Goal: Task Accomplishment & Management: Manage account settings

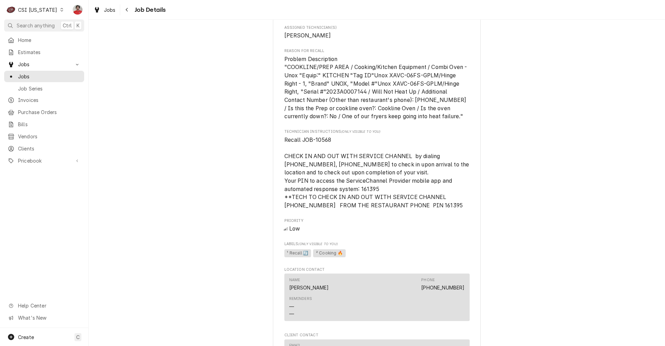
scroll to position [589, 0]
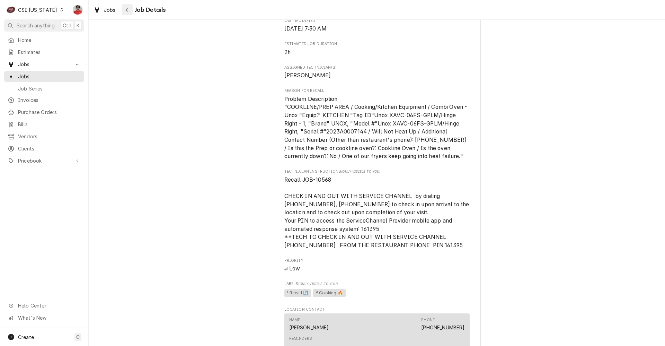
click at [126, 15] on button "Navigate back" at bounding box center [127, 9] width 11 height 11
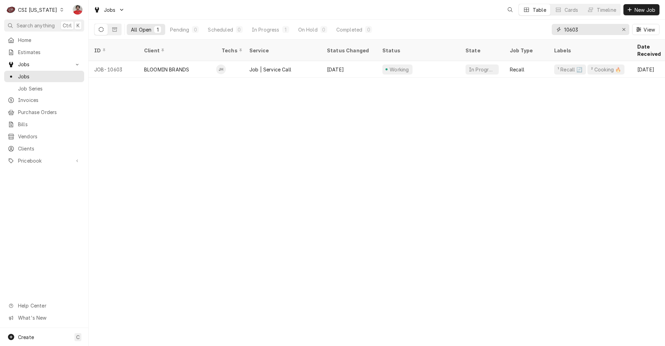
click at [577, 31] on input "10603" at bounding box center [590, 29] width 52 height 11
type input "401267"
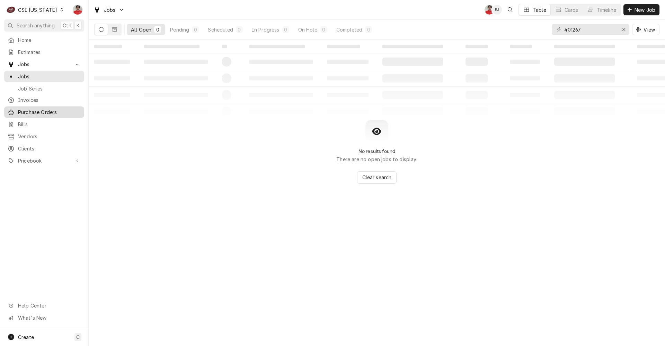
click at [30, 108] on span "Purchase Orders" at bounding box center [49, 111] width 63 height 7
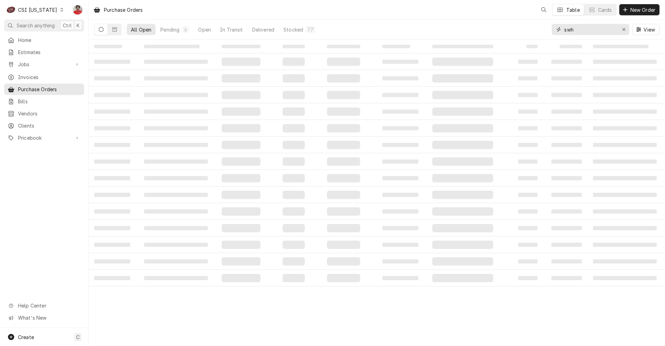
click at [579, 31] on input "swh" at bounding box center [590, 29] width 52 height 11
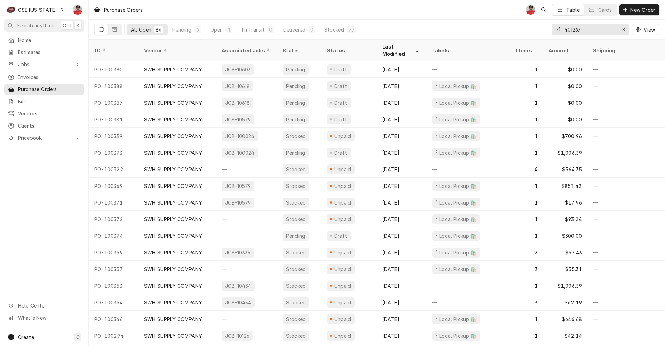
type input "401267"
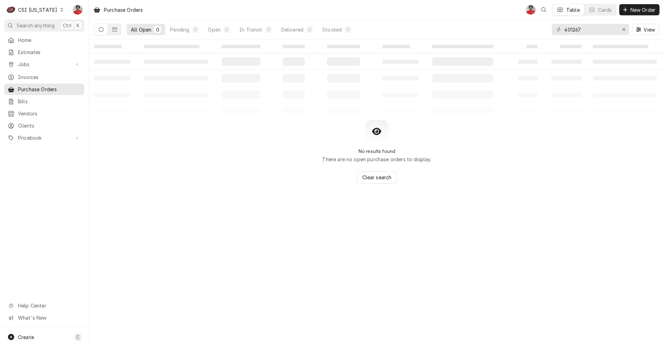
click at [28, 8] on div "CSI Kentucky" at bounding box center [37, 9] width 39 height 7
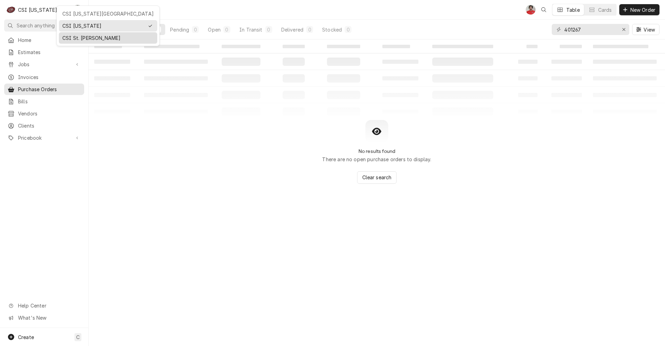
drag, startPoint x: 87, startPoint y: 15, endPoint x: 88, endPoint y: 36, distance: 20.8
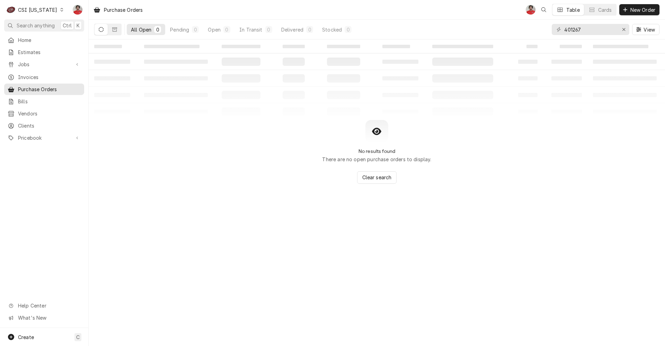
click at [87, 37] on div "Home Estimates Jobs Jobs Job Series Invoices Purchase Orders Bills Vendors Clie…" at bounding box center [44, 89] width 88 height 110
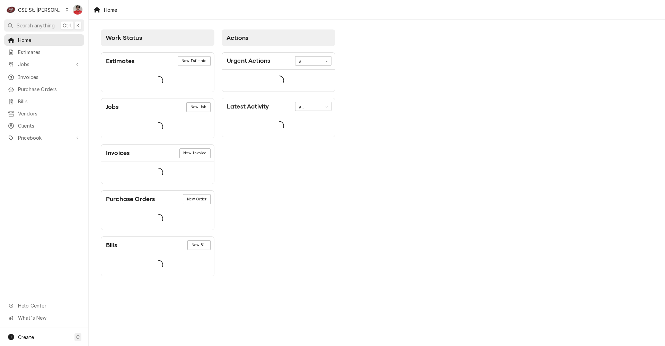
click at [41, 11] on div "CSI St. [PERSON_NAME]" at bounding box center [40, 9] width 45 height 7
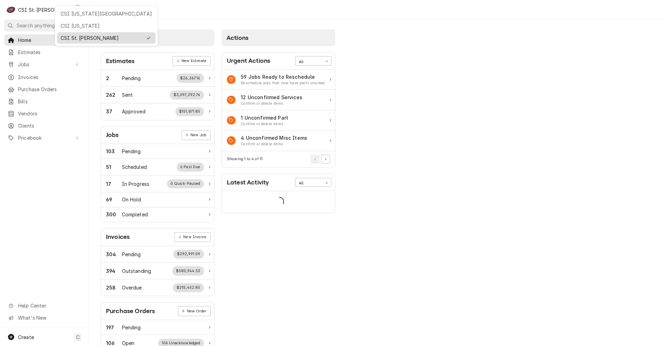
click at [70, 38] on div "CSI St. [PERSON_NAME]" at bounding box center [102, 37] width 82 height 7
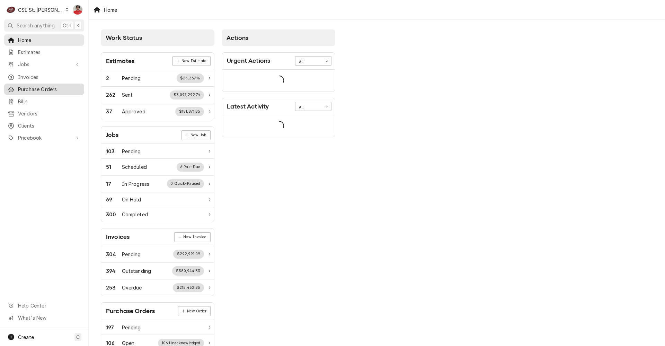
click at [60, 86] on span "Purchase Orders" at bounding box center [49, 89] width 63 height 7
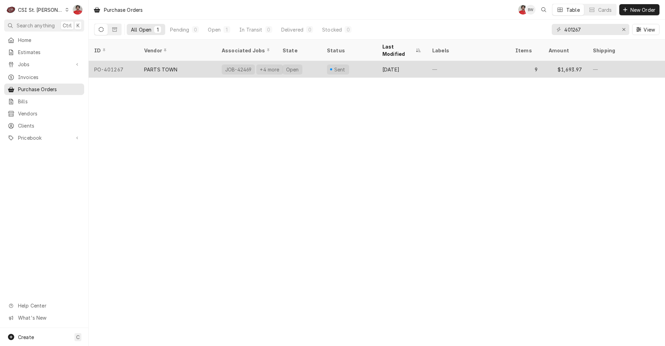
click at [211, 61] on div "PARTS TOWN" at bounding box center [178, 69] width 78 height 17
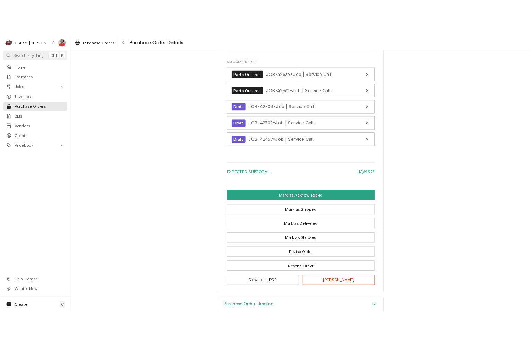
scroll to position [1692, 0]
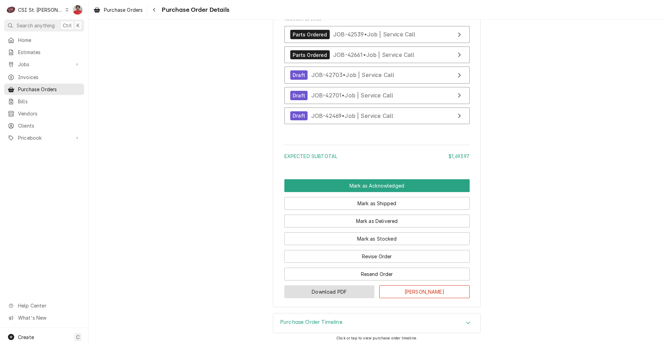
click at [331, 290] on button "Download PDF" at bounding box center [329, 291] width 90 height 13
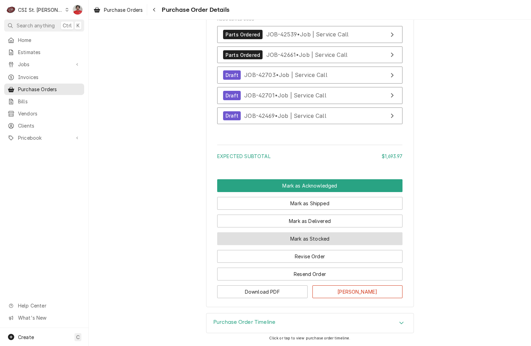
click at [327, 238] on button "Mark as Stocked" at bounding box center [309, 238] width 185 height 13
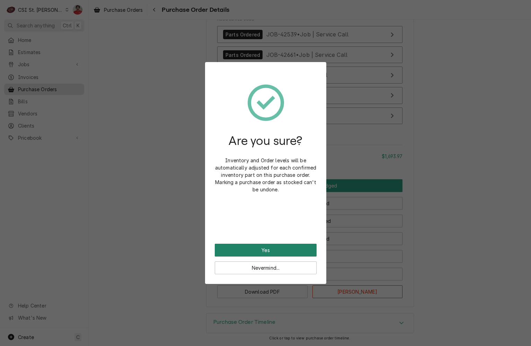
click at [287, 249] on button "Yes" at bounding box center [266, 250] width 102 height 13
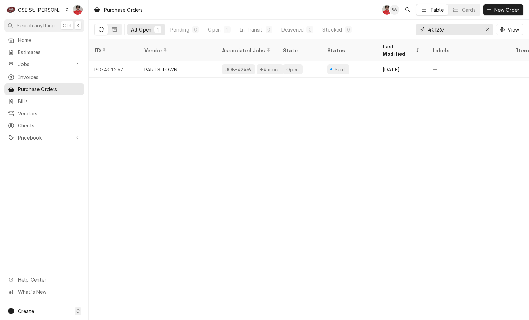
click at [456, 27] on input "401267" at bounding box center [454, 29] width 52 height 11
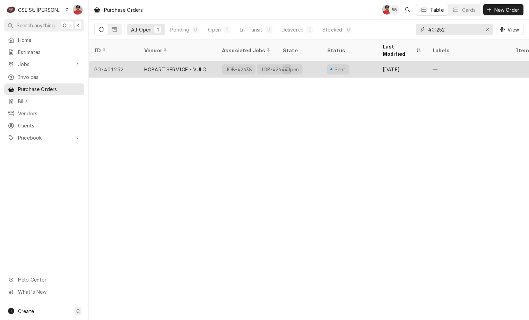
type input "401252"
click at [291, 66] on div "Open" at bounding box center [299, 69] width 44 height 17
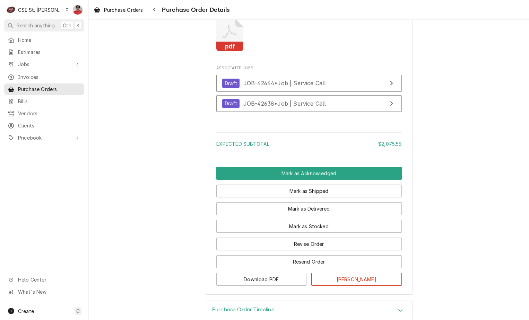
scroll to position [1574, 0]
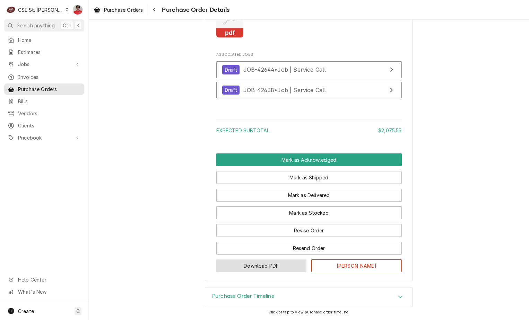
click at [290, 267] on button "Download PDF" at bounding box center [261, 266] width 90 height 13
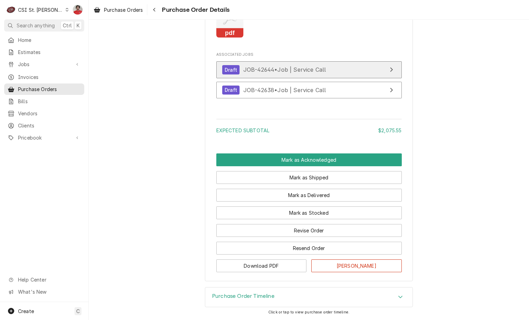
click at [313, 67] on span "JOB-42644 • Job | Service Call" at bounding box center [284, 69] width 83 height 7
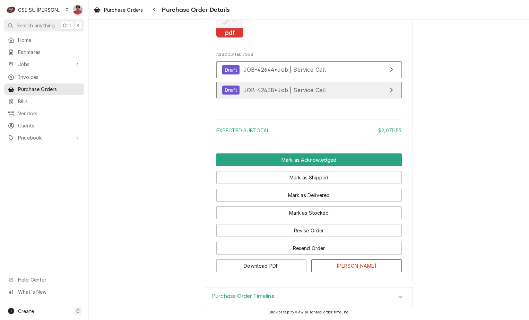
click at [273, 92] on span "JOB-42638 • Job | Service Call" at bounding box center [284, 89] width 83 height 7
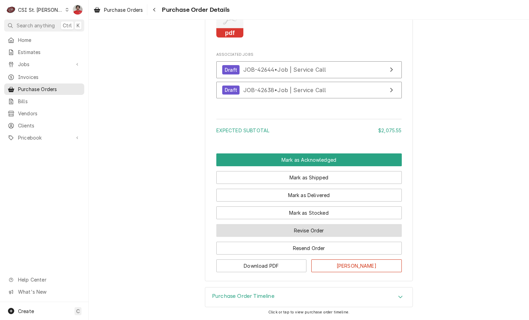
click at [281, 232] on button "Revise Order" at bounding box center [308, 230] width 185 height 13
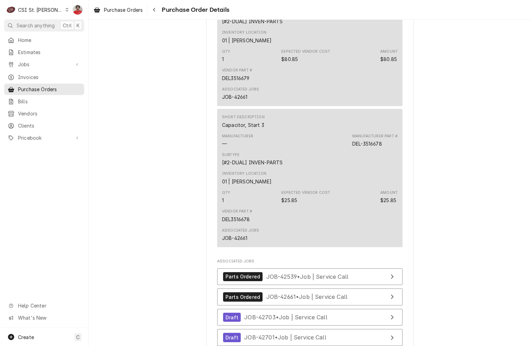
scroll to position [1594, 0]
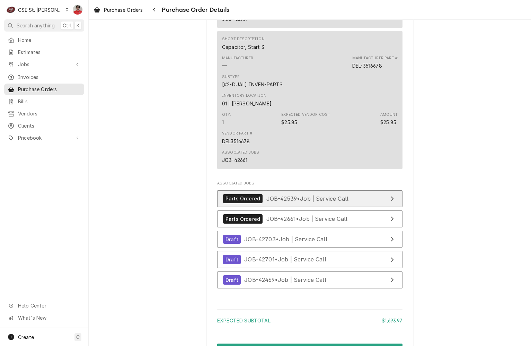
click at [306, 202] on span "JOB-42539 • Job | Service Call" at bounding box center [307, 198] width 82 height 7
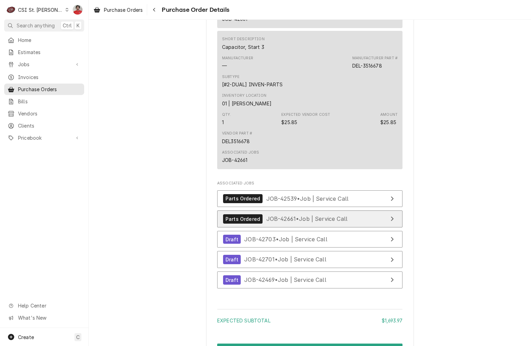
click at [304, 222] on span "JOB-42661 • Job | Service Call" at bounding box center [306, 218] width 81 height 7
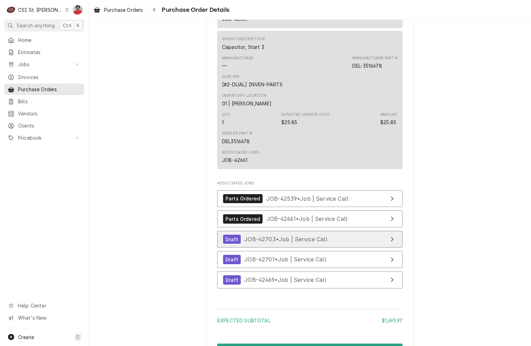
click at [300, 243] on span "JOB-42703 • Job | Service Call" at bounding box center [285, 239] width 83 height 7
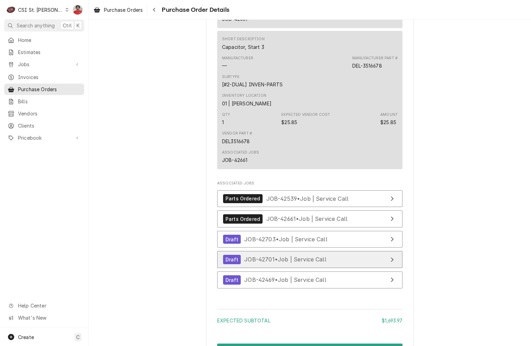
click at [299, 263] on span "JOB-42701 • Job | Service Call" at bounding box center [285, 259] width 82 height 7
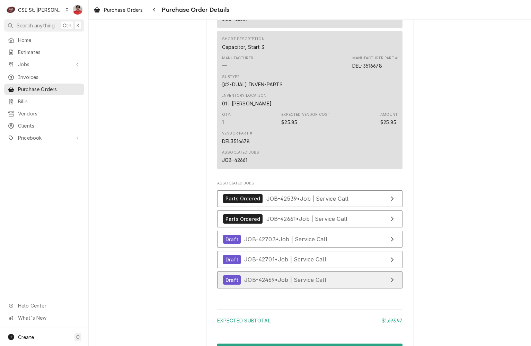
click at [299, 288] on link "Draft JOB-42469 • Job | Service Call" at bounding box center [309, 279] width 185 height 17
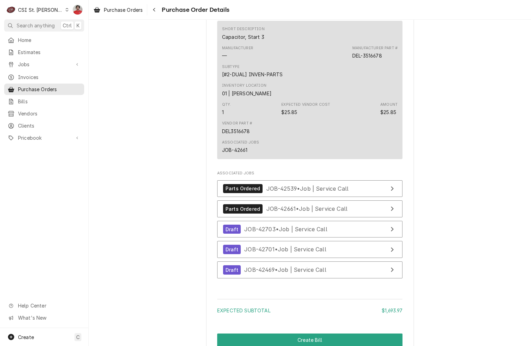
scroll to position [1726, 0]
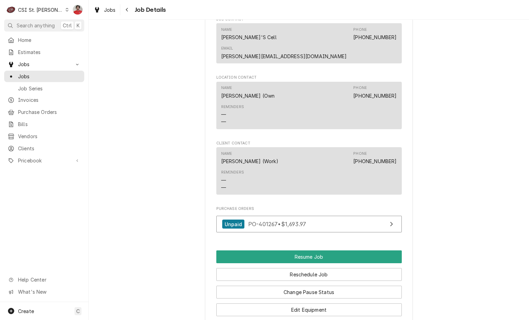
scroll to position [797, 0]
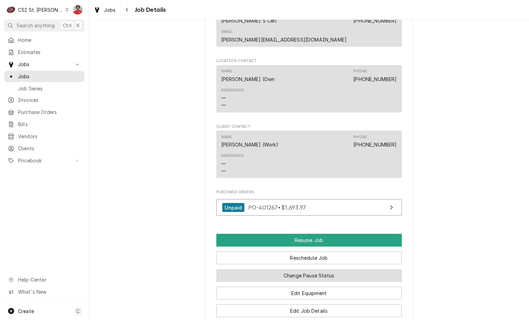
click at [308, 269] on button "Change Pause Status" at bounding box center [308, 275] width 185 height 13
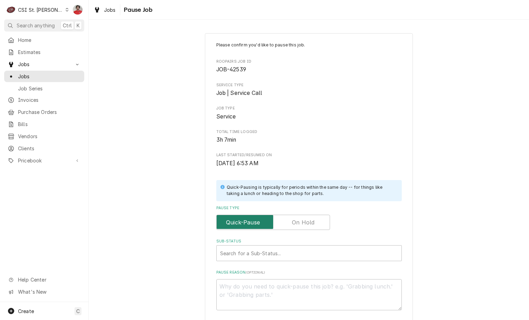
click at [304, 228] on input "Pause Type" at bounding box center [272, 222] width 107 height 15
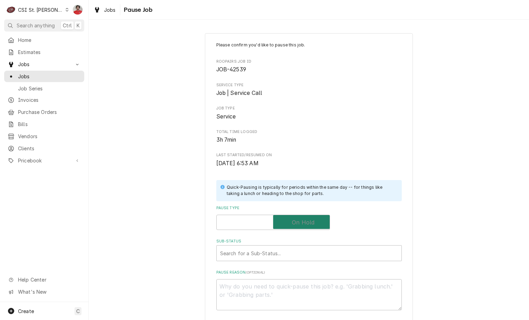
checkbox input "true"
click at [295, 254] on div "Sub-Status" at bounding box center [309, 253] width 178 height 12
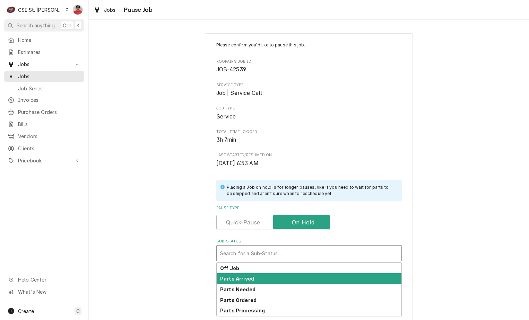
click at [284, 278] on div "Parts Arrived" at bounding box center [309, 278] width 185 height 11
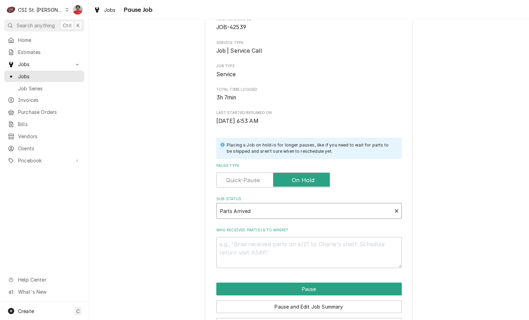
scroll to position [68, 0]
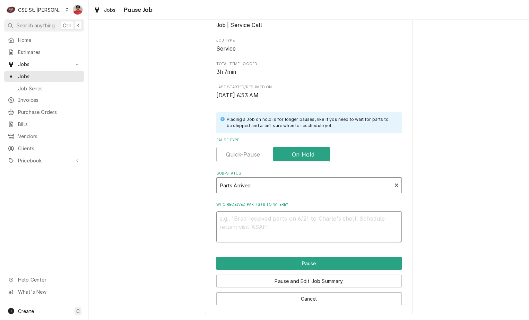
click at [319, 220] on textarea "Who received part(s) & to where?" at bounding box center [308, 226] width 185 height 31
type textarea "x"
type textarea "P"
type textarea "x"
type textarea "PI"
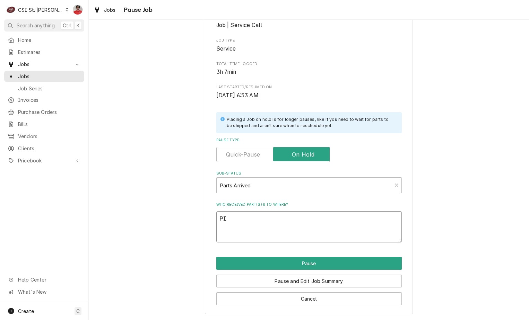
type textarea "x"
type textarea "PIZ"
type textarea "x"
type textarea "PIZ-"
type textarea "x"
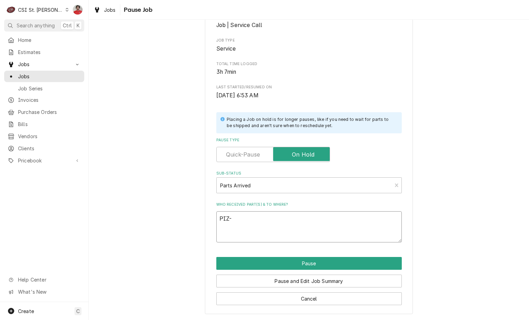
type textarea "PIZ-S"
type textarea "x"
type textarea "PIZ-SP"
type textarea "x"
type textarea "PIZ-SP-"
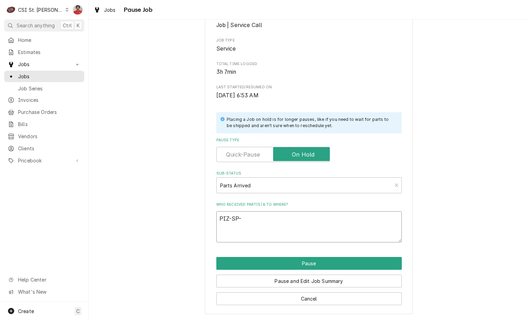
type textarea "x"
type textarea "PIZ-SP-5"
type textarea "x"
type textarea "PIZ-SP-50"
type textarea "x"
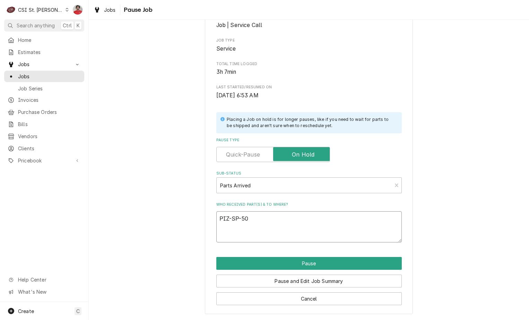
type textarea "PIZ-SP-505"
type textarea "x"
type textarea "PIZ-SP-5054"
type textarea "x"
type textarea "PIZ-SP-50542"
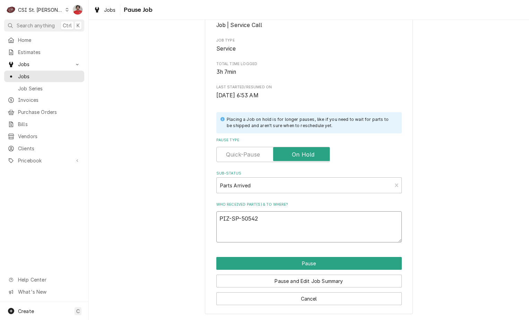
type textarea "x"
type textarea "PIZ-SP-50542-"
type textarea "x"
type textarea "PIZ-SP-50542-1"
type textarea "x"
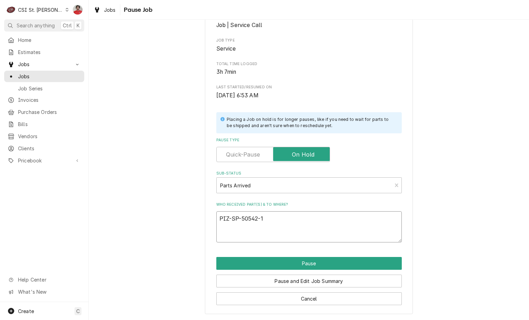
type textarea "PIZ-SP-50542-10"
type textarea "x"
type textarea "PIZ-SP-50542-102"
type textarea "x"
type textarea "PIZ-SP-50542-102F"
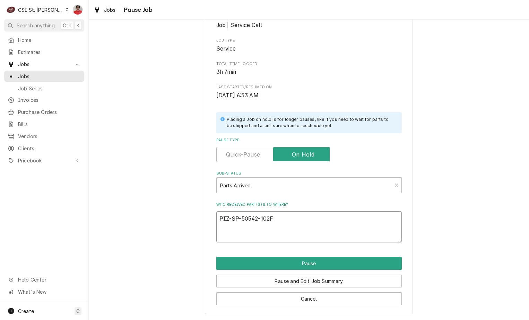
type textarea "x"
type textarea "PIZ-SP-50542-102F"
type textarea "x"
type textarea "PIZ-SP-50542-102F t"
type textarea "x"
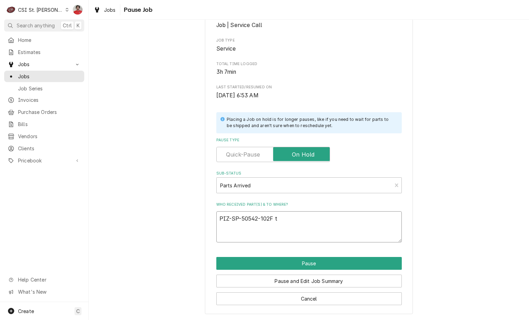
type textarea "PIZ-SP-50542-102F to"
type textarea "x"
type textarea "PIZ-SP-50542-102F to"
type textarea "x"
type textarea "PIZ-SP-50542-102F to M"
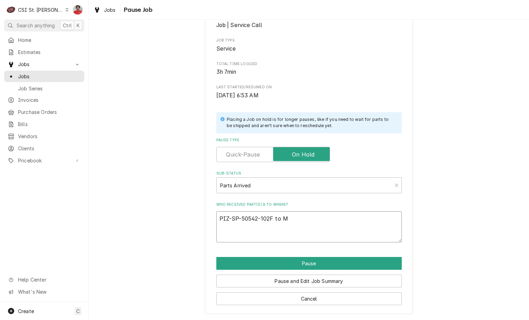
type textarea "x"
type textarea "PIZ-SP-50542-102F to MA"
type textarea "x"
type textarea "PIZ-SP-50542-102F to M"
type textarea "x"
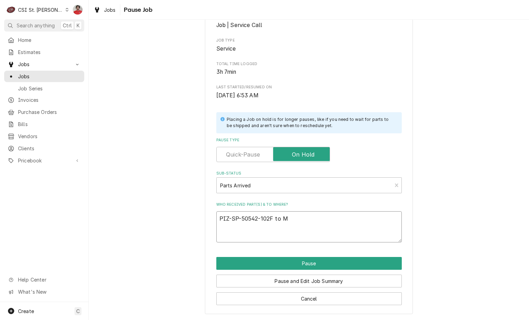
type textarea "PIZ-SP-50542-102F to Ma"
type textarea "x"
type textarea "PIZ-SP-50542-102F to Mat"
type textarea "x"
type textarea "PIZ-SP-50542-102F to Matt"
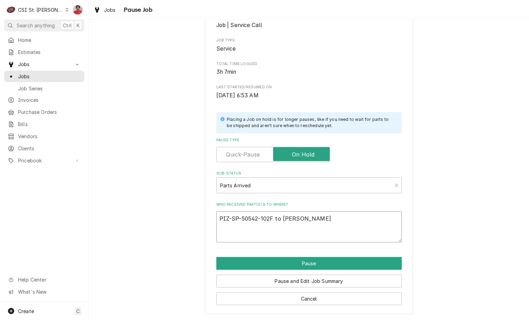
type textarea "x"
type textarea "PIZ-SP-50542-102F to Matt'"
type textarea "x"
type textarea "PIZ-SP-50542-102F to Matt's"
type textarea "x"
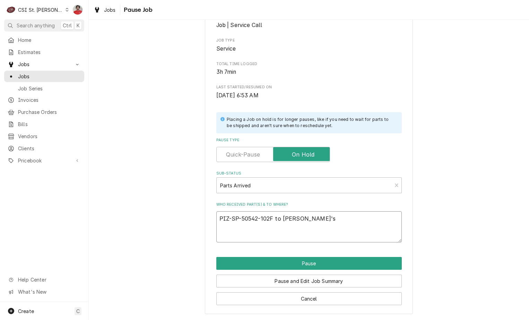
type textarea "PIZ-SP-50542-102F to Matt's"
type textarea "x"
type textarea "PIZ-SP-50542-102F to Matt's s"
type textarea "x"
type textarea "PIZ-SP-50542-102F to Matt's sh"
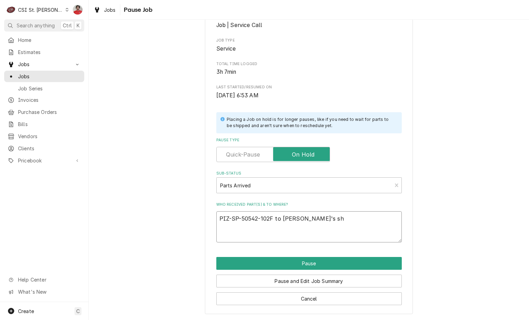
type textarea "x"
type textarea "PIZ-SP-50542-102F to Matt's she"
type textarea "x"
type textarea "PIZ-SP-50542-102F to Matt's shel"
type textarea "x"
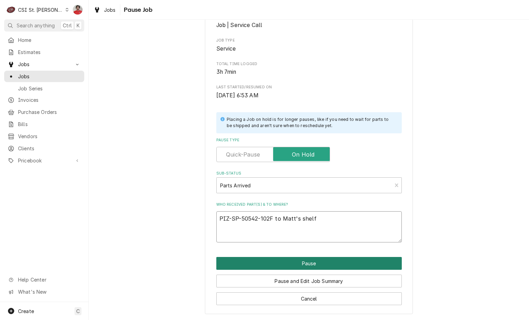
type textarea "PIZ-SP-50542-102F to Matt's shelf"
click at [320, 263] on button "Pause" at bounding box center [308, 263] width 185 height 13
type textarea "x"
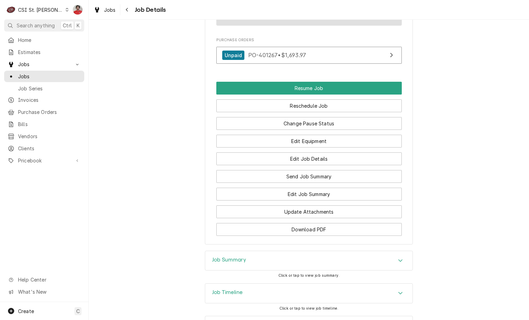
scroll to position [934, 0]
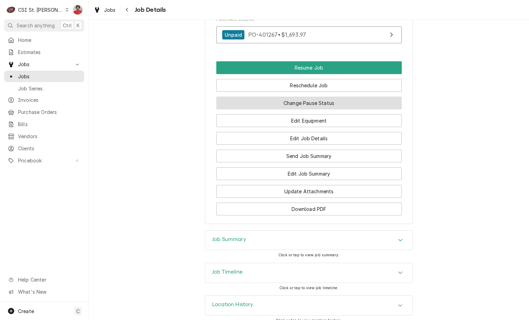
click at [288, 97] on button "Change Pause Status" at bounding box center [308, 103] width 185 height 13
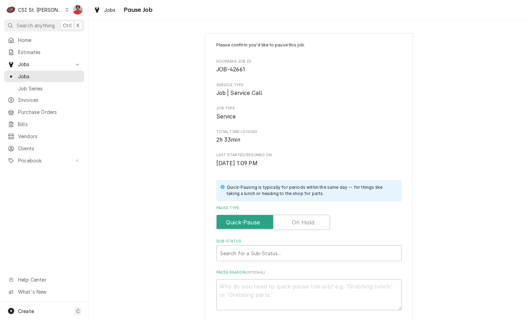
click at [302, 221] on label "Pause Type" at bounding box center [273, 222] width 114 height 15
click at [302, 221] on input "Pause Type" at bounding box center [272, 222] width 107 height 15
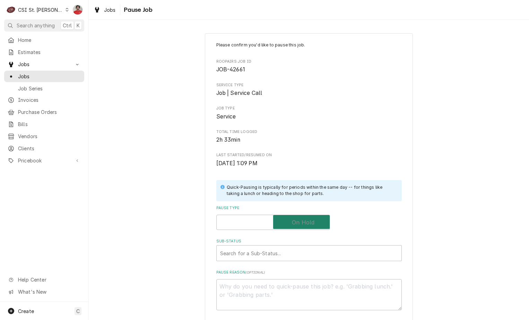
checkbox input "true"
click at [292, 249] on div "Sub-Status" at bounding box center [309, 253] width 178 height 12
click at [290, 289] on textarea "Who received part(s) & to where?" at bounding box center [308, 294] width 185 height 31
type textarea "x"
type textarea "D"
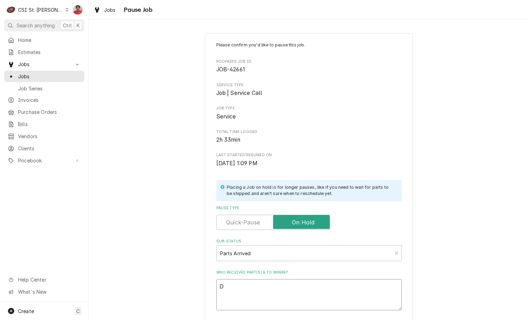
type textarea "x"
type textarea "DE"
type textarea "x"
type textarea "DEL"
type textarea "x"
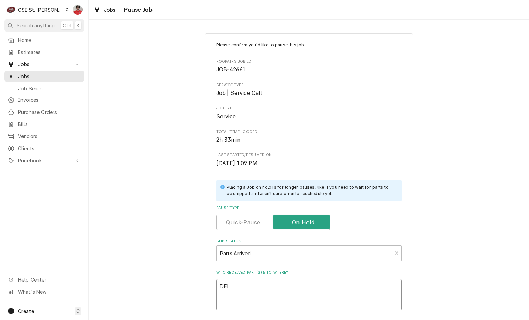
type textarea "DEL-"
type textarea "x"
type textarea "DEL"
type textarea "x"
type textarea "DEL3"
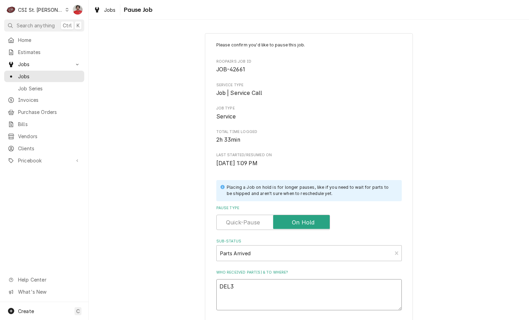
type textarea "x"
type textarea "DEL35"
type textarea "x"
type textarea "DEL351"
type textarea "x"
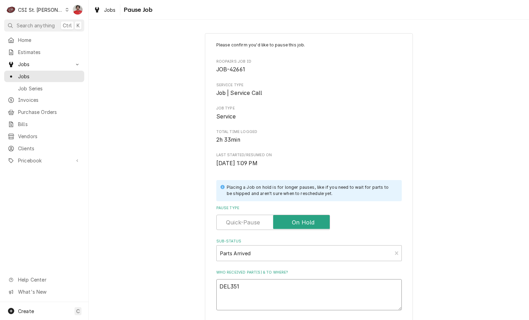
type textarea "DEL3511"
type textarea "x"
type textarea "DEL351"
type textarea "x"
type textarea "DEL3516"
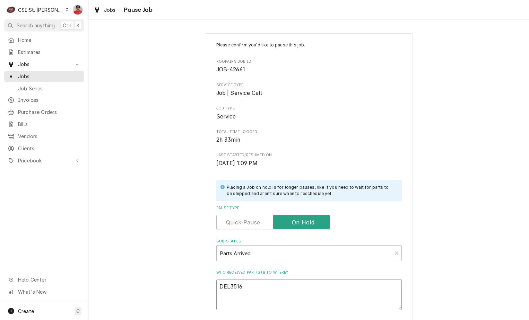
type textarea "x"
type textarea "DEL35166"
type textarea "x"
type textarea "DEL351668"
type textarea "x"
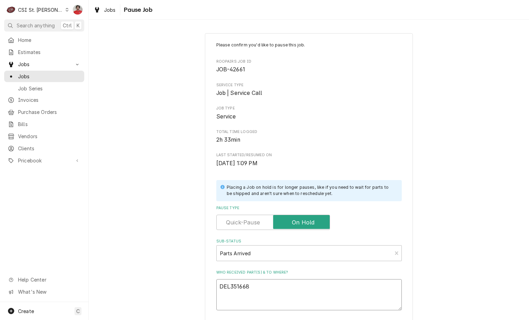
type textarea "DEL3516680"
type textarea "x"
type textarea "DEL3516680,"
type textarea "x"
type textarea "DEL3516680,"
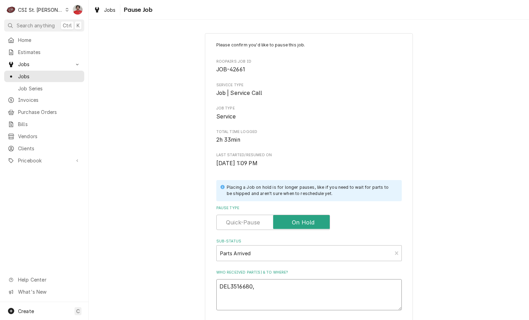
type textarea "x"
type textarea "DEL3516680, D"
type textarea "x"
type textarea "DEL3516680, DE"
type textarea "x"
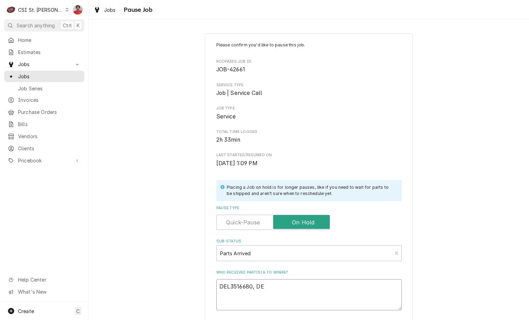
type textarea "DEL3516680, DEL"
type textarea "x"
type textarea "DEL3516680, DEL3"
type textarea "x"
type textarea "DEL3516680, DEL35"
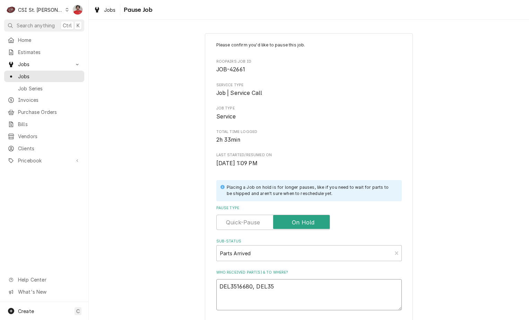
type textarea "x"
type textarea "DEL3516680, DEL351"
type textarea "x"
type textarea "DEL3516680, DEL3516"
type textarea "x"
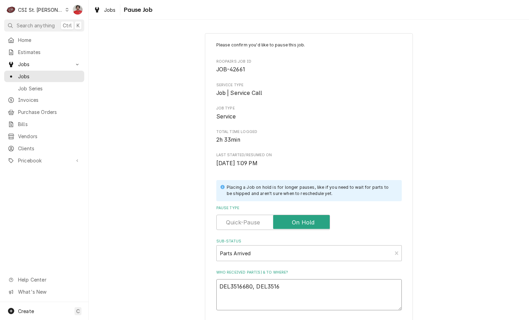
type textarea "DEL3516680, DEL35166"
type textarea "x"
type textarea "DEL3516680, DEL351667"
type textarea "x"
type textarea "DEL3516680, DEL3516677"
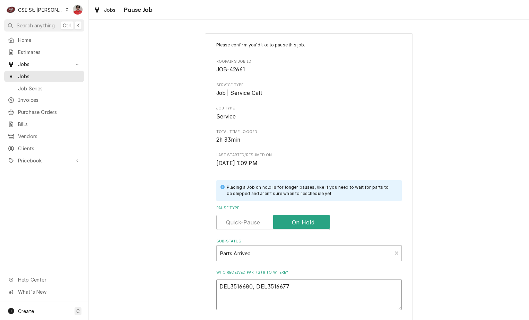
type textarea "x"
type textarea "DEL3516680, DEL3516677,"
type textarea "x"
type textarea "DEL3516680, DEL3516677,"
type textarea "x"
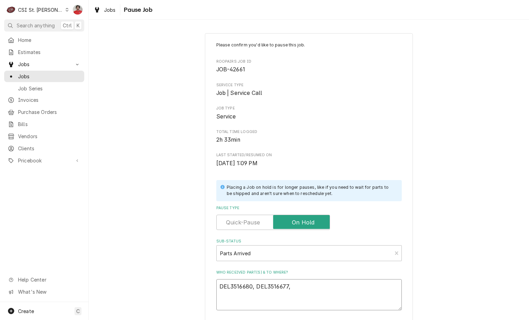
type textarea "DEL3516680, DEL3516677, D"
type textarea "x"
type textarea "DEL3516680, DEL3516677, DE"
type textarea "x"
type textarea "DEL3516680, DEL3516677, DEL"
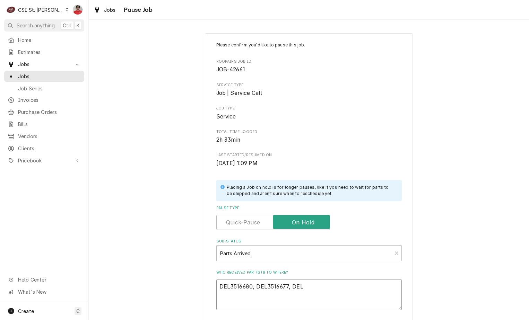
type textarea "x"
type textarea "DEL3516680, DEL3516677, DEL3"
type textarea "x"
type textarea "DEL3516680, DEL3516677, DEL35"
type textarea "x"
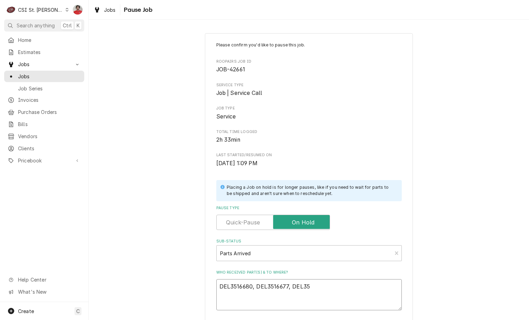
type textarea "DEL3516680, DEL3516677, DEL351"
type textarea "x"
type textarea "DEL3516680, DEL3516677, DEL3516"
type textarea "x"
type textarea "DEL3516680, DEL3516677, DEL35166"
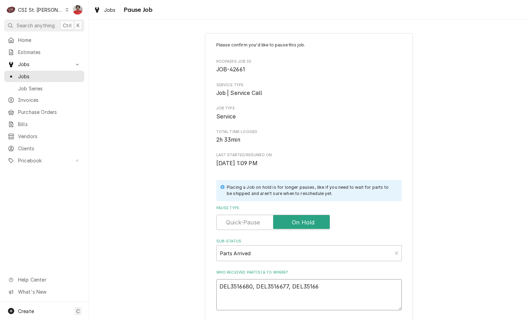
type textarea "x"
type textarea "DEL3516680, DEL3516677, DEL351667"
type textarea "x"
type textarea "DEL3516680, DEL3516677, DEL3516679"
type textarea "x"
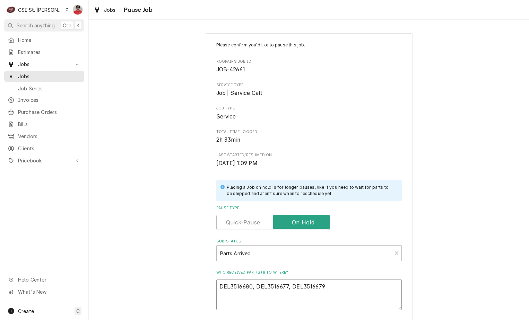
type textarea "DEL3516680, DEL3516677, DEL3516679,"
type textarea "x"
type textarea "DEL3516680, DEL3516677, DEL3516679"
type textarea "x"
type textarea "DEL3516680, DEL3516677, DEL3516679"
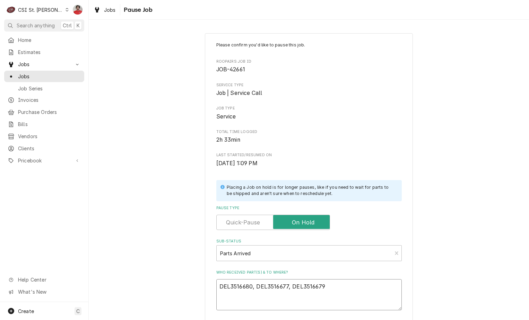
type textarea "x"
type textarea "DEL3516680, DEL3516677, DEL3516679 a"
type textarea "x"
type textarea "DEL3516680, DEL3516677, DEL3516679 an"
type textarea "x"
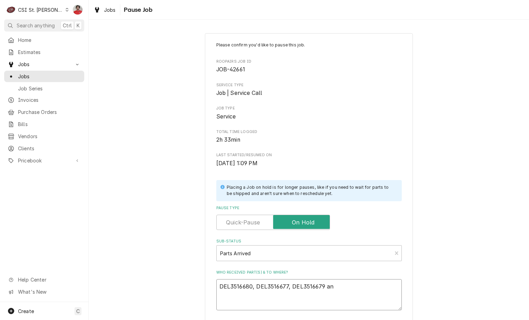
type textarea "DEL3516680, DEL3516677, DEL3516679 and"
type textarea "x"
type textarea "DEL3516680, DEL3516677, DEL3516679 and"
type textarea "x"
type textarea "DEL3516680, DEL3516677, DEL3516679 and D"
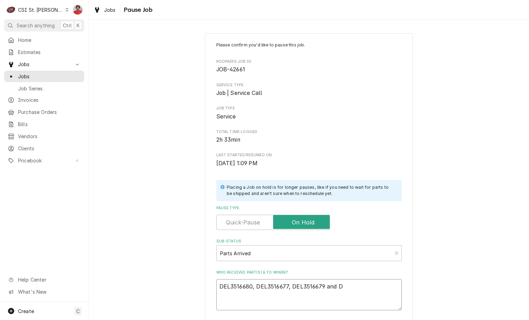
type textarea "x"
type textarea "DEL3516680, DEL3516677, DEL3516679 and DE"
type textarea "x"
type textarea "DEL3516680, DEL3516677, DEL3516679 and DEL"
type textarea "x"
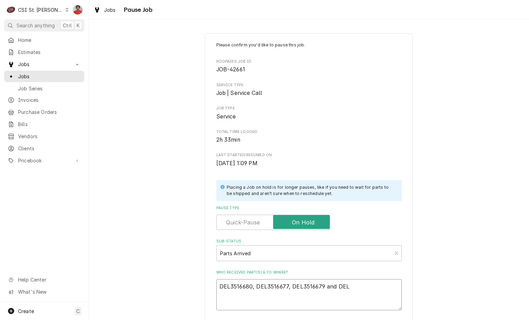
type textarea "DEL3516680, DEL3516677, DEL3516679 and DEL3"
type textarea "x"
type textarea "DEL3516680, DEL3516677, DEL3516679 and DEL35"
type textarea "x"
type textarea "DEL3516680, DEL3516677, DEL3516679 and DEL351"
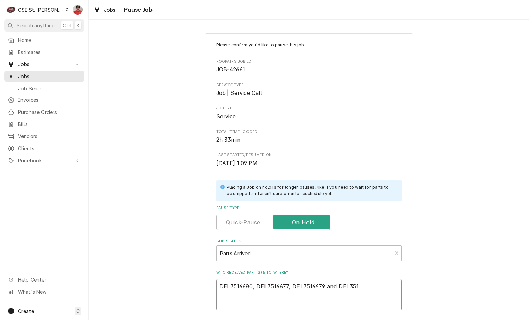
type textarea "x"
type textarea "DEL3516680, DEL3516677, DEL3516679 and DEL3516"
type textarea "x"
type textarea "DEL3516680, DEL3516677, DEL3516679 and DEL35166"
type textarea "x"
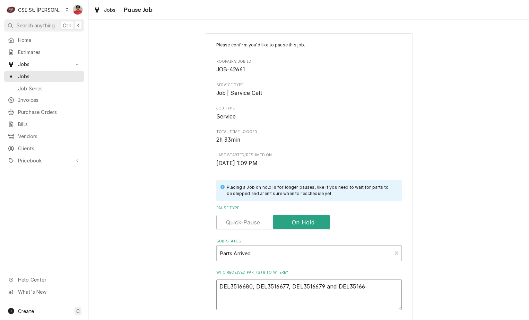
type textarea "DEL3516680, DEL3516677, DEL3516679 and DEL351667"
type textarea "x"
type textarea "DEL3516680, DEL3516677, DEL3516679 and DEL3516678"
type textarea "x"
type textarea "DEL3516680, DEL3516677, DEL3516679 and DEL3516678"
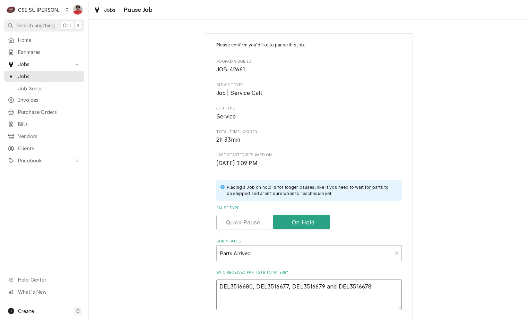
type textarea "x"
type textarea "DEL3516680, DEL3516677, DEL3516679 and DEL3516678 t"
type textarea "x"
type textarea "DEL3516680, DEL3516677, DEL3516679 and DEL3516678 to"
type textarea "x"
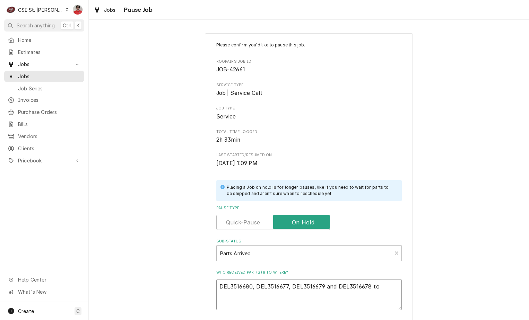
type textarea "DEL3516680, DEL3516677, DEL3516679 and DEL3516678 to"
type textarea "x"
type textarea "DEL3516680, DEL3516677, DEL3516679 and DEL3516678 to M"
type textarea "x"
type textarea "DEL3516680, DEL3516677, DEL3516679 and DEL3516678 to Ma"
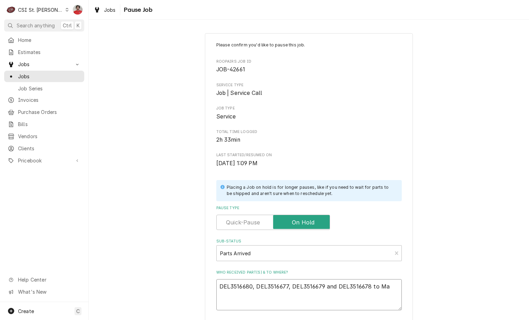
type textarea "x"
type textarea "DEL3516680, DEL3516677, DEL3516679 and DEL3516678 to Mat"
type textarea "x"
type textarea "DEL3516680, DEL3516677, DEL3516679 and DEL3516678 to Matt"
type textarea "x"
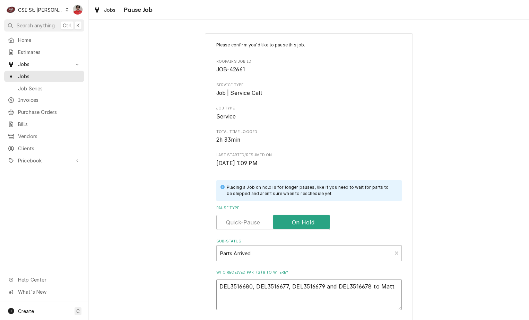
type textarea "DEL3516680, DEL3516677, DEL3516679 and DEL3516678 to Matt'"
type textarea "x"
type textarea "DEL3516680, DEL3516677, DEL3516679 and DEL3516678 to Matt's"
type textarea "x"
type textarea "DEL3516680, DEL3516677, DEL3516679 and DEL3516678 to Matt's"
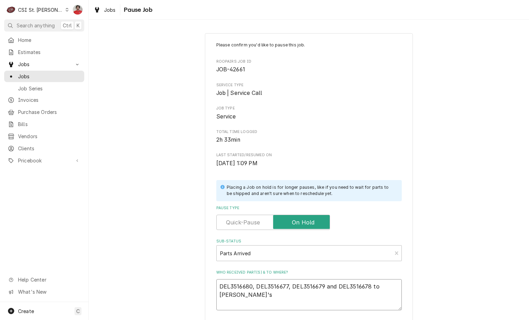
type textarea "x"
type textarea "DEL3516680, DEL3516677, DEL3516679 and DEL3516678 to Matt's s"
type textarea "x"
type textarea "DEL3516680, DEL3516677, DEL3516679 and DEL3516678 to Matt's sh"
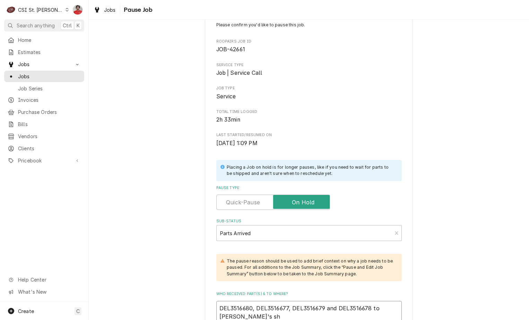
type textarea "x"
type textarea "DEL3516680, DEL3516677, DEL3516679 and DEL3516678 to Matt's she"
type textarea "x"
type textarea "DEL3516680, DEL3516677, DEL3516679 and DEL3516678 to Matt's shel"
type textarea "x"
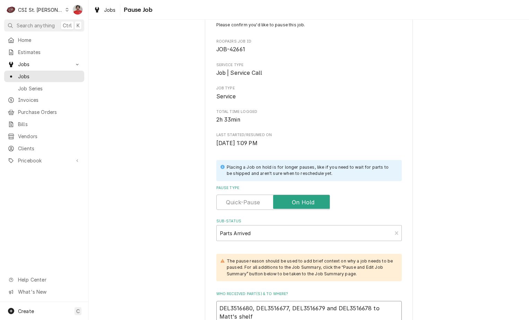
scroll to position [110, 0]
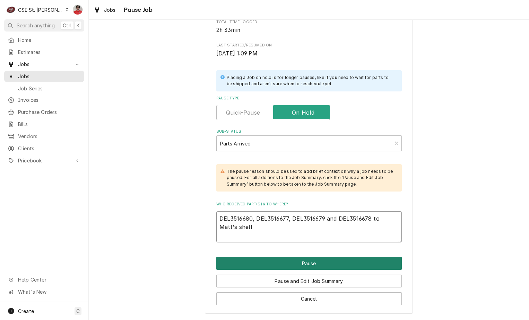
type textarea "DEL3516680, DEL3516677, DEL3516679 and DEL3516678 to Matt's shelf"
click at [274, 262] on button "Pause" at bounding box center [308, 263] width 185 height 13
type textarea "x"
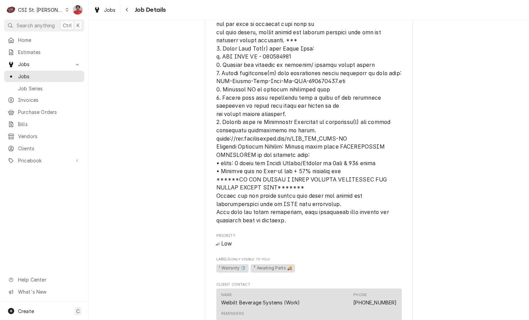
scroll to position [587, 0]
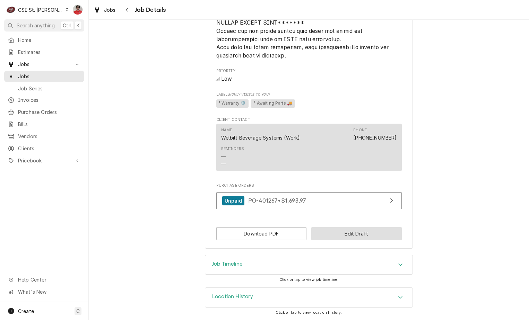
click at [328, 234] on button "Edit Draft" at bounding box center [356, 233] width 90 height 13
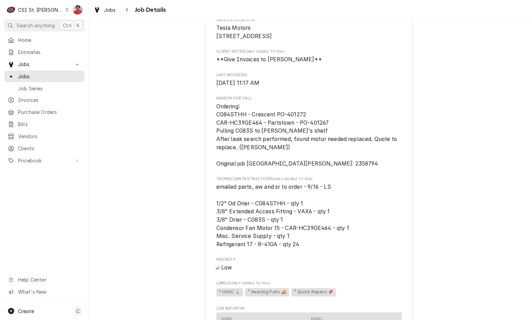
scroll to position [450, 0]
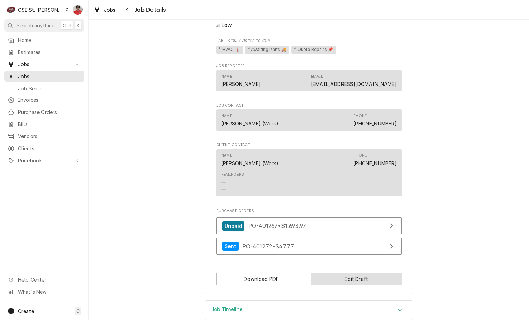
click at [329, 285] on button "Edit Draft" at bounding box center [356, 279] width 90 height 13
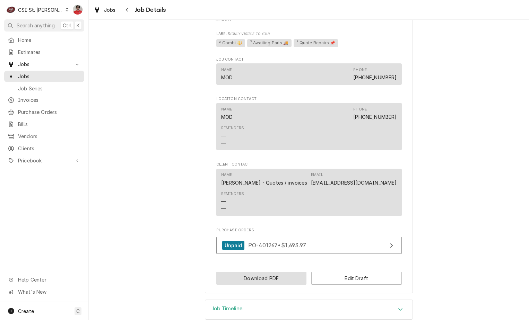
scroll to position [673, 0]
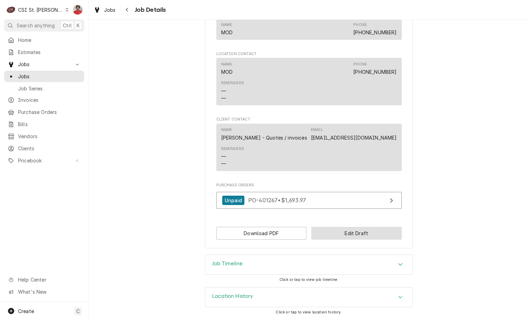
click at [343, 237] on button "Edit Draft" at bounding box center [356, 233] width 90 height 13
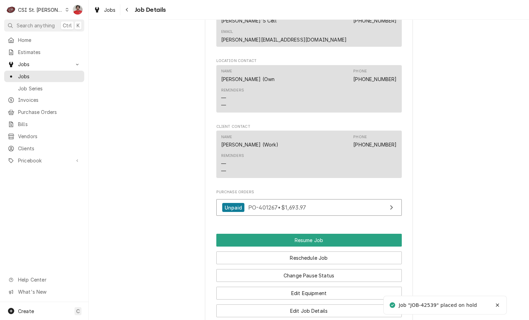
scroll to position [940, 0]
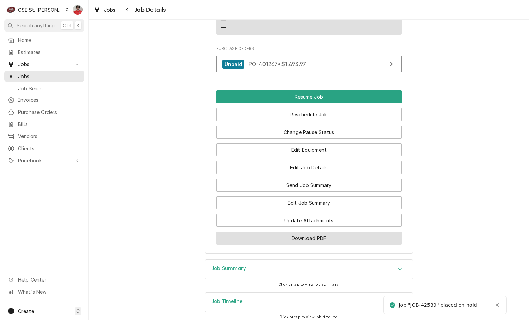
click at [300, 232] on button "Download PDF" at bounding box center [308, 238] width 185 height 13
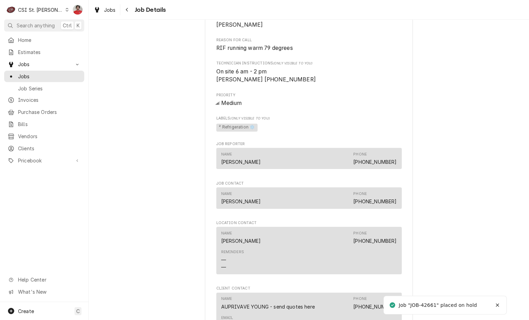
scroll to position [866, 0]
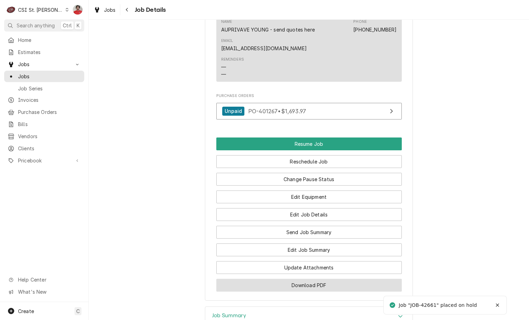
click at [290, 281] on button "Download PDF" at bounding box center [308, 285] width 185 height 13
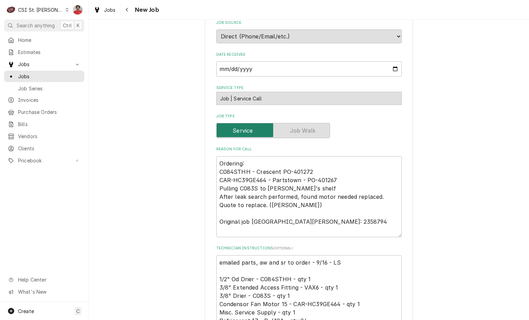
scroll to position [208, 0]
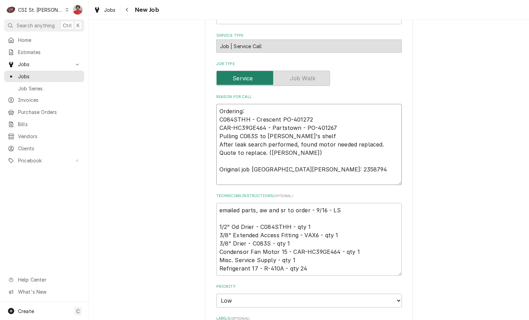
click at [251, 110] on textarea "Ordering: C084STHH - Crescent PO-401272 CAR-HC39GE464 - Partstown - PO-401267 P…" at bounding box center [308, 144] width 185 height 81
type textarea "x"
type textarea "Ordering: C084STHH - Crescent PO-401272 CAR-HC39GE464 - Partstown - PO-401267 P…"
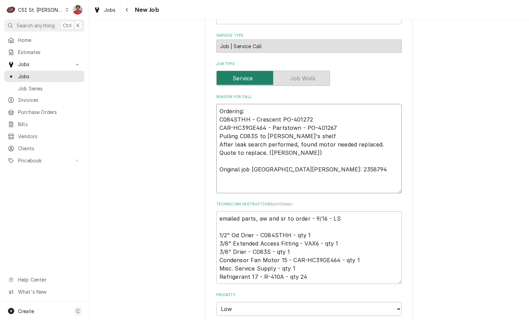
type textarea "x"
type textarea "R Ordering: C084STHH - Crescent PO-401272 CAR-HC39GE464 - Partstown - PO-401267…"
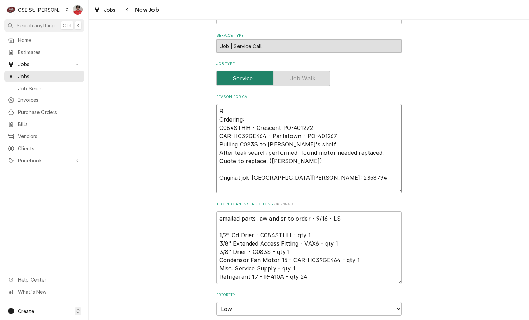
type textarea "x"
type textarea "RE Ordering: C084STHH - Crescent PO-401272 CAR-HC39GE464 - Partstown - PO-40126…"
type textarea "x"
type textarea "REc Ordering: C084STHH - Crescent PO-401272 CAR-HC39GE464 - Partstown - PO-4012…"
type textarea "x"
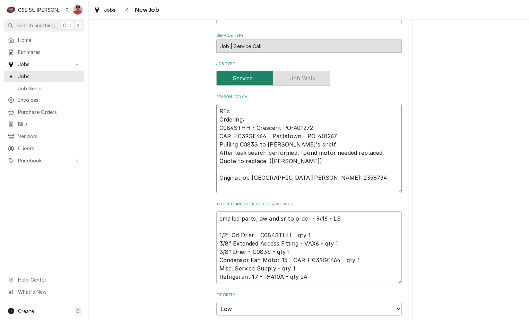
type textarea "REc Ordering: C084STHH - Crescent PO-401272 CAR-HC39GE464 - Partstown - PO-4012…"
drag, startPoint x: 264, startPoint y: 135, endPoint x: 214, endPoint y: 137, distance: 49.9
click at [216, 137] on textarea "REc Ordering: C084STHH - Crescent PO-401272 CAR-HC39GE464 - Partstown - PO-4012…" at bounding box center [308, 148] width 185 height 89
click at [245, 110] on textarea "REc Ordering: C084STHH - Crescent PO-401272 CAR-HC39GE464 - Partstown - PO-4012…" at bounding box center [308, 148] width 185 height 89
paste textarea "CAR-HC39GE464"
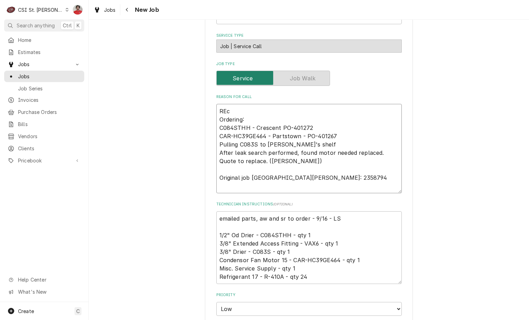
type textarea "x"
type textarea "REc CAR-HC39GE464 Ordering: C084STHH - Crescent PO-401272 CAR-HC39GE464 - Parts…"
type textarea "x"
type textarea "REc CAR-HC39GE464 Ordering: C084STHH - Crescent PO-401272 CAR-HC39GE464 - Parts…"
type textarea "x"
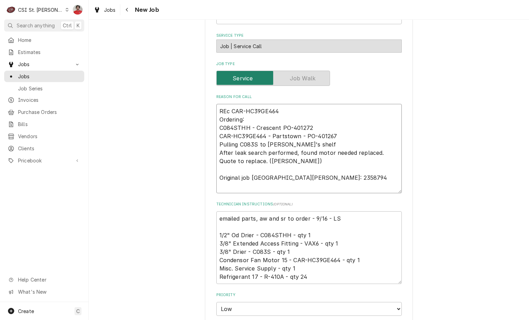
type textarea "REc CAR-HC39GE464 t Ordering: C084STHH - Crescent PO-401272 CAR-HC39GE464 - Par…"
type textarea "x"
type textarea "REc CAR-HC39GE464 to Ordering: C084STHH - Crescent PO-401272 CAR-HC39GE464 - Pa…"
type textarea "x"
type textarea "REc CAR-HC39GE464 to K Ordering: C084STHH - Crescent PO-401272 CAR-HC39GE464 - …"
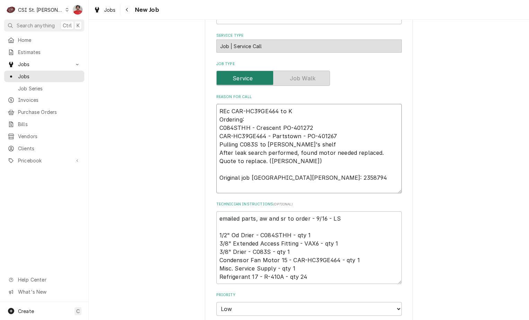
type textarea "x"
type textarea "REc CAR-HC39GE464 to Kev Ordering: C084STHH - Crescent PO-401272 CAR-HC39GE464 …"
type textarea "x"
type textarea "REc CAR-HC39GE464 to Kevi Ordering: C084STHH - Crescent PO-401272 CAR-HC39GE464…"
type textarea "x"
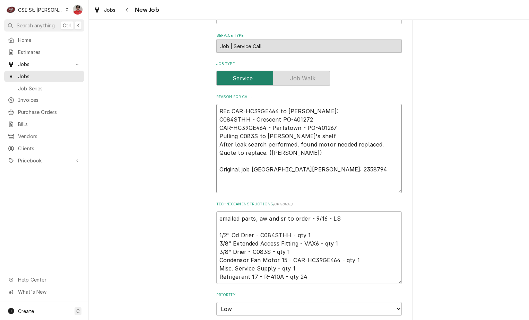
type textarea "REc CAR-HC39GE464 to Kevin Ordering: C084STHH - Crescent PO-401272 CAR-HC39GE46…"
type textarea "x"
type textarea "REc CAR-HC39GE464 to Kevin J Ordering: C084STHH - Crescent PO-401272 CAR-HC39GE…"
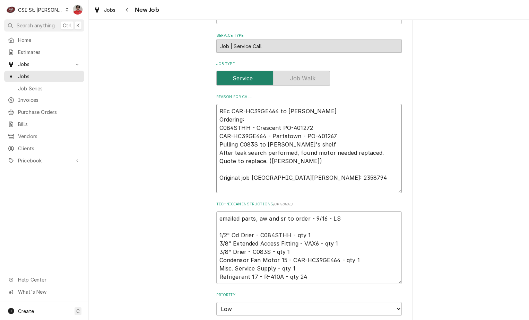
type textarea "x"
type textarea "REc CAR-HC39GE464 to Kevin J' Ordering: C084STHH - Crescent PO-401272 CAR-HC39G…"
type textarea "x"
type textarea "REc CAR-HC39GE464 to Kevin J's Ordering: C084STHH - Crescent PO-401272 CAR-HC39…"
type textarea "x"
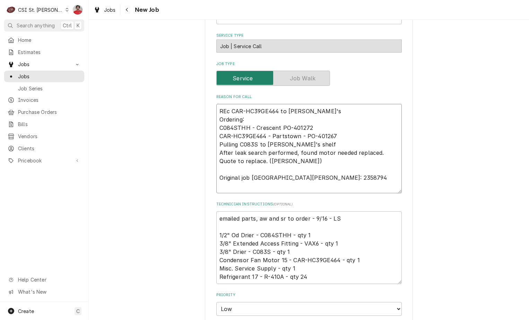
type textarea "REc CAR-HC39GE464 to Kevin J's Ordering: C084STHH - Crescent PO-401272 CAR-HC39…"
type textarea "x"
type textarea "REc CAR-HC39GE464 to Kevin J's s Ordering: C084STHH - Crescent PO-401272 CAR-HC…"
type textarea "x"
type textarea "REc CAR-HC39GE464 to Kevin J's sh Ordering: C084STHH - Crescent PO-401272 CAR-H…"
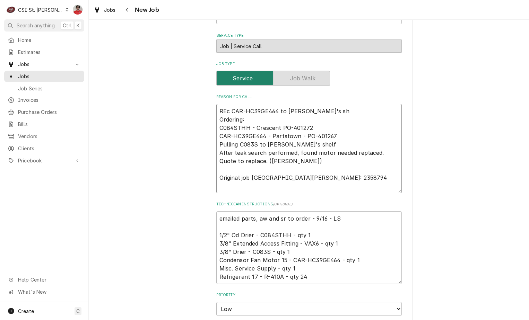
type textarea "x"
type textarea "REc CAR-HC39GE464 to Kevin J's she Ordering: C084STHH - Crescent PO-401272 CAR-…"
type textarea "x"
type textarea "REc CAR-HC39GE464 to Kevin J's shel Ordering: C084STHH - Crescent PO-401272 CAR…"
type textarea "x"
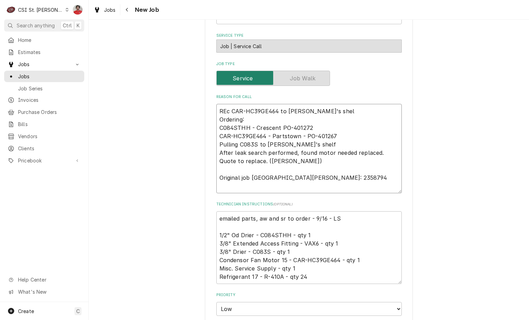
type textarea "REc CAR-HC39GE464 to Kevin J's shelf Ordering: C084STHH - Crescent PO-401272 CA…"
type textarea "x"
type textarea "REc CAR-HC39GE464 to Kevin J's shelf Ordering: C084STHH - Crescent PO-401272 CA…"
type textarea "x"
type textarea "REc CAR-HC39GE464 to Kevin J's shelf a Ordering: C084STHH - Crescent PO-401272 …"
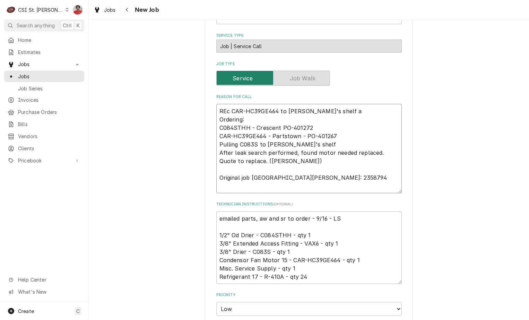
type textarea "x"
type textarea "REc CAR-HC39GE464 to Kevin J's shelf as Ordering: C084STHH - Crescent PO-401272…"
type textarea "x"
type textarea "REc CAR-HC39GE464 to Kevin J's shelf as p Ordering: C084STHH - Crescent PO-4012…"
type textarea "x"
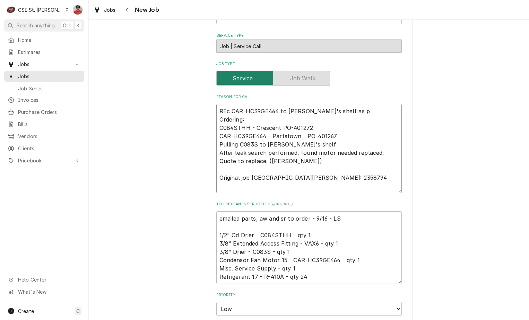
type textarea "REc CAR-HC39GE464 to Kevin J's shelf as pa Ordering: C084STHH - Crescent PO-401…"
type textarea "x"
type textarea "REc CAR-HC39GE464 to Kevin J's shelf as par Ordering: C084STHH - Crescent PO-40…"
type textarea "x"
type textarea "REc CAR-HC39GE464 to Kevin J's shelf as pari Ordering: C084STHH - Crescent PO-4…"
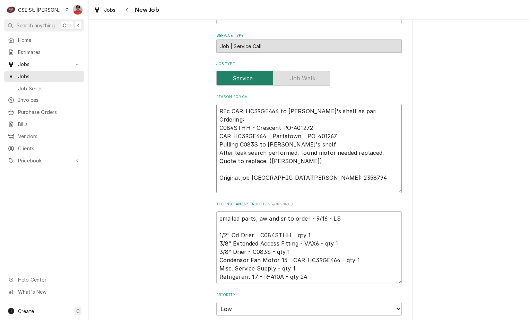
type textarea "x"
type textarea "REc CAR-HC39GE464 to Kevin J's shelf as parit Ordering: C084STHH - Crescent PO-…"
type textarea "x"
type textarea "REc CAR-HC39GE464 to Kevin J's shelf as parita Ordering: C084STHH - Crescent PO…"
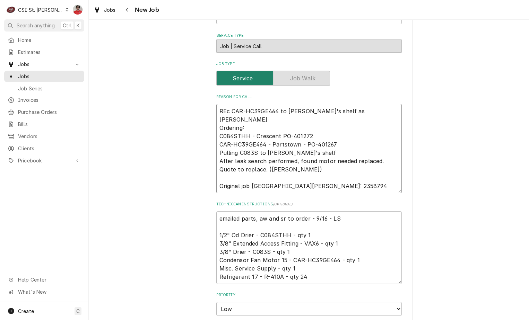
type textarea "x"
type textarea "REc CAR-HC39GE464 to Kevin J's shelf as parital Ordering: C084STHH - Crescent P…"
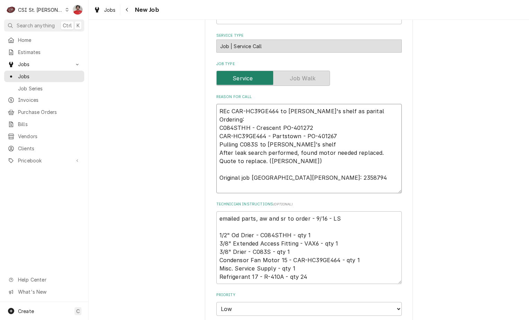
type textarea "x"
type textarea "REc CAR-HC39GE464 to Kevin J's shelf as parita Ordering: C084STHH - Crescent PO…"
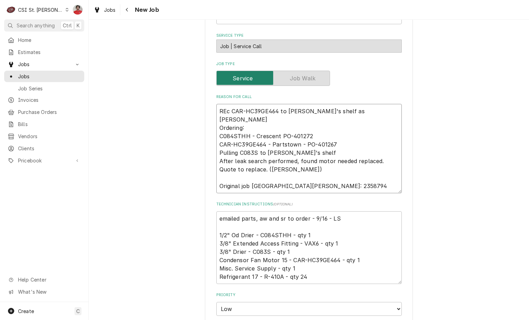
type textarea "x"
type textarea "REc CAR-HC39GE464 to Kevin J's shelf as parit Ordering: C084STHH - Crescent PO-…"
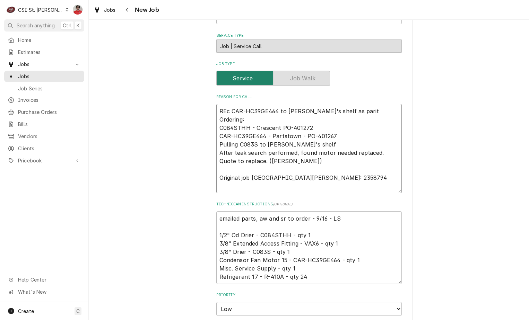
type textarea "x"
type textarea "REc CAR-HC39GE464 to Kevin J's shelf as pari Ordering: C084STHH - Crescent PO-4…"
type textarea "x"
type textarea "REc CAR-HC39GE464 to Kevin J's shelf as par Ordering: C084STHH - Crescent PO-40…"
type textarea "x"
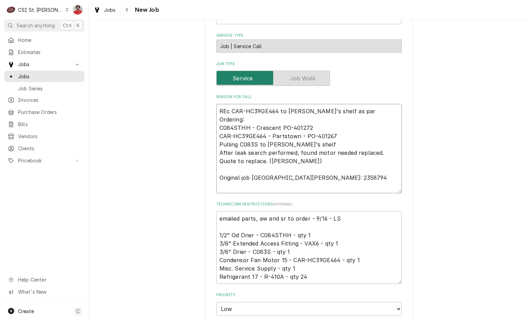
type textarea "REc CAR-HC39GE464 to Kevin J's shelf as part Ordering: C084STHH - Crescent PO-4…"
type textarea "x"
type textarea "REc CAR-HC39GE464 to Kevin J's shelf as parti Ordering: C084STHH - Crescent PO-…"
type textarea "x"
type textarea "REc CAR-HC39GE464 to Kevin J's shelf as partial Ordering: C084STHH - Crescent P…"
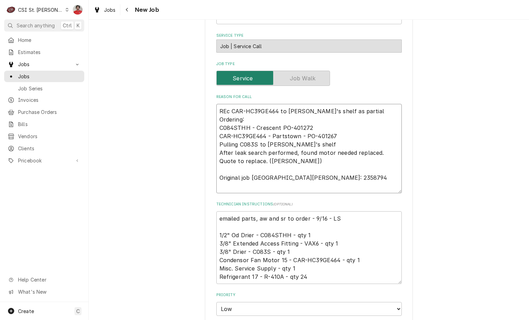
type textarea "x"
type textarea "REc CAR-HC39GE464 to Kevin J's shelf as partial Ordering: C084STHH - Crescent P…"
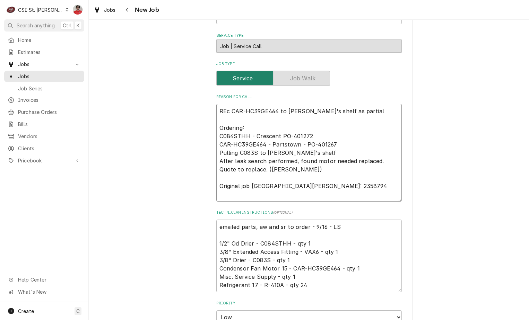
type textarea "x"
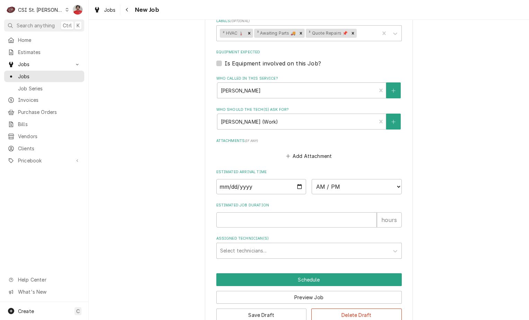
scroll to position [538, 0]
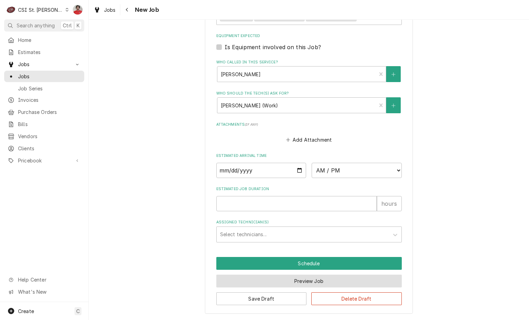
type textarea "REc CAR-HC39GE464 to Kevin J's shelf as partial Ordering: C084STHH - Crescent P…"
click at [270, 279] on button "Preview Job" at bounding box center [308, 281] width 185 height 13
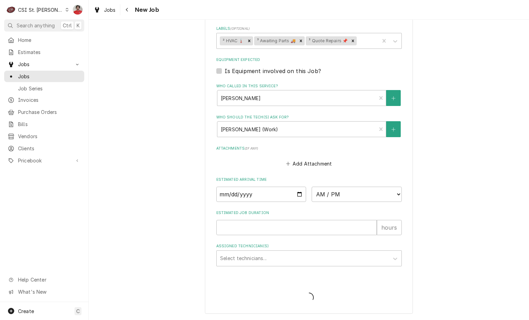
type textarea "x"
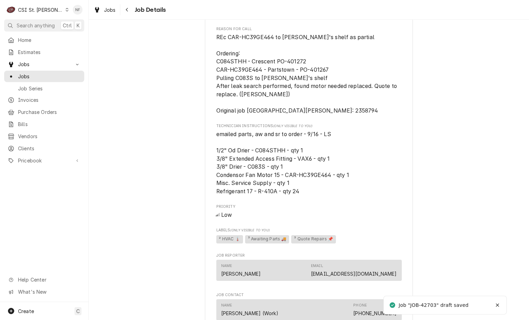
scroll to position [520, 0]
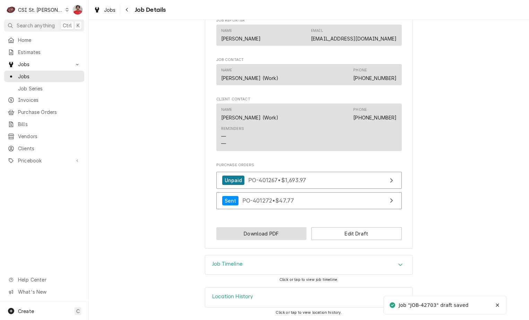
click at [292, 240] on button "Download PDF" at bounding box center [261, 233] width 90 height 13
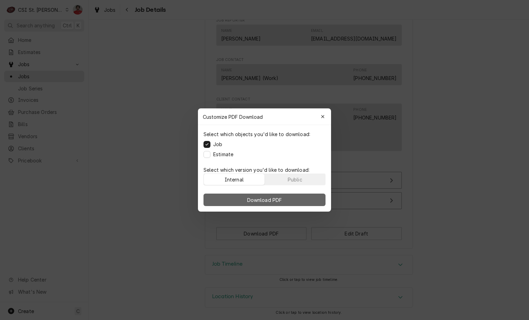
click at [272, 198] on span "Download PDF" at bounding box center [265, 199] width 38 height 7
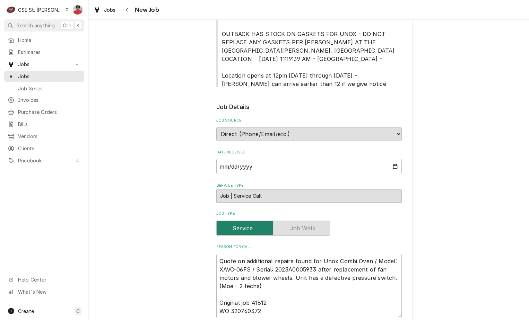
scroll to position [312, 0]
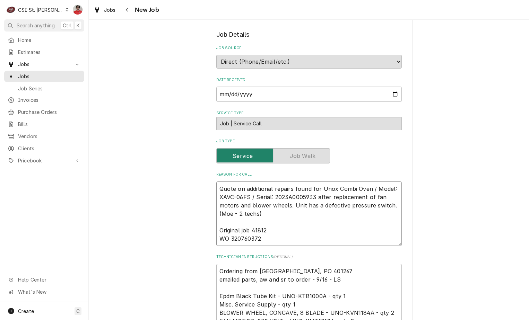
click at [275, 182] on textarea "Quote on additional repairs found for Unox Combi Oven / Model: XAVC-06FS / Seri…" at bounding box center [308, 214] width 185 height 64
type textarea "x"
type textarea "Quote on additional repairs found for Unox Combi Oven / Model: XAVC-06FS / Seri…"
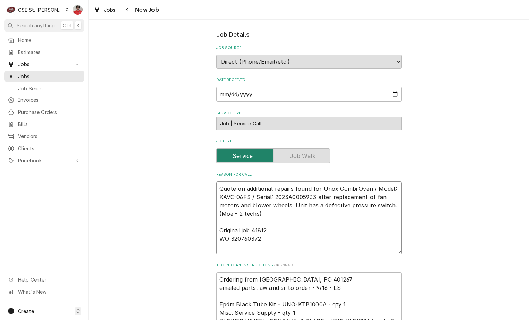
type textarea "x"
type textarea "O Quote on additional repairs found for Unox Combi Oven / Model: XAVC-06FS / Se…"
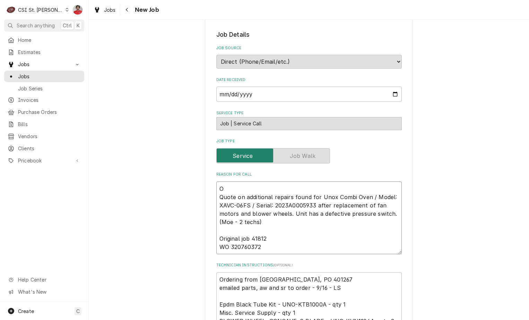
type textarea "x"
type textarea "Or Quote on additional repairs found for Unox Combi Oven / Model: XAVC-06FS / S…"
type textarea "x"
type textarea "Ord Quote on additional repairs found for Unox Combi Oven / Model: XAVC-06FS / …"
type textarea "x"
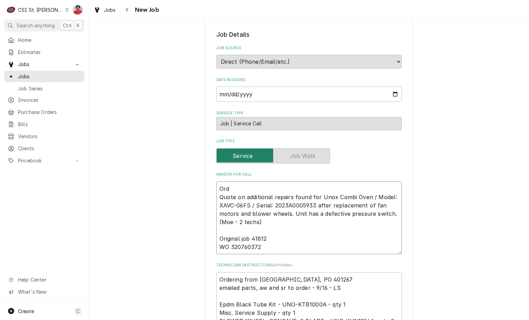
type textarea "Or Quote on additional repairs found for Unox Combi Oven / Model: XAVC-06FS / S…"
type textarea "x"
type textarea "O Quote on additional repairs found for Unox Combi Oven / Model: XAVC-06FS / Se…"
type textarea "x"
type textarea "Quote on additional repairs found for Unox Combi Oven / Model: XAVC-06FS / Seri…"
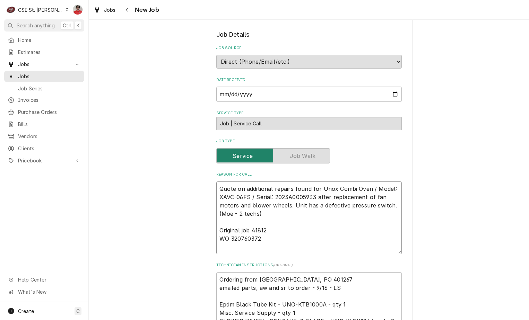
type textarea "x"
type textarea "R Quote on additional repairs found for Unox Combi Oven / Model: XAVC-06FS / Se…"
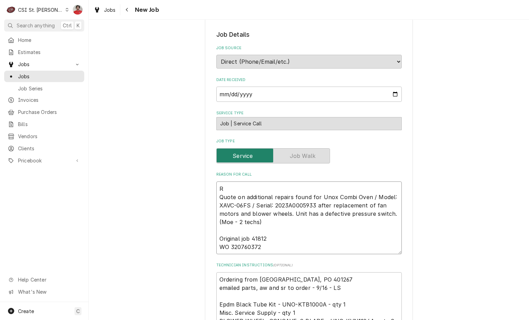
type textarea "x"
type textarea "Re Quote on additional repairs found for Unox Combi Oven / Model: XAVC-06FS / S…"
type textarea "x"
type textarea "Rec Quote on additional repairs found for Unox Combi Oven / Model: XAVC-06FS / …"
type textarea "x"
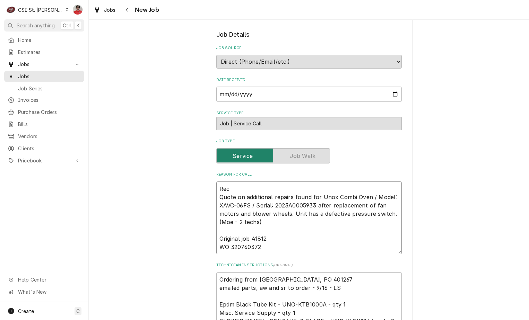
type textarea "Rec Quote on additional repairs found for Unox Combi Oven / Model: XAVC-06FS / …"
type textarea "x"
type textarea "Rec U Quote on additional repairs found for Unox Combi Oven / Model: XAVC-06FS …"
type textarea "x"
type textarea "Rec UN Quote on additional repairs found for Unox Combi Oven / Model: XAVC-06FS…"
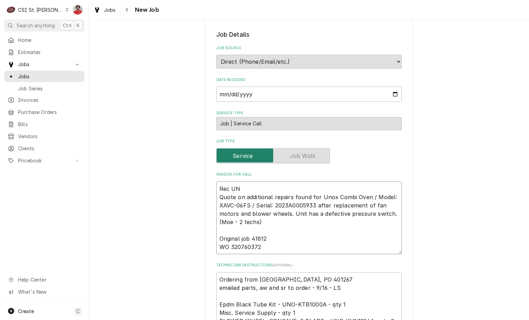
type textarea "x"
type textarea "Rec UNO Quote on additional repairs found for Unox Combi Oven / Model: XAVC-06F…"
type textarea "x"
type textarea "Rec UNO- Quote on additional repairs found for Unox Combi Oven / Model: XAVC-06…"
type textarea "x"
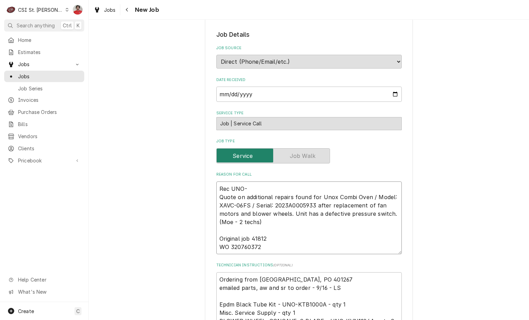
type textarea "Rec UNO-K Quote on additional repairs found for Unox Combi Oven / Model: XAVC-0…"
type textarea "x"
type textarea "Rec UNO-KT Quote on additional repairs found for Unox Combi Oven / Model: XAVC-…"
type textarea "x"
type textarea "Rec UNO-KTB Quote on additional repairs found for Unox Combi Oven / Model: XAVC…"
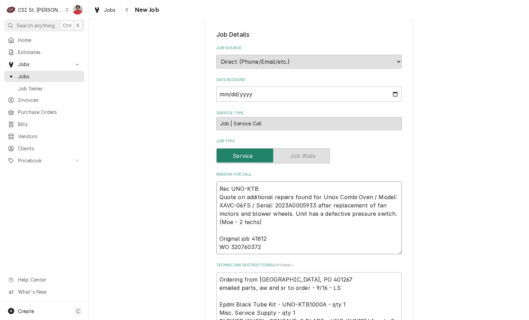
type textarea "x"
type textarea "Rec UNO-KTB1 Quote on additional repairs found for Unox Combi Oven / Model: XAV…"
type textarea "x"
type textarea "Rec UNO-KTB10 Quote on additional repairs found for Unox Combi Oven / Model: XA…"
type textarea "x"
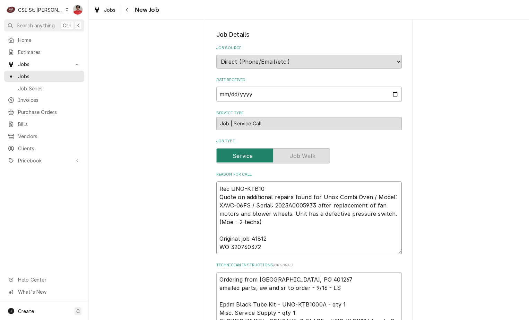
type textarea "Rec UNO-KTB100 Quote on additional repairs found for Unox Combi Oven / Model: X…"
type textarea "x"
type textarea "Rec UNO-KTB1000 Quote on additional repairs found for Unox Combi Oven / Model: …"
type textarea "x"
type textarea "Rec UNO-KTB1000A Quote on additional repairs found for Unox Combi Oven / Model:…"
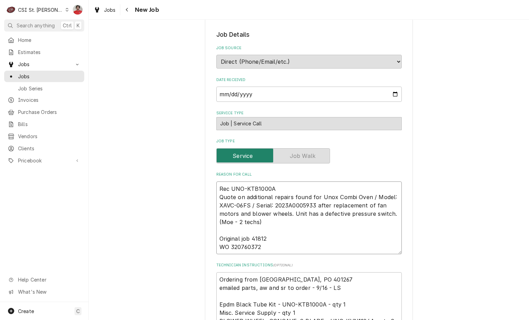
type textarea "x"
type textarea "Rec UNO-KTB1000A a Quote on additional repairs found for Unox Combi Oven / Mode…"
type textarea "x"
type textarea "Rec UNO-KTB1000A an Quote on additional repairs found for Unox Combi Oven / Mod…"
type textarea "x"
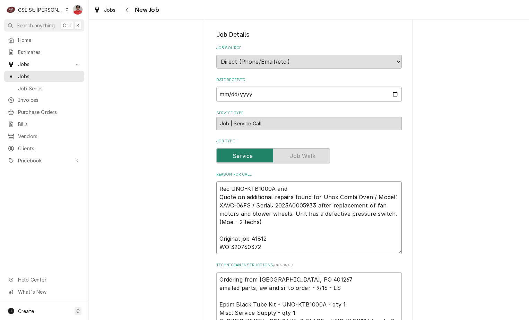
type textarea "Rec UNO-KTB1000A and Quote on additional repairs found for Unox Combi Oven / Mo…"
type textarea "x"
type textarea "Rec UNO-KTB1000A and U Quote on additional repairs found for Unox Combi Oven / …"
type textarea "x"
type textarea "Rec UNO-KTB1000A and UN Quote on additional repairs found for Unox Combi Oven /…"
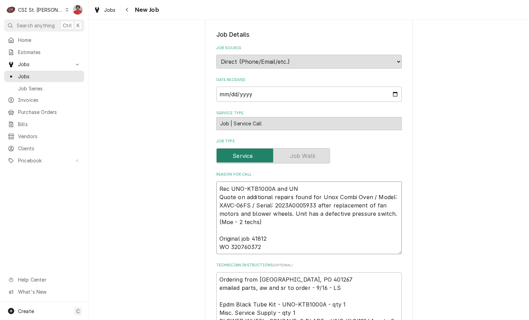
type textarea "x"
type textarea "Rec UNO-KTB1000A and UNO Quote on additional repairs found for Unox Combi Oven …"
type textarea "x"
type textarea "Rec UNO-KTB1000A and UNO- Quote on additional repairs found for Unox Combi Oven…"
type textarea "x"
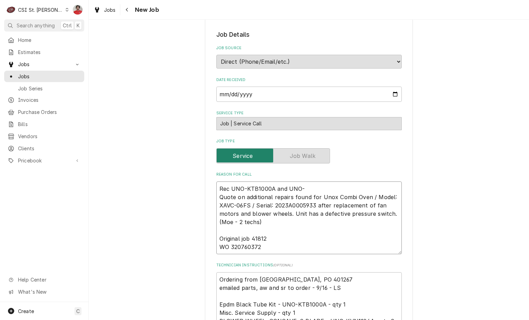
type textarea "Rec UNO-KTB1000A and UNO-K Quote on additional repairs found for Unox Combi Ove…"
type textarea "x"
type textarea "Rec UNO-KTB1000A and UNO-KV Quote on additional repairs found for Unox Combi Ov…"
type textarea "x"
type textarea "Rec UNO-KTB1000A and UNO-KVL Quote on additional repairs found for Unox Combi O…"
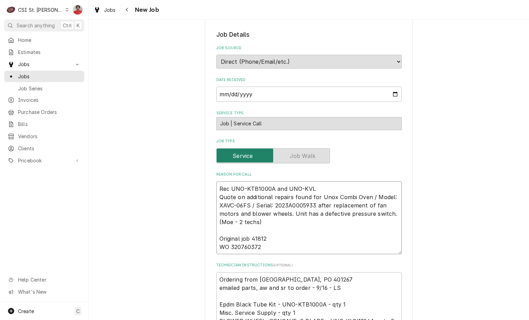
type textarea "x"
type textarea "Rec UNO-KTB1000A and UNO-KVL1 Quote on additional repairs found for Unox Combi …"
type textarea "x"
type textarea "Rec UNO-KTB1000A and UNO-KVL13 Quote on additional repairs found for Unox Combi…"
type textarea "x"
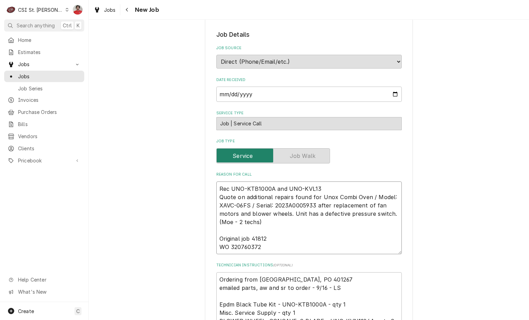
type textarea "Rec UNO-KTB1000A and UNO-KVL139 Quote on additional repairs found for Unox Comb…"
type textarea "x"
type textarea "Rec UNO-KTB1000A and UNO-KVL1398 Quote on additional repairs found for Unox Com…"
type textarea "x"
type textarea "Rec UNO-KTB1000A and UNO-KVL1398B Quote on additional repairs found for Unox Co…"
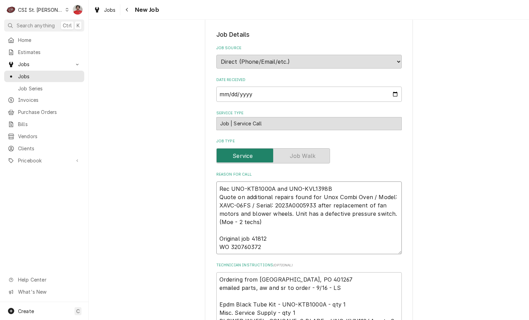
type textarea "x"
type textarea "Rec UNO-KTB1000A and UNO-KVL1398B Quote on additional repairs found for Unox Co…"
type textarea "x"
type textarea "Rec UNO-KTB1000A and UNO-KVL1398B t Quote on additional repairs found for Unox …"
type textarea "x"
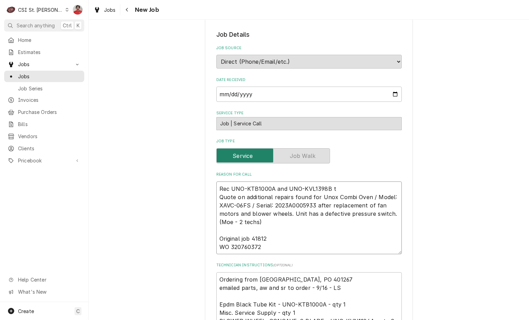
type textarea "Rec UNO-KTB1000A and UNO-KVL1398B to Quote on additional repairs found for Unox…"
type textarea "x"
type textarea "Rec UNO-KTB1000A and UNO-KVL1398B to Quote on additional repairs found for Unox…"
type textarea "x"
type textarea "Rec UNO-KTB1000A and UNO-KVL1398B to M Quote on additional repairs found for Un…"
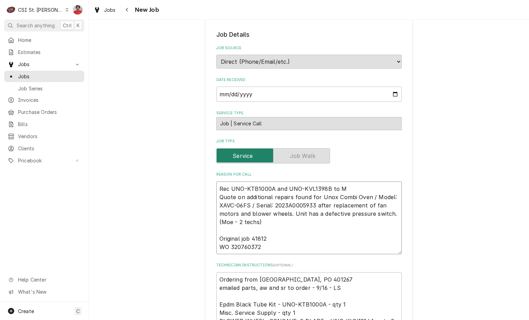
type textarea "x"
type textarea "Rec UNO-KTB1000A and UNO-KVL1398B to MO Quote on additional repairs found for U…"
type textarea "x"
type textarea "Rec UNO-KTB1000A and UNO-KVL1398B to MO' Quote on additional repairs found for …"
type textarea "x"
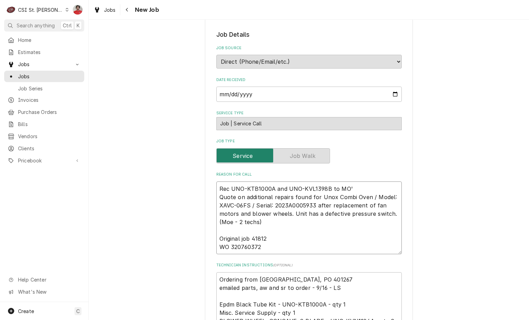
type textarea "Rec UNO-KTB1000A and UNO-KVL1398B to MO's Quote on additional repairs found for…"
type textarea "x"
type textarea "Rec UNO-KTB1000A and UNO-KVL1398B to MO' Quote on additional repairs found for …"
type textarea "x"
type textarea "Rec UNO-KTB1000A and UNO-KVL1398B to MO Quote on additional repairs found for U…"
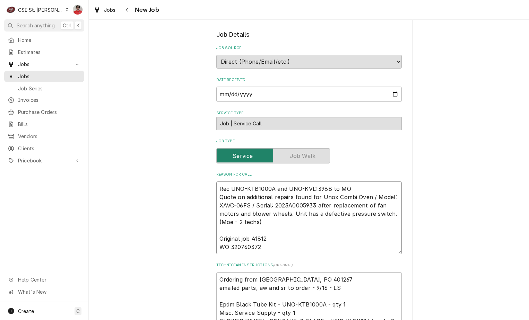
type textarea "x"
type textarea "Rec UNO-KTB1000A and UNO-KVL1398B to M Quote on additional repairs found for Un…"
type textarea "x"
type textarea "Rec UNO-KTB1000A and UNO-KVL1398B to Mo Quote on additional repairs found for U…"
type textarea "x"
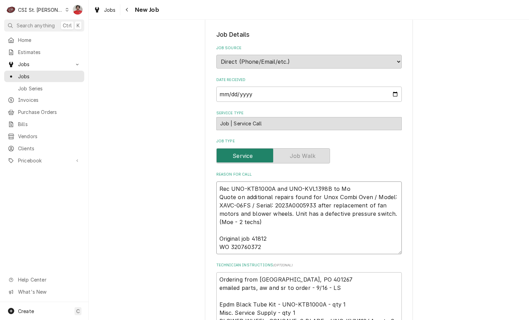
type textarea "Rec UNO-KTB1000A and UNO-KVL1398B to Moe Quote on additional repairs found for …"
type textarea "x"
type textarea "Rec UNO-KTB1000A and UNO-KVL1398B to Moe' Quote on additional repairs found for…"
type textarea "x"
type textarea "Rec UNO-KTB1000A and UNO-KVL1398B to Moe's Quote on additional repairs found fo…"
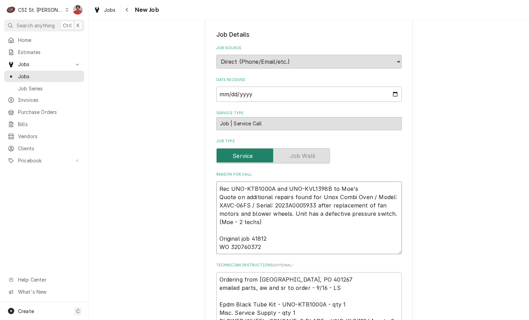
type textarea "x"
type textarea "Rec UNO-KTB1000A and UNO-KVL1398B to Moe's Quote on additional repairs found fo…"
type textarea "x"
type textarea "Rec UNO-KTB1000A and UNO-KVL1398B to Moe's s Quote on additional repairs found …"
type textarea "x"
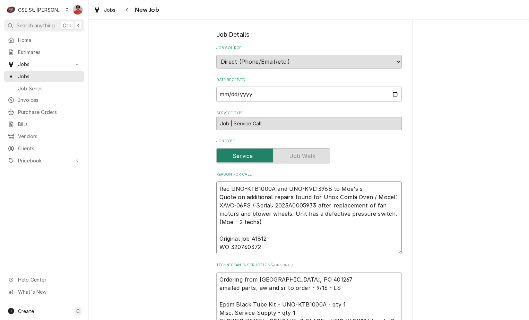
type textarea "Rec UNO-KTB1000A and UNO-KVL1398B to Moe's sh Quote on additional repairs found…"
type textarea "x"
type textarea "Rec UNO-KTB1000A and UNO-KVL1398B to Moe's she Quote on additional repairs foun…"
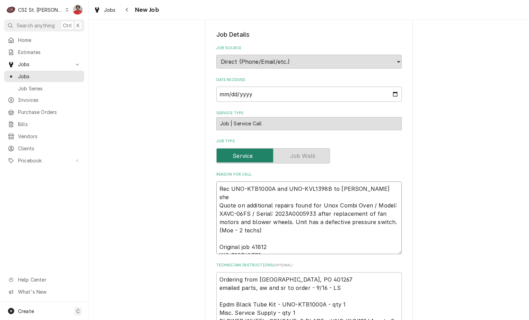
type textarea "x"
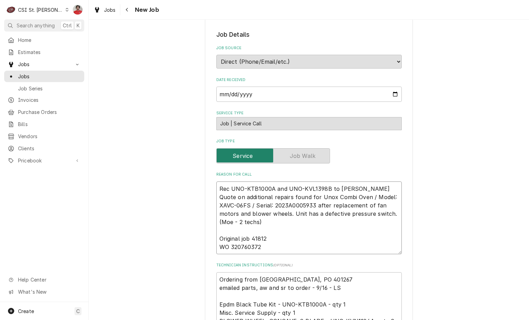
type textarea "Rec UNO-KTB1000A and UNO-KVL1398B to Moe's shelf Quote on additional repairs fo…"
type textarea "x"
type textarea "Rec UNO-KTB1000A and UNO-KVL1398B to Moe's shelf Quote on additional repairs fo…"
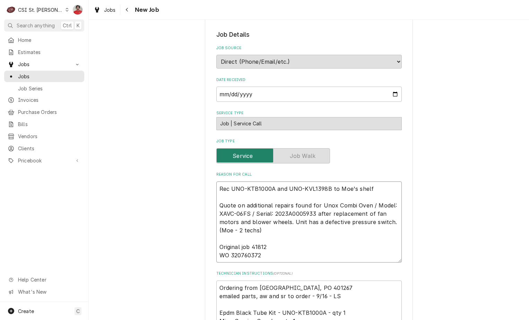
type textarea "x"
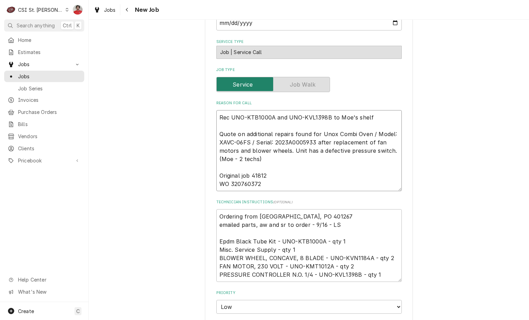
scroll to position [556, 0]
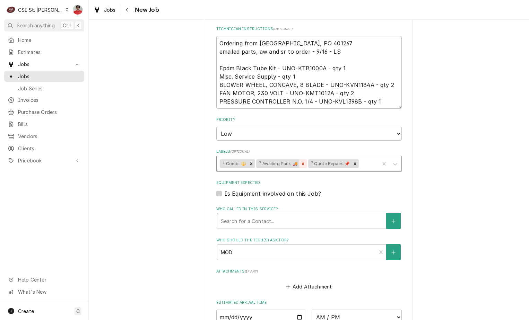
click at [302, 162] on icon "Remove ³ Awaiting Parts 🚚" at bounding box center [303, 163] width 2 height 2
type textarea "Rec UNO-KTB1000A and UNO-KVL1398B to Moe's shelf Quote on additional repairs fo…"
click at [336, 158] on div "Labels" at bounding box center [342, 164] width 68 height 12
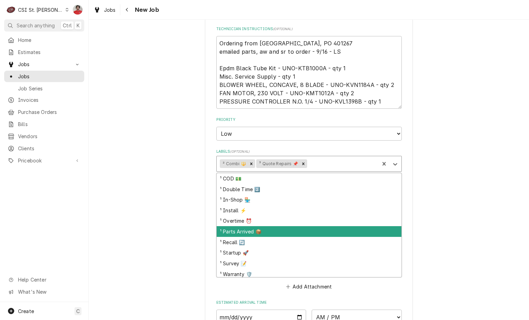
click at [294, 226] on div "¹ Parts Arrived 📦" at bounding box center [309, 231] width 185 height 11
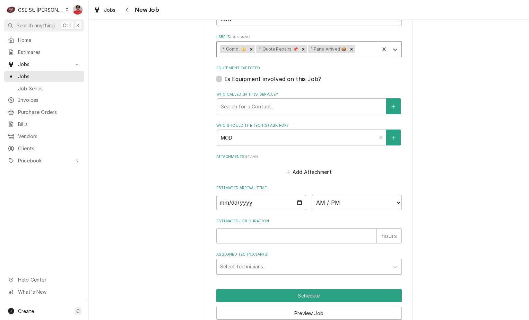
scroll to position [695, 0]
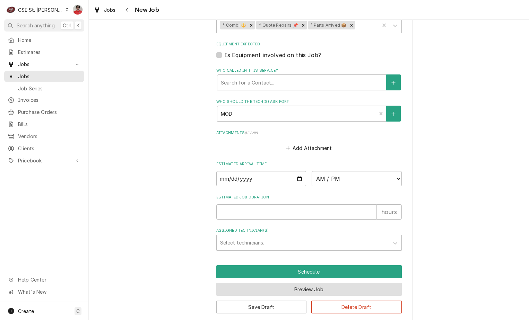
click at [290, 283] on button "Preview Job" at bounding box center [308, 289] width 185 height 13
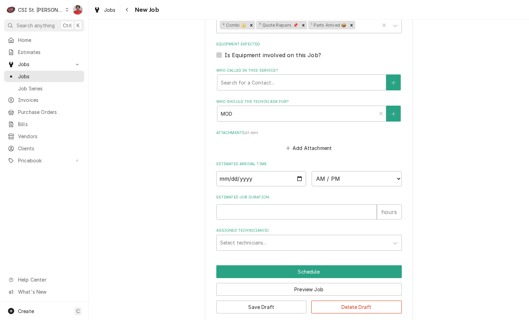
scroll to position [671, 0]
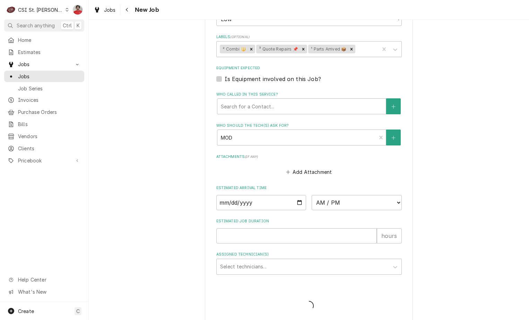
type textarea "x"
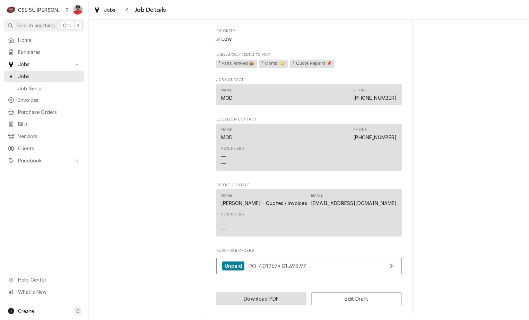
scroll to position [689, 0]
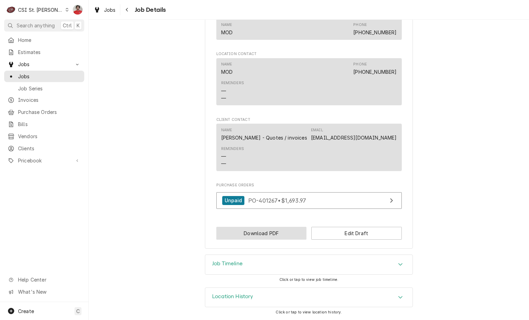
click at [284, 232] on button "Download PDF" at bounding box center [261, 233] width 90 height 13
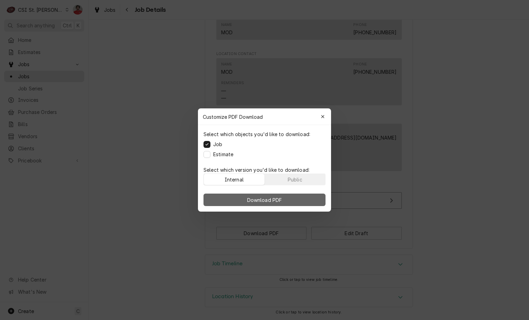
click at [279, 204] on button "Download PDF" at bounding box center [264, 200] width 122 height 12
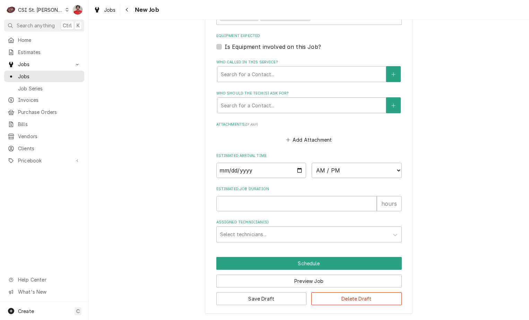
scroll to position [623, 0]
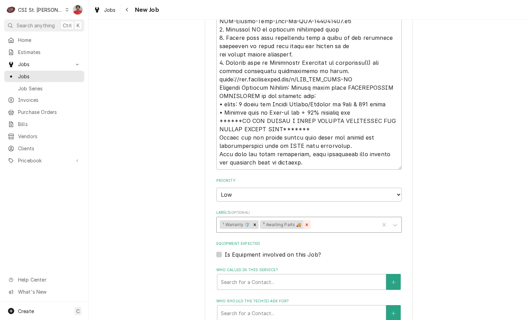
click at [307, 222] on div "Remove ³ Awaiting Parts 🚚" at bounding box center [307, 224] width 8 height 9
click at [306, 227] on div "Labels" at bounding box center [318, 225] width 116 height 12
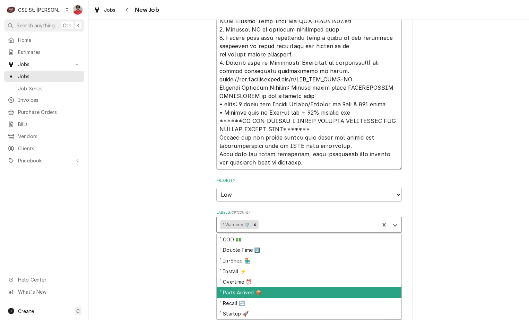
click at [284, 293] on div "¹ Parts Arrived 📦" at bounding box center [309, 292] width 185 height 11
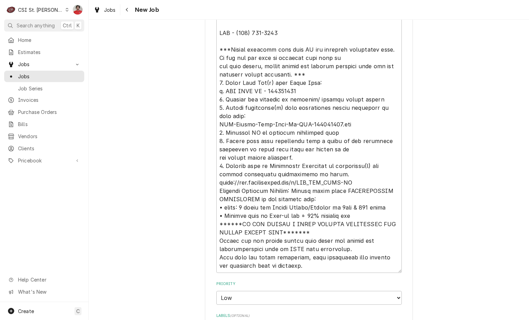
scroll to position [381, 0]
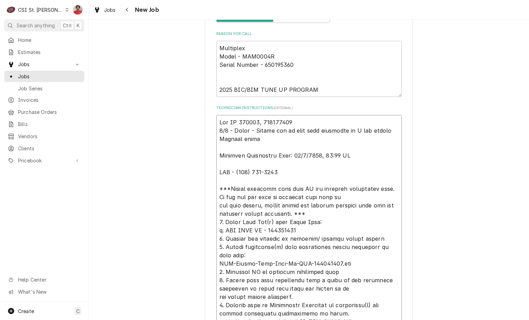
click at [299, 119] on textarea "Technician Instructions ( optional )" at bounding box center [308, 263] width 185 height 297
type textarea "x"
type textarea "Ord PO 401267, 020009016 9/4 - [PERSON_NAME] - Please let me know once schedule…"
type textarea "x"
type textarea "O Ord PO 401267, 020009016 9/4 - [PERSON_NAME] - Please let me know once schedu…"
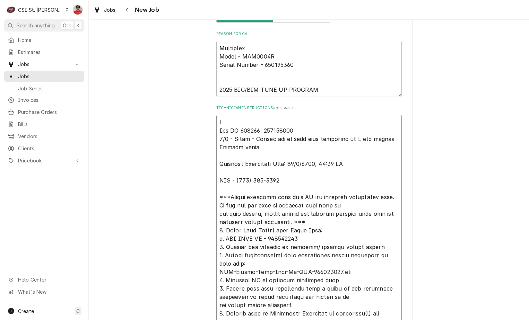
type textarea "x"
type textarea "Or Ord PO 401267, 020009016 9/4 - [PERSON_NAME] - Please let me know once sched…"
type textarea "x"
type textarea "Ord Ord PO 401267, 020009016 9/4 - [PERSON_NAME] - Please let me know once sche…"
type textarea "x"
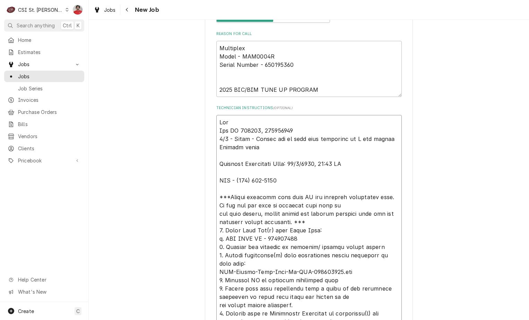
type textarea "Or Ord PO 401267, 020009016 9/4 - [PERSON_NAME] - Please let me know once sched…"
type textarea "x"
type textarea "O Ord PO 401267, 020009016 9/4 - [PERSON_NAME] - Please let me know once schedu…"
type textarea "x"
type textarea "Ord PO 401267, 020009016 9/4 - [PERSON_NAME] - Please let me know once schedule…"
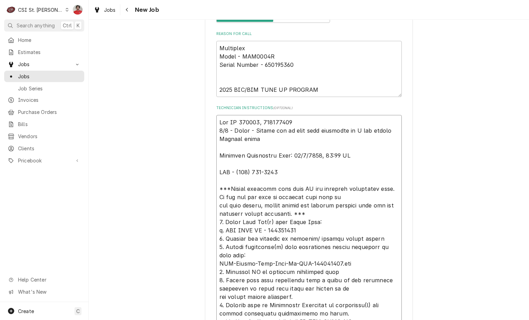
type textarea "x"
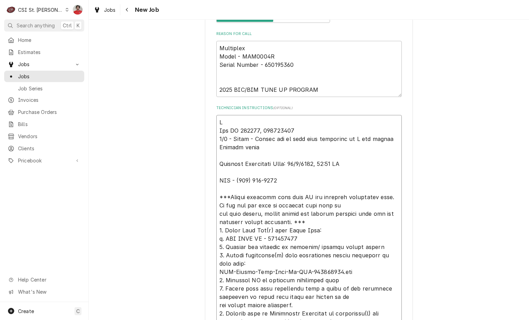
type textarea "RE Ord PO 401267, 020009016 9/4 - [PERSON_NAME] - Please let me know once sched…"
type textarea "x"
type textarea "REc Ord PO 401267, 020009016 9/4 - [PERSON_NAME] - Please let me know once sche…"
type textarea "x"
type textarea "REc Ord PO 401267, 020009016 9/4 - [PERSON_NAME] - Please let me know once sche…"
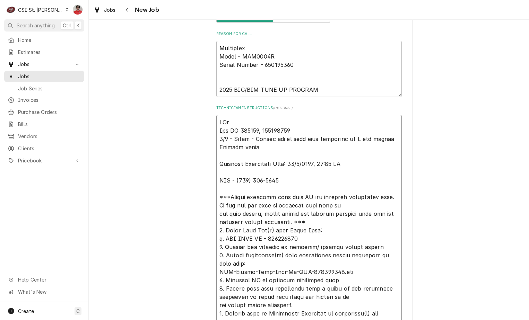
type textarea "x"
type textarea "REc Ord PO 401267, 020009016 9/4 - [PERSON_NAME] - Please let me know once sche…"
type textarea "x"
type textarea "RE Ord PO 401267, 020009016 9/4 - [PERSON_NAME] - Please let me know once sched…"
type textarea "x"
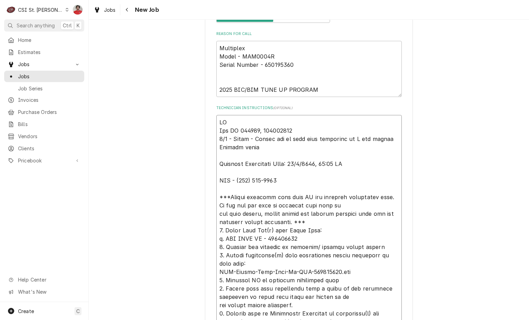
type textarea "R Ord PO 401267, 020009016 9/4 - [PERSON_NAME] - Please let me know once schedu…"
type textarea "x"
type textarea "Re Ord PO 401267, 020009016 9/4 - [PERSON_NAME] - Please let me know once sched…"
type textarea "x"
type textarea "Rec Ord PO 401267, 020009016 9/4 - Kelly - Please let me know once scheduled so…"
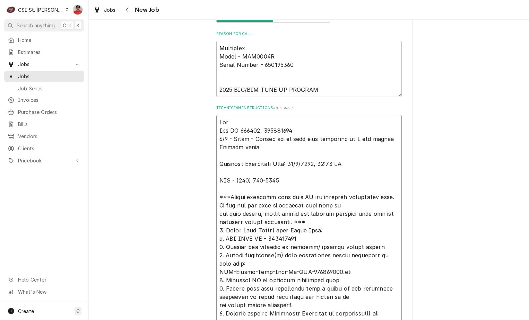
type textarea "x"
type textarea "Rec Ord PO 401267, 020009016 9/4 - Kelly - Please let me know once scheduled so…"
type textarea "x"
type textarea "Rec p Ord PO 401267, 020009016 9/4 - Kelly - Please let me know once scheduled …"
type textarea "x"
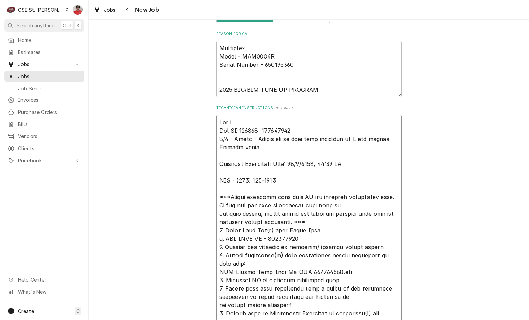
type textarea "Rec pa Ord PO 401267, 020009016 9/4 - Kelly - Please let me know once scheduled…"
type textarea "x"
type textarea "Rec par Ord PO 401267, 020009016 9/4 - Kelly - Please let me know once schedule…"
type textarea "x"
type textarea "Rec part Ord PO 401267, 020009016 9/4 - Kelly - Please let me know once schedul…"
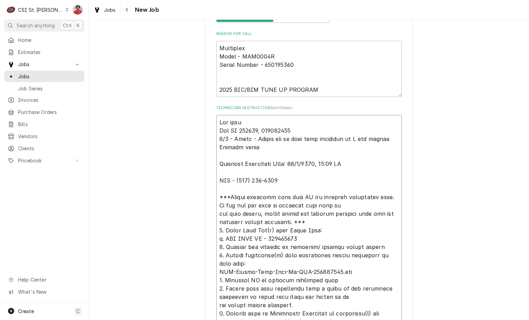
type textarea "x"
type textarea "Rec parts Ord PO 401267, 020009016 9/4 - Kelly - Please let me know once schedu…"
type textarea "x"
type textarea "Rec parts Ord PO 401267, 020009016 9/4 - Kelly - Please let me know once schedu…"
type textarea "x"
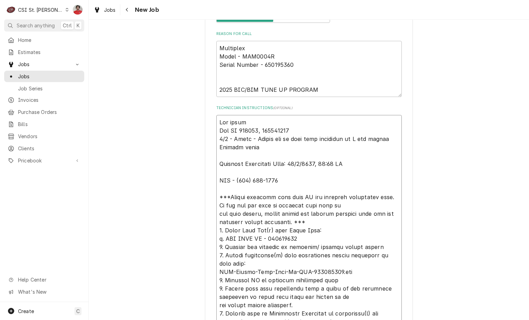
type textarea "Rec parts t Ord PO 401267, 020009016 9/4 - Kelly - Please let me know once sche…"
type textarea "x"
type textarea "Rec parts Ord PO 401267, 020009016 9/4 - Kelly - Please let me know once schedu…"
type textarea "x"
type textarea "Rec parts Ord PO 401267, 020009016 9/4 - Kelly - Please let me know once schedu…"
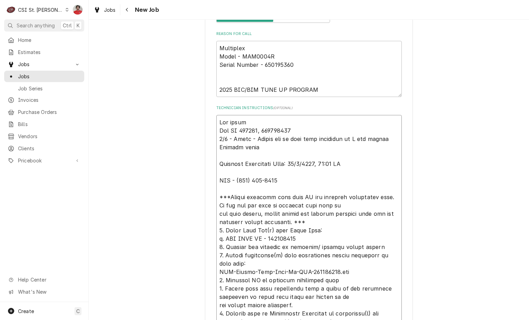
type textarea "x"
type textarea "Rec part Ord PO 401267, 020009016 9/4 - Kelly - Please let me know once schedul…"
type textarea "x"
type textarea "Rec par Ord PO 401267, 020009016 9/4 - Kelly - Please let me know once schedule…"
type textarea "x"
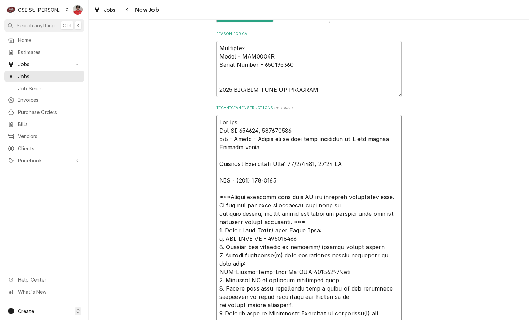
type textarea "Rec pa Ord PO 401267, 020009016 9/4 - Kelly - Please let me know once scheduled…"
type textarea "x"
type textarea "Rec p Ord PO 401267, 020009016 9/4 - Kelly - Please let me know once scheduled …"
type textarea "x"
type textarea "Rec Ord PO 401267, 020009016 9/4 - Kelly - Please let me know once scheduled so…"
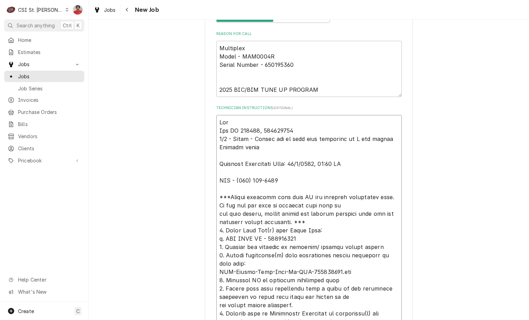
type textarea "x"
type textarea "Rec M Ord PO 401267, 020009016 9/4 - Kelly - Please let me know once scheduled …"
type textarea "x"
type textarea "Rec MU Ord PO 401267, 020009016 9/4 - Kelly - Please let me know once scheduled…"
type textarea "x"
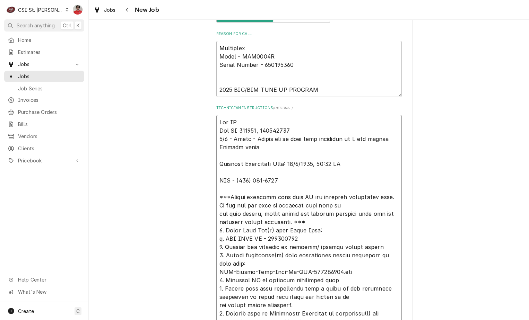
type textarea "Rec MUL Ord PO 401267, 020009016 9/4 - Kelly - Please let me know once schedule…"
type textarea "x"
type textarea "Rec MUL- Ord PO 401267, 020009016 9/4 - Kelly - Please let me know once schedul…"
type textarea "x"
type textarea "Rec MUL-0 Ord PO 401267, 020009016 9/4 - Kelly - Please let me know once schedu…"
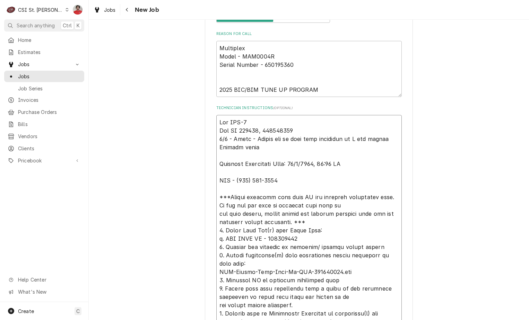
type textarea "x"
type textarea "Rec MUL-02 Ord PO 401267, 020009016 9/4 - Kelly - Please let me know once sched…"
type textarea "x"
type textarea "Rec MUL-020 Ord PO 401267, 020009016 9/4 - Kelly - Please let me know once sche…"
type textarea "x"
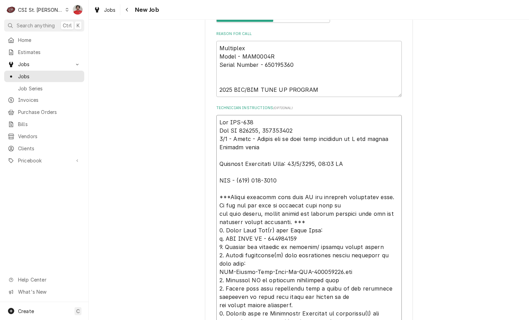
type textarea "Rec MUL-0200 Ord PO 401267, 020009016 9/4 - Kelly - Please let me know once sch…"
type textarea "x"
type textarea "Rec MUL-02000 Ord PO 401267, 020009016 9/4 - Kelly - Please let me know once sc…"
type textarea "x"
type textarea "Rec MUL-020009 Ord PO 401267, 020009016 9/4 - Kelly - Please let me know once s…"
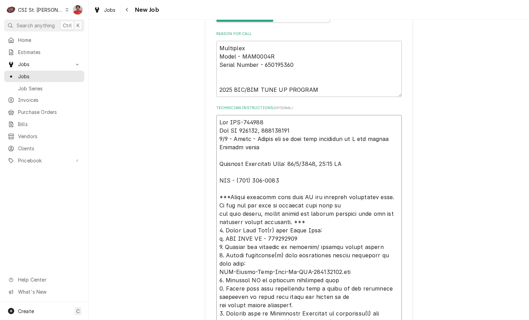
type textarea "x"
type textarea "Rec MUL-0200090 Ord PO 401267, 020009016 9/4 - Kelly - Please let me know once …"
type textarea "x"
type textarea "Rec MUL-02000901 Ord PO 401267, 020009016 9/4 - Kelly - Please let me know once…"
type textarea "x"
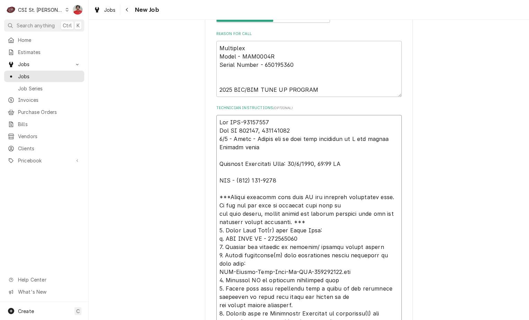
type textarea "Rec MUL-020009016 Ord PO 401267, 020009016 9/4 - Kelly - Please let me know onc…"
type textarea "x"
type textarea "Rec MUL-020009016 Ord PO 401267, 020009016 9/4 - Kelly - Please let me know onc…"
type textarea "x"
type textarea "Rec MUL-020009016 t Ord PO 401267, 020009016 9/4 - Kelly - Please let me know o…"
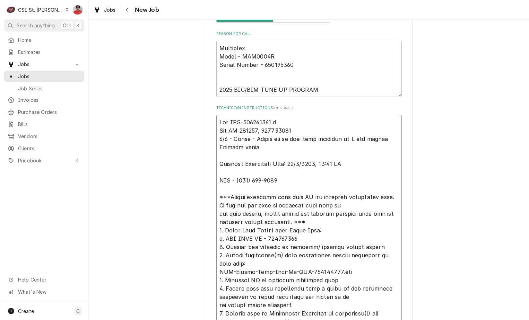
type textarea "x"
type textarea "Rec MUL-020009016 to Ord PO 401267, 020009016 9/4 - Kelly - Please let me know …"
type textarea "x"
type textarea "Rec MUL-020009016 to Ord PO 401267, 020009016 9/4 - Kelly - Please let me know …"
type textarea "x"
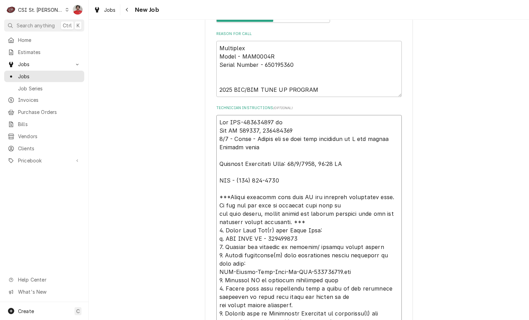
type textarea "Rec MUL-020009016 to R Ord PO 401267, 020009016 9/4 - Kelly - Please let me kno…"
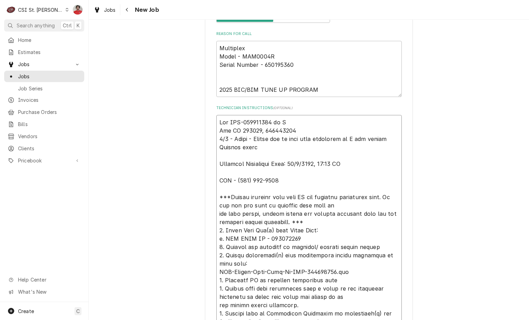
type textarea "x"
type textarea "Rec MUL-020009016 to Re Ord PO 401267, 020009016 9/4 - Kelly - Please let me kn…"
type textarea "x"
type textarea "Rec MUL-020009016 to Res Ord PO 401267, 020009016 9/4 - Kelly - Please let me k…"
type textarea "x"
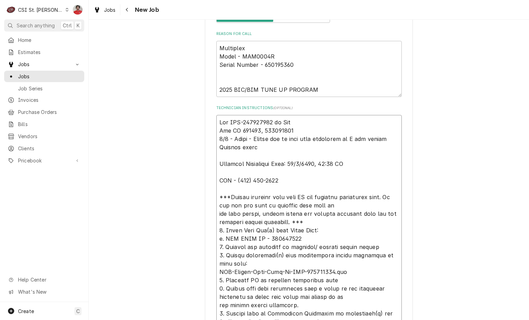
type textarea "Rec MUL-020009016 to Rese Ord PO 401267, 020009016 9/4 - Kelly - Please let me …"
type textarea "x"
type textarea "Rec MUL-020009016 to Reser Ord PO 401267, 020009016 9/4 - Kelly - Please let me…"
type textarea "x"
type textarea "Rec MUL-020009016 to Reserv Ord PO 401267, 020009016 9/4 - Kelly - Please let m…"
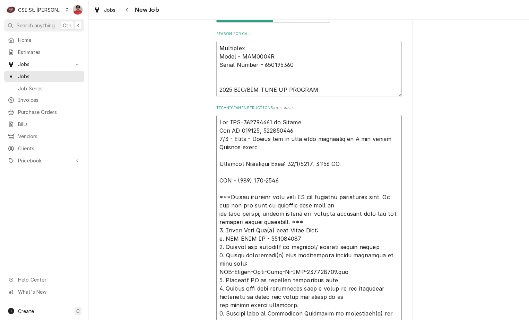
type textarea "x"
type textarea "Rec MUL-020009016 to Reserve Ord PO 401267, 020009016 9/4 - Kelly - Please let …"
type textarea "x"
type textarea "Rec MUL-020009016 to Reserve Ord PO 401267, 020009016 9/4 - Kelly - Please let …"
type textarea "x"
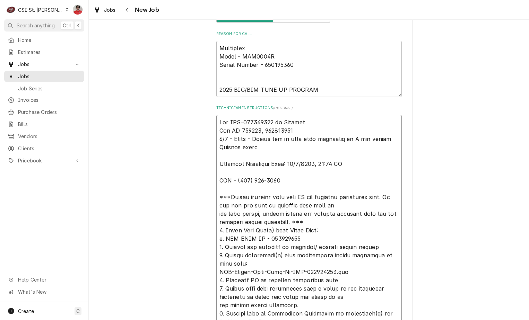
type textarea "Rec MUL-020009016 to Reserve s Ord PO 401267, 020009016 9/4 - Kelly - Please le…"
type textarea "x"
type textarea "Rec MUL-020009016 to Reserve se Ord PO 401267, 020009016 9/4 - Kelly - Please l…"
type textarea "x"
type textarea "Rec MUL-020009016 to Reserve seh Ord PO 401267, 020009016 9/4 - Kelly - Please …"
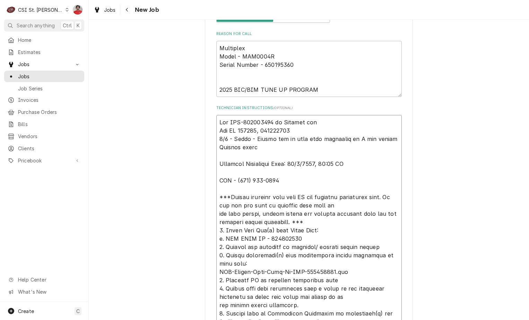
type textarea "x"
type textarea "Rec MUL-020009016 to Reserve sehlf Ord PO 401267, 020009016 9/4 - Kelly - Pleas…"
type textarea "x"
type textarea "Rec MUL-020009016 to Reserve sehl Ord PO 401267, 020009016 9/4 - Kelly - Please…"
type textarea "x"
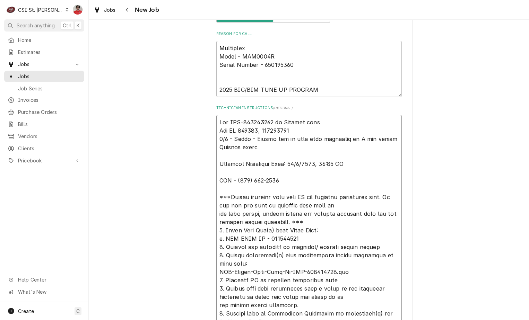
type textarea "Rec MUL-020009016 to Reserve seh Ord PO 401267, 020009016 9/4 - Kelly - Please …"
type textarea "x"
type textarea "Rec MUL-020009016 to Reserve se Ord PO 401267, 020009016 9/4 - Kelly - Please l…"
type textarea "x"
type textarea "Rec MUL-020009016 to Reserve s Ord PO 401267, 020009016 9/4 - Kelly - Please le…"
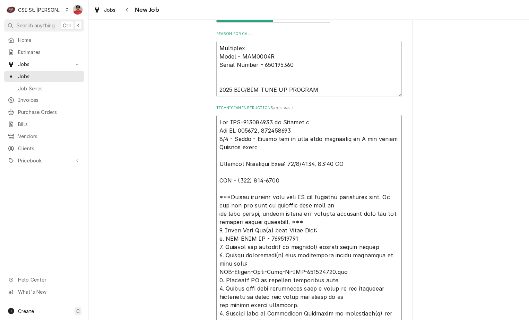
type textarea "x"
type textarea "Rec MUL-020009016 to Reserve sh Ord PO 401267, 020009016 9/4 - Kelly - Please l…"
type textarea "x"
type textarea "Rec MUL-020009016 to Reserve she Ord PO 401267, 020009016 9/4 - Kelly - Please …"
type textarea "x"
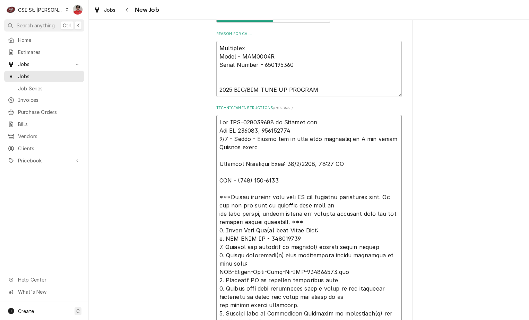
type textarea "Rec MUL-020009016 to Reserve shel Ord PO 401267, 020009016 9/4 - Kelly - Please…"
type textarea "x"
type textarea "Rec MUL-020009016 to Reserve shelf Ord PO 401267, 020009016 9/4 - Kelly - Pleas…"
type textarea "x"
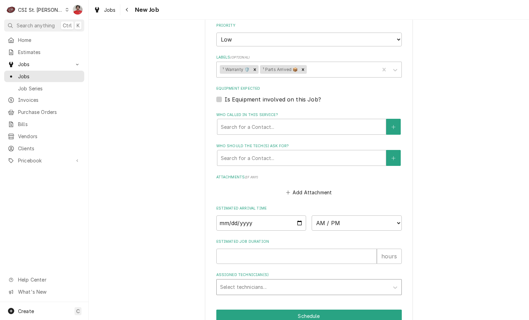
scroll to position [831, 0]
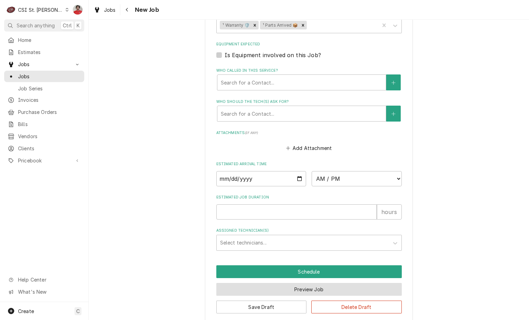
type textarea "Rec MUL-020009016 to Reserve shelf Ord PO 401267, 020009016 9/4 - Kelly - Pleas…"
click at [293, 287] on button "Preview Job" at bounding box center [308, 289] width 185 height 13
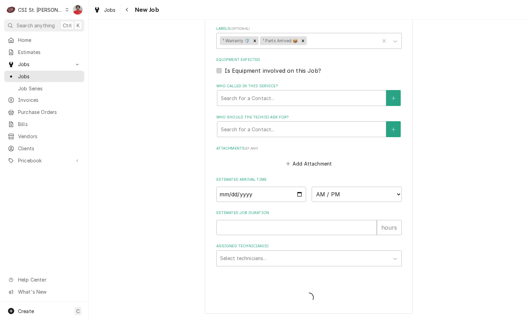
scroll to position [816, 0]
type textarea "x"
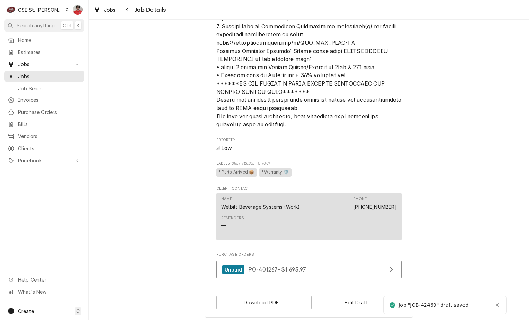
scroll to position [595, 0]
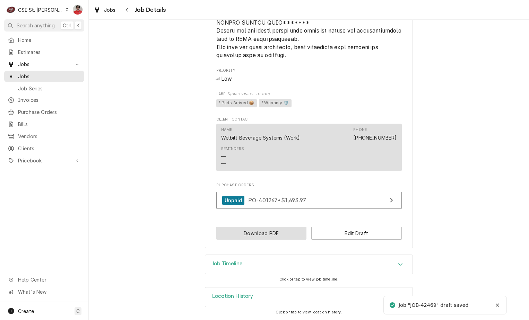
click at [266, 231] on button "Download PDF" at bounding box center [261, 233] width 90 height 13
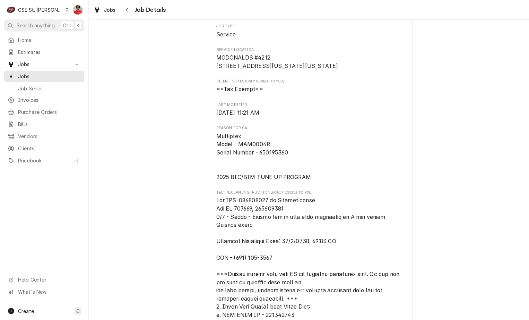
scroll to position [248, 0]
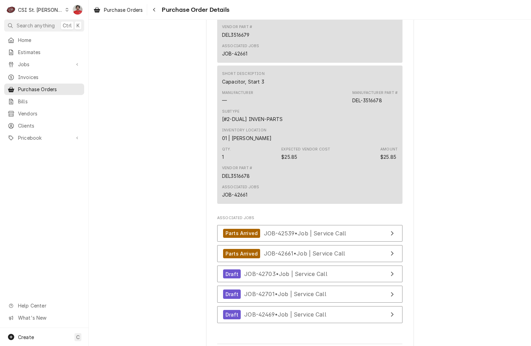
scroll to position [1726, 0]
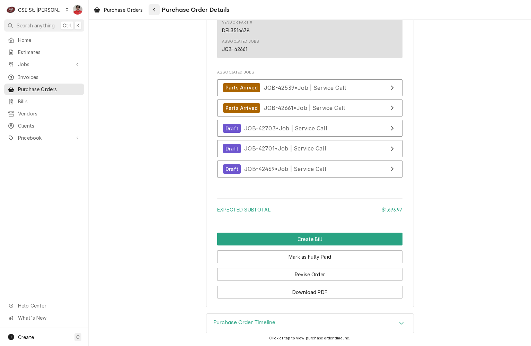
click at [153, 10] on icon "Navigate back" at bounding box center [154, 9] width 3 height 5
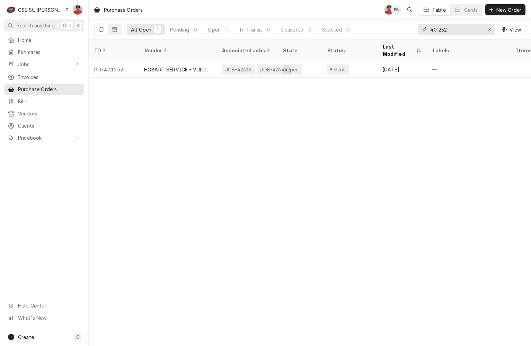
click at [439, 27] on input "401252" at bounding box center [456, 29] width 52 height 11
type input "4"
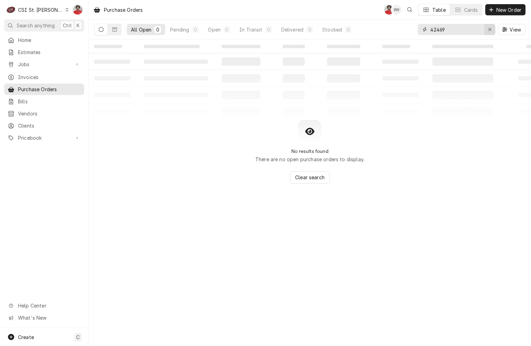
type input "42469"
click at [489, 30] on icon "Erase input" at bounding box center [490, 29] width 4 height 5
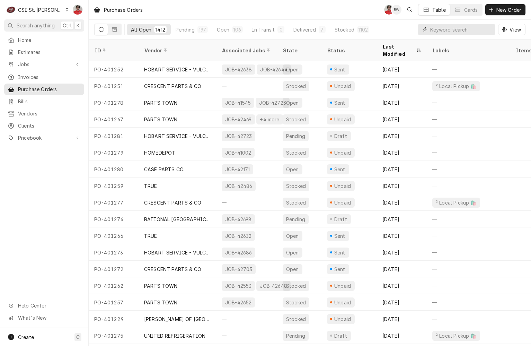
click at [489, 30] on input "Dynamic Content Wrapper" at bounding box center [461, 29] width 62 height 11
type input "401267"
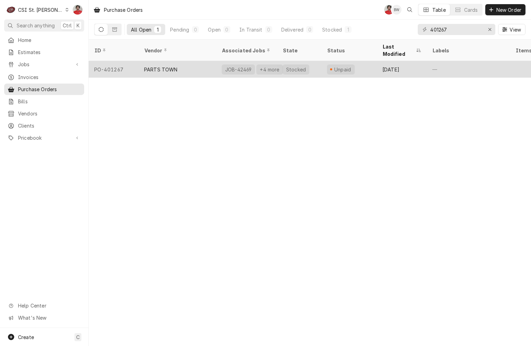
click at [192, 61] on div "PARTS TOWN" at bounding box center [178, 69] width 78 height 17
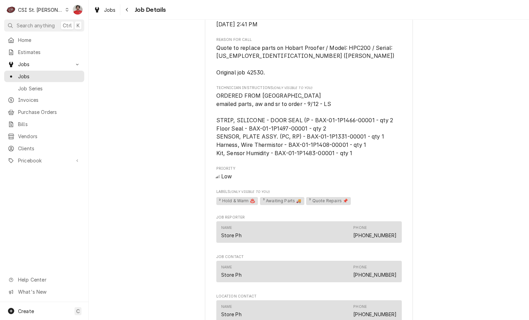
scroll to position [581, 0]
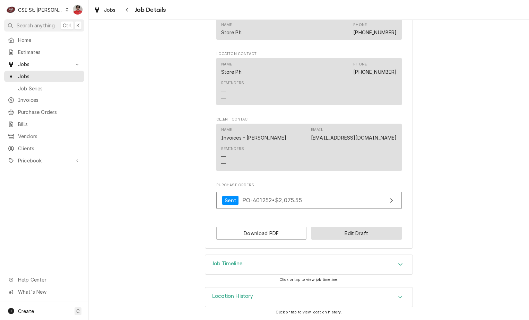
click at [352, 234] on button "Edit Draft" at bounding box center [356, 233] width 90 height 13
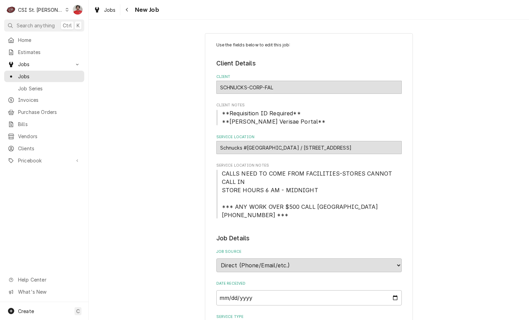
scroll to position [243, 0]
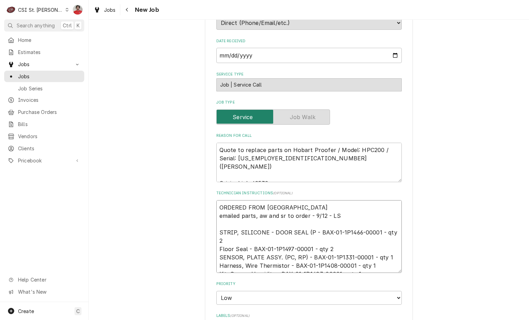
click at [297, 205] on textarea "ORDERED FROM [GEOGRAPHIC_DATA] emailed parts, aw and sr to order - 9/12 - LS ST…" at bounding box center [308, 236] width 185 height 73
click at [392, 149] on textarea "Quote to replace parts on Hobart Proofer / Model: HPC200 / Serial: [US_EMPLOYER…" at bounding box center [308, 162] width 185 height 39
type textarea "x"
type textarea "Quote to replace parts on Hobart Proofer / Model: HPC200 / Serial: [US_EMPLOYER…"
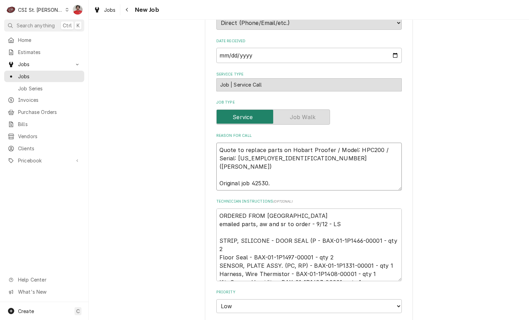
type textarea "x"
type textarea "r Quote to replace parts on Hobart Proofer / Model: HPC200 / Serial: [US_EMPLOY…"
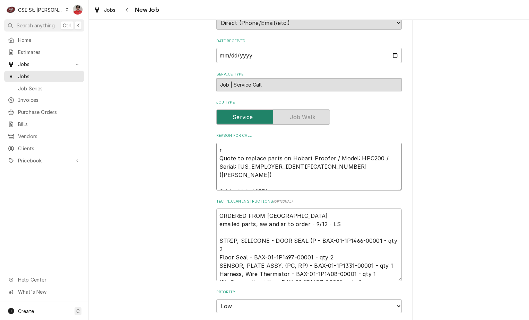
type textarea "x"
type textarea "re Quote to replace parts on Hobart Proofer / Model: HPC200 / Serial: [US_EMPLO…"
type textarea "x"
type textarea "rec Quote to replace parts on Hobart Proofer / Model: HPC200 / Serial: [US_EMPL…"
type textarea "x"
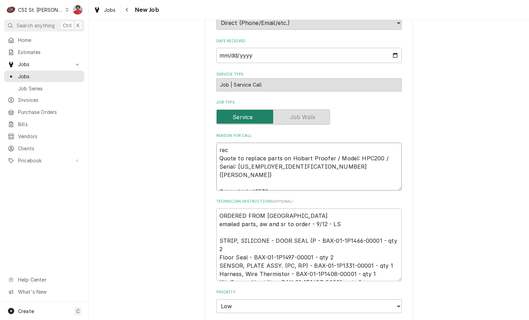
type textarea "rec Quote to replace parts on Hobart Proofer / Model: HPC200 / Serial: [US_EMPL…"
type textarea "x"
type textarea "rec t Quote to replace parts on Hobart Proofer / Model: HPC200 / Serial: 24-102…"
type textarea "x"
type textarea "rec tw Quote to replace parts on Hobart Proofer / Model: HPC200 / Serial: 24-10…"
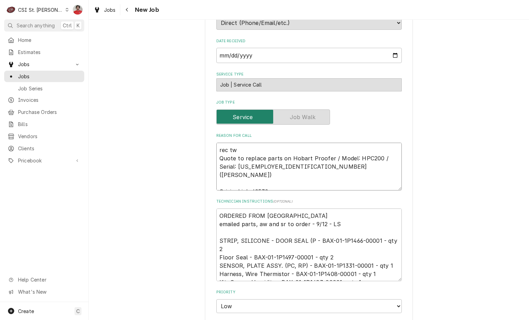
type textarea "x"
type textarea "rec t Quote to replace parts on Hobart Proofer / Model: HPC200 / Serial: 24-102…"
type textarea "x"
type textarea "rec Quote to replace parts on Hobart Proofer / Model: HPC200 / Serial: 24-10257…"
type textarea "x"
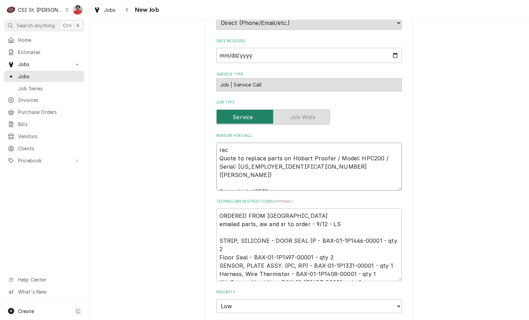
type textarea "rec 2 Quote to replace parts on Hobart Proofer / Model: HPC200 / Serial: 24-102…"
type textarea "x"
type textarea "rec Quote to replace parts on Hobart Proofer / Model: HPC200 / Serial: 24-10257…"
type textarea "x"
type textarea "rec t Quote to replace parts on Hobart Proofer / Model: HPC200 / Serial: 24-102…"
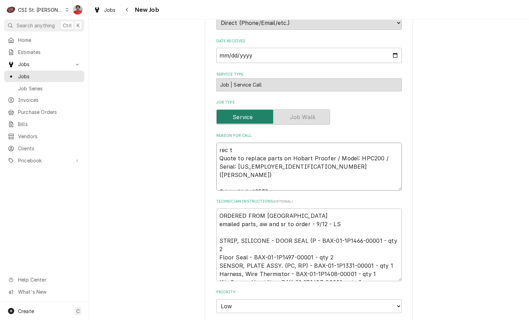
type textarea "x"
type textarea "rec tw Quote to replace parts on Hobart Proofer / Model: HPC200 / Serial: 24-10…"
type textarea "x"
type textarea "rec two Quote to replace parts on Hobart Proofer / Model: HPC200 / Serial: 24-1…"
type textarea "x"
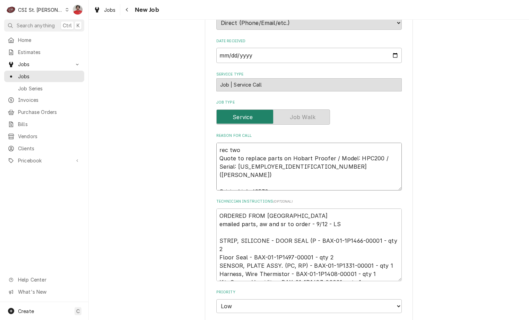
type textarea "rec two Quote to replace parts on Hobart Proofer / Model: HPC200 / Serial: 24-1…"
type textarea "x"
type textarea "rec two Quote to replace parts on Hobart Proofer / Model: HPC200 / Serial: 24-1…"
drag, startPoint x: 375, startPoint y: 240, endPoint x: 316, endPoint y: 244, distance: 59.3
click at [316, 244] on textarea "ORDERED FROM HOBART emailed parts, aw and sr to order - 9/12 - LS STRIP, SILICO…" at bounding box center [308, 245] width 185 height 73
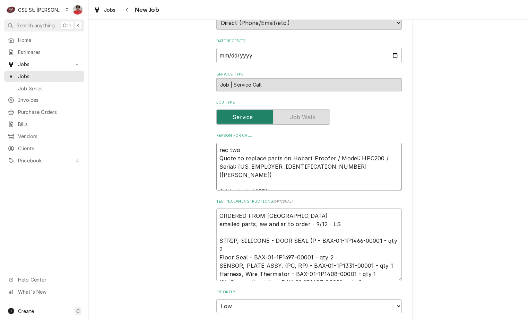
click at [262, 150] on textarea "rec two Quote to replace parts on Hobart Proofer / Model: HPC200 / Serial: 24-1…" at bounding box center [308, 167] width 185 height 48
paste textarea "BAX-01-1P1466-00001"
type textarea "x"
type textarea "rec two BAX-01-1P1466-00001 Quote to replace parts on Hobart Proofer / Model: H…"
type textarea "x"
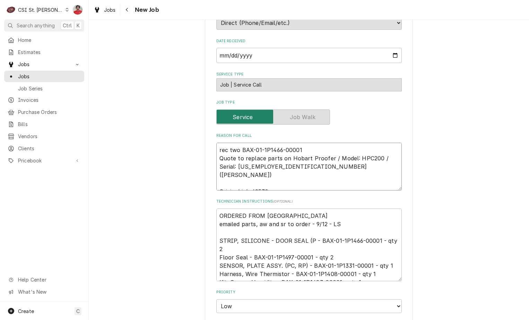
type textarea "rec two BAX-01-1P1466-00001, Quote to replace parts on Hobart Proofer / Model: …"
type textarea "x"
type textarea "rec two BAX-01-1P1466-00001, Quote to replace parts on Hobart Proofer / Model: …"
type textarea "x"
type textarea "rec two BAX-01-1P1466-00001, Quote to replace parts on Hobart Proofer / Model: …"
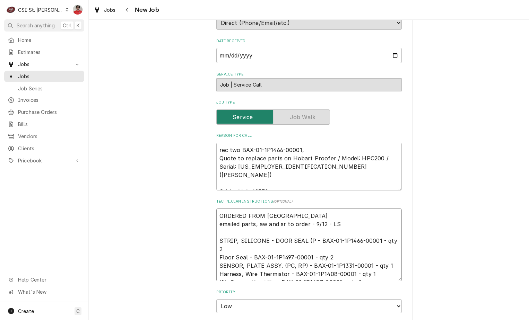
drag, startPoint x: 308, startPoint y: 256, endPoint x: 249, endPoint y: 256, distance: 58.2
click at [249, 256] on textarea "ORDERED FROM HOBART emailed parts, aw and sr to order - 9/12 - LS STRIP, SILICO…" at bounding box center [308, 245] width 185 height 73
click at [305, 148] on textarea "rec two BAX-01-1P1466-00001, Quote to replace parts on Hobart Proofer / Model: …" at bounding box center [308, 167] width 185 height 48
paste textarea "BAX-01-1P1497-00001"
type textarea "x"
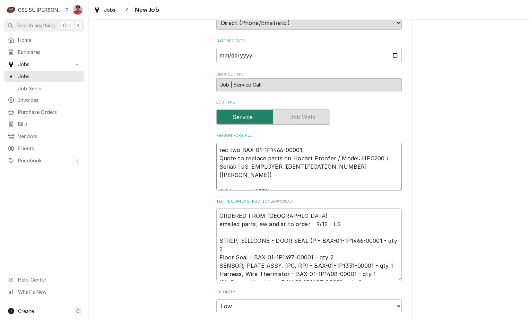
type textarea "rec two BAX-01-1P1466-00001, BAX-01-1P1497-00001 Quote to replace parts on Hoba…"
type textarea "x"
type textarea "rec two BAX-01-1P1466-00001, BAX-01-1P1497-00001 Quote to replace parts on Hoba…"
drag, startPoint x: 309, startPoint y: 264, endPoint x: 367, endPoint y: 266, distance: 58.6
click at [367, 266] on textarea "ORDERED FROM HOBART emailed parts, aw and sr to order - 9/12 - LS STRIP, SILICO…" at bounding box center [308, 245] width 185 height 73
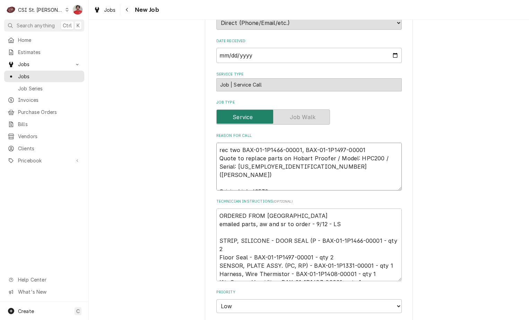
click at [299, 151] on textarea "rec two BAX-01-1P1466-00001, BAX-01-1P1497-00001 Quote to replace parts on Hoba…" at bounding box center [308, 167] width 185 height 48
type textarea "x"
type textarea "rec two BAX-01-1P1466-00001,t BAX-01-1P1497-00001 Quote to replace parts on Hob…"
type textarea "x"
type textarea "rec two BAX-01-1P1466-00001,tw BAX-01-1P1497-00001 Quote to replace parts on Ho…"
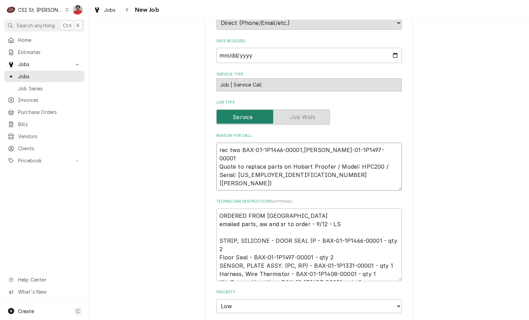
type textarea "x"
type textarea "rec two BAX-01-1P1466-00001,t BAX-01-1P1497-00001 Quote to replace parts on Hob…"
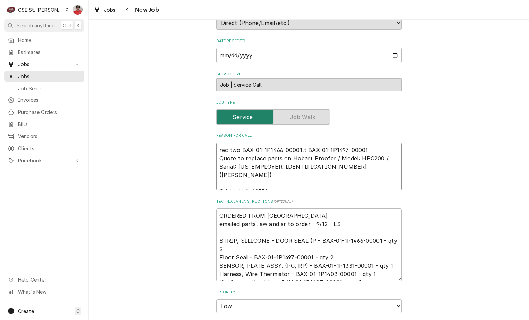
type textarea "x"
type textarea "rec two BAX-01-1P1466-00001, BAX-01-1P1497-00001 Quote to replace parts on Hoba…"
type textarea "x"
type textarea "rec two BAX-01-1P1466-00001, BAX-01-1P1497-00001 Quote to replace parts on Hoba…"
type textarea "x"
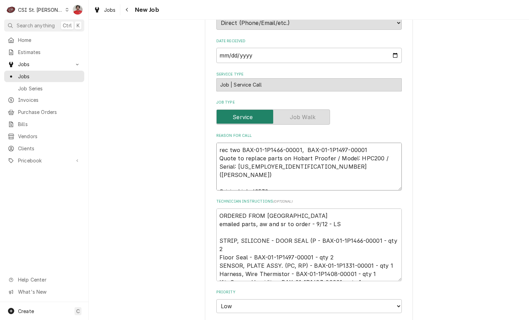
type textarea "rec two BAX-01-1P1466-00001, t BAX-01-1P1497-00001 Quote to replace parts on Ho…"
type textarea "x"
type textarea "rec two BAX-01-1P1466-00001, tw BAX-01-1P1497-00001 Quote to replace parts on H…"
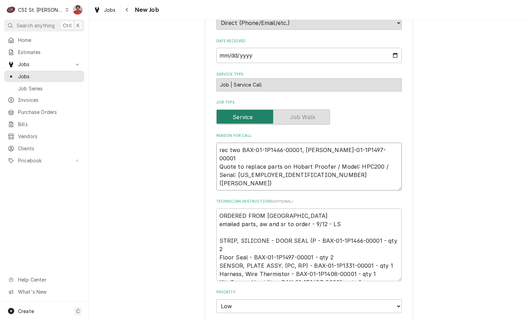
type textarea "x"
type textarea "rec two BAX-01-1P1466-00001, two BAX-01-1P1497-00001 Quote to replace parts on …"
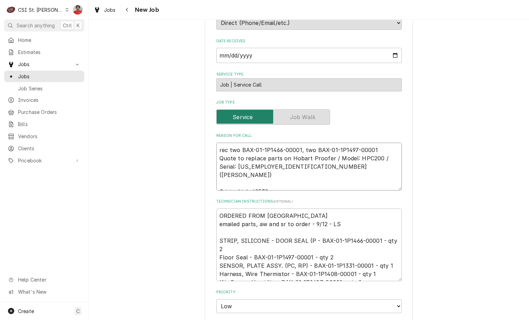
type textarea "x"
type textarea "rec two BAX-01-1P1466-00001, two BAX-01-1P1497-00001, Quote to replace parts on…"
type textarea "x"
type textarea "rec two BAX-01-1P1466-00001, two BAX-01-1P1497-00001, Quote to replace parts on…"
paste textarea "BAX-01-1P1331-00001"
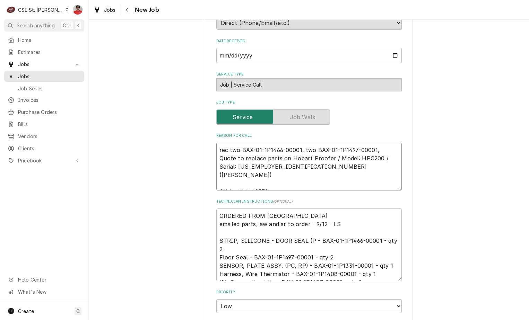
type textarea "x"
type textarea "rec two BAX-01-1P1466-00001, two BAX-01-1P1497-00001, BAX-01-1P1331-00001 Quote…"
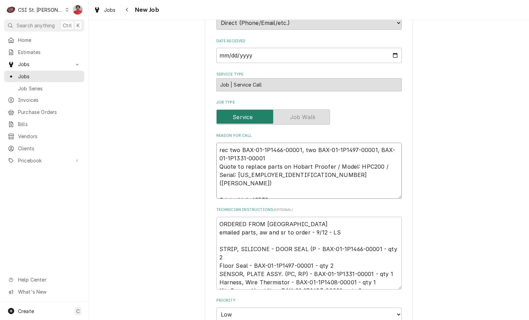
type textarea "x"
type textarea "rec two BAX-01-1P1466-00001, two BAX-01-1P1497-00001, BAX-01-1P1331-00001, Quot…"
type textarea "x"
type textarea "rec two BAX-01-1P1466-00001, two BAX-01-1P1497-00001, BAX-01-1P1331-00001, Quot…"
type textarea "x"
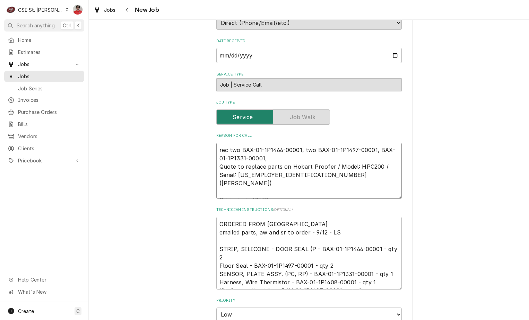
type textarea "rec two BAX-01-1P1466-00001, two BAX-01-1P1497-00001, BAX-01-1P1331-00001, Quot…"
click at [334, 275] on textarea "ORDERED FROM HOBART emailed parts, aw and sr to order - 9/12 - LS STRIP, SILICO…" at bounding box center [308, 253] width 185 height 73
drag, startPoint x: 308, startPoint y: 275, endPoint x: 367, endPoint y: 275, distance: 59.2
click at [367, 275] on textarea "ORDERED FROM HOBART emailed parts, aw and sr to order - 9/12 - LS STRIP, SILICO…" at bounding box center [308, 253] width 185 height 73
click at [302, 160] on textarea "rec two BAX-01-1P1466-00001, two BAX-01-1P1497-00001, BAX-01-1P1331-00001, Quot…" at bounding box center [308, 171] width 185 height 56
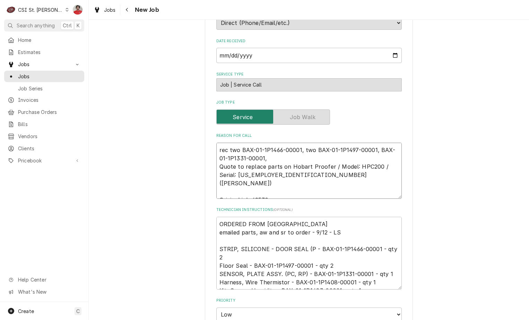
paste textarea "BAX-01-1P1331-00001"
type textarea "x"
type textarea "rec two BAX-01-1P1466-00001, two BAX-01-1P1497-00001, BAX-01-1P1331-00001, BAX-…"
type textarea "x"
type textarea "rec two BAX-01-1P1466-00001, two BAX-01-1P1497-00001, BAX-01-1P1331-00001, BAX-…"
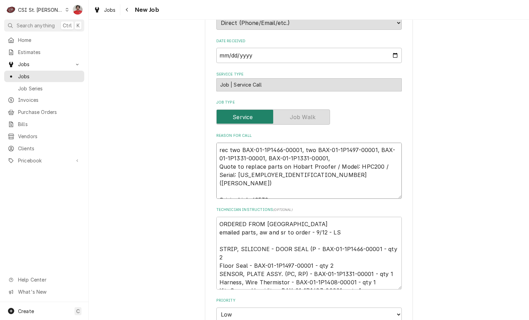
type textarea "x"
type textarea "rec two BAX-01-1P1466-00001, two BAX-01-1P1497-00001, BAX-01-1P1331-00001, BAX-…"
type textarea "x"
type textarea "rec two BAX-01-1P1466-00001, two BAX-01-1P1497-00001, BAX-01-1P1331-00001, BAX-…"
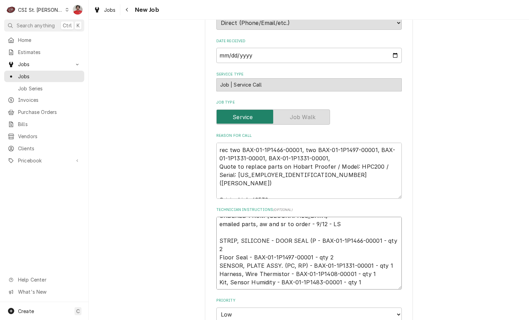
drag, startPoint x: 293, startPoint y: 284, endPoint x: 347, endPoint y: 274, distance: 54.9
click at [347, 274] on textarea "ORDERED FROM HOBART emailed parts, aw and sr to order - 9/12 - LS STRIP, SILICO…" at bounding box center [308, 253] width 185 height 73
drag, startPoint x: 351, startPoint y: 274, endPoint x: 291, endPoint y: 276, distance: 60.0
click at [291, 276] on textarea "ORDERED FROM HOBART emailed parts, aw and sr to order - 9/12 - LS STRIP, SILICO…" at bounding box center [308, 253] width 185 height 73
click at [334, 158] on textarea "rec two BAX-01-1P1466-00001, two BAX-01-1P1497-00001, BAX-01-1P1331-00001, BAX-…" at bounding box center [308, 171] width 185 height 56
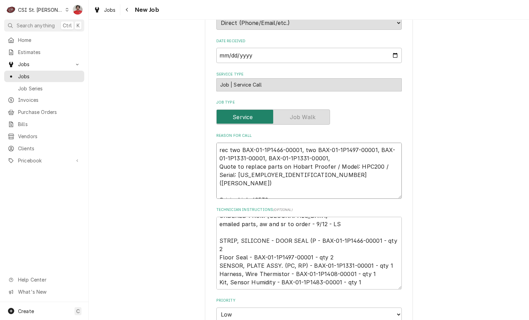
paste textarea "BAX-01-1P1408-00001"
type textarea "x"
type textarea "rec two BAX-01-1P1466-00001, two BAX-01-1P1497-00001, BAX-01-1P1331-00001, BAX-…"
type textarea "x"
type textarea "rec two BAX-01-1P1466-00001, two BAX-01-1P1497-00001, BAX-01-1P1331-00001, BAX-…"
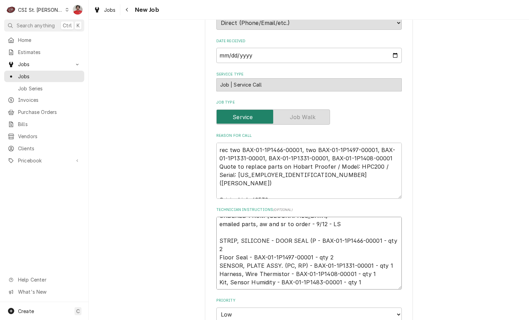
drag, startPoint x: 334, startPoint y: 282, endPoint x: 276, endPoint y: 279, distance: 58.3
click at [276, 279] on textarea "ORDERED FROM HOBART emailed parts, aw and sr to order - 9/12 - LS STRIP, SILICO…" at bounding box center [308, 253] width 185 height 73
click at [392, 158] on textarea "rec two BAX-01-1P1466-00001, two BAX-01-1P1497-00001, BAX-01-1P1331-00001, BAX-…" at bounding box center [308, 171] width 185 height 56
type textarea "x"
type textarea "rec two BAX-01-1P1466-00001, two BAX-01-1P1497-00001, BAX-01-1P1331-00001, BAX-…"
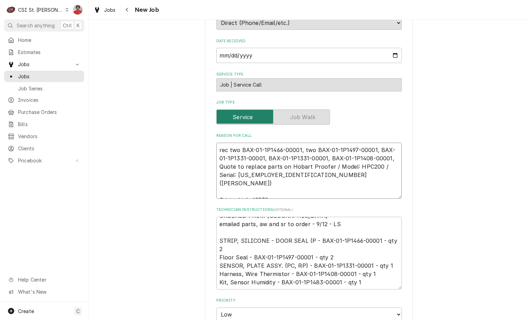
type textarea "x"
type textarea "rec two BAX-01-1P1466-00001, two BAX-01-1P1497-00001, BAX-01-1P1331-00001, BAX-…"
paste textarea "BAX-01-1P1483-00001"
type textarea "x"
type textarea "rec two BAX-01-1P1466-00001, two BAX-01-1P1497-00001, BAX-01-1P1331-00001, BAX-…"
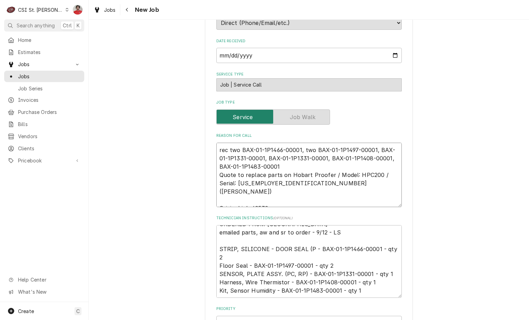
type textarea "x"
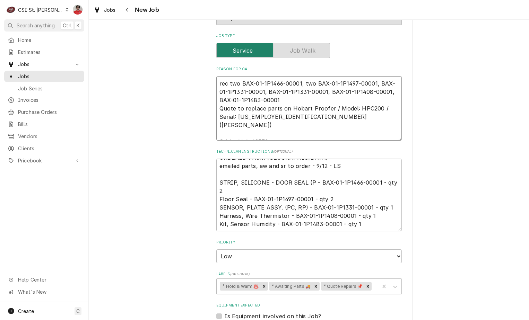
scroll to position [312, 0]
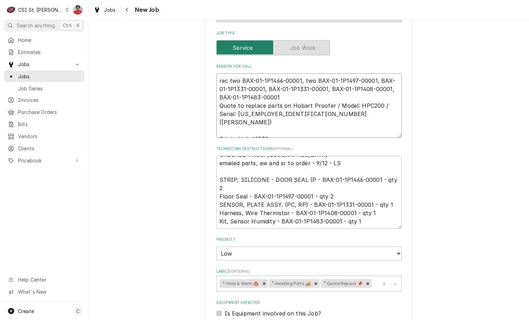
type textarea "rec two BAX-01-1P1466-00001, two BAX-01-1P1497-00001, BAX-01-1P1331-00001, BAX-…"
click at [311, 99] on textarea "rec two BAX-01-1P1466-00001, two BAX-01-1P1497-00001, BAX-01-1P1331-00001, BAX-…" at bounding box center [308, 105] width 185 height 64
type textarea "x"
type textarea "rec two BAX-01-1P1466-00001, two BAX-01-1P1497-00001, BAX-01-1P1331-00001, BAX-…"
type textarea "x"
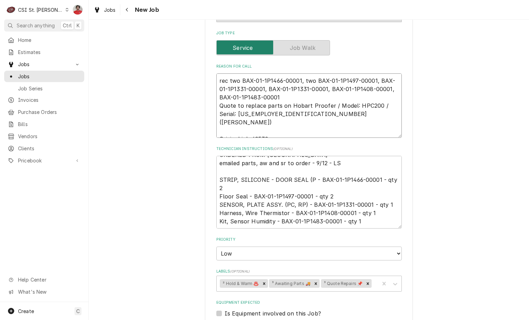
type textarea "rec two BAX-01-1P1466-00001, two BAX-01-1P1497-00001, BAX-01-1P1331-00001, BAX-…"
type textarea "x"
type textarea "rec two BAX-01-1P1466-00001, two BAX-01-1P1497-00001, BAX-01-1P1331-00001, BAX-…"
type textarea "x"
type textarea "rec two BAX-01-1P1466-00001, two BAX-01-1P1497-00001, BAX-01-1P1331-00001, BAX-…"
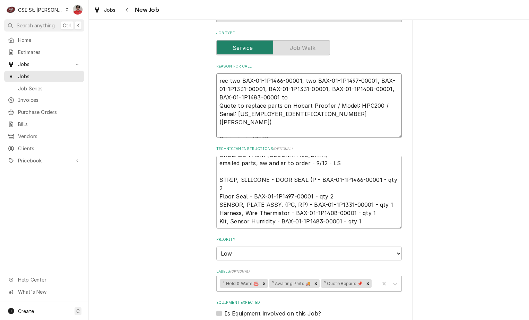
type textarea "x"
type textarea "rec two BAX-01-1P1466-00001, two BAX-01-1P1497-00001, BAX-01-1P1331-00001, BAX-…"
type textarea "x"
type textarea "rec two BAX-01-1P1466-00001, two BAX-01-1P1497-00001, BAX-01-1P1331-00001, BAX-…"
type textarea "x"
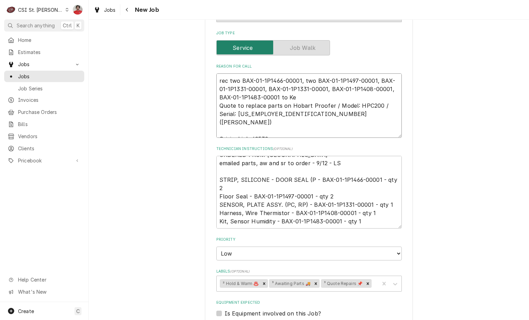
type textarea "rec two BAX-01-1P1466-00001, two BAX-01-1P1497-00001, BAX-01-1P1331-00001, BAX-…"
type textarea "x"
type textarea "rec two BAX-01-1P1466-00001, two BAX-01-1P1497-00001, BAX-01-1P1331-00001, BAX-…"
type textarea "x"
type textarea "rec two BAX-01-1P1466-00001, two BAX-01-1P1497-00001, BAX-01-1P1331-00001, BAX-…"
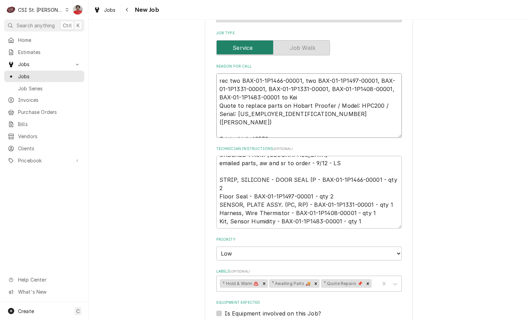
type textarea "x"
type textarea "rec two BAX-01-1P1466-00001, two BAX-01-1P1497-00001, BAX-01-1P1331-00001, BAX-…"
type textarea "x"
type textarea "rec two BAX-01-1P1466-00001, two BAX-01-1P1497-00001, BAX-01-1P1331-00001, BAX-…"
type textarea "x"
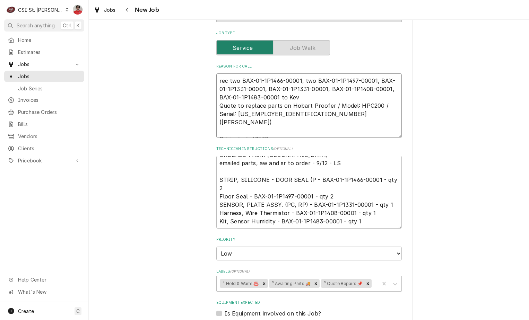
type textarea "rec two BAX-01-1P1466-00001, two BAX-01-1P1497-00001, BAX-01-1P1331-00001, BAX-…"
type textarea "x"
type textarea "rec two BAX-01-1P1466-00001, two BAX-01-1P1497-00001, BAX-01-1P1331-00001, BAX-…"
type textarea "x"
type textarea "rec two BAX-01-1P1466-00001, two BAX-01-1P1497-00001, BAX-01-1P1331-00001, BAX-…"
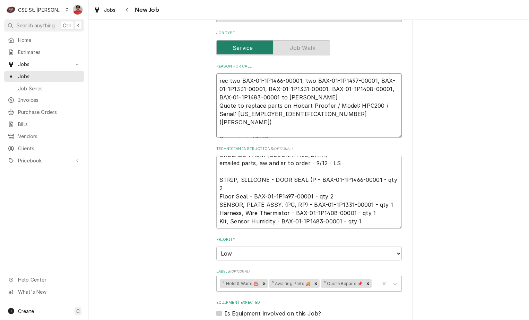
type textarea "x"
type textarea "rec two BAX-01-1P1466-00001, two BAX-01-1P1497-00001, BAX-01-1P1331-00001, BAX-…"
type textarea "x"
type textarea "rec two BAX-01-1P1466-00001, two BAX-01-1P1497-00001, BAX-01-1P1331-00001, BAX-…"
type textarea "x"
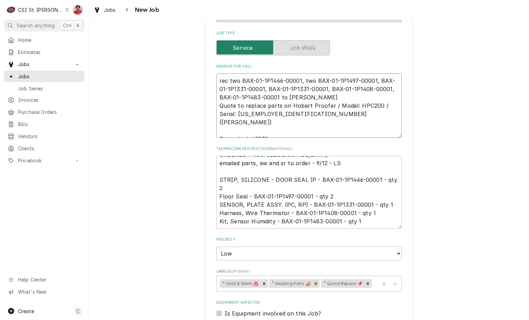
type textarea "rec two BAX-01-1P1466-00001, two BAX-01-1P1497-00001, BAX-01-1P1331-00001, BAX-…"
type textarea "x"
type textarea "rec two BAX-01-1P1466-00001, two BAX-01-1P1497-00001, BAX-01-1P1331-00001, BAX-…"
type textarea "x"
type textarea "rec two BAX-01-1P1466-00001, two BAX-01-1P1497-00001, BAX-01-1P1331-00001, BAX-…"
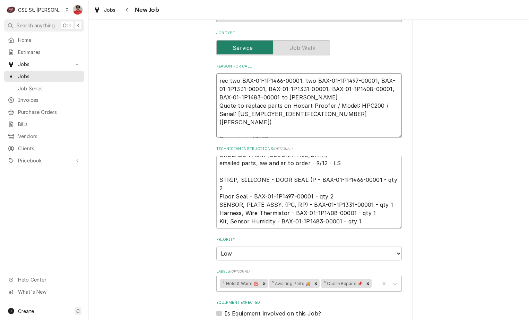
type textarea "x"
type textarea "rec two BAX-01-1P1466-00001, two BAX-01-1P1497-00001, BAX-01-1P1331-00001, BAX-…"
type textarea "x"
type textarea "rec two BAX-01-1P1466-00001, two BAX-01-1P1497-00001, BAX-01-1P1331-00001, BAX-…"
type textarea "x"
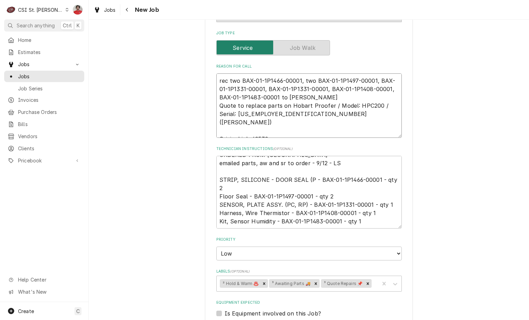
type textarea "rec two BAX-01-1P1466-00001, two BAX-01-1P1497-00001, BAX-01-1P1331-00001, BAX-…"
type textarea "x"
type textarea "rec two BAX-01-1P1466-00001, two BAX-01-1P1497-00001, BAX-01-1P1331-00001, BAX-…"
type textarea "x"
type textarea "rec two BAX-01-1P1466-00001, two BAX-01-1P1497-00001, BAX-01-1P1331-00001, BAX-…"
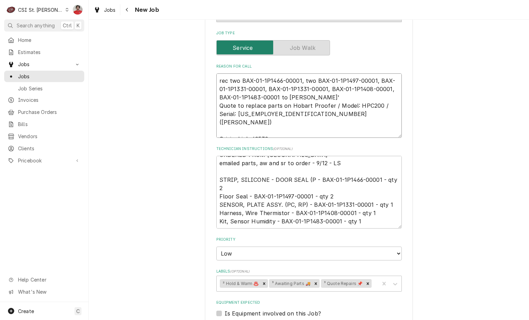
type textarea "x"
type textarea "rec two BAX-01-1P1466-00001, two BAX-01-1P1497-00001, BAX-01-1P1331-00001, BAX-…"
type textarea "x"
type textarea "rec two BAX-01-1P1466-00001, two BAX-01-1P1497-00001, BAX-01-1P1331-00001, BAX-…"
type textarea "x"
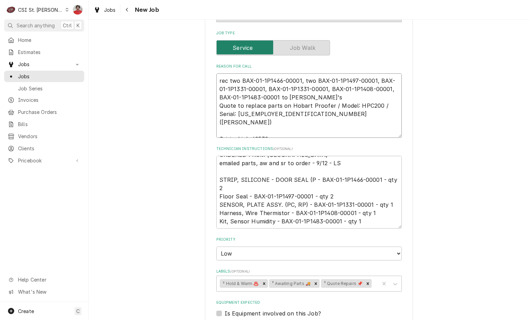
type textarea "rec two BAX-01-1P1466-00001, two BAX-01-1P1497-00001, BAX-01-1P1331-00001, BAX-…"
type textarea "x"
type textarea "rec two BAX-01-1P1466-00001, two BAX-01-1P1497-00001, BAX-01-1P1331-00001, BAX-…"
type textarea "x"
type textarea "rec two BAX-01-1P1466-00001, two BAX-01-1P1497-00001, BAX-01-1P1331-00001, BAX-…"
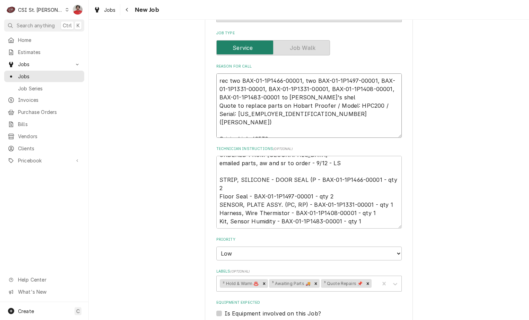
type textarea "x"
type textarea "rec two BAX-01-1P1466-00001, two BAX-01-1P1497-00001, BAX-01-1P1331-00001, BAX-…"
type textarea "x"
click at [313, 281] on icon "Remove ³ Awaiting Parts 🚚" at bounding box center [315, 283] width 5 height 5
type textarea "rec two BAX-01-1P1466-00001, two BAX-01-1P1497-00001, BAX-01-1P1331-00001, BAX-…"
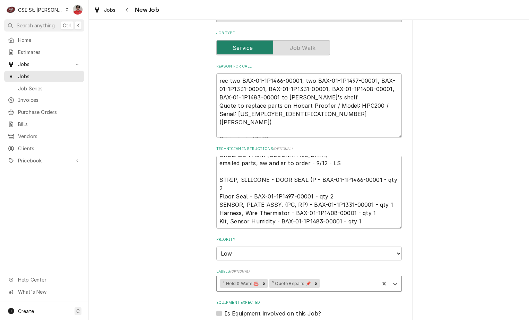
click at [327, 285] on div "Labels" at bounding box center [348, 284] width 55 height 12
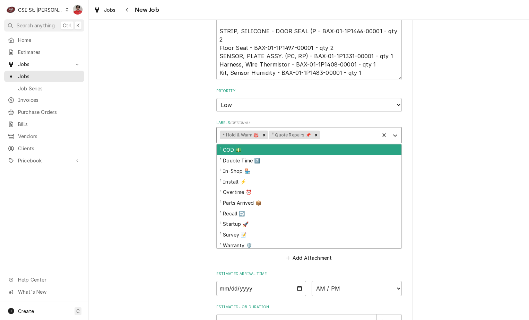
scroll to position [520, 0]
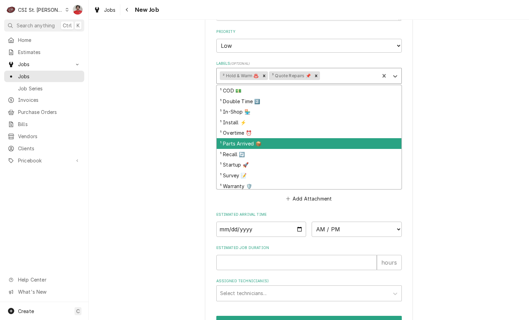
click at [311, 147] on div "¹ Parts Arrived 📦" at bounding box center [309, 143] width 185 height 11
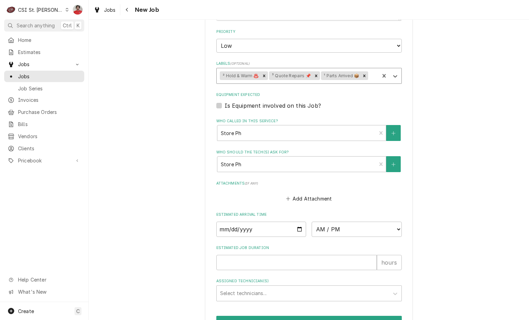
scroll to position [579, 0]
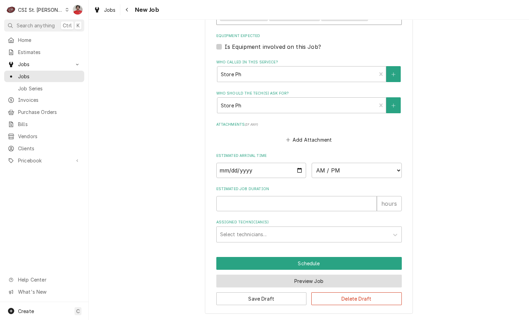
click at [283, 281] on button "Preview Job" at bounding box center [308, 281] width 185 height 13
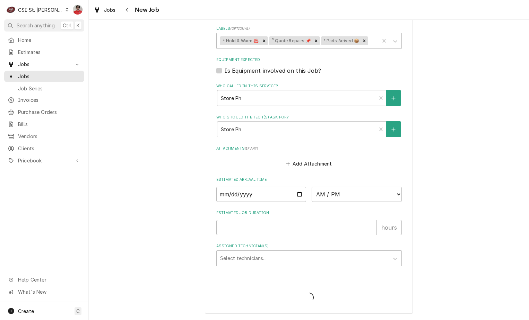
scroll to position [555, 0]
type textarea "x"
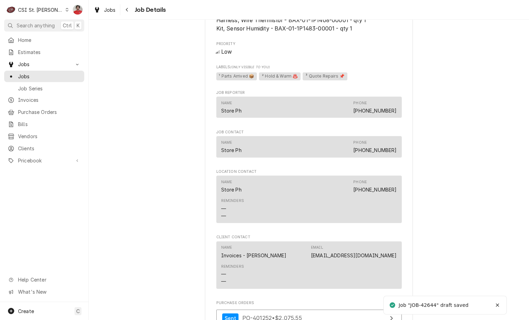
scroll to position [554, 0]
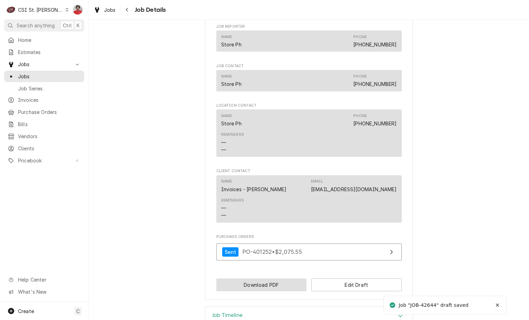
click at [283, 285] on button "Download PDF" at bounding box center [261, 285] width 90 height 13
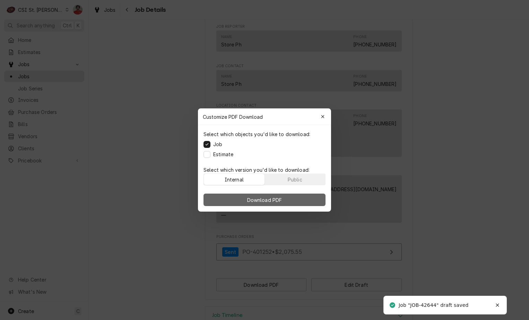
click at [285, 201] on button "Download PDF" at bounding box center [264, 200] width 122 height 12
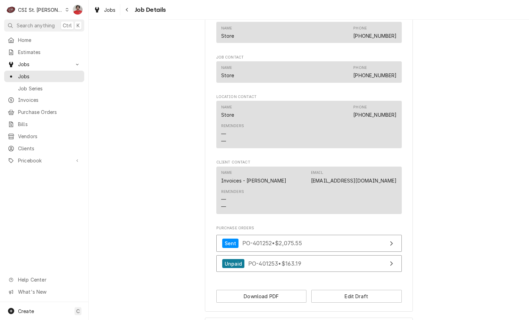
scroll to position [626, 0]
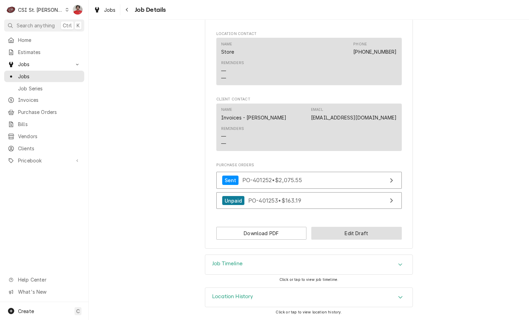
click at [335, 232] on button "Edit Draft" at bounding box center [356, 233] width 90 height 13
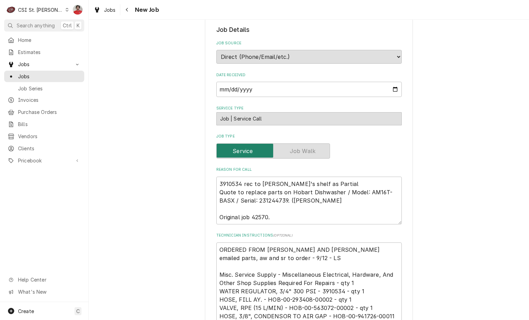
scroll to position [277, 0]
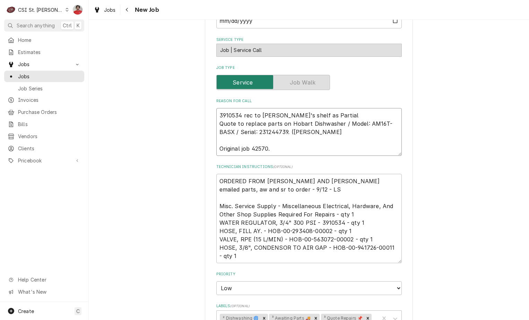
click at [343, 113] on textarea "3910534 rec to Ryan B's shelf as Partial Quote to replace parts on Hobart Dishw…" at bounding box center [308, 132] width 185 height 48
type textarea "x"
type textarea "3910534 rec to Ryan B's shelf as Partial Quote to replace parts on Hobart Dishw…"
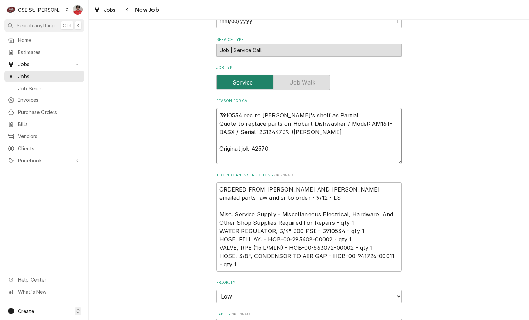
type textarea "x"
type textarea "H 3910534 rec to Ryan B's shelf as Partial Quote to replace parts on Hobart Dis…"
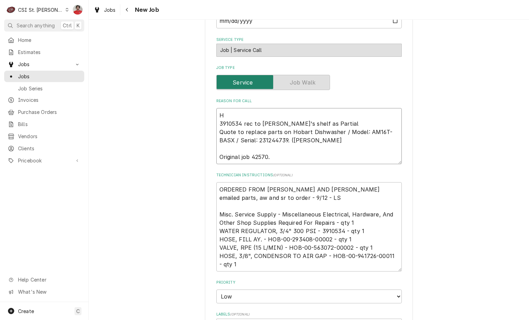
type textarea "x"
type textarea "HO 3910534 rec to Ryan B's shelf as Partial Quote to replace parts on Hobart Di…"
type textarea "x"
type textarea "HOB 3910534 rec to Ryan B's shelf as Partial Quote to replace parts on Hobart D…"
type textarea "x"
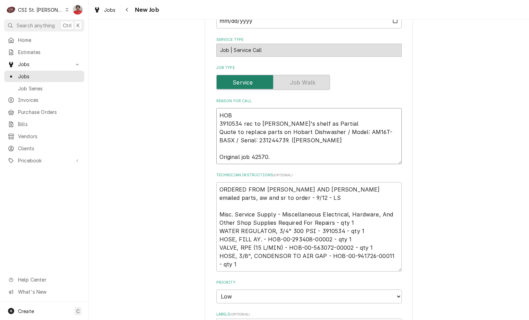
type textarea "HOB- 3910534 rec to Ryan B's shelf as Partial Quote to replace parts on Hobart …"
type textarea "x"
type textarea "HOB-0 3910534 rec to Ryan B's shelf as Partial Quote to replace parts on Hobart…"
type textarea "x"
type textarea "HOB-00 3910534 rec to Ryan B's shelf as Partial Quote to replace parts on Hobar…"
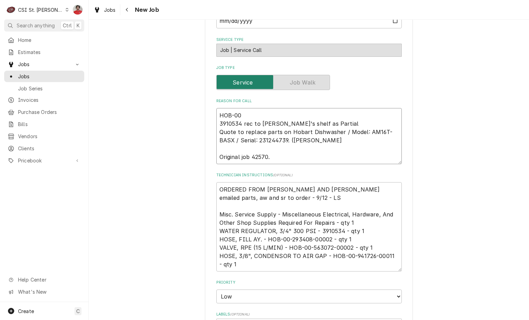
type textarea "x"
type textarea "HOB-00- 3910534 rec to Ryan B's shelf as Partial Quote to replace parts on Hoba…"
type textarea "x"
type textarea "HOB-00-5 3910534 rec to Ryan B's shelf as Partial Quote to replace parts on Hob…"
type textarea "x"
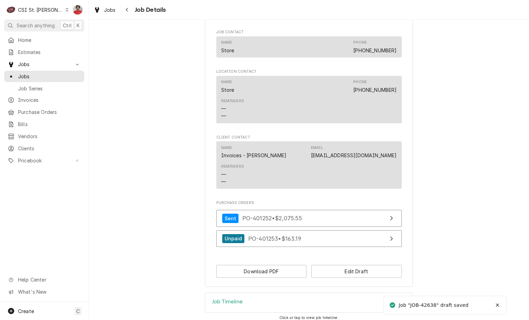
scroll to position [634, 0]
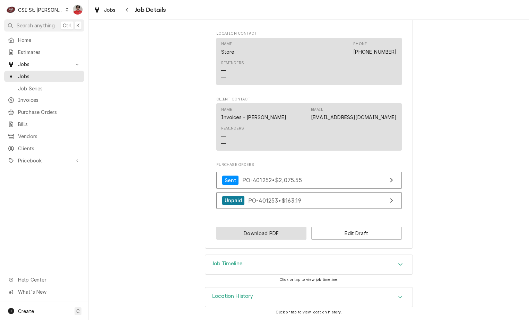
click at [281, 231] on button "Download PDF" at bounding box center [261, 233] width 90 height 13
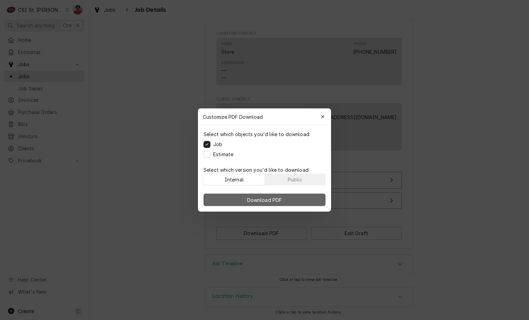
click at [282, 203] on button "Download PDF" at bounding box center [264, 200] width 122 height 12
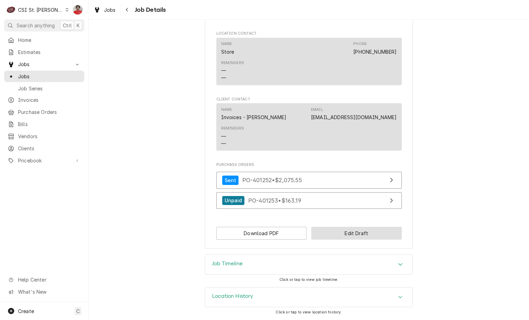
click at [340, 232] on button "Edit Draft" at bounding box center [356, 233] width 90 height 13
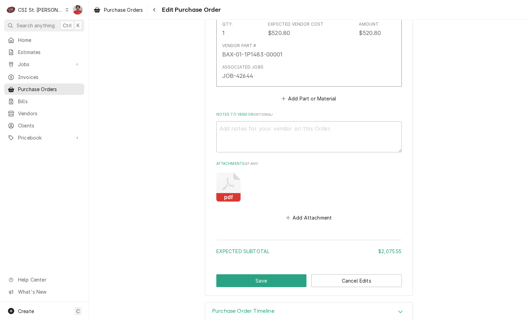
scroll to position [1608, 0]
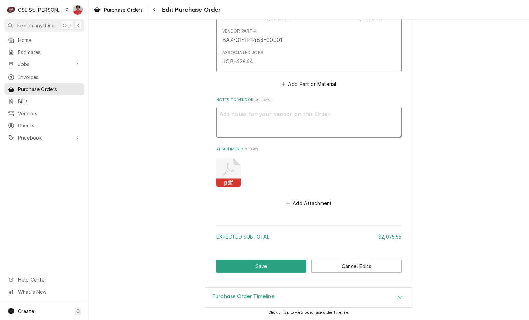
click at [271, 121] on textarea "Notes to Vendor ( optional )" at bounding box center [308, 122] width 185 height 31
type textarea "x"
type textarea "H"
type textarea "x"
type textarea "HO"
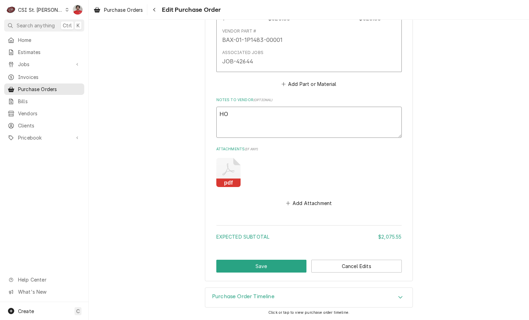
type textarea "x"
type textarea "HOB"
type textarea "x"
type textarea "HOB-"
type textarea "x"
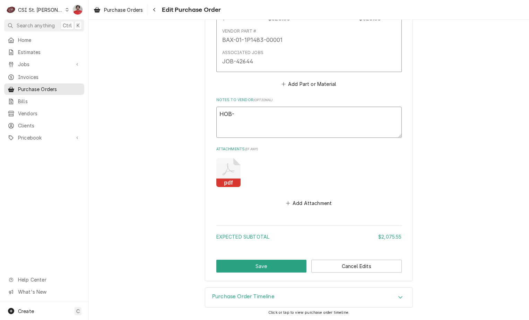
type textarea "HOB-0"
type textarea "x"
type textarea "HOB-00"
type textarea "x"
type textarea "HOB-00-"
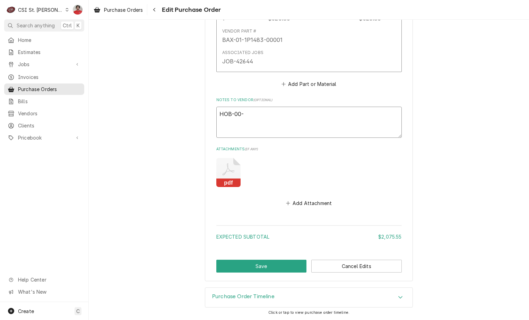
type textarea "x"
type textarea "HOB-00-5"
type textarea "x"
type textarea "HOB-00-56"
type textarea "x"
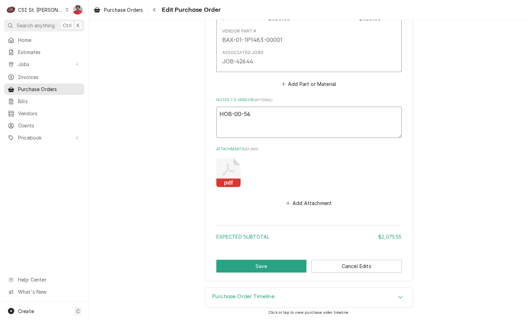
type textarea "HOB-00-563"
type textarea "x"
type textarea "HOB-00-5630"
type textarea "x"
type textarea "HOB-00-56307"
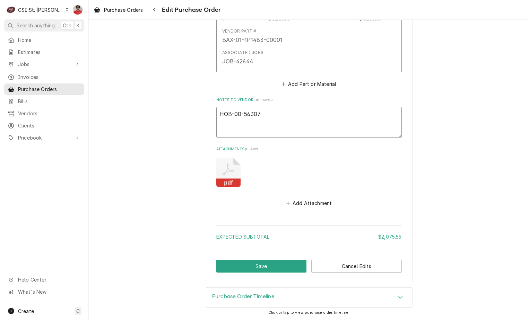
type textarea "x"
type textarea "HOB-00-563072"
type textarea "x"
type textarea "HOB-00-563072-"
type textarea "x"
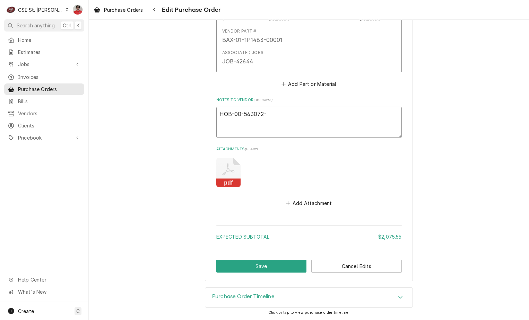
type textarea "HOB-00-563072-0"
type textarea "x"
type textarea "HOB-00-563072-00"
type textarea "x"
type textarea "HOB-00-563072-000"
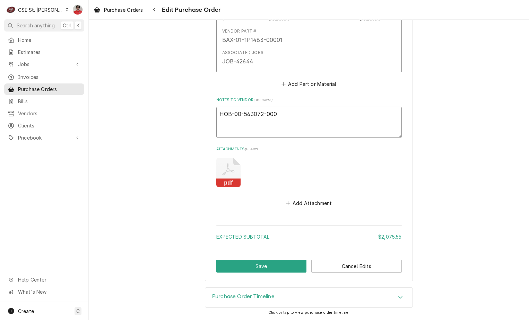
type textarea "x"
type textarea "HOB-00-563072-0000"
type textarea "x"
type textarea "HOB-00-563072-00002"
type textarea "x"
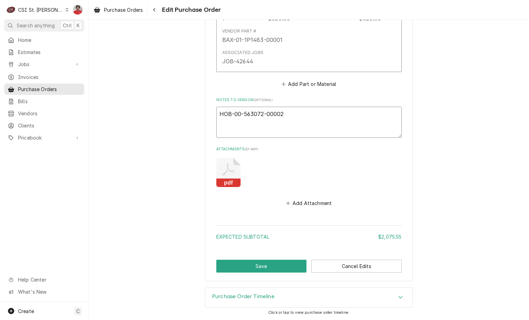
type textarea "HOB-00-563072-00002"
type textarea "x"
type textarea "HOB-00-563072-00002 a"
type textarea "x"
type textarea "HOB-00-563072-00002 an"
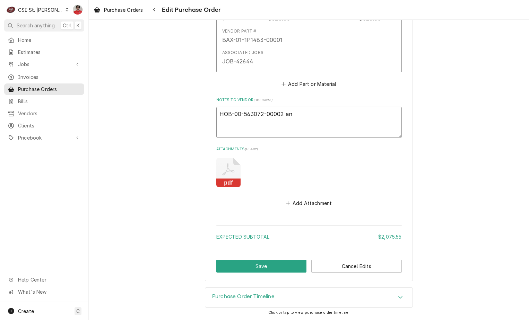
type textarea "x"
type textarea "HOB-00-563072-00002 and"
type textarea "x"
type textarea "HOB-00-563072-00002 and"
type textarea "x"
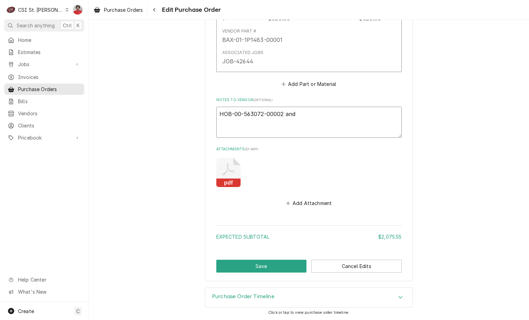
type textarea "HOB-00-563072-00002 and H"
type textarea "x"
type textarea "HOB-00-563072-00002 and HO"
type textarea "x"
type textarea "HOB-00-563072-00002 and HOB"
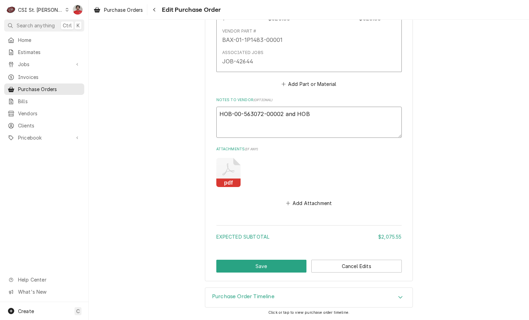
type textarea "x"
type textarea "HOB-00-563072-00002 and HOB-"
type textarea "x"
type textarea "HOB-00-563072-00002 and HOB-0"
type textarea "x"
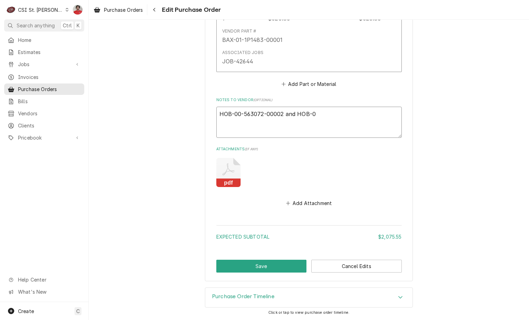
type textarea "HOB-00-563072-00002 and HOB-00"
type textarea "x"
type textarea "HOB-00-563072-00002 and HOB-00-"
type textarea "x"
type textarea "HOB-00-563072-00002 and HOB-00-9"
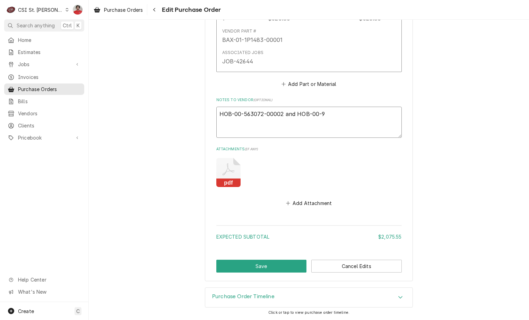
type textarea "x"
type textarea "HOB-00-563072-00002 and HOB-00-94"
type textarea "x"
type textarea "HOB-00-563072-00002 and HOB-00-941"
type textarea "x"
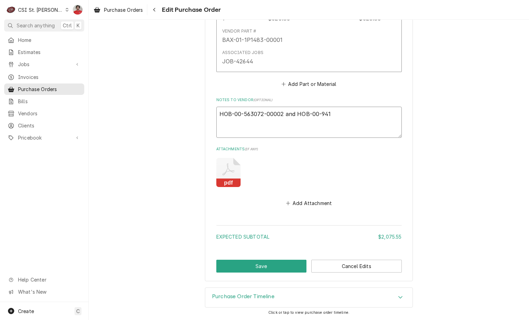
type textarea "HOB-00-563072-00002 and HOB-00-9417"
type textarea "x"
type textarea "HOB-00-563072-00002 and HOB-00-94172"
type textarea "x"
type textarea "HOB-00-563072-00002 and HOB-00-941726"
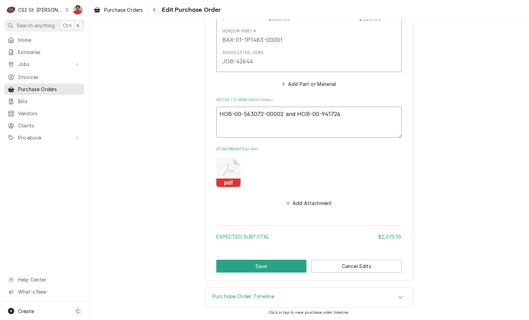
type textarea "x"
type textarea "HOB-00-563072-00002 and HOB-00-941726-"
type textarea "x"
type textarea "HOB-00-563072-00002 and HOB-00-941726-0"
type textarea "x"
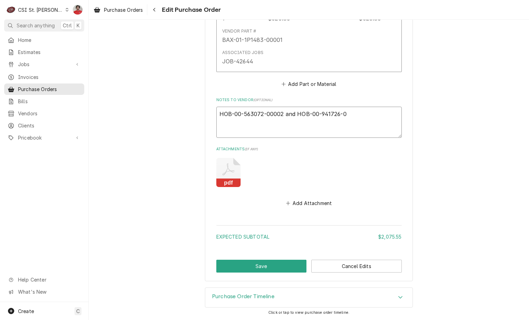
type textarea "HOB-00-563072-00002 and HOB-00-941726-00"
type textarea "x"
type textarea "HOB-00-563072-00002 and HOB-00-941726-000"
type textarea "x"
type textarea "HOB-00-563072-00002 and HOB-00-941726-0001"
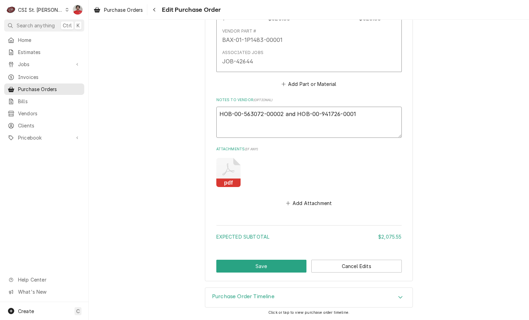
type textarea "x"
type textarea "HOB-00-563072-00002 and HOB-00-941726-00011"
type textarea "x"
type textarea "HOB-00-563072-00002 and HOB-00-941726-00011"
type textarea "x"
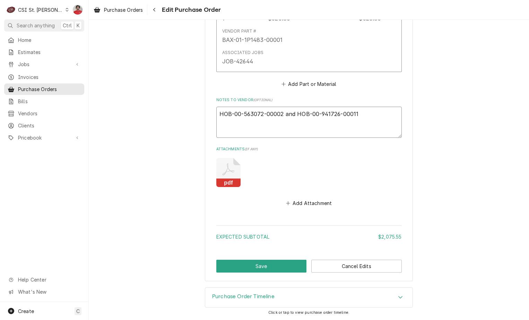
type textarea "HOB-00-563072-00002 and HOB-00-941726-00011 t"
type textarea "x"
type textarea "HOB-00-563072-00002 and HOB-00-941726-00011"
type textarea "x"
type textarea "HOB-00-563072-00002 and HOB-00-941726-00011"
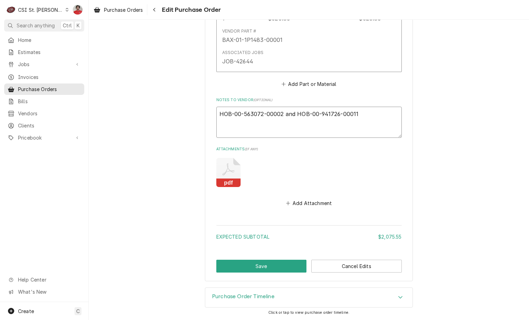
type textarea "x"
type textarea "sHOB-00-563072-00002 and HOB-00-941726-00011"
type textarea "x"
type textarea "stHOB-00-563072-00002 and HOB-00-941726-00011"
type textarea "x"
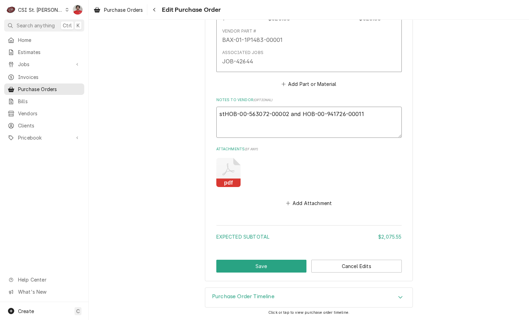
type textarea "stiHOB-00-563072-00002 and HOB-00-941726-00011"
type textarea "x"
type textarea "stilHOB-00-563072-00002 and HOB-00-941726-00011"
type textarea "x"
type textarea "stillHOB-00-563072-00002 and HOB-00-941726-00011"
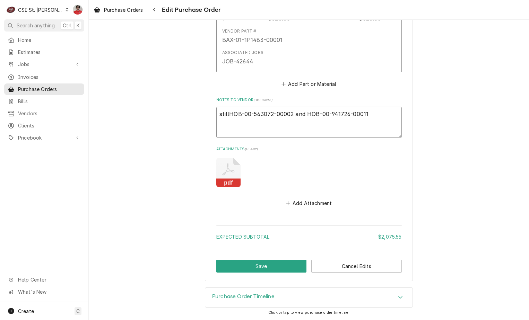
type textarea "x"
type textarea "still HOB-00-563072-00002 and HOB-00-941726-00011"
type textarea "x"
type textarea "still wHOB-00-563072-00002 and HOB-00-941726-00011"
type textarea "x"
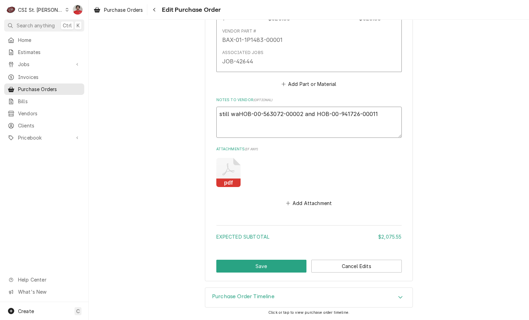
type textarea "still waiHOB-00-563072-00002 and HOB-00-941726-00011"
type textarea "x"
type textarea "still waitHOB-00-563072-00002 and HOB-00-941726-00011"
type textarea "x"
type textarea "still waitinHOB-00-563072-00002 and HOB-00-941726-00011"
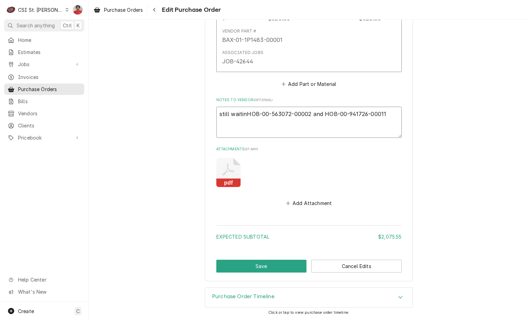
type textarea "x"
type textarea "still waitingHOB-00-563072-00002 and HOB-00-941726-00011"
type textarea "x"
type textarea "still waiting HOB-00-563072-00002 and HOB-00-941726-00011"
type textarea "x"
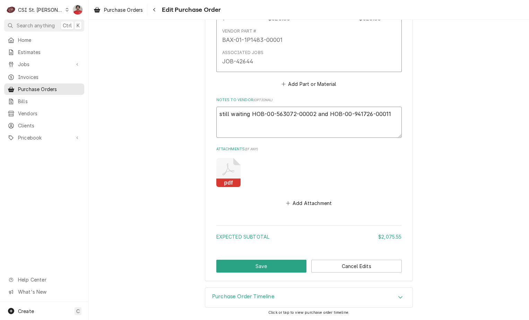
type textarea "still waiting oHOB-00-563072-00002 and HOB-00-941726-00011"
type textarea "x"
type textarea "still waiting onHOB-00-563072-00002 and HOB-00-941726-00011"
type textarea "x"
type textarea "still waiting on HOB-00-563072-00002 and HOB-00-941726-00011"
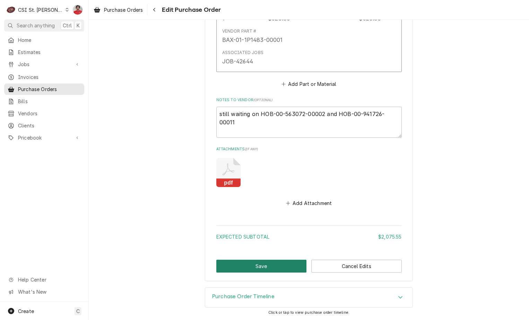
click at [278, 272] on button "Save" at bounding box center [261, 266] width 90 height 13
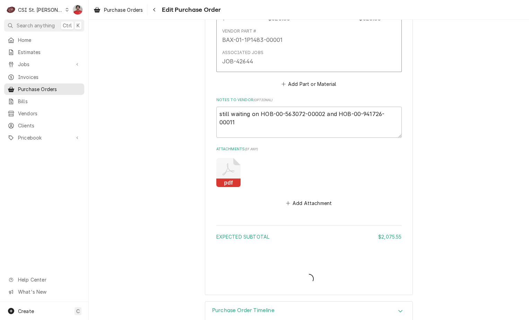
type textarea "x"
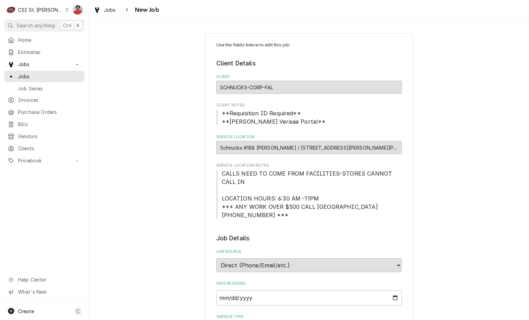
scroll to position [243, 0]
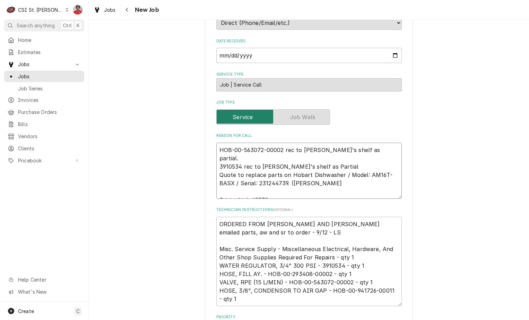
click at [245, 150] on textarea "HOB-00-563072-00002 rec to [PERSON_NAME]'s shelf as partial. 3910534 rec to [PE…" at bounding box center [308, 171] width 185 height 56
type textarea "x"
type textarea "HOB-00-2-00002 rec to [PERSON_NAME]'s shelf as partial. 3910534 rec to [PERSON_…"
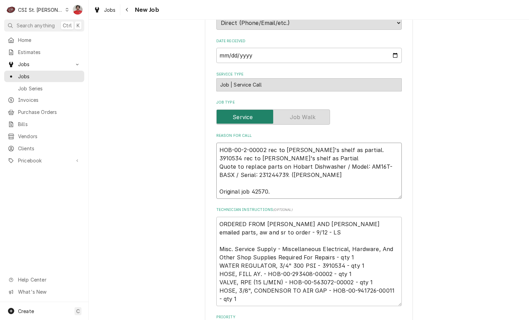
type textarea "x"
type textarea "HOB-00-29-00002 rec to [PERSON_NAME]'s shelf as partial. 3910534 rec to [PERSON…"
type textarea "x"
type textarea "HOB-00-293-00002 rec to [PERSON_NAME]'s shelf as partial. 3910534 rec to [PERSO…"
type textarea "x"
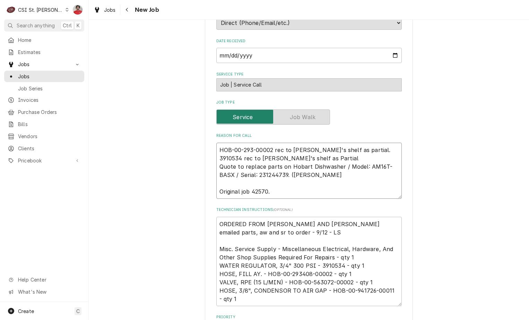
type textarea "HOB-00-2934-00002 rec to [PERSON_NAME]'s shelf as partial. 3910534 rec to [PERS…"
type textarea "x"
type textarea "HOB-00-29340-00002 rec to [PERSON_NAME]'s shelf as partial. 3910534 rec to [PER…"
type textarea "x"
type textarea "HOB-00-293408-00002 rec to [PERSON_NAME]'s shelf as partial. 3910534 rec to [PE…"
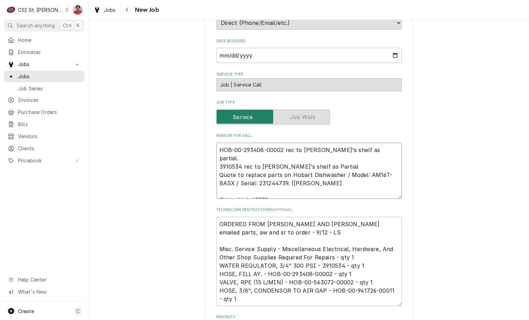
type textarea "x"
type textarea "HOB-00-293408-00002 rec to [PERSON_NAME]'s shelf as partial. 3910534 rec to [PE…"
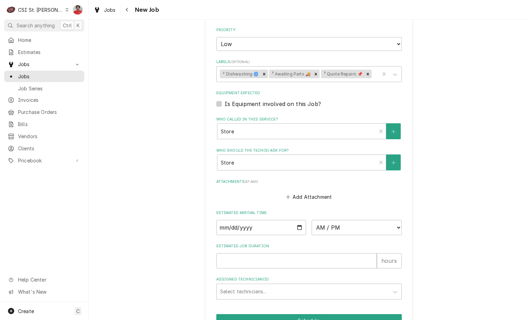
scroll to position [587, 0]
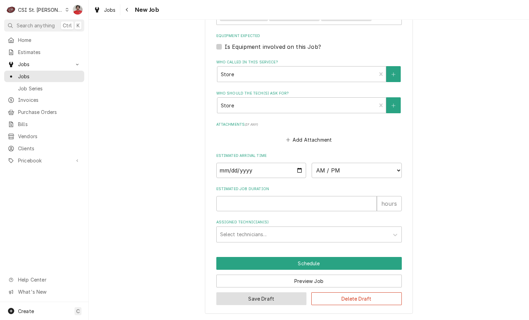
click at [240, 297] on button "Save Draft" at bounding box center [261, 298] width 90 height 13
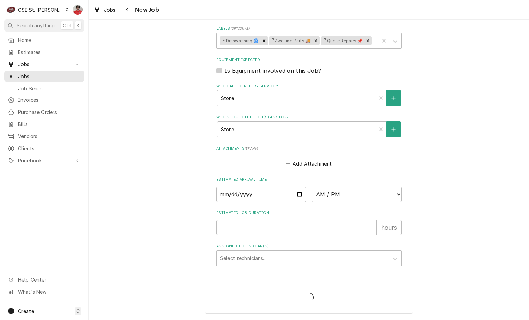
type textarea "x"
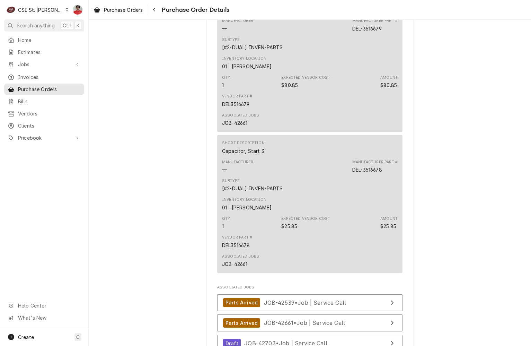
scroll to position [1726, 0]
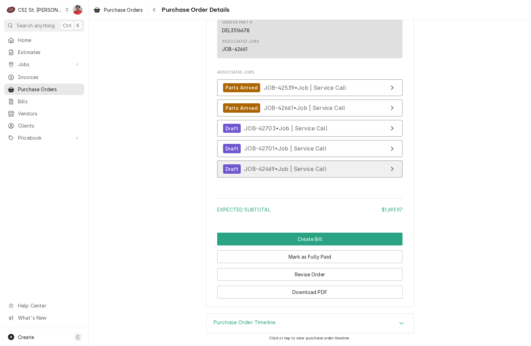
click at [256, 170] on span "JOB-42469 • Job | Service Call" at bounding box center [285, 168] width 82 height 7
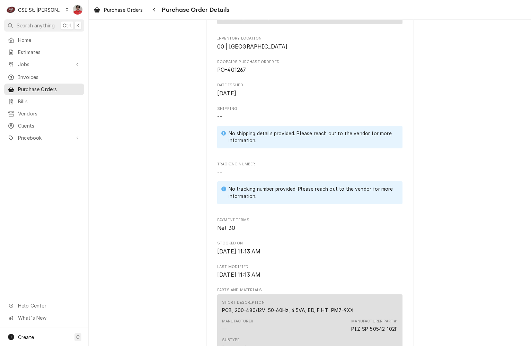
scroll to position [0, 0]
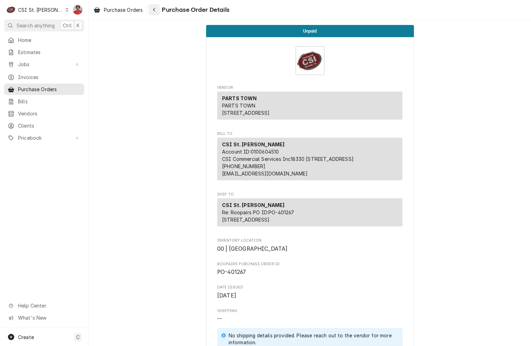
click at [155, 7] on div "Navigate back" at bounding box center [154, 9] width 7 height 7
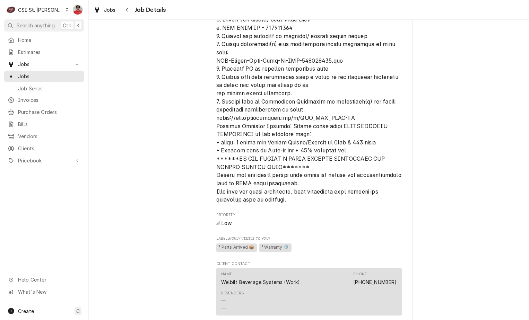
scroll to position [595, 0]
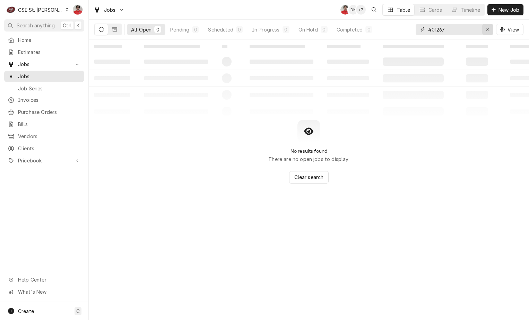
click at [486, 29] on icon "Erase input" at bounding box center [488, 29] width 4 height 5
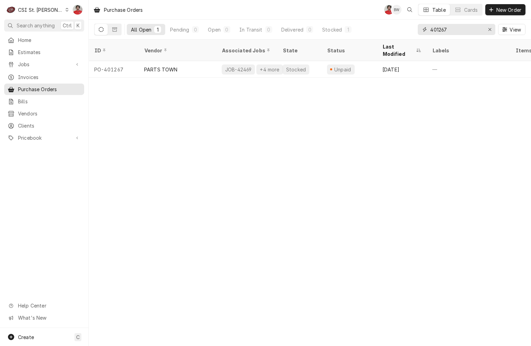
click at [447, 31] on input "401267" at bounding box center [456, 29] width 52 height 11
click at [447, 32] on input "401267" at bounding box center [456, 29] width 52 height 11
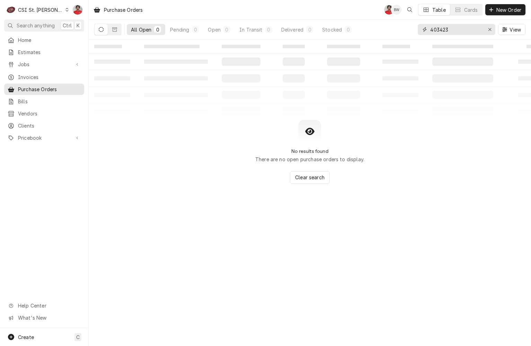
click at [439, 26] on input "403423" at bounding box center [456, 29] width 52 height 11
click at [460, 33] on input "403511" at bounding box center [456, 29] width 52 height 11
type input "42723"
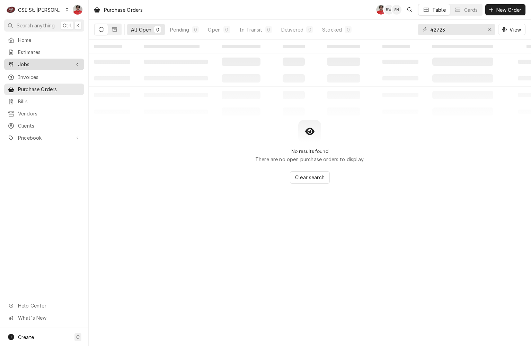
click at [62, 59] on link "Jobs" at bounding box center [44, 64] width 80 height 11
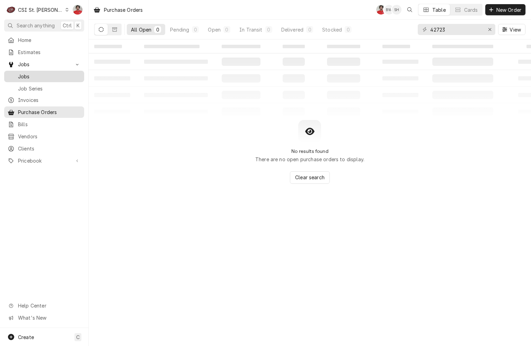
click at [56, 73] on span "Jobs" at bounding box center [49, 76] width 63 height 7
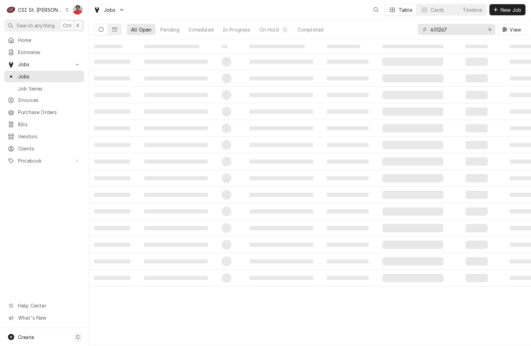
click at [449, 30] on input "401267" at bounding box center [456, 29] width 52 height 11
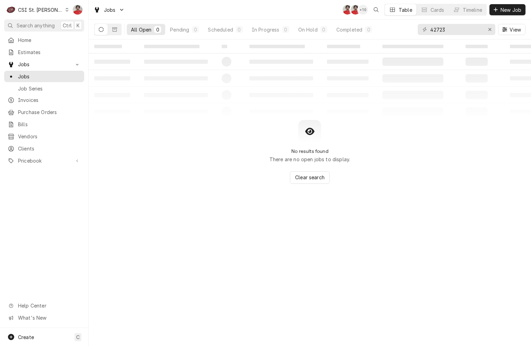
type input "42723"
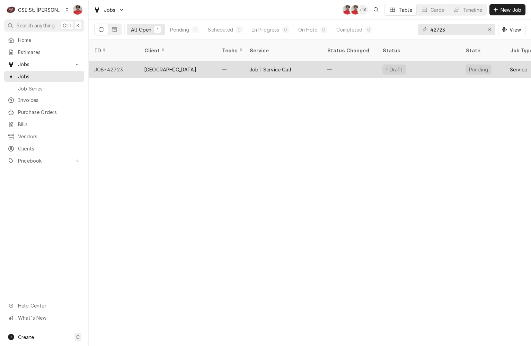
click at [327, 64] on div "—" at bounding box center [349, 69] width 55 height 17
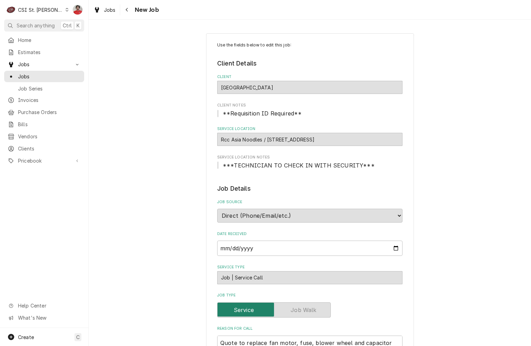
type textarea "x"
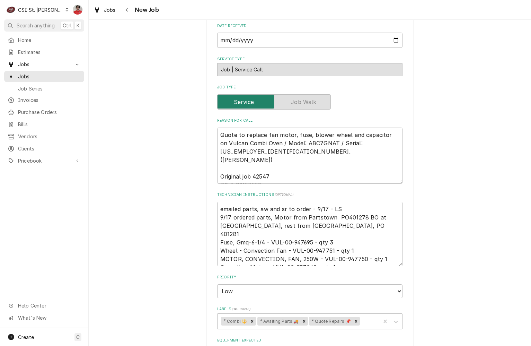
scroll to position [243, 0]
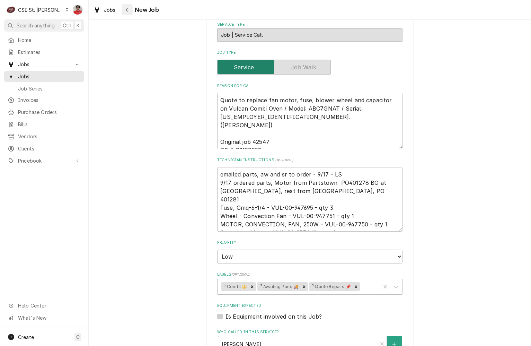
click at [127, 9] on icon "Navigate back" at bounding box center [126, 9] width 3 height 5
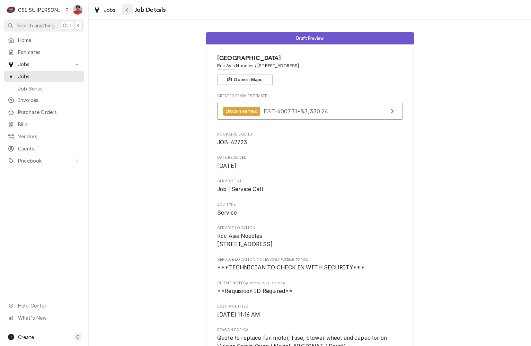
click at [125, 10] on icon "Navigate back" at bounding box center [126, 9] width 3 height 5
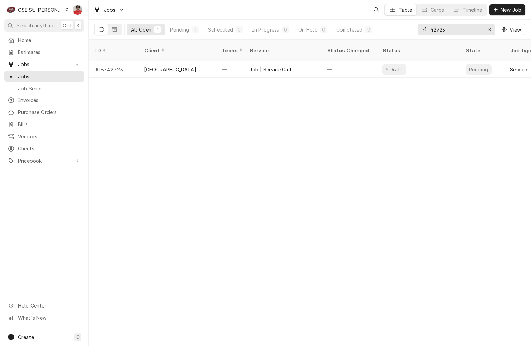
click at [467, 29] on input "42723" at bounding box center [456, 29] width 52 height 11
type input "41002"
click at [22, 106] on link "Purchase Orders" at bounding box center [44, 111] width 80 height 11
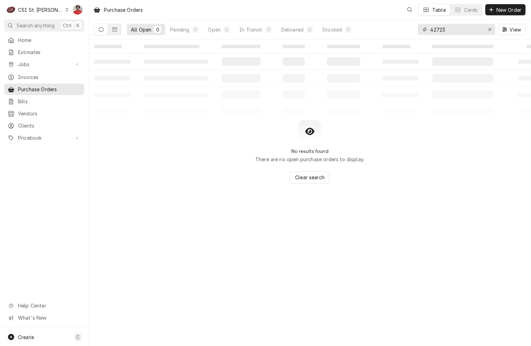
click at [452, 31] on input "42723" at bounding box center [456, 29] width 52 height 11
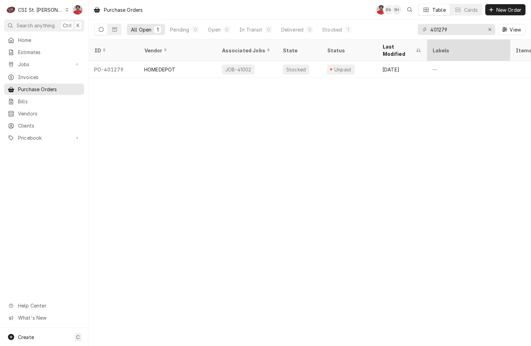
click at [471, 47] on div "Labels" at bounding box center [468, 50] width 72 height 7
click at [469, 26] on input "401279" at bounding box center [456, 29] width 52 height 11
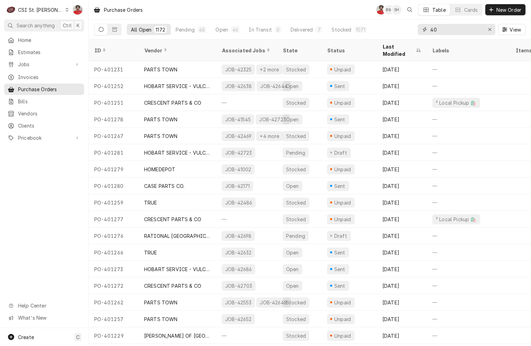
type input "4"
click at [34, 73] on span "Invoices" at bounding box center [49, 76] width 63 height 7
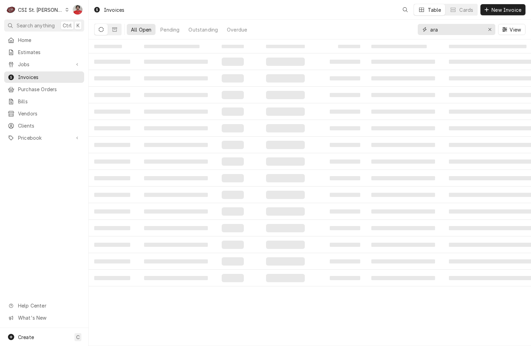
click at [456, 29] on input "ara" at bounding box center [456, 29] width 52 height 11
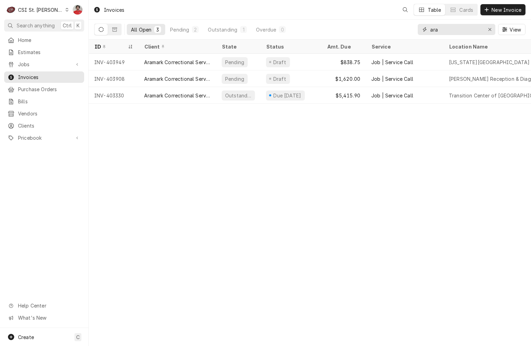
click at [456, 29] on input "ara" at bounding box center [456, 29] width 52 height 11
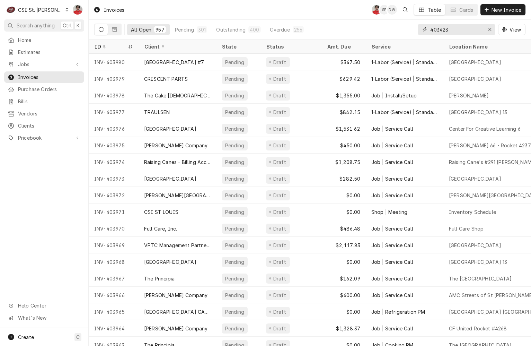
type input "403423"
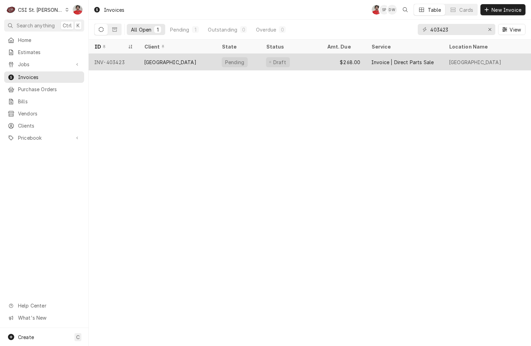
click at [307, 59] on div "Draft" at bounding box center [291, 62] width 61 height 17
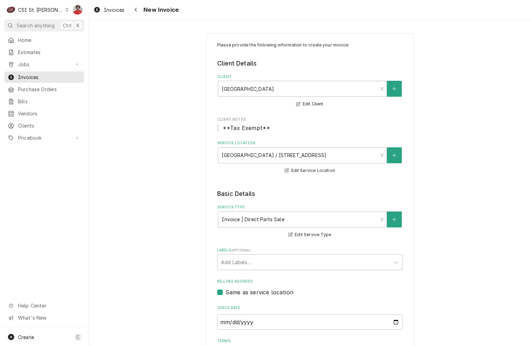
type textarea "x"
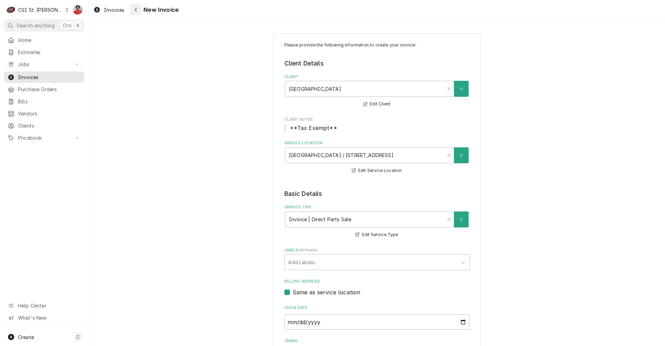
click at [138, 9] on div "Navigate back" at bounding box center [135, 9] width 7 height 7
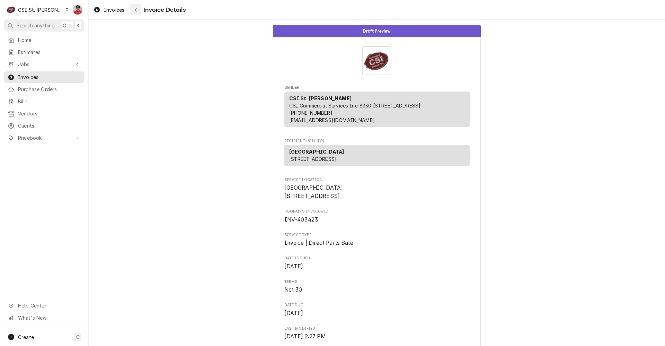
click at [134, 9] on div "Navigate back" at bounding box center [135, 9] width 7 height 7
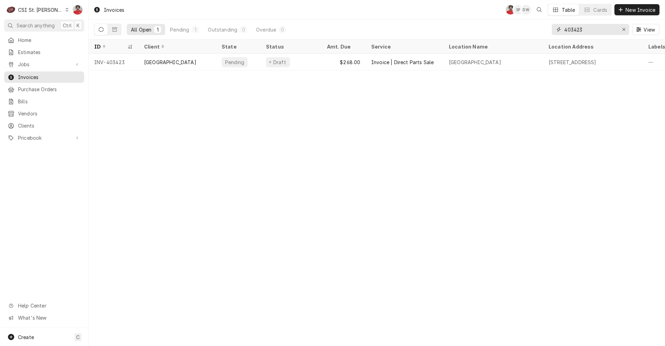
click at [578, 28] on input "403423" at bounding box center [590, 29] width 52 height 11
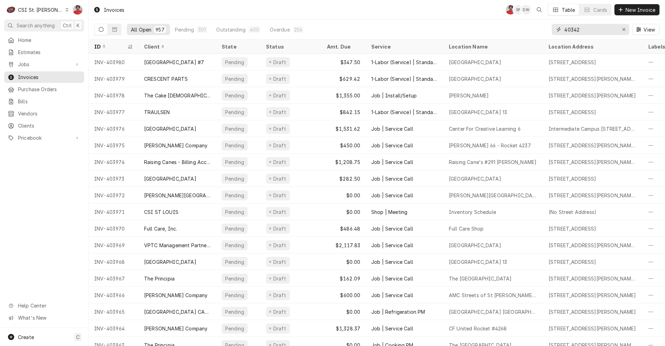
type input "403423"
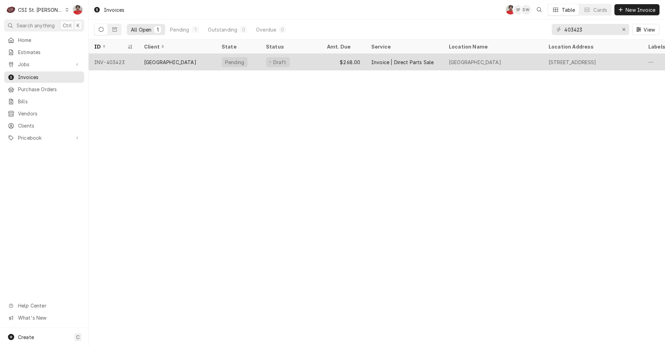
click at [308, 59] on div "Draft" at bounding box center [291, 62] width 61 height 17
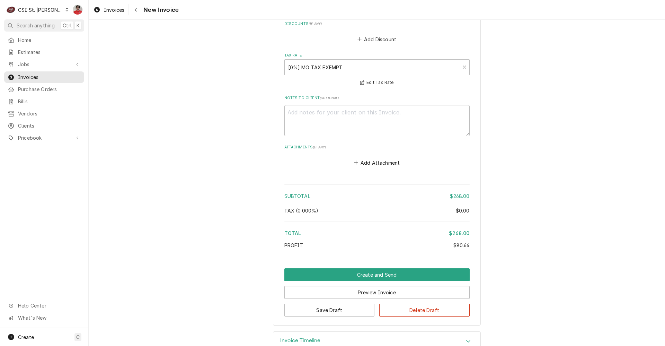
scroll to position [939, 0]
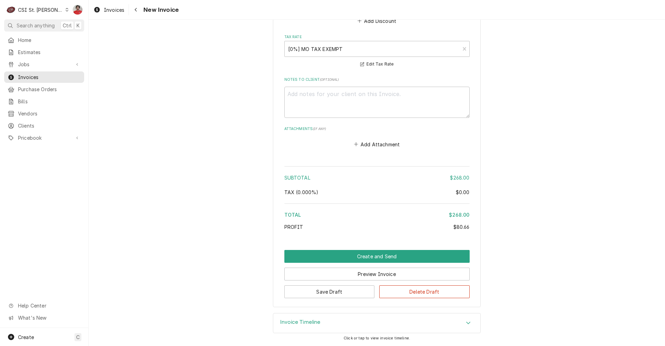
click at [322, 325] on div "Invoice Timeline" at bounding box center [376, 322] width 207 height 19
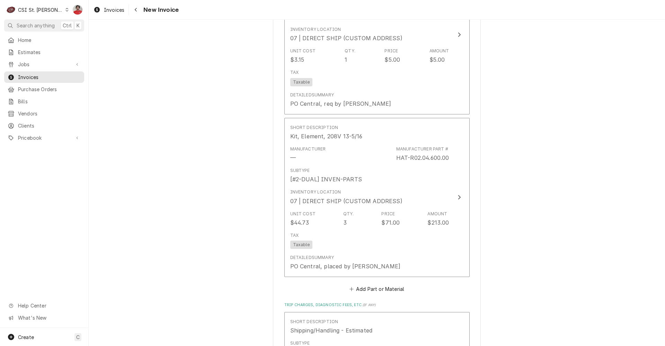
scroll to position [414, 0]
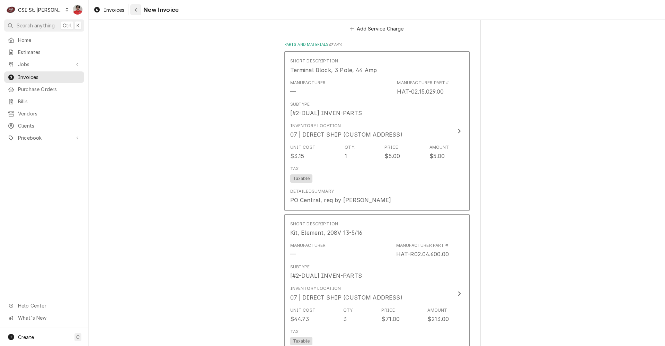
click at [134, 13] on div "Navigate back" at bounding box center [135, 9] width 7 height 7
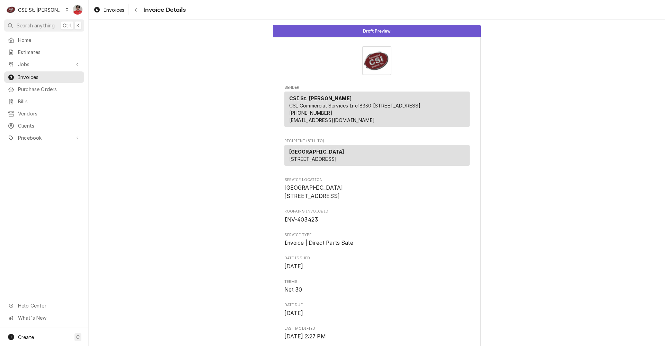
click at [38, 11] on div "CSI St. [PERSON_NAME]" at bounding box center [40, 9] width 45 height 7
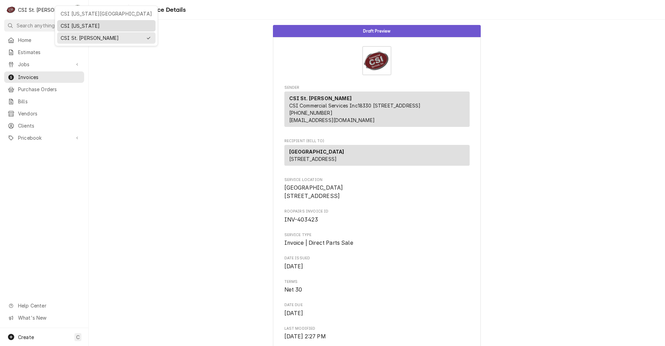
click at [76, 23] on div "CSI [US_STATE]" at bounding box center [106, 25] width 91 height 7
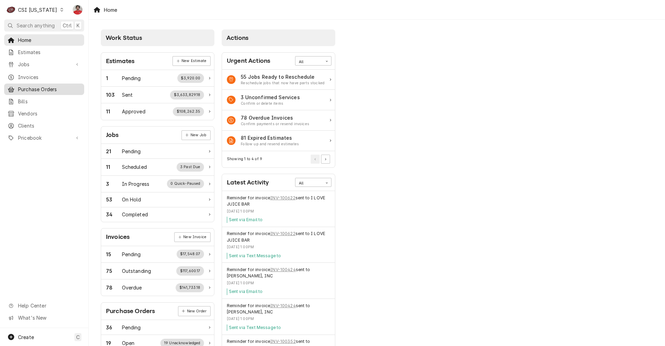
click at [47, 89] on span "Purchase Orders" at bounding box center [49, 89] width 63 height 7
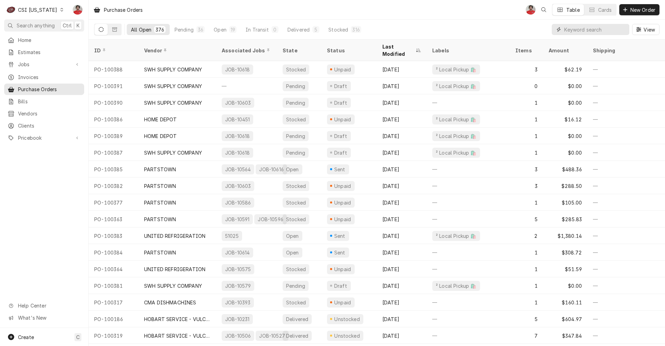
click at [602, 31] on input "Dynamic Content Wrapper" at bounding box center [595, 29] width 62 height 11
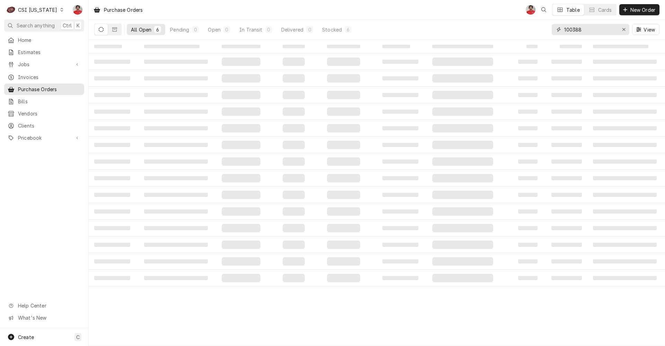
type input "100388"
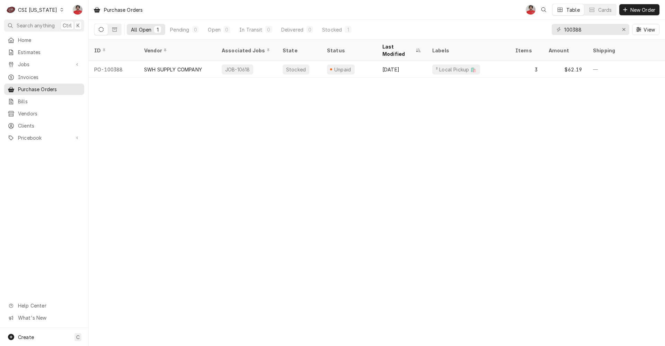
click at [49, 9] on div "CSI [US_STATE]" at bounding box center [37, 9] width 39 height 7
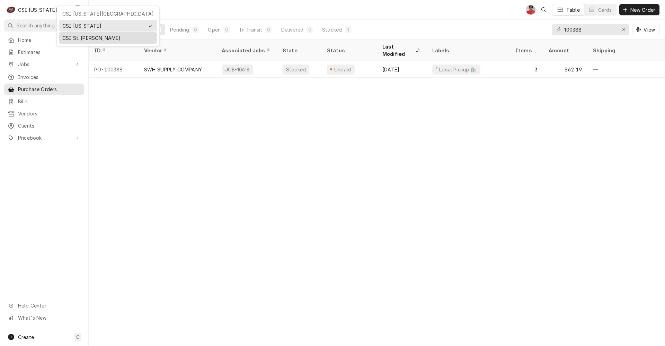
click at [71, 35] on div "CSI St. [PERSON_NAME]" at bounding box center [107, 37] width 91 height 7
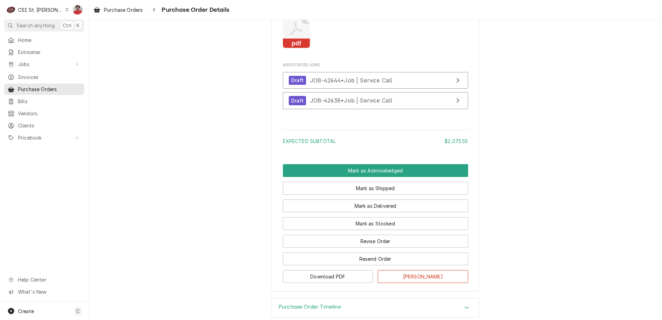
scroll to position [1834, 0]
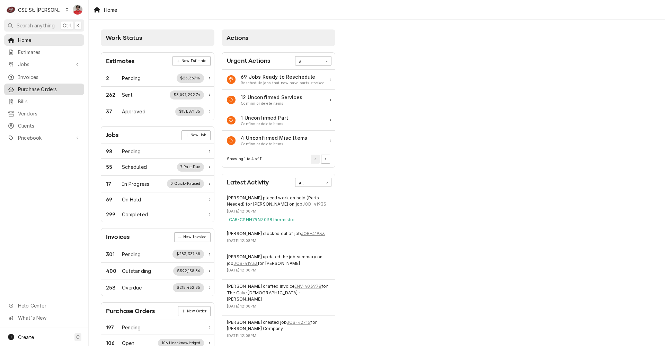
click at [52, 87] on span "Purchase Orders" at bounding box center [49, 89] width 63 height 7
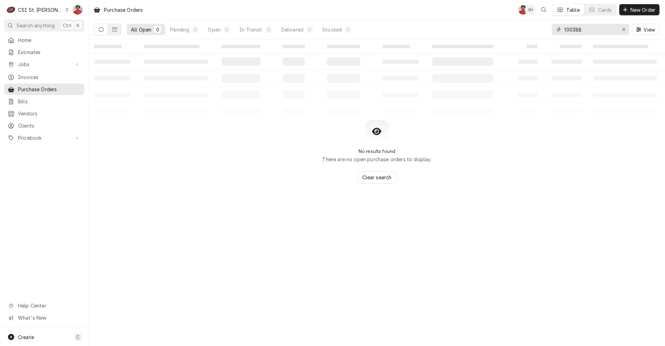
click at [583, 34] on input "100388" at bounding box center [590, 29] width 52 height 11
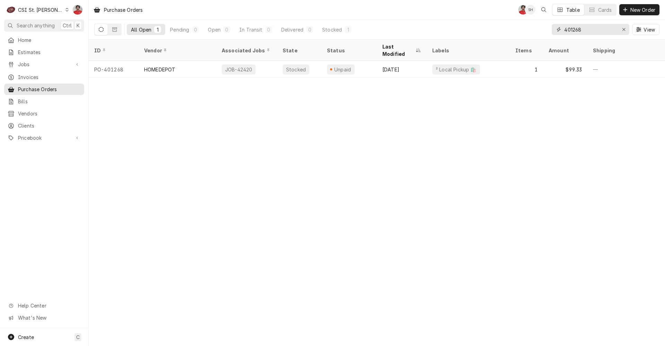
click at [582, 32] on input "401268" at bounding box center [590, 29] width 52 height 11
click at [582, 32] on input "401269" at bounding box center [590, 29] width 52 height 11
click at [582, 32] on input "401229" at bounding box center [590, 29] width 52 height 11
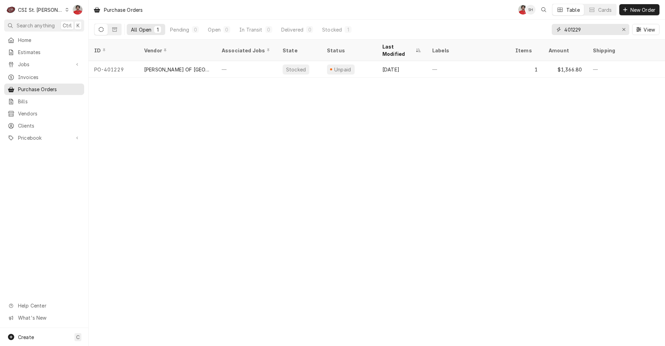
click at [582, 32] on input "401229" at bounding box center [590, 29] width 52 height 11
click at [589, 27] on input "401229" at bounding box center [590, 29] width 52 height 11
type input "401192"
click at [622, 30] on div "Erase input" at bounding box center [624, 29] width 7 height 7
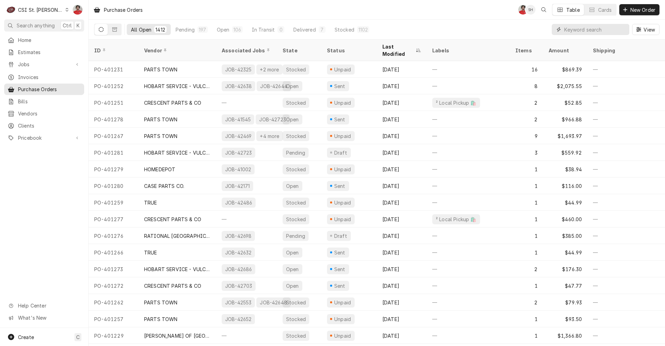
click at [582, 32] on input "Dynamic Content Wrapper" at bounding box center [595, 29] width 62 height 11
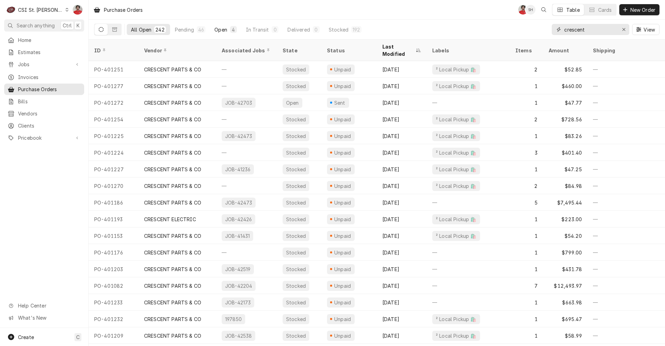
type input "crescent"
click at [220, 30] on div "Open" at bounding box center [220, 29] width 13 height 7
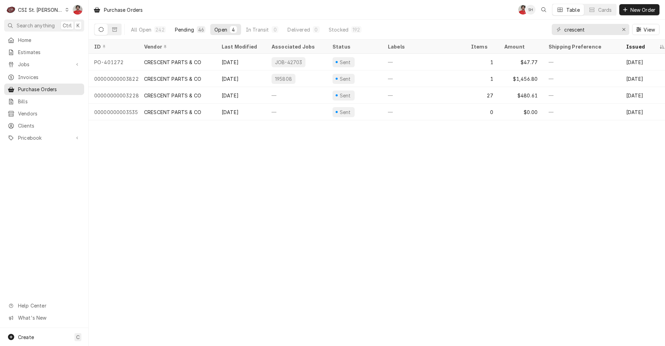
click at [183, 29] on div "Pending" at bounding box center [184, 29] width 19 height 7
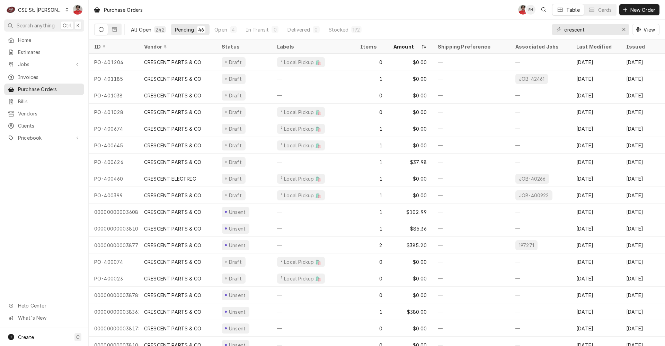
click at [141, 29] on div "All Open" at bounding box center [141, 29] width 20 height 7
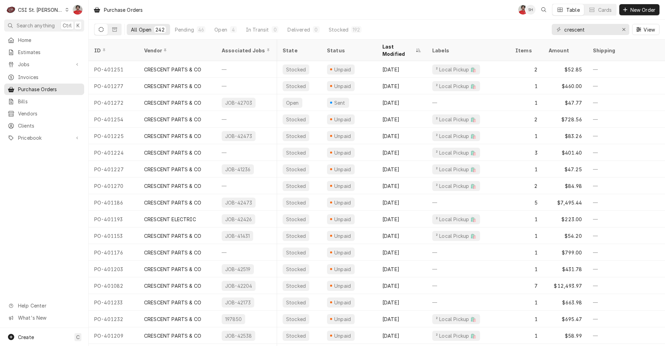
scroll to position [0, 111]
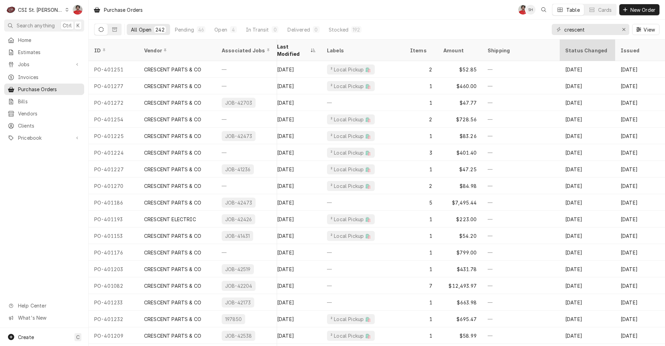
click at [589, 47] on div "Status Changed" at bounding box center [587, 50] width 44 height 7
click at [619, 42] on div "Issued" at bounding box center [640, 50] width 47 height 19
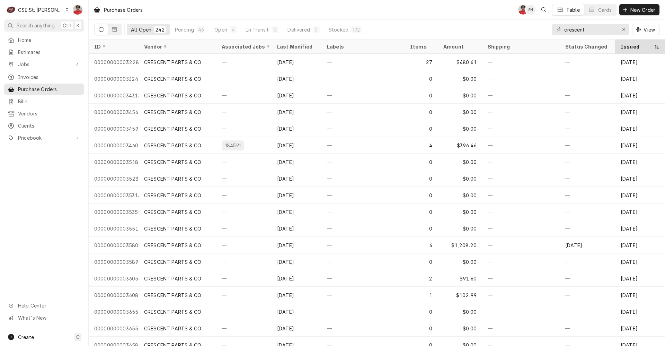
click at [617, 46] on div "Issued" at bounding box center [640, 46] width 47 height 11
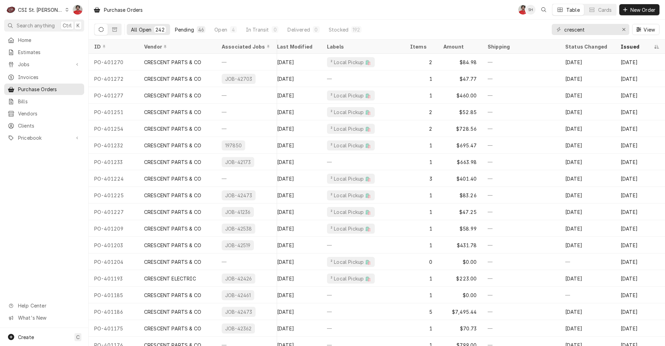
click at [184, 32] on div "Pending" at bounding box center [184, 29] width 19 height 7
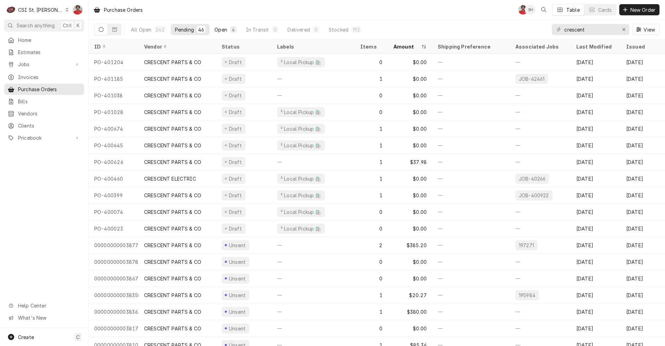
click at [232, 27] on div "4" at bounding box center [233, 29] width 4 height 7
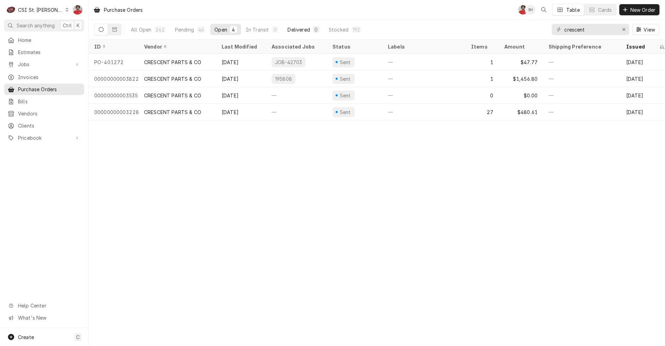
click at [294, 29] on div "Delivered" at bounding box center [299, 29] width 22 height 7
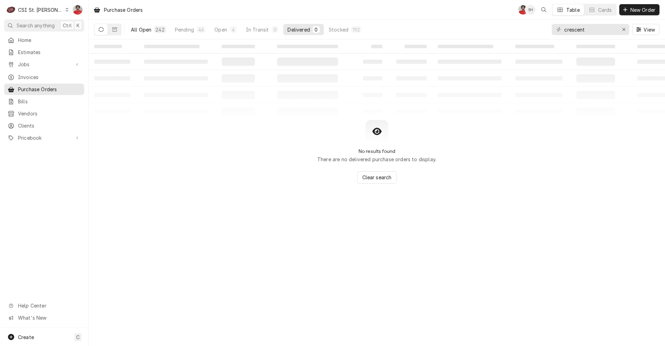
click at [137, 29] on div "All Open" at bounding box center [141, 29] width 20 height 7
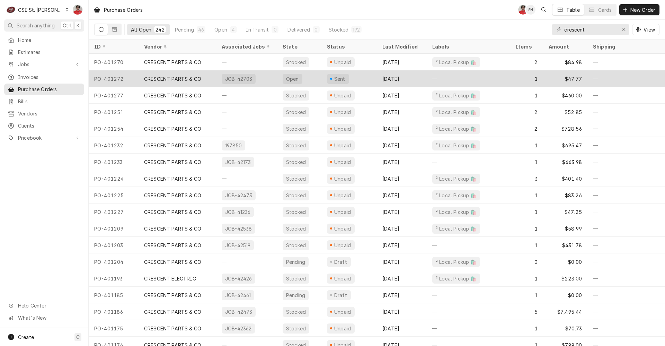
click at [173, 78] on div "CRESCENT PARTS & CO" at bounding box center [172, 78] width 57 height 7
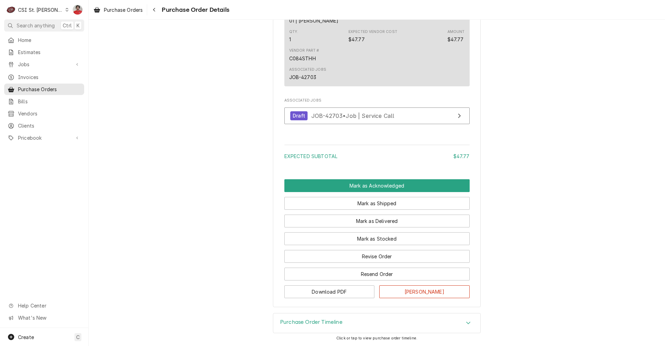
scroll to position [482, 0]
click at [325, 324] on h3 "Purchase Order Timeline" at bounding box center [311, 322] width 62 height 7
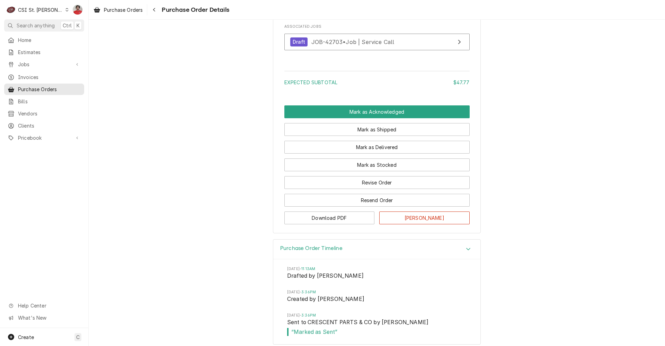
scroll to position [562, 0]
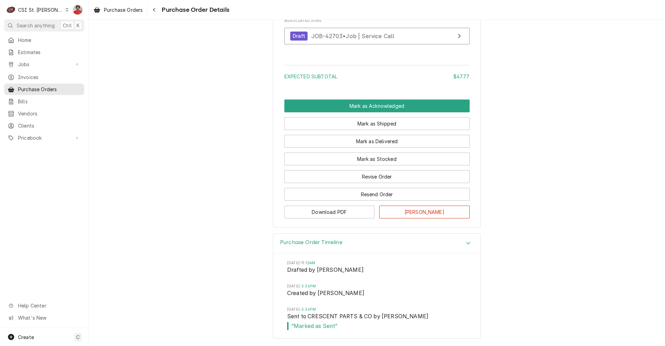
click at [162, 8] on span "Purchase Order Details" at bounding box center [195, 9] width 70 height 9
click at [158, 10] on div "Navigate back" at bounding box center [154, 9] width 7 height 7
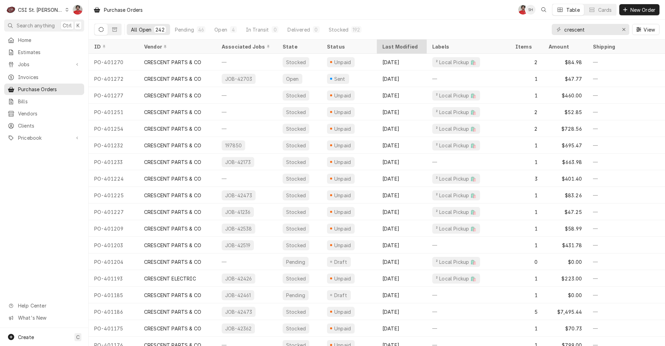
click at [406, 45] on div "Last Modified" at bounding box center [401, 46] width 37 height 7
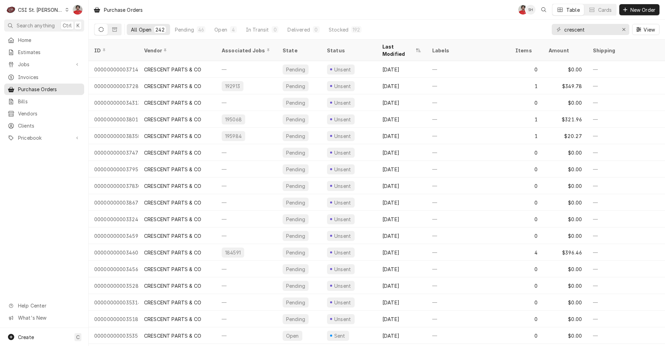
click at [406, 45] on div "Last Modified" at bounding box center [399, 50] width 32 height 15
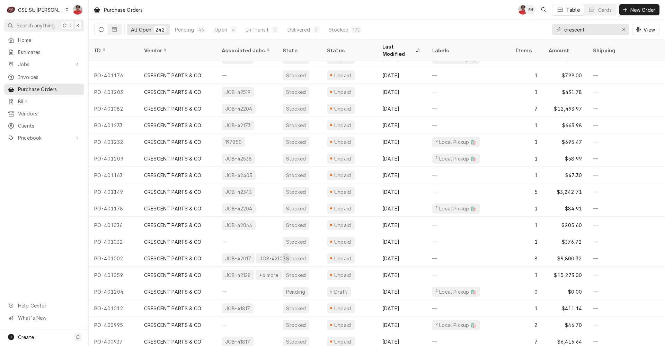
scroll to position [194, 0]
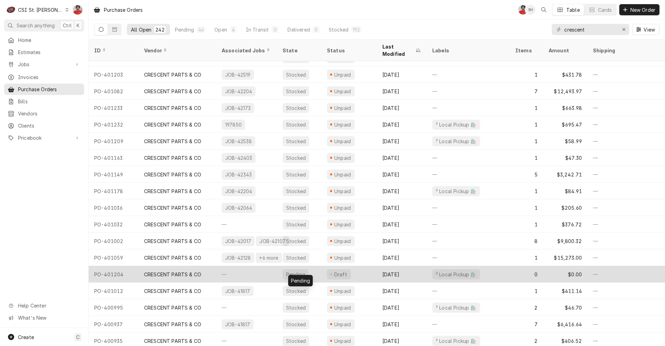
click at [319, 266] on div "Pending" at bounding box center [299, 274] width 44 height 17
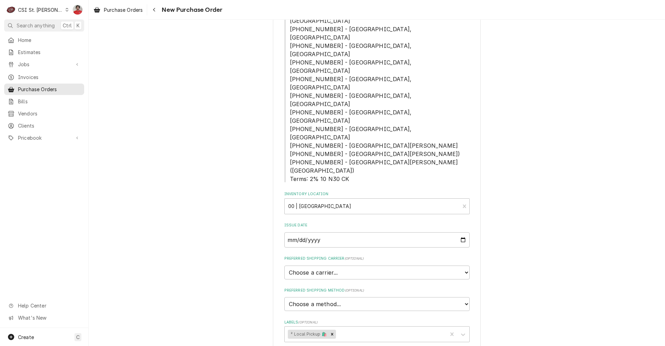
scroll to position [208, 0]
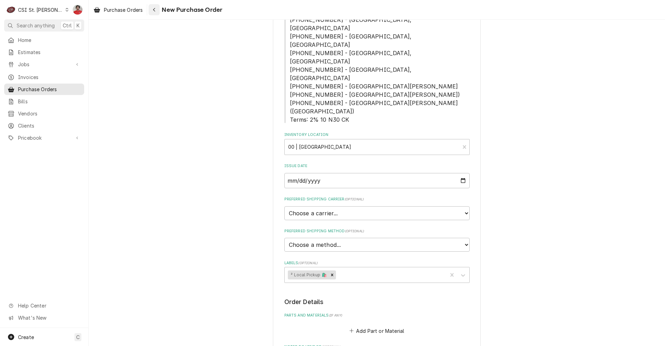
click at [155, 11] on icon "Navigate back" at bounding box center [154, 9] width 3 height 5
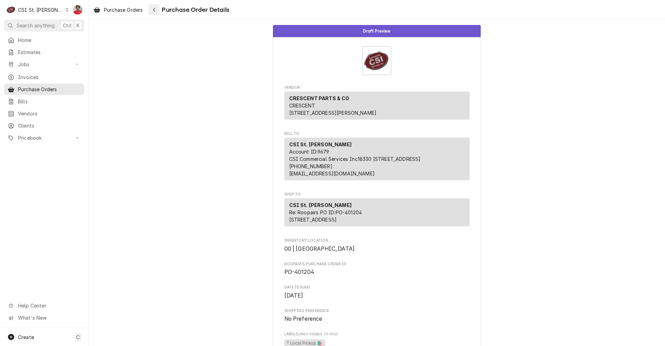
click at [154, 11] on icon "Navigate back" at bounding box center [154, 9] width 3 height 5
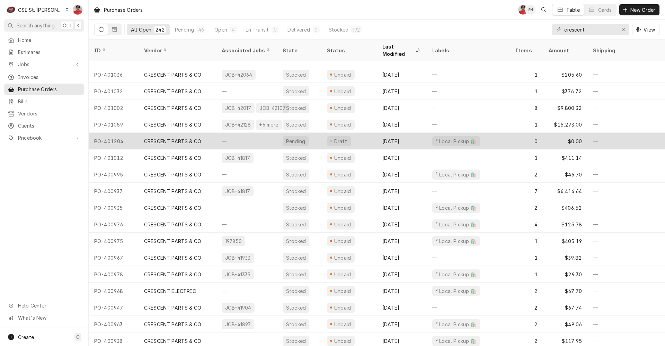
scroll to position [362, 0]
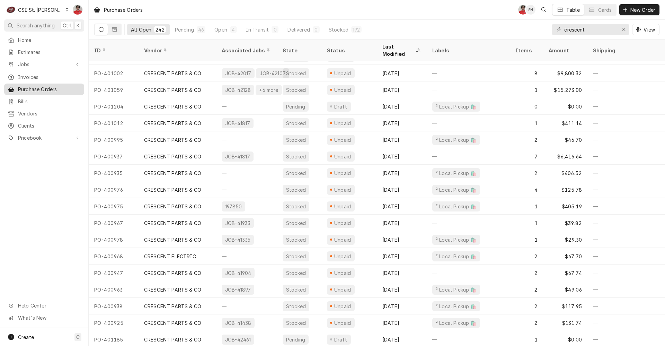
click at [52, 86] on span "Purchase Orders" at bounding box center [49, 89] width 63 height 7
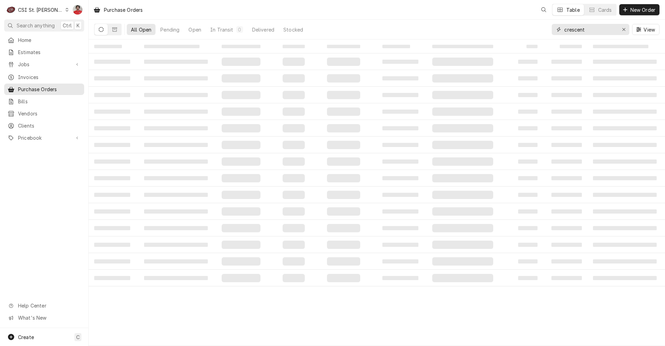
click at [582, 29] on input "crescent" at bounding box center [590, 29] width 52 height 11
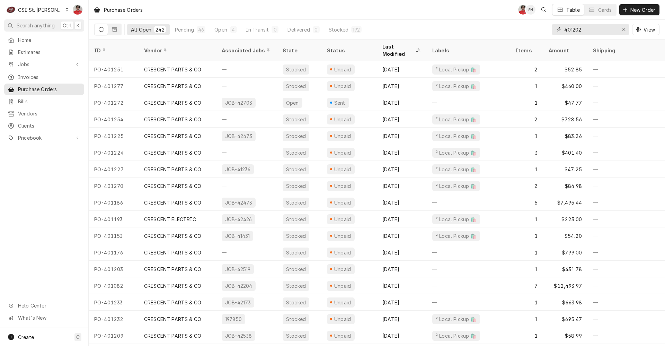
type input "401202"
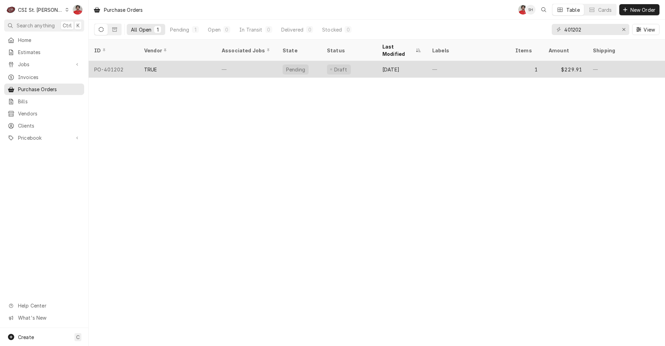
click at [209, 66] on div "TRUE" at bounding box center [178, 69] width 78 height 17
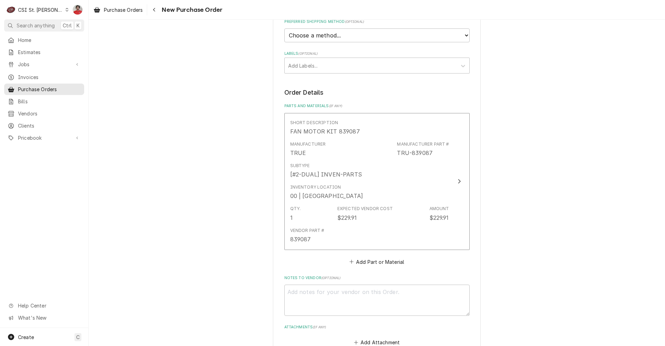
scroll to position [391, 0]
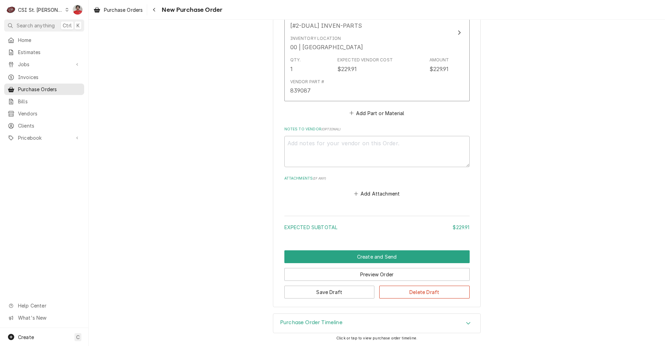
click at [333, 325] on h3 "Purchase Order Timeline" at bounding box center [311, 322] width 62 height 7
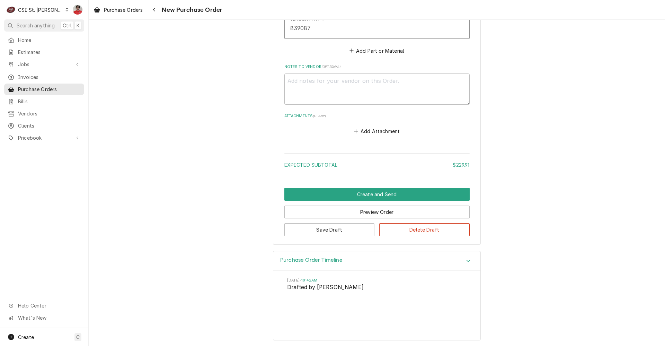
scroll to position [455, 0]
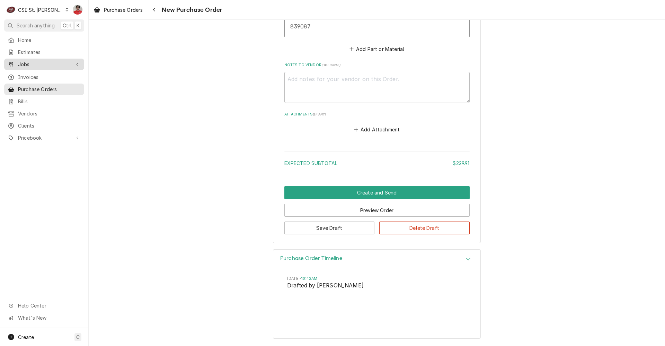
click at [17, 61] on div "Jobs" at bounding box center [39, 64] width 63 height 7
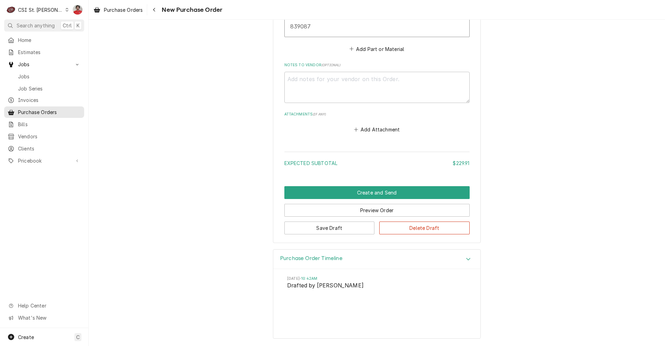
scroll to position [178, 0]
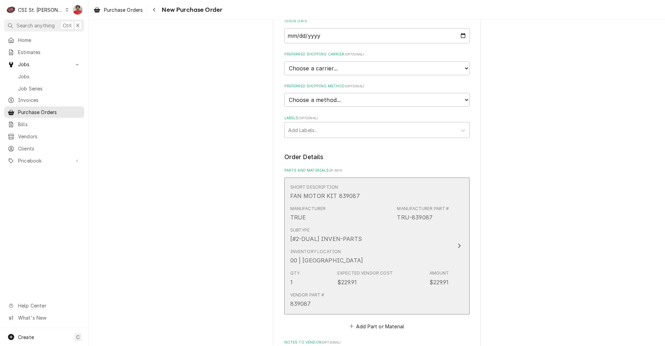
click at [452, 240] on button "Short Description FAN MOTOR KIT 839087 Manufacturer TRUE Manufacturer Part # TR…" at bounding box center [376, 245] width 185 height 137
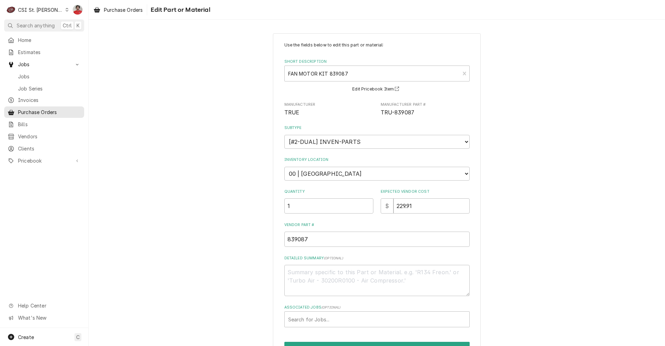
scroll to position [41, 0]
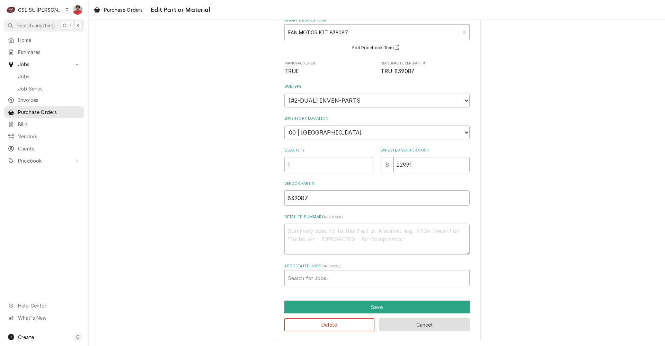
click at [408, 328] on button "Cancel" at bounding box center [424, 324] width 90 height 13
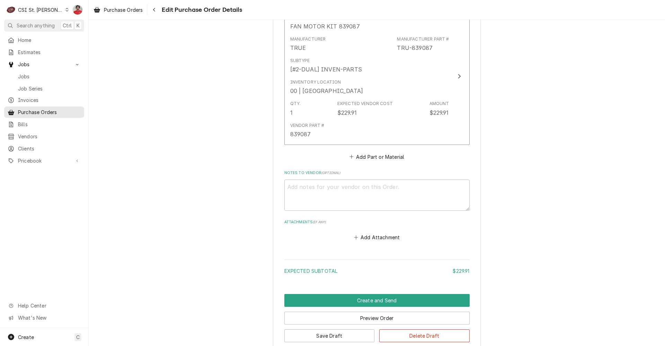
scroll to position [391, 0]
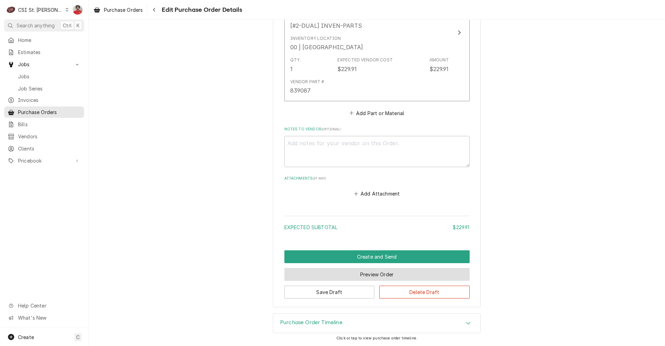
click at [362, 276] on button "Preview Order" at bounding box center [376, 274] width 185 height 13
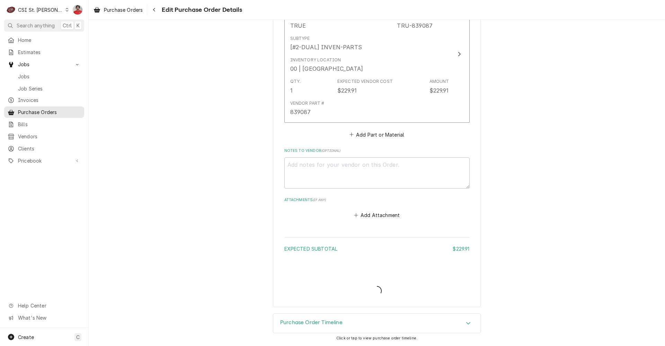
type textarea "x"
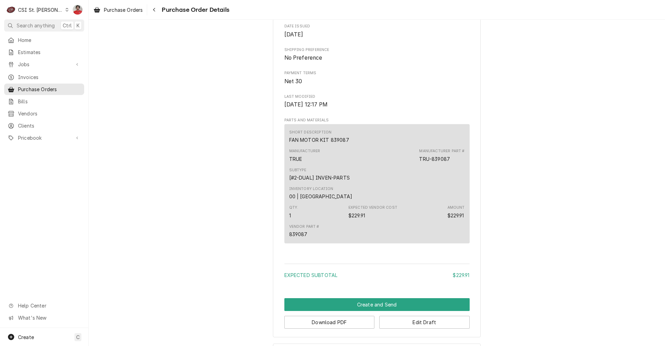
scroll to position [313, 0]
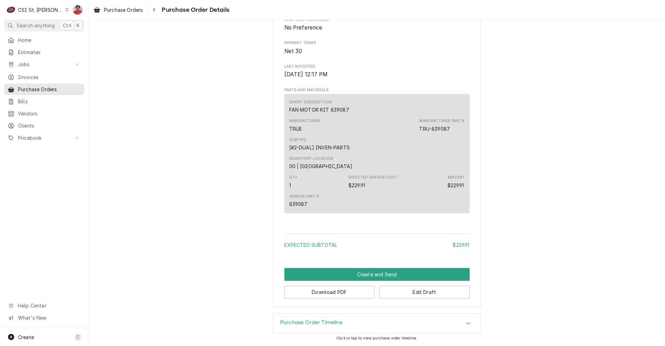
click at [318, 311] on div "Draft Preview Vendor TRUE TRUE [STREET_ADDRESS] Bill To CSI St. Louis Account I…" at bounding box center [377, 17] width 577 height 592
click at [322, 317] on div "Purchase Order Timeline" at bounding box center [376, 323] width 207 height 19
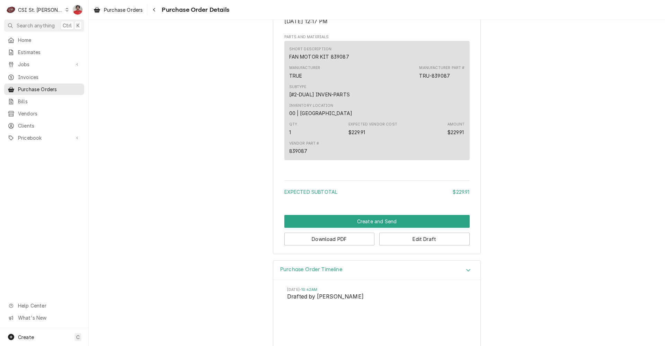
scroll to position [377, 0]
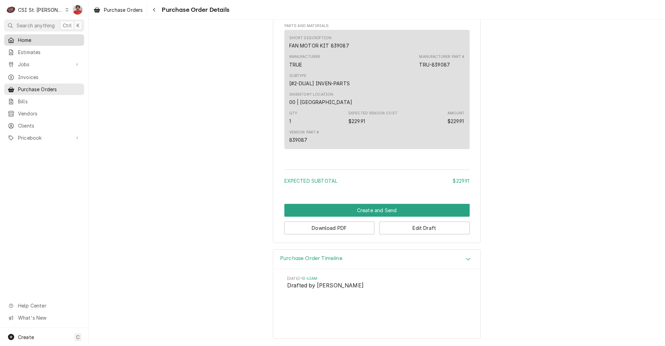
click at [47, 39] on span "Home" at bounding box center [49, 39] width 63 height 7
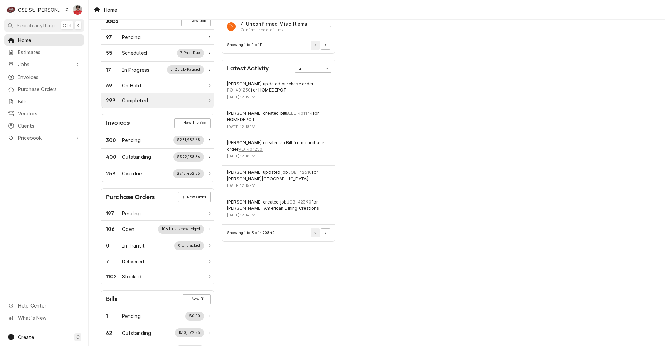
scroll to position [138, 0]
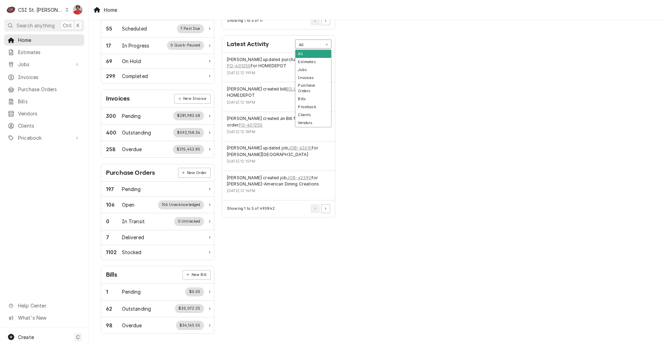
click at [323, 44] on div "Card Data Filter Control" at bounding box center [327, 44] width 9 height 9
click at [316, 71] on div "Jobs" at bounding box center [314, 70] width 36 height 8
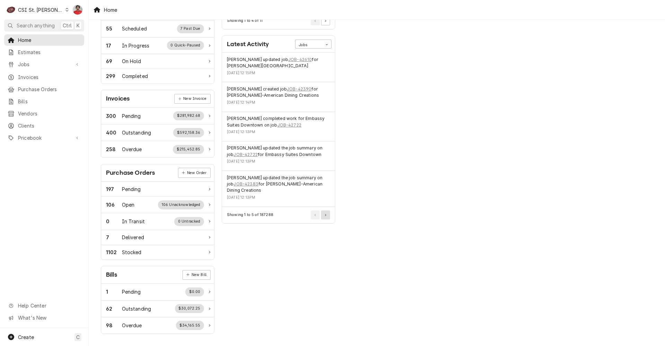
click at [326, 217] on button "Pagination Controls" at bounding box center [325, 214] width 9 height 9
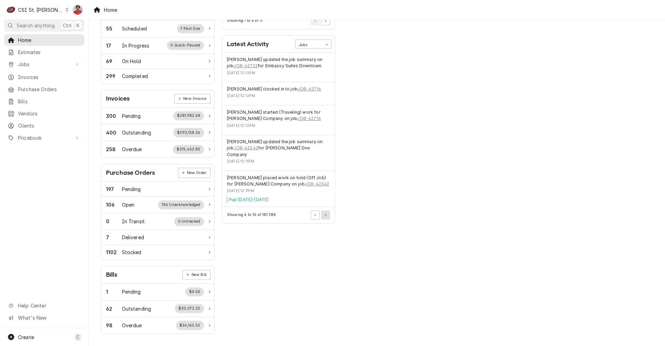
click at [325, 214] on icon "Pagination Controls" at bounding box center [325, 215] width 1 height 2
click at [327, 211] on button "Pagination Controls" at bounding box center [325, 214] width 9 height 9
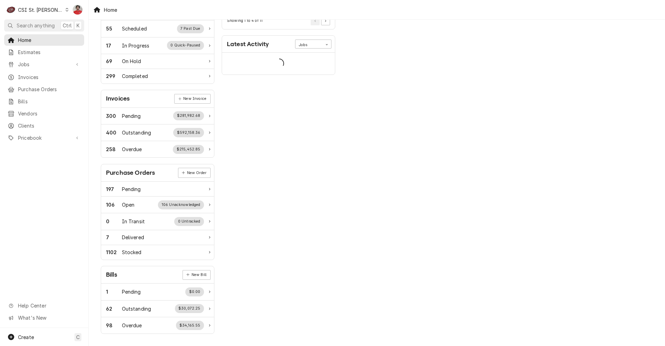
click at [327, 211] on div "Actions Urgent Actions All 69 Jobs Ready to Reschedule Reschedule jobs that now…" at bounding box center [278, 113] width 121 height 450
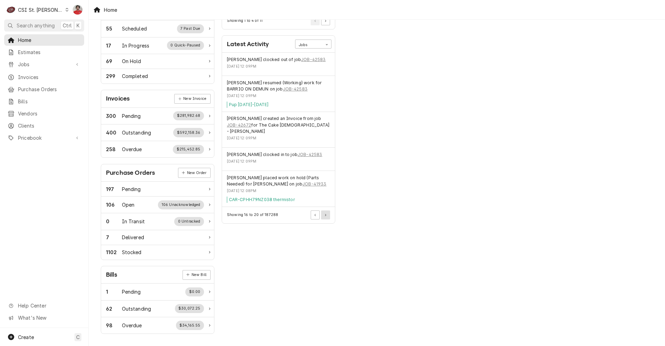
click at [325, 211] on button "Pagination Controls" at bounding box center [325, 214] width 9 height 9
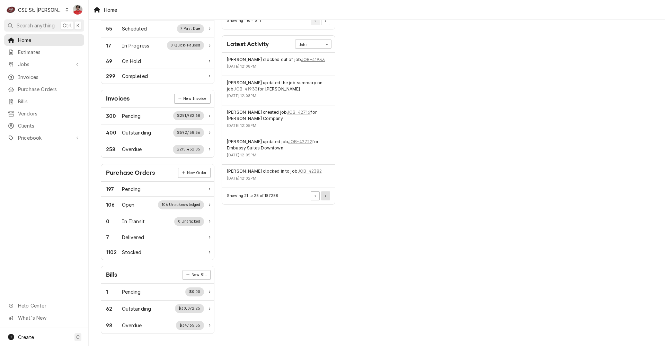
click at [325, 199] on button "Pagination Controls" at bounding box center [325, 195] width 9 height 9
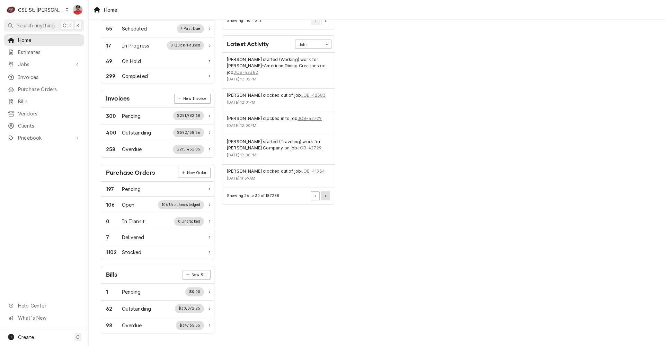
click at [325, 195] on icon "Pagination Controls" at bounding box center [325, 196] width 1 height 2
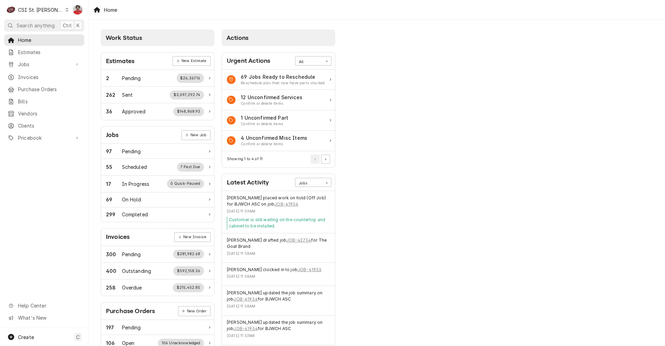
scroll to position [104, 0]
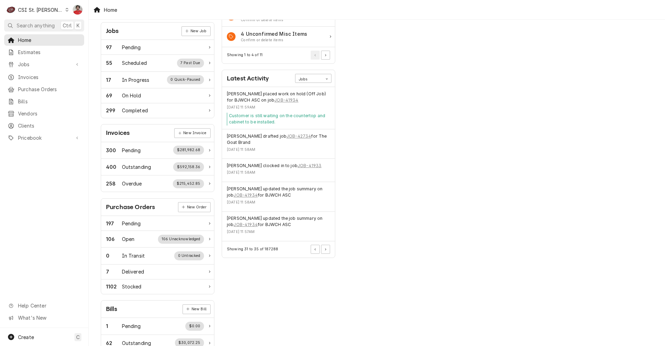
click at [252, 77] on div "Latest Activity" at bounding box center [248, 78] width 42 height 9
click at [327, 253] on button "Pagination Controls" at bounding box center [325, 249] width 9 height 9
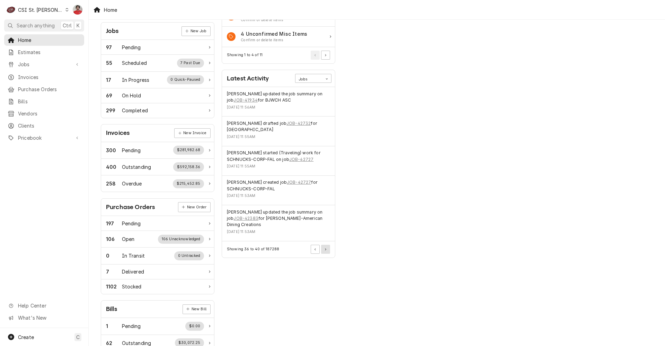
click at [327, 253] on button "Pagination Controls" at bounding box center [325, 249] width 9 height 9
click at [327, 253] on div "Actions Urgent Actions All 69 Jobs Ready to Reschedule Reschedule jobs that now…" at bounding box center [278, 147] width 121 height 450
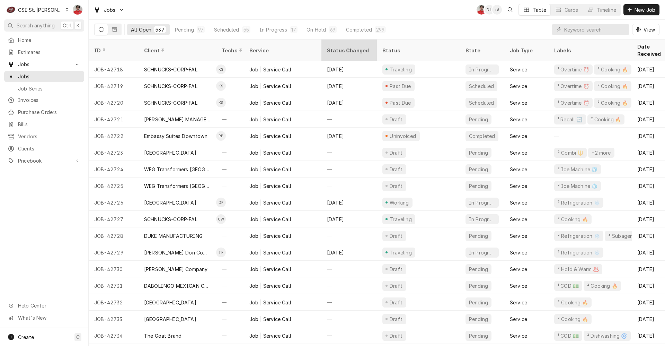
click at [350, 47] on div "Status Changed" at bounding box center [349, 50] width 44 height 7
click at [343, 47] on div "Status Changed" at bounding box center [349, 50] width 44 height 7
click at [308, 30] on div "On Hold" at bounding box center [316, 29] width 19 height 7
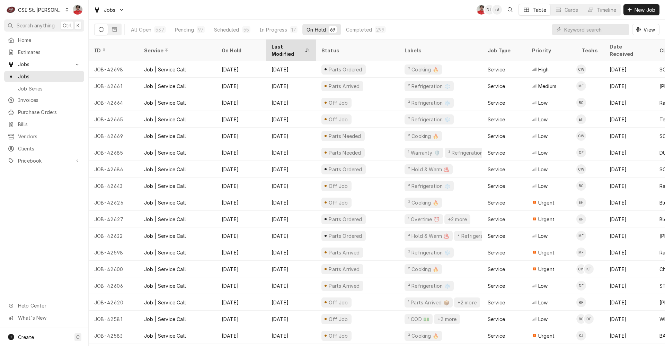
click at [279, 45] on div "Last Modified" at bounding box center [288, 50] width 32 height 15
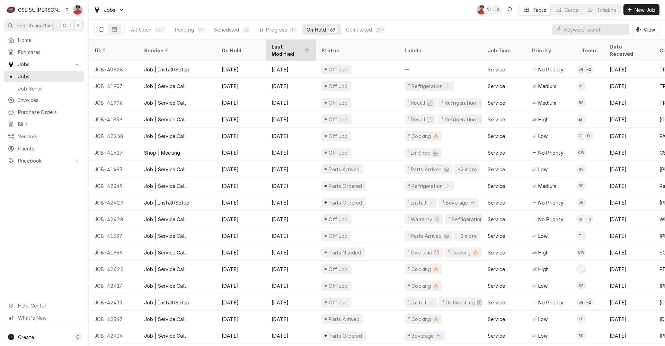
click at [279, 45] on div "Last Modified" at bounding box center [288, 50] width 32 height 15
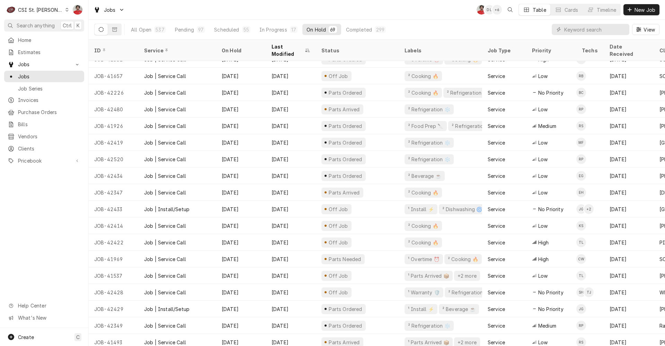
scroll to position [760, 0]
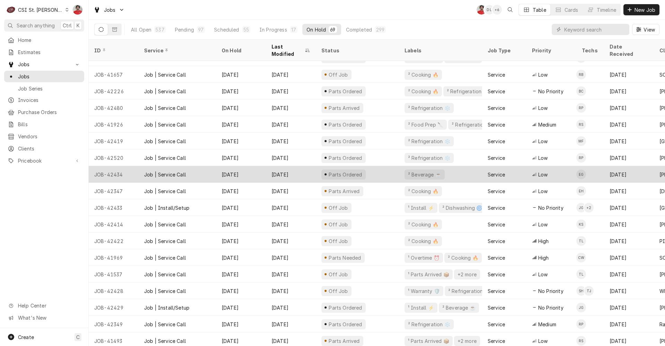
click at [285, 167] on div "[DATE]" at bounding box center [291, 174] width 50 height 17
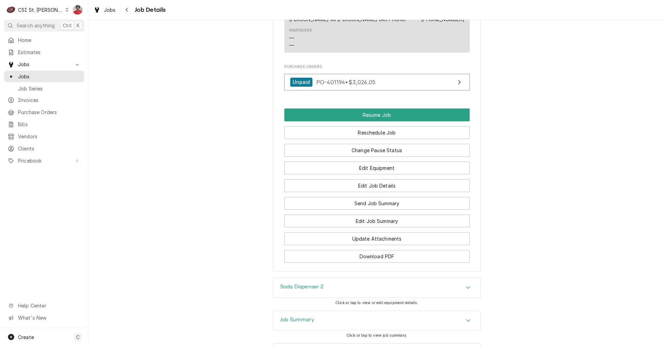
scroll to position [848, 0]
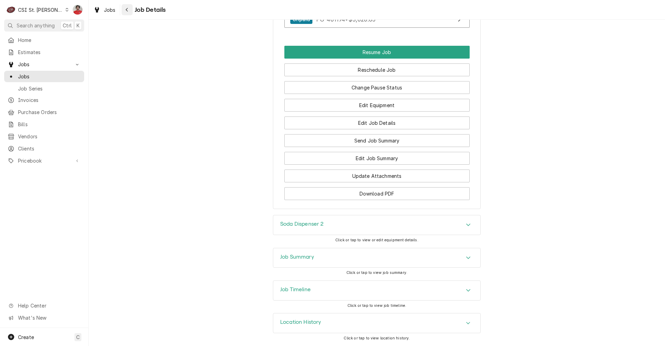
click at [128, 9] on icon "Navigate back" at bounding box center [126, 9] width 3 height 5
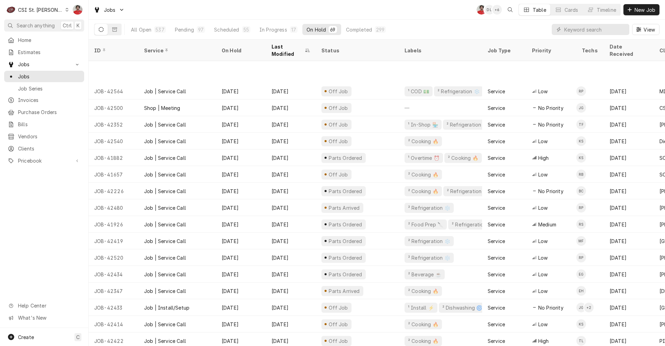
scroll to position [710, 0]
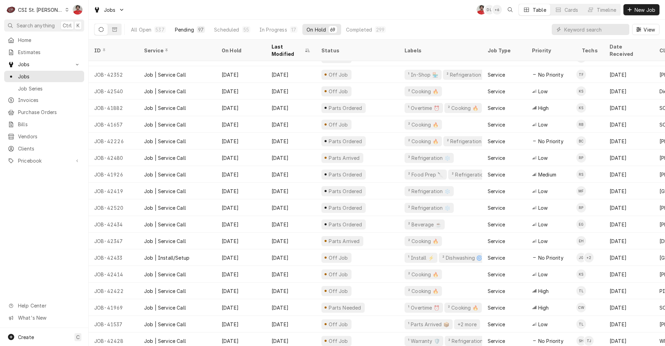
click at [191, 28] on div "Pending" at bounding box center [184, 29] width 19 height 7
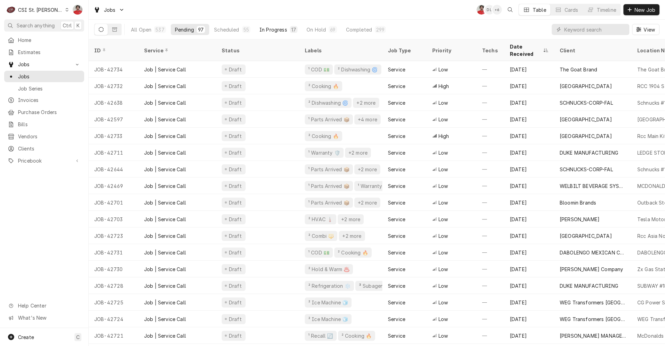
click at [263, 29] on div "In Progress" at bounding box center [274, 29] width 28 height 7
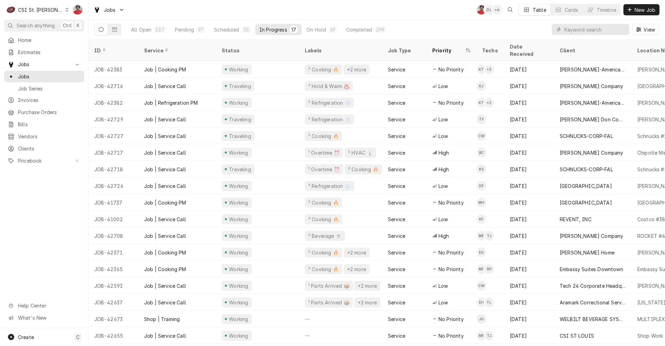
click at [475, 344] on div "ID Service Status Labels Job Type Priority Techs Date Received Client Location …" at bounding box center [377, 192] width 577 height 306
click at [474, 341] on div "ID Service Status Labels Job Type Priority Techs Date Received Client Location …" at bounding box center [377, 192] width 577 height 306
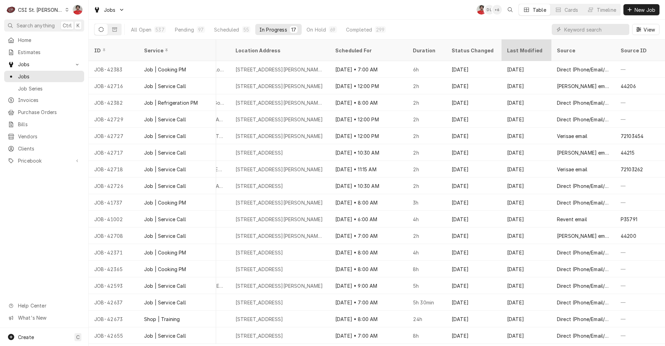
click at [525, 48] on div "Last Modified" at bounding box center [525, 50] width 37 height 7
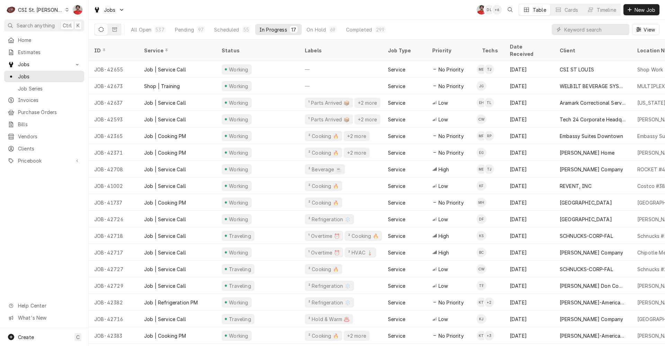
click at [525, 48] on div "Date Received" at bounding box center [528, 50] width 37 height 15
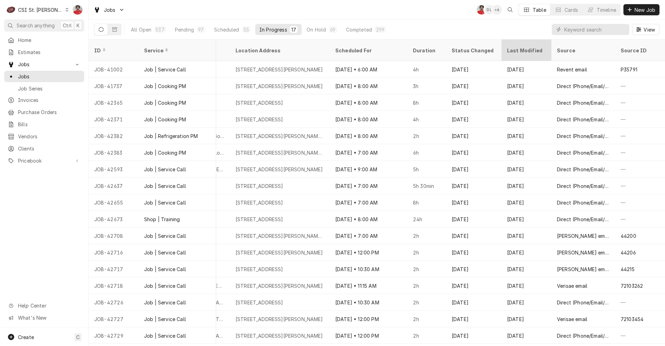
click at [508, 47] on div "Last Modified" at bounding box center [525, 50] width 37 height 7
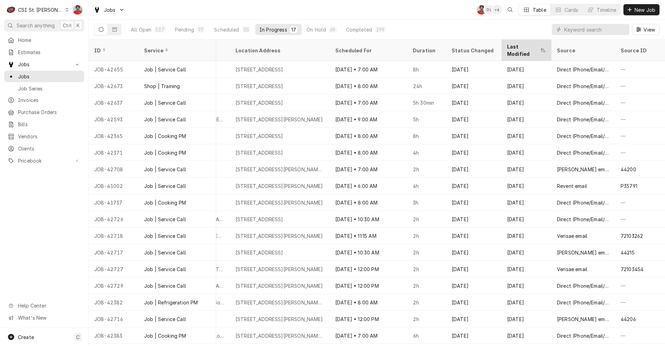
click at [529, 49] on div "Last Modified" at bounding box center [526, 50] width 47 height 19
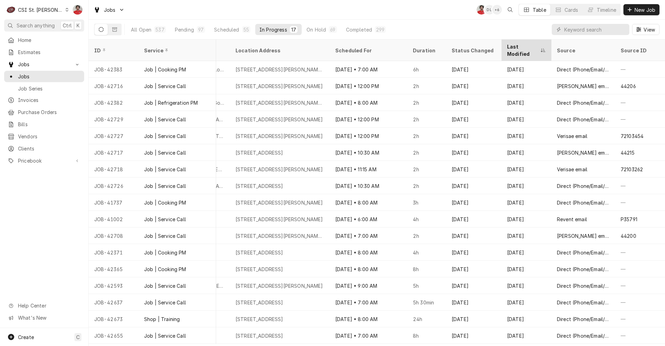
click at [529, 49] on div "Last Modified" at bounding box center [526, 50] width 47 height 19
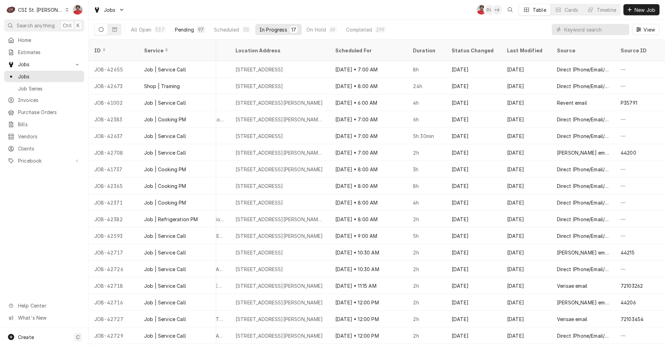
click at [197, 28] on div "97" at bounding box center [201, 29] width 8 height 7
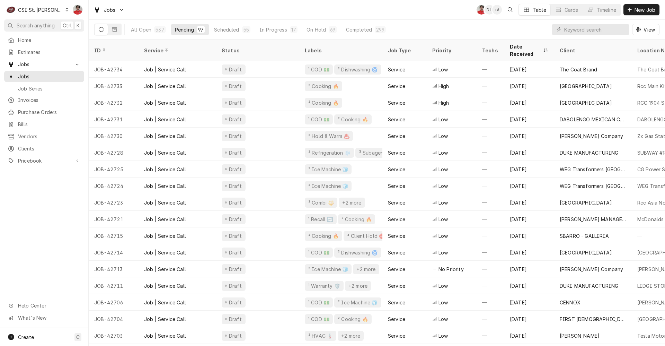
scroll to position [0, 451]
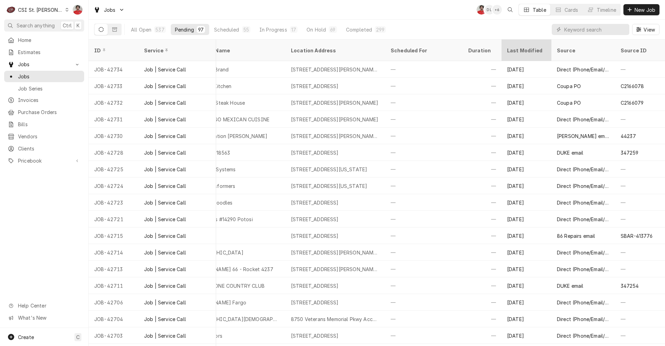
click at [508, 47] on div "Last Modified" at bounding box center [525, 50] width 37 height 7
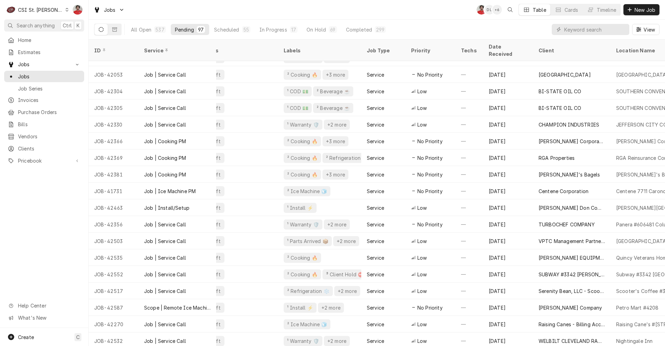
scroll to position [244, 0]
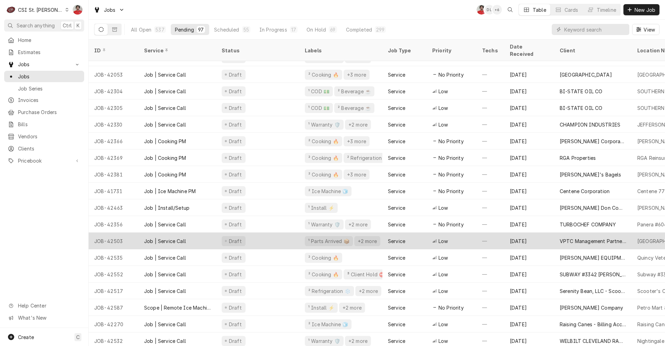
click at [396, 237] on div "Service" at bounding box center [396, 240] width 17 height 7
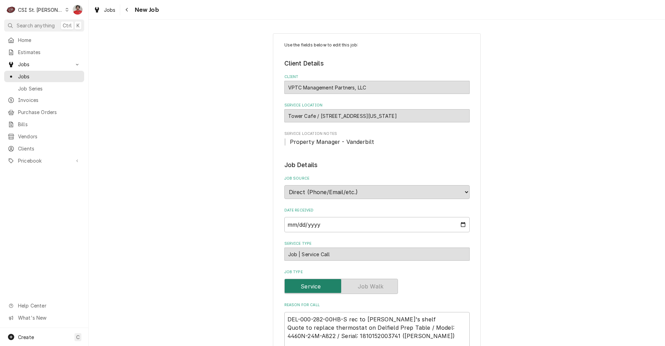
type textarea "x"
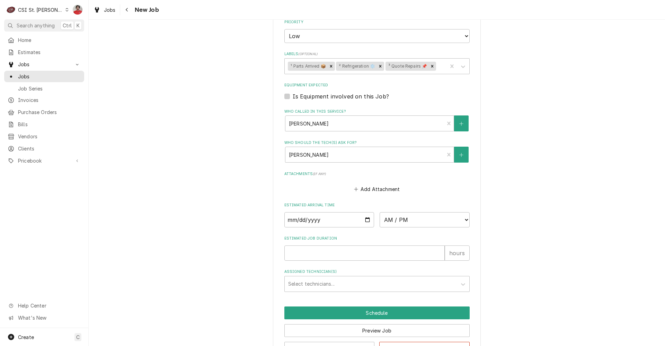
scroll to position [438, 0]
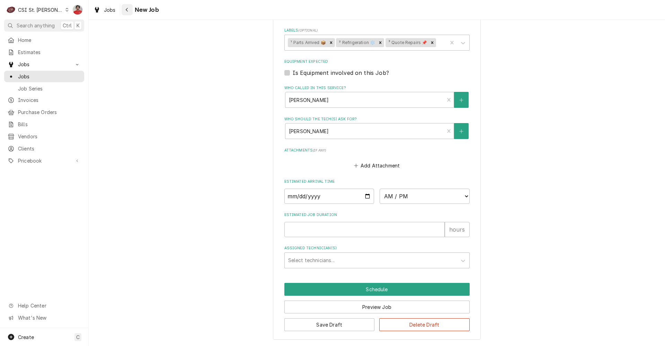
click at [129, 8] on div "Navigate back" at bounding box center [127, 9] width 7 height 7
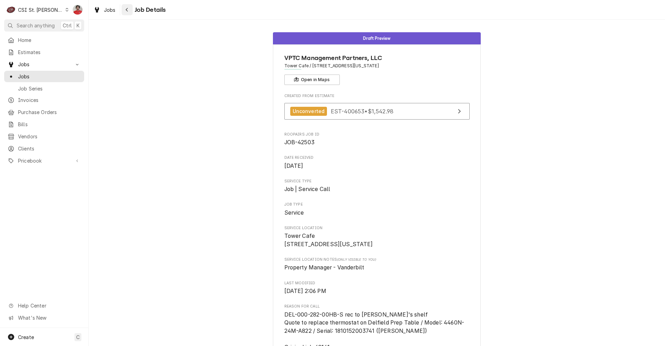
click at [125, 11] on div "Navigate back" at bounding box center [127, 9] width 7 height 7
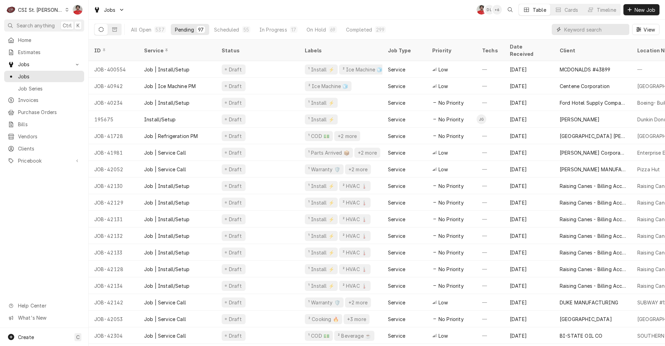
click at [583, 31] on input "Dynamic Content Wrapper" at bounding box center [595, 29] width 62 height 11
type input "true"
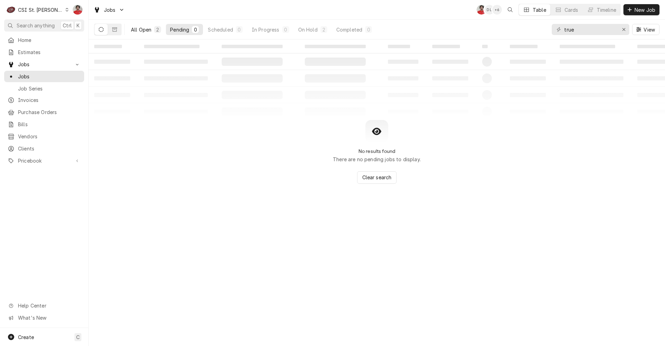
click at [139, 33] on div "All Open" at bounding box center [141, 29] width 20 height 7
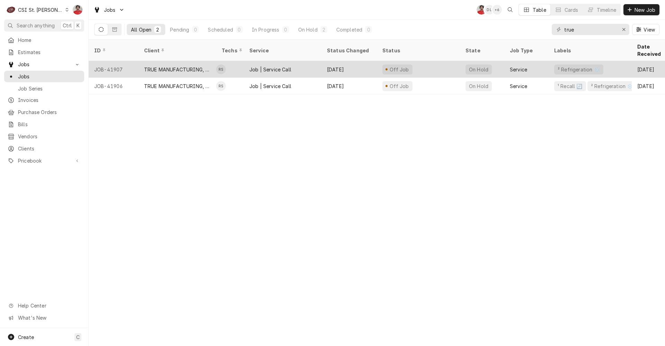
click at [161, 61] on div "TRUE MANUFACTURING, INC." at bounding box center [178, 69] width 78 height 17
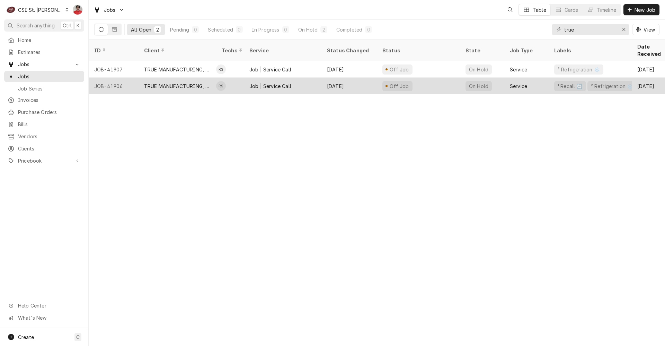
click at [169, 82] on div "TRUE MANUFACTURING, INC." at bounding box center [177, 85] width 67 height 7
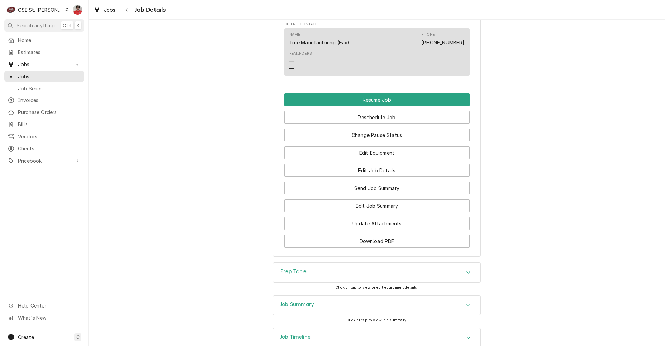
scroll to position [880, 0]
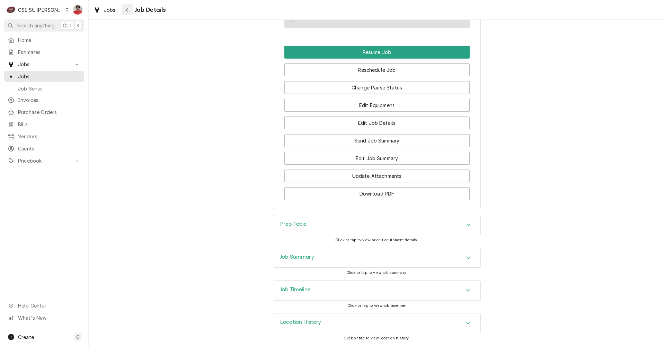
click at [128, 9] on icon "Navigate back" at bounding box center [126, 9] width 3 height 5
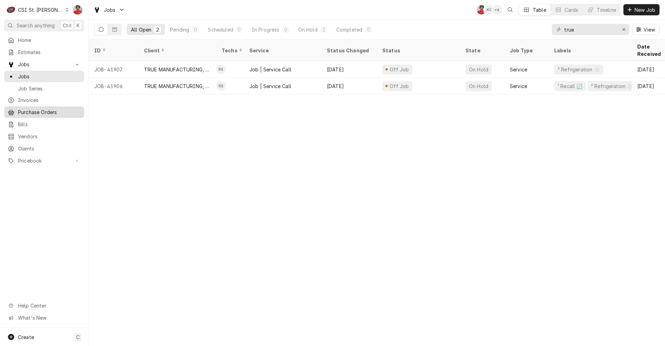
click at [32, 113] on div "Purchase Orders" at bounding box center [44, 112] width 77 height 9
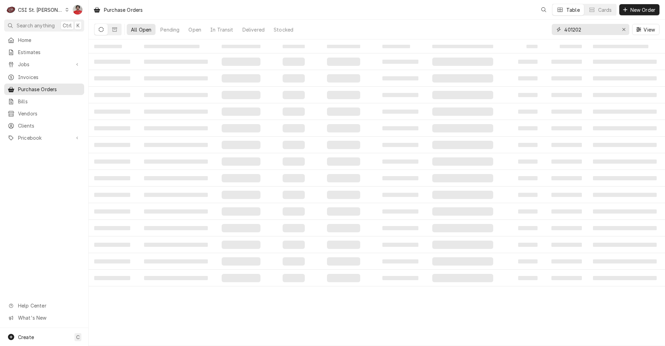
click at [587, 31] on input "401202" at bounding box center [590, 29] width 52 height 11
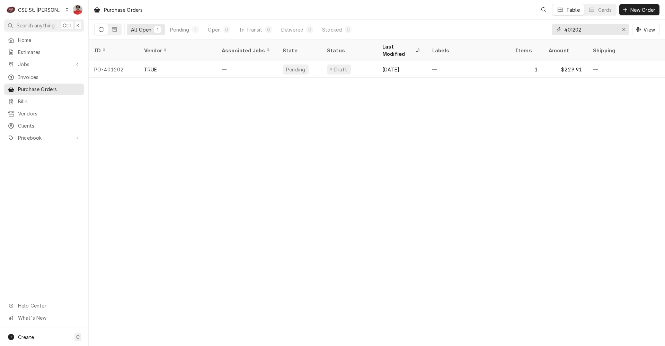
click at [587, 31] on input "401202" at bounding box center [590, 29] width 52 height 11
type input "401202"
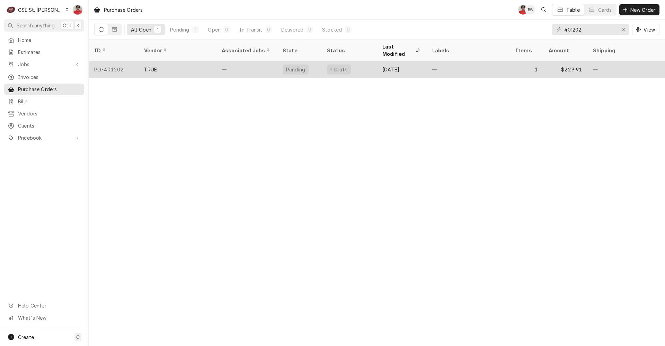
click at [324, 61] on div "Draft" at bounding box center [349, 69] width 55 height 17
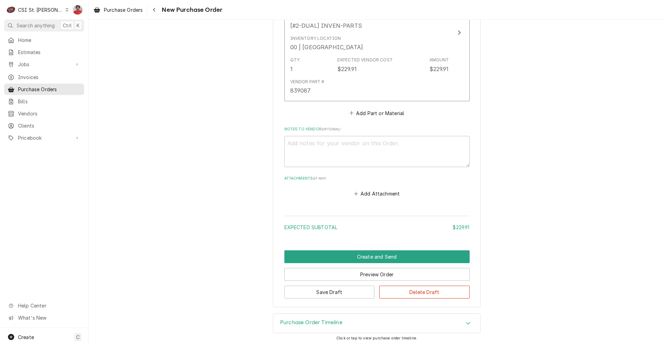
scroll to position [253, 0]
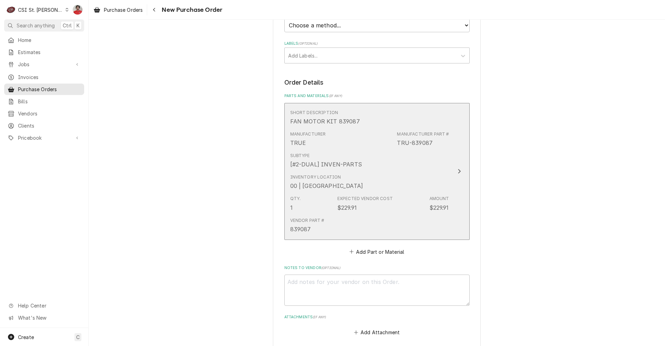
click at [348, 184] on div "Inventory Location 00 | [GEOGRAPHIC_DATA]" at bounding box center [369, 181] width 159 height 21
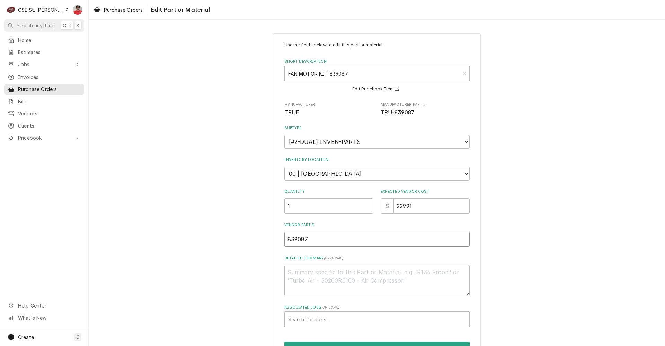
drag, startPoint x: 255, startPoint y: 239, endPoint x: 228, endPoint y: 239, distance: 27.4
click at [228, 239] on div "Use the fields below to edit this part or material: Short Description FAN MOTOR…" at bounding box center [377, 207] width 577 height 360
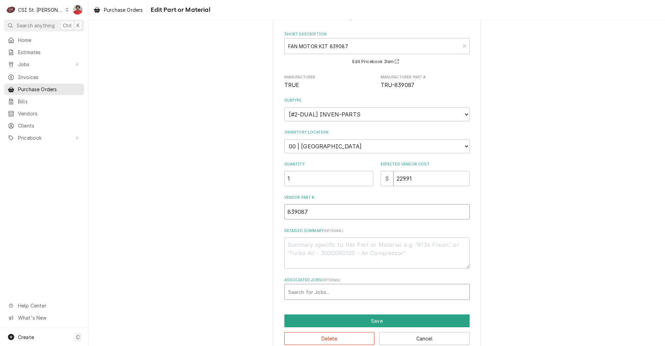
scroll to position [41, 0]
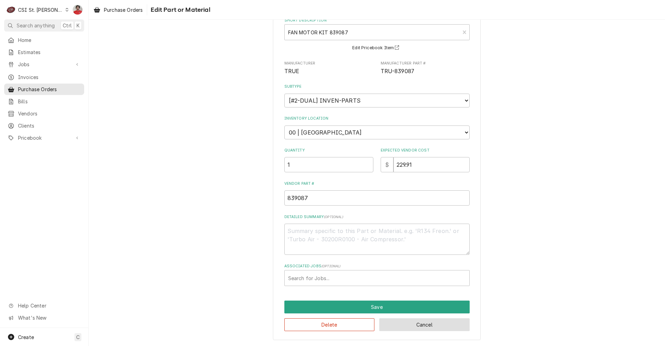
click at [394, 325] on button "Cancel" at bounding box center [424, 324] width 90 height 13
type textarea "x"
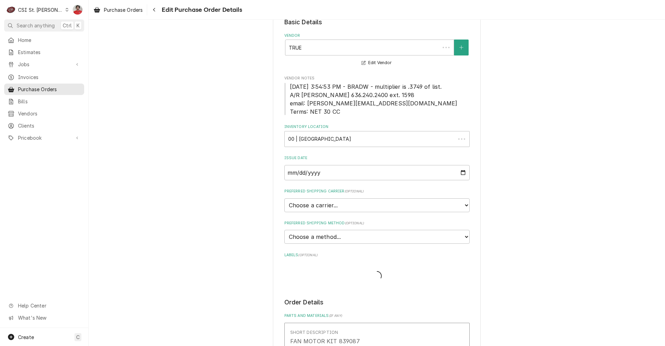
scroll to position [253, 0]
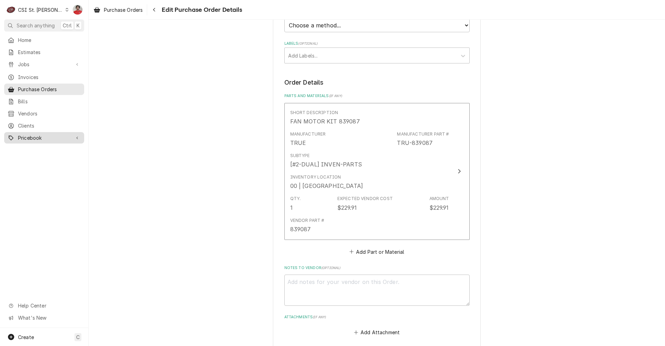
click at [28, 138] on link "Pricebook" at bounding box center [44, 137] width 80 height 11
click at [47, 7] on div "CSI St. [PERSON_NAME]" at bounding box center [40, 9] width 45 height 7
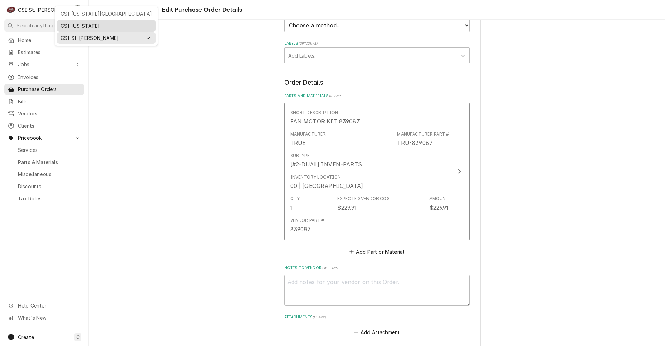
click at [67, 25] on div "CSI Kentucky" at bounding box center [106, 25] width 91 height 7
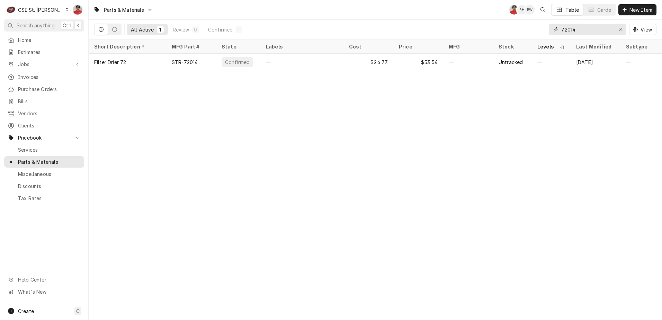
drag, startPoint x: 584, startPoint y: 31, endPoint x: 405, endPoint y: 38, distance: 179.6
click at [405, 38] on div "All Active 1 Review 0 Confirmed 1 72014 View" at bounding box center [375, 29] width 563 height 19
paste input "839087"
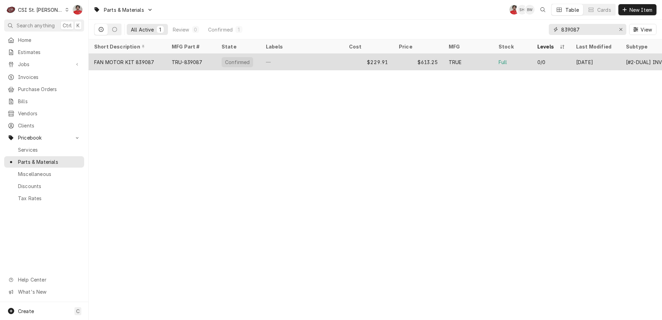
type input "839087"
click at [324, 65] on div "—" at bounding box center [302, 62] width 83 height 17
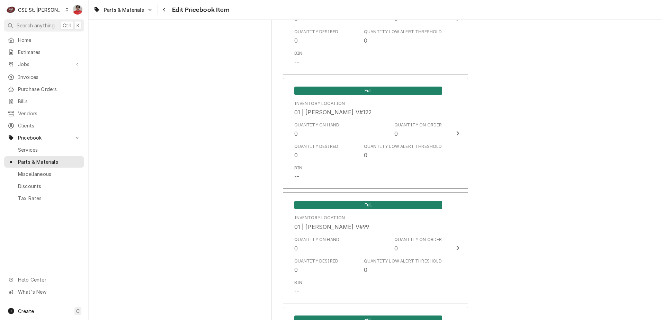
scroll to position [5795, 0]
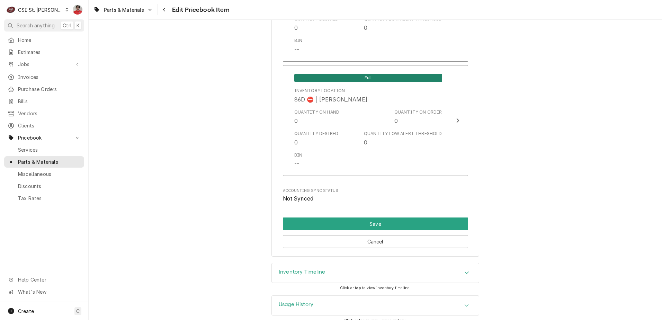
click at [365, 264] on div "Inventory Timeline" at bounding box center [375, 272] width 207 height 19
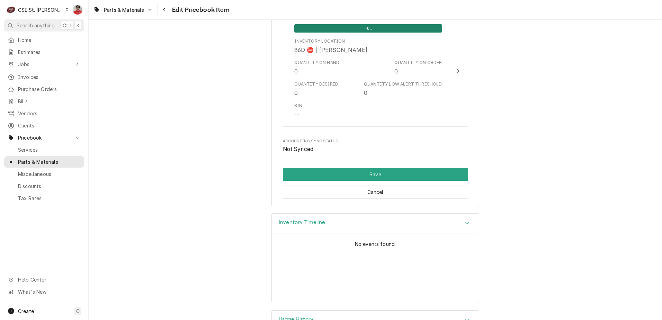
scroll to position [5859, 0]
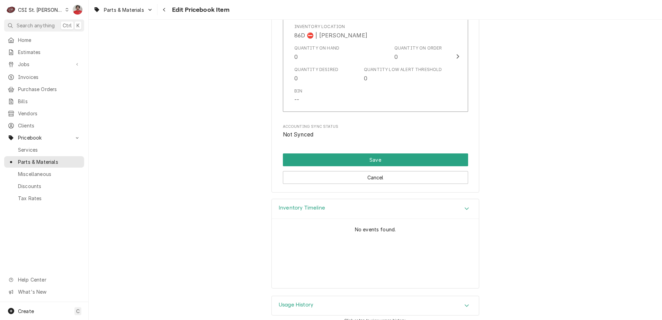
drag, startPoint x: 327, startPoint y: 297, endPoint x: 332, endPoint y: 282, distance: 15.2
click at [327, 297] on div "Usage History" at bounding box center [375, 305] width 207 height 19
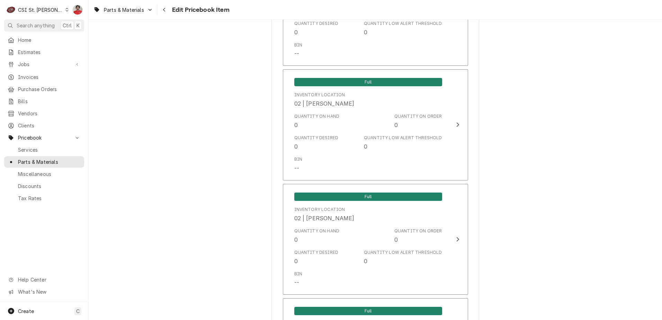
scroll to position [2945, 0]
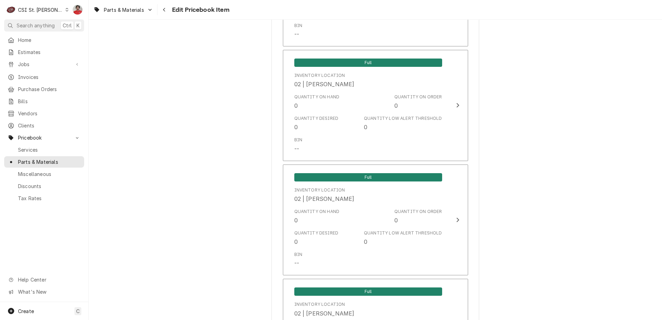
type textarea "x"
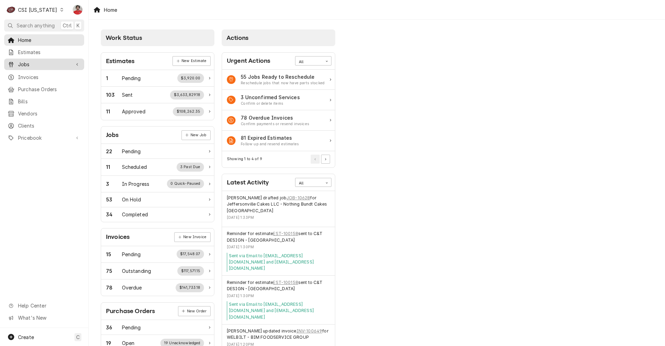
click at [43, 63] on span "Jobs" at bounding box center [44, 64] width 52 height 7
click at [35, 8] on div "CSI Kentucky" at bounding box center [37, 9] width 39 height 7
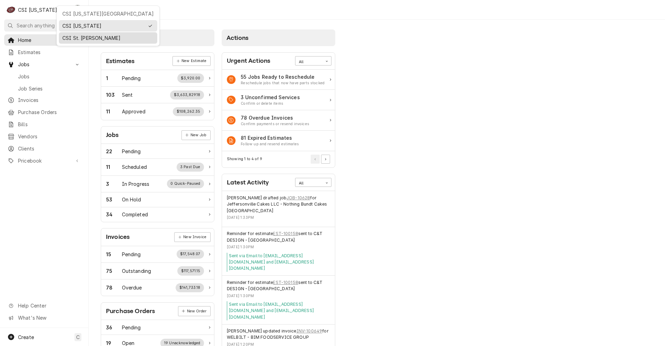
click at [81, 41] on div "CSI St. Louis" at bounding box center [108, 37] width 98 height 11
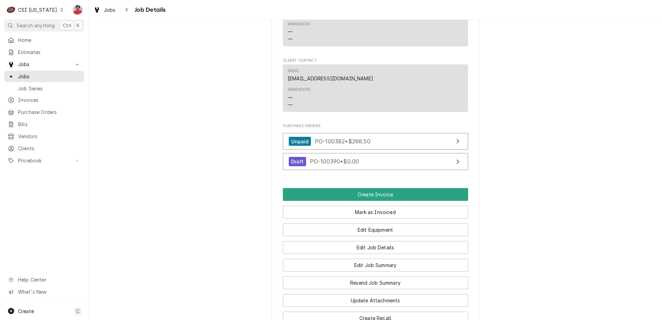
scroll to position [921, 0]
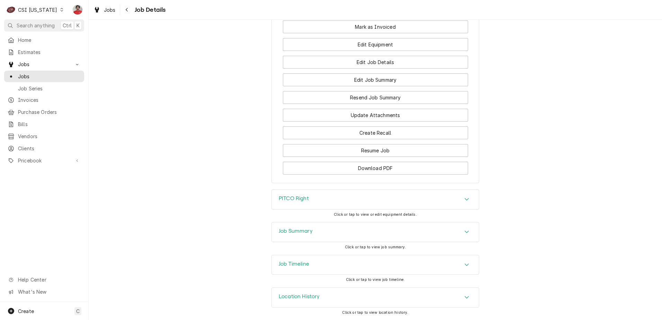
click at [353, 296] on div "Location History" at bounding box center [375, 297] width 207 height 19
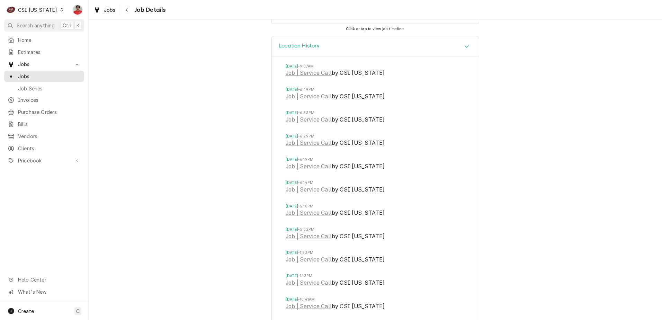
scroll to position [1060, 0]
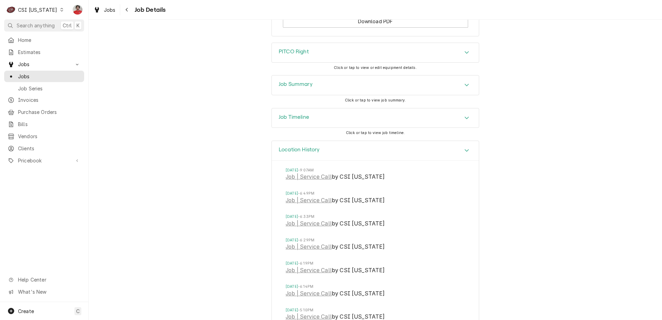
click at [358, 154] on div "Location History" at bounding box center [375, 151] width 207 height 20
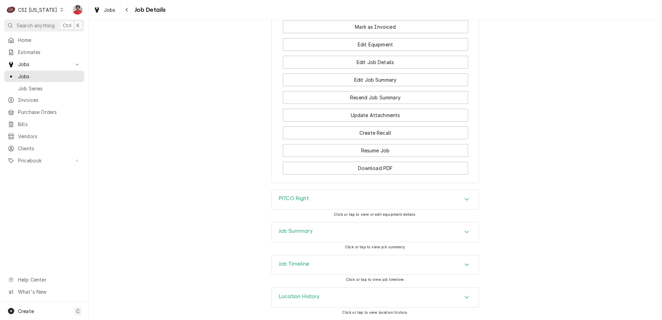
scroll to position [921, 0]
click at [342, 262] on div "Job Timeline" at bounding box center [375, 264] width 207 height 19
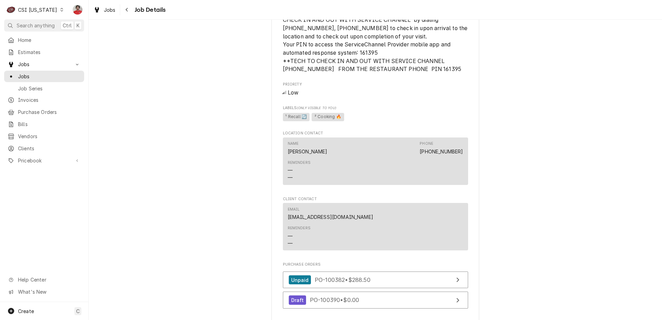
scroll to position [832, 0]
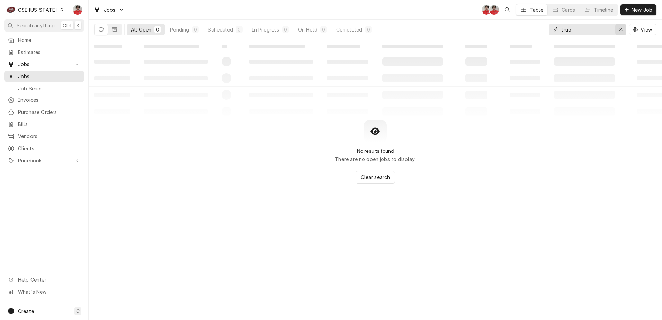
click at [619, 29] on icon "Erase input" at bounding box center [621, 29] width 4 height 5
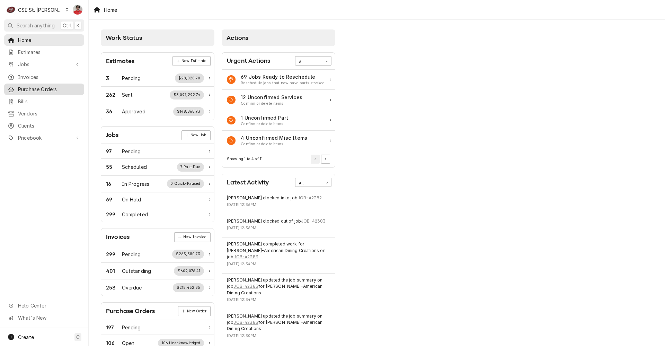
click at [53, 91] on link "Purchase Orders" at bounding box center [44, 88] width 80 height 11
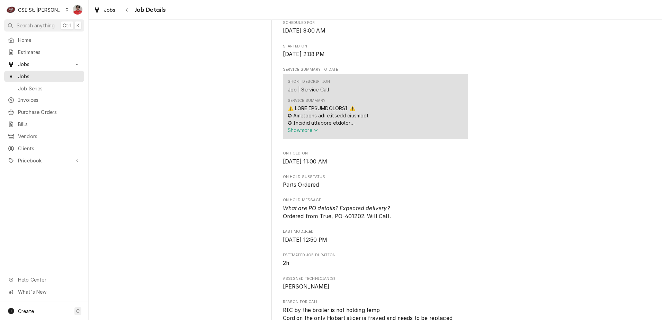
scroll to position [416, 0]
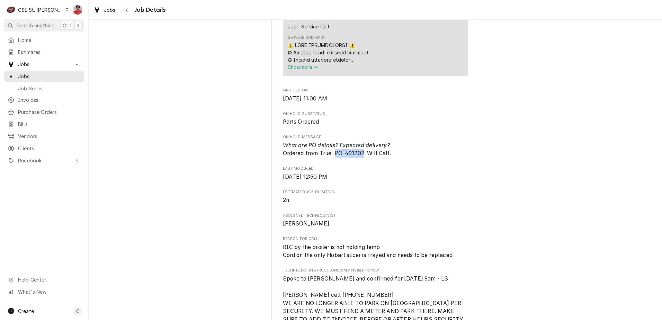
drag, startPoint x: 362, startPoint y: 146, endPoint x: 334, endPoint y: 146, distance: 28.1
click at [334, 146] on span "What are PO details? Expected delivery? Ordered from True, PO-401202. Will Call." at bounding box center [337, 149] width 108 height 15
click at [456, 173] on span "[DATE] 12:50 PM" at bounding box center [375, 177] width 185 height 8
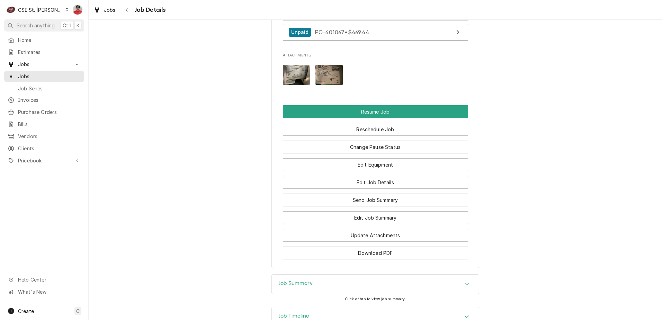
scroll to position [1065, 0]
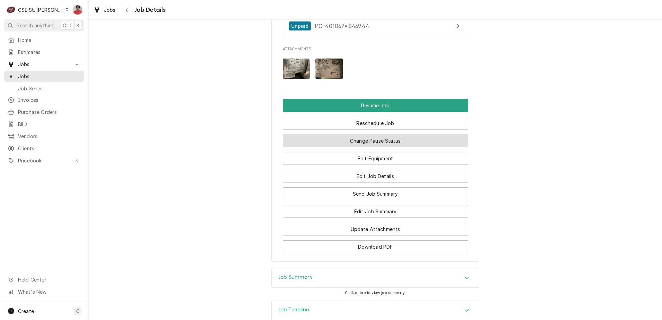
click at [365, 134] on button "Change Pause Status" at bounding box center [375, 140] width 185 height 13
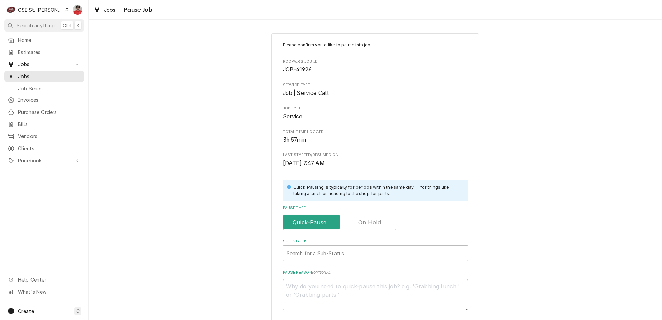
drag, startPoint x: 375, startPoint y: 220, endPoint x: 379, endPoint y: 244, distance: 24.0
click at [376, 220] on label "Pause Type" at bounding box center [340, 222] width 114 height 15
click at [376, 220] on input "Pause Type" at bounding box center [339, 222] width 107 height 15
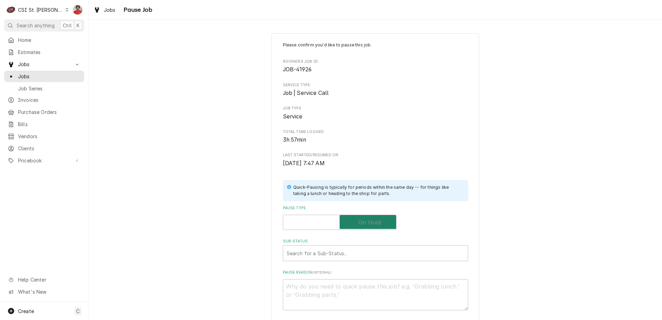
checkbox input "true"
click at [378, 249] on div "Sub-Status" at bounding box center [376, 253] width 178 height 12
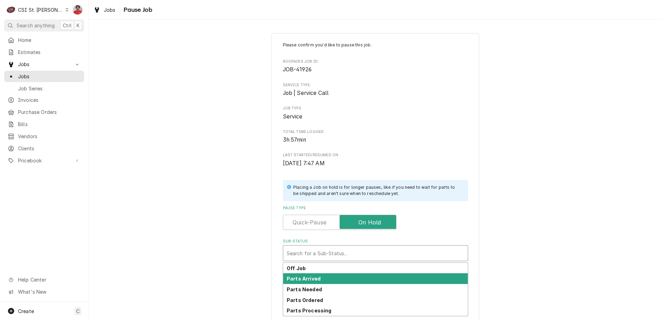
click at [381, 280] on div "Parts Arrived" at bounding box center [375, 278] width 185 height 11
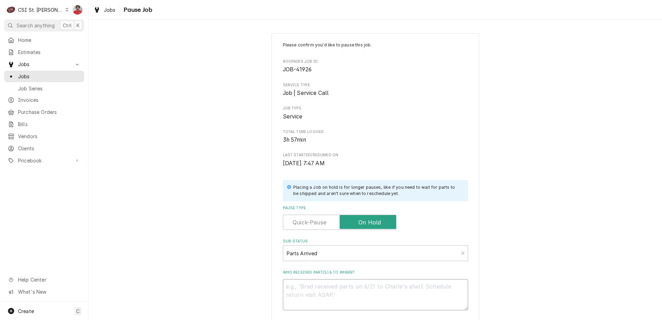
click at [381, 292] on textarea "Who received part(s) & to where?" at bounding box center [375, 294] width 185 height 31
type textarea "x"
type textarea "P"
type textarea "x"
type textarea "Pa"
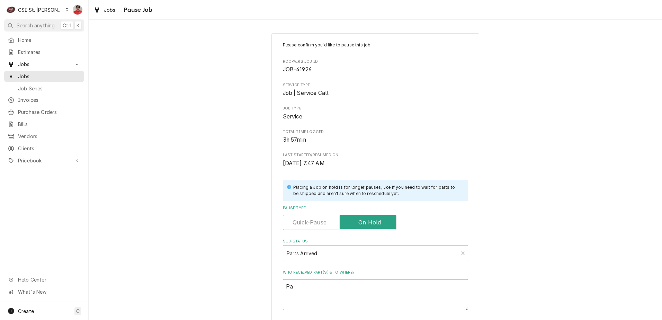
type textarea "x"
type textarea "Par"
type textarea "x"
type textarea "Part"
type textarea "x"
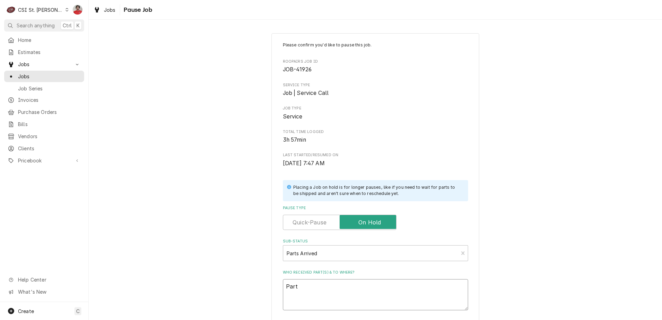
type textarea "Part"
type textarea "x"
type textarea "Part a"
type textarea "x"
type textarea "Part av"
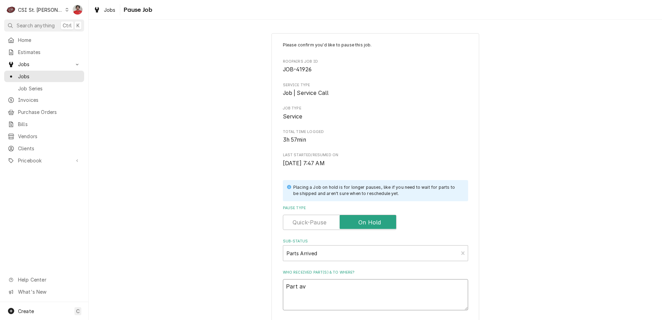
type textarea "x"
type textarea "Part avi"
type textarea "x"
type textarea "Part avia"
type textarea "x"
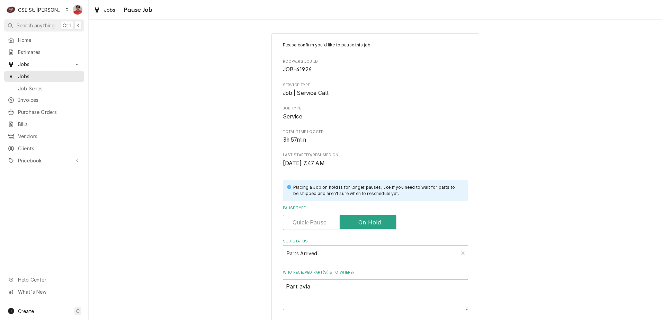
type textarea "Part avial"
type textarea "x"
type textarea "Part avia"
type textarea "x"
type textarea "Part avi"
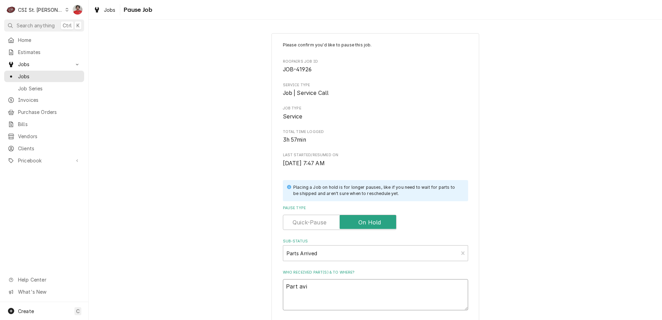
type textarea "x"
type textarea "Part av"
type textarea "x"
type textarea "Part ava"
type textarea "x"
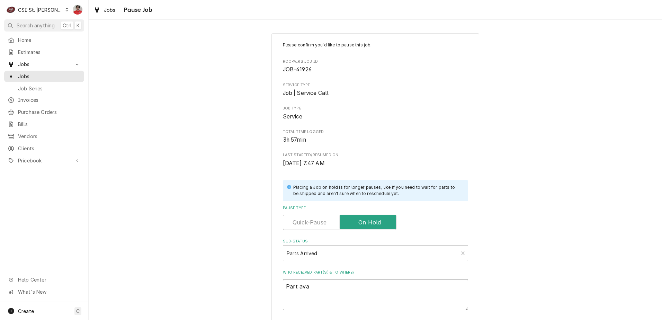
type textarea "Part avai"
type textarea "x"
type textarea "Part avail"
type textarea "x"
type textarea "Part availa"
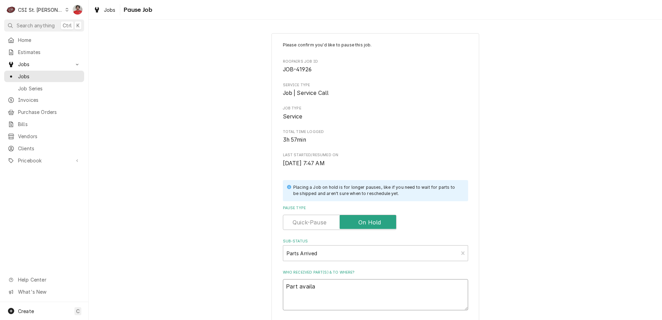
type textarea "x"
type textarea "Part availab"
type textarea "x"
type textarea "Part availabl"
type textarea "x"
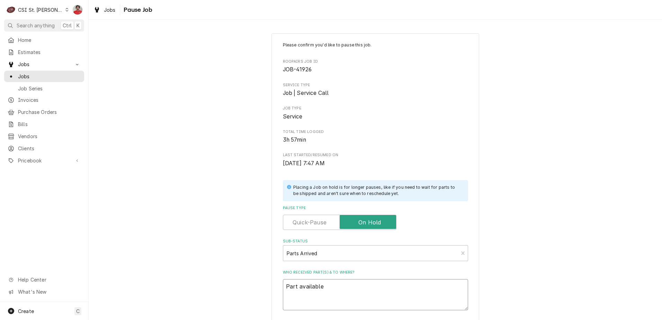
type textarea "Part available"
type textarea "x"
type textarea "Part available f"
type textarea "x"
type textarea "Part available fo"
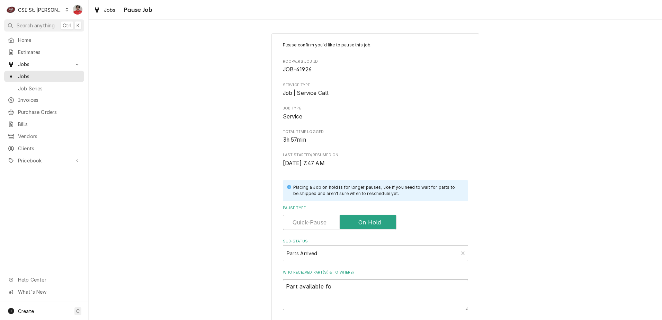
type textarea "x"
type textarea "Part available for"
type textarea "x"
type textarea "Part available for"
type textarea "x"
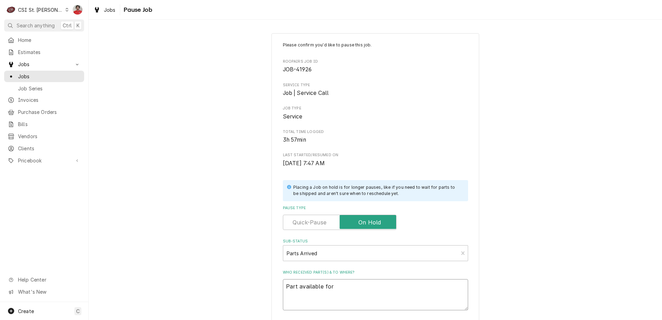
type textarea "Part available for p"
type textarea "x"
type textarea "Part available for pi"
type textarea "x"
type textarea "Part available for pic"
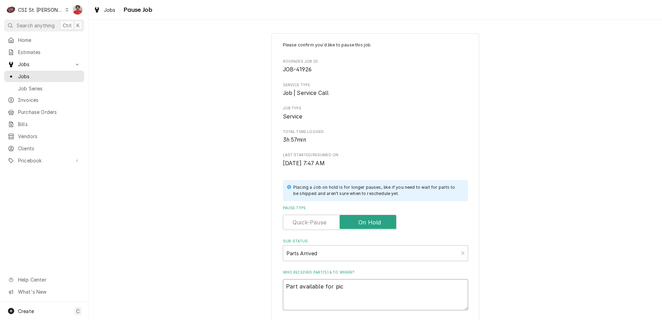
type textarea "x"
type textarea "Part available for pick"
type textarea "x"
type textarea "Part available for picku"
type textarea "x"
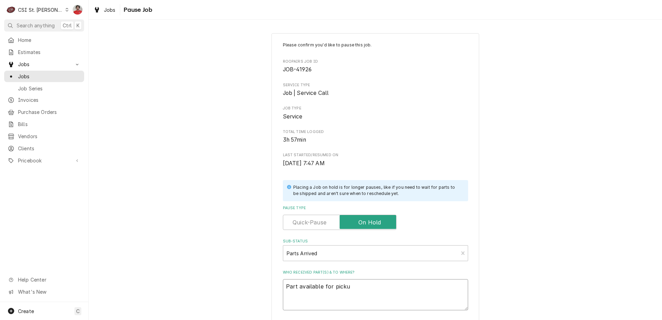
type textarea "Part available for pickup"
type textarea "x"
type textarea "Part available for pickup"
type textarea "x"
type textarea "Part available for pickup o"
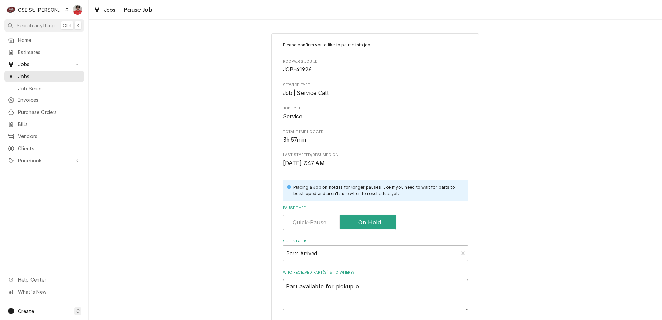
type textarea "x"
type textarea "Part available for pickup on"
type textarea "x"
type textarea "Part available for pickup on"
type textarea "x"
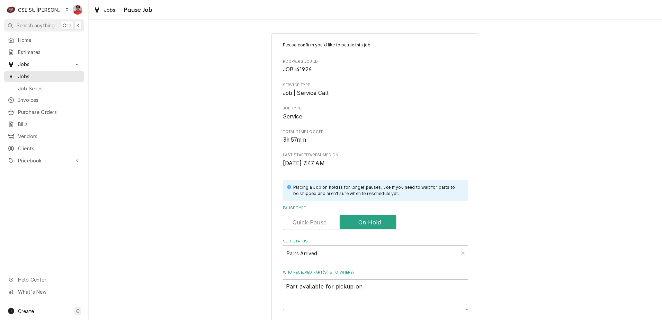
type textarea "Part available for pickup on P"
type textarea "x"
type textarea "Part available for pickup on PO"
type textarea "x"
type textarea "Part available for pickup on PO"
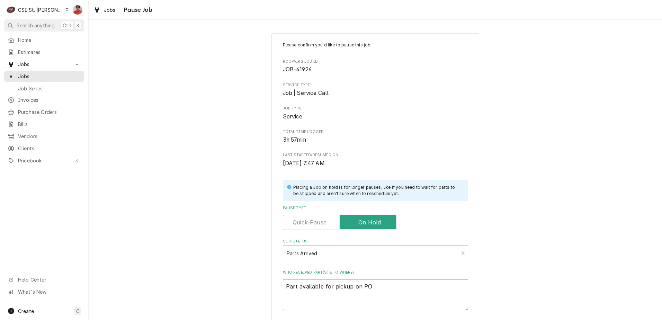
type textarea "x"
type textarea "Part available for pickup on PO 4"
type textarea "x"
type textarea "Part available for pickup on PO 40"
type textarea "x"
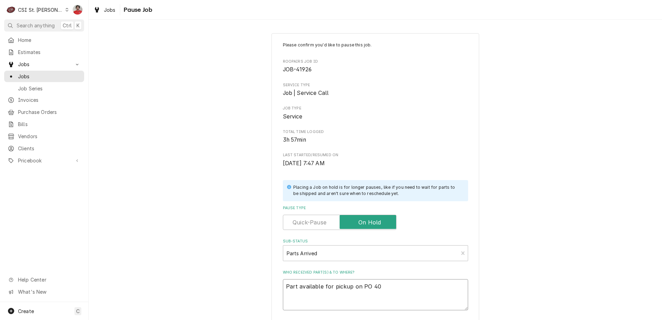
type textarea "Part available for pickup on PO 401"
type textarea "x"
type textarea "Part available for pickup on PO 4012"
type textarea "x"
type textarea "Part available for pickup on PO 40120"
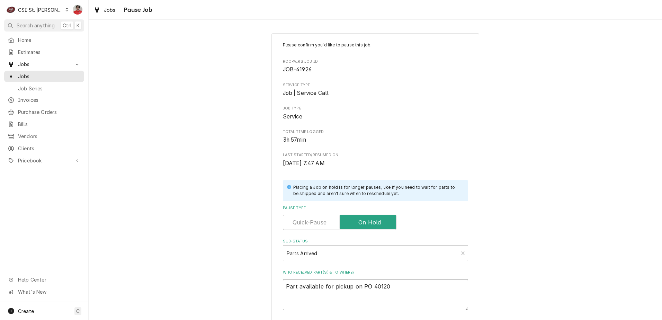
type textarea "x"
type textarea "Part available for pickup on PO 401202"
type textarea "x"
type textarea "Part available for pickup on PO 401202"
type textarea "x"
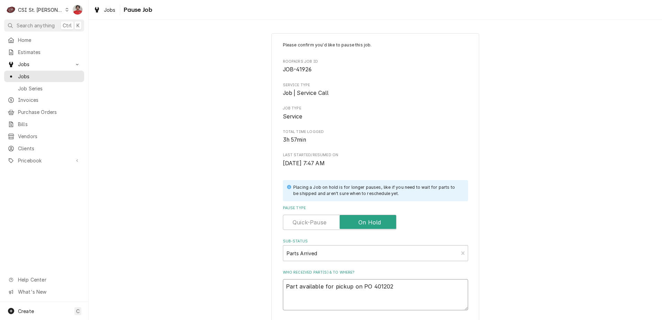
type textarea "Part available for pickup on PO 401202 a"
type textarea "x"
type textarea "Part available for pickup on PO 401202 at"
type textarea "x"
type textarea "Part available for pickup on PO 401202 at"
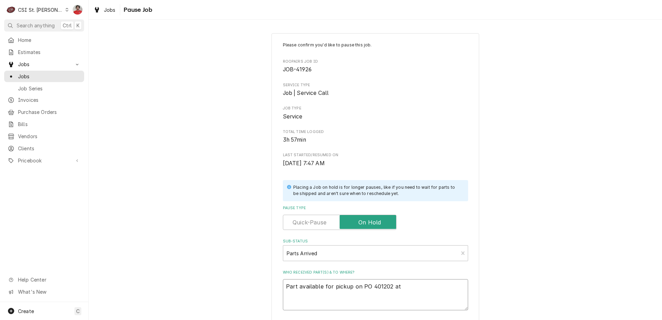
type textarea "x"
type textarea "Part available for pickup on PO 401202 at T"
type textarea "x"
type textarea "Part available for pickup on PO 401202 at TR"
type textarea "x"
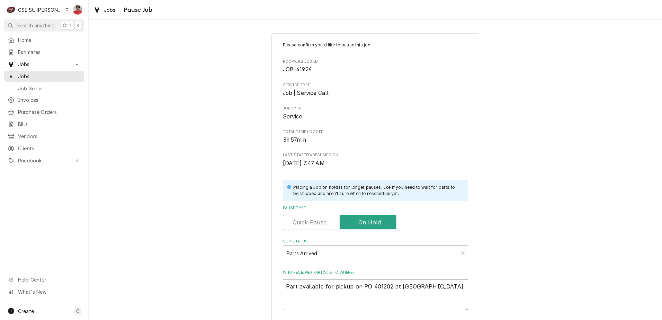
type textarea "Part available for pickup on PO 401202 at TRU"
type textarea "x"
type textarea "Part available for pickup on PO 401202 at TR"
type textarea "x"
type textarea "Part available for pickup on PO 401202 at T"
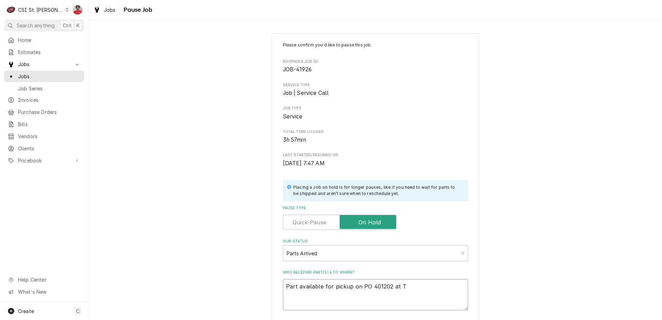
type textarea "x"
type textarea "Part available for pickup on PO 401202 at Tr"
type textarea "x"
type textarea "Part available for pickup on PO 401202 at Tru"
type textarea "x"
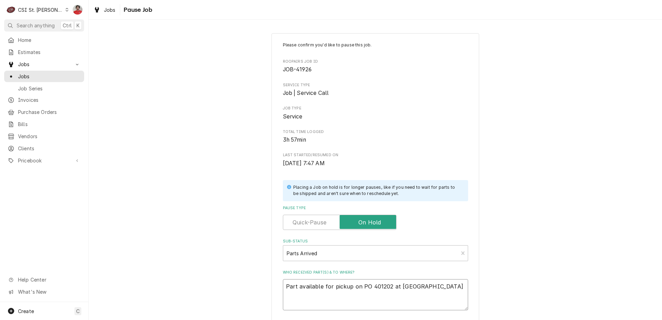
type textarea "Part available for pickup on PO 401202 at True"
type textarea "x"
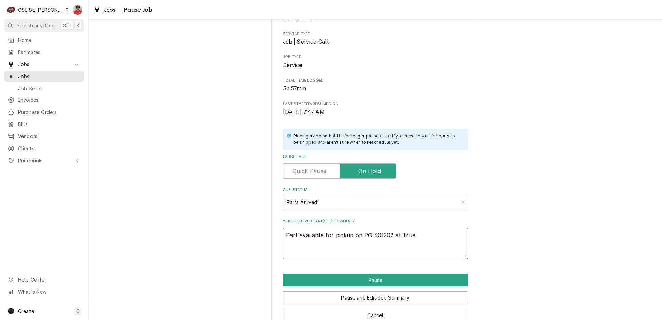
scroll to position [68, 0]
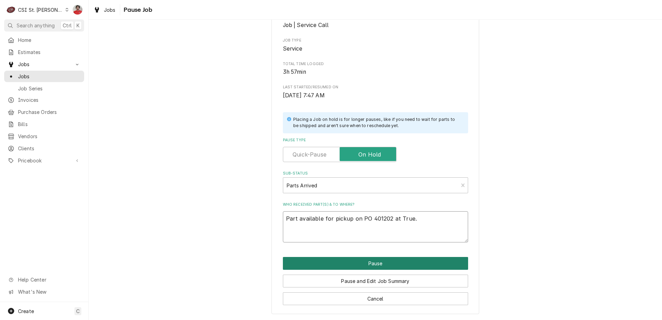
type textarea "Part available for pickup on PO 401202 at True."
click at [377, 266] on button "Pause" at bounding box center [375, 263] width 185 height 13
type textarea "x"
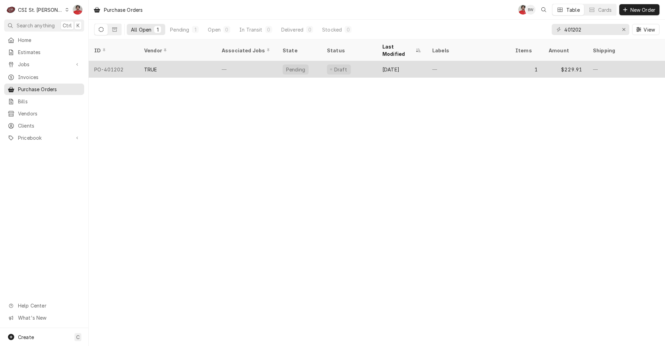
click at [311, 67] on div "Pending" at bounding box center [299, 69] width 44 height 17
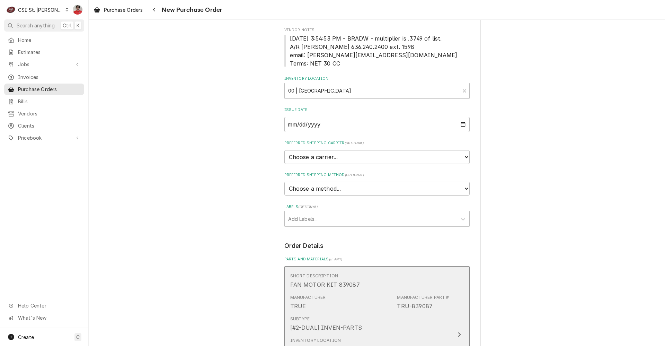
scroll to position [243, 0]
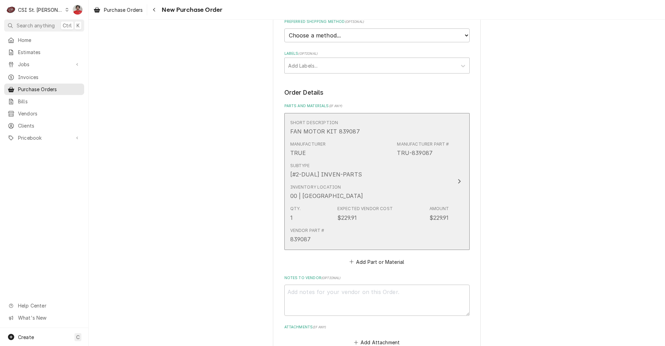
click at [343, 241] on div "Vendor Part # 839087" at bounding box center [369, 235] width 159 height 21
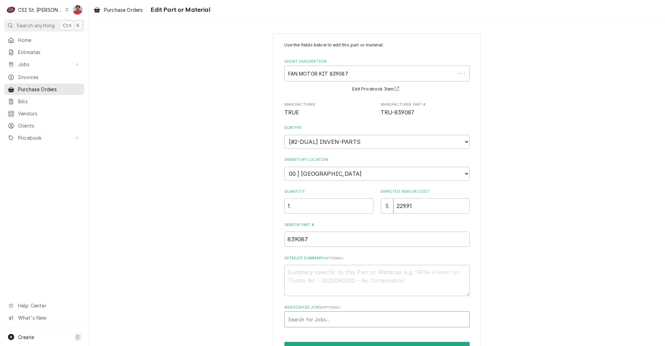
type textarea "x"
click at [306, 319] on div "Associated Jobs" at bounding box center [377, 319] width 178 height 12
type input "41926"
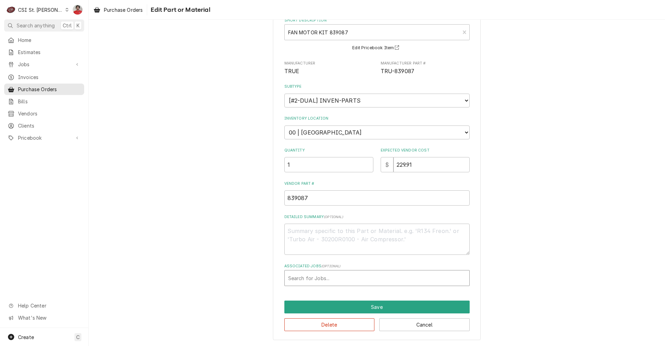
click at [317, 279] on div "Associated Jobs" at bounding box center [377, 278] width 178 height 12
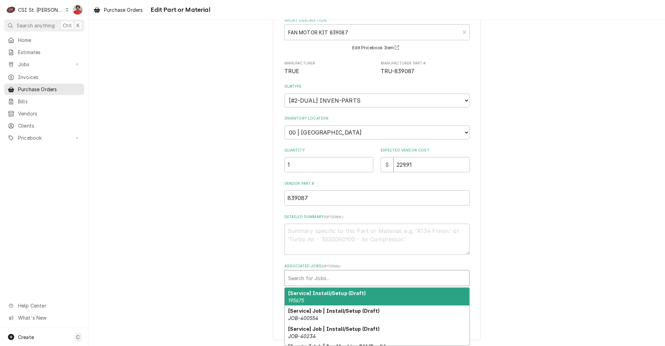
click at [317, 279] on div "Associated Jobs" at bounding box center [377, 278] width 178 height 12
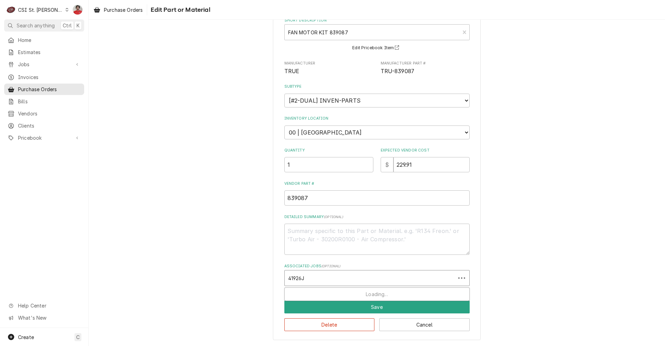
type input "41926"
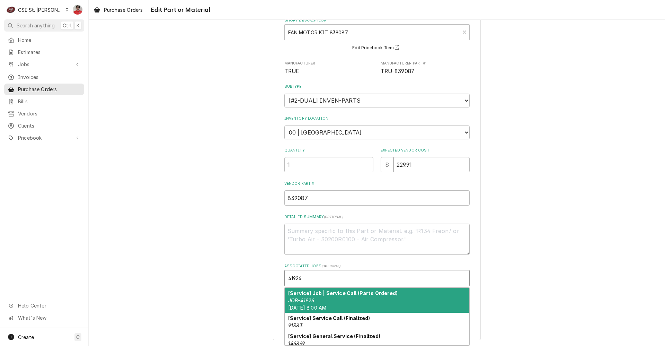
click at [328, 300] on div "[Service] Job | Service Call (Parts Ordered) JOB-41926 Fri, Sep 5th, 2025 - 8:0…" at bounding box center [377, 300] width 185 height 25
type textarea "x"
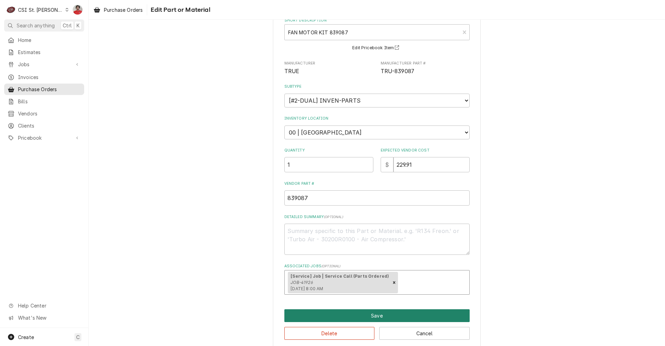
click at [330, 317] on button "Save" at bounding box center [376, 315] width 185 height 13
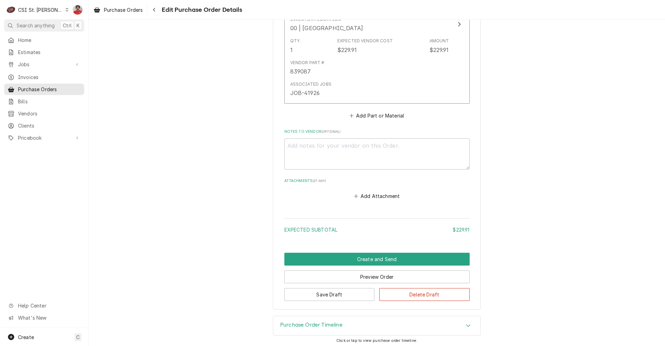
scroll to position [413, 0]
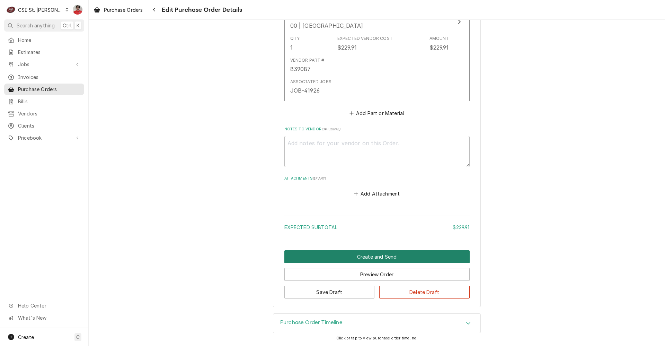
click at [341, 259] on button "Create and Send" at bounding box center [376, 256] width 185 height 13
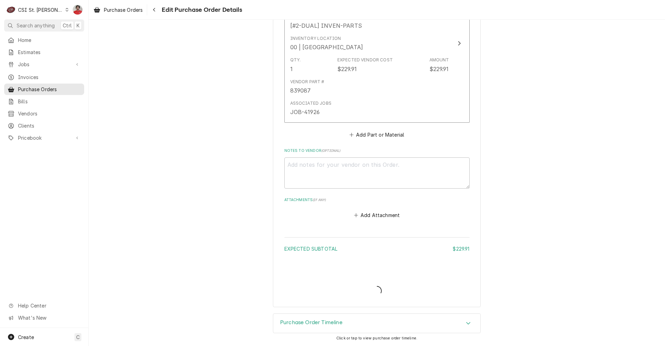
scroll to position [391, 0]
type textarea "x"
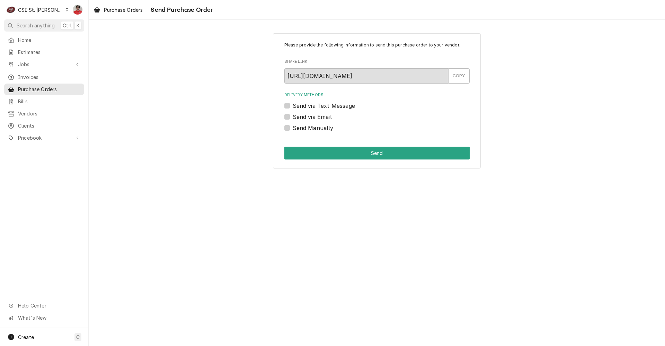
click at [309, 128] on label "Send Manually" at bounding box center [313, 128] width 41 height 8
click at [309, 128] on input "Send Manually" at bounding box center [385, 131] width 185 height 15
checkbox input "true"
click at [320, 150] on button "Send" at bounding box center [376, 153] width 185 height 13
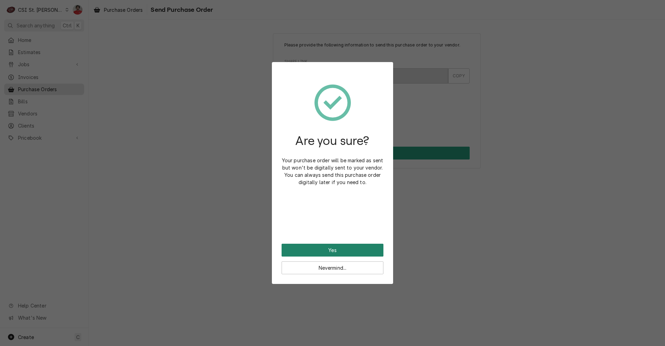
click at [327, 249] on button "Yes" at bounding box center [333, 250] width 102 height 13
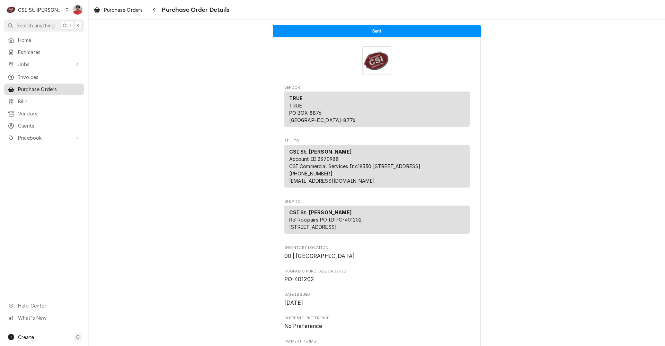
drag, startPoint x: 30, startPoint y: 88, endPoint x: 35, endPoint y: 89, distance: 5.6
click at [30, 88] on span "Purchase Orders" at bounding box center [49, 89] width 63 height 7
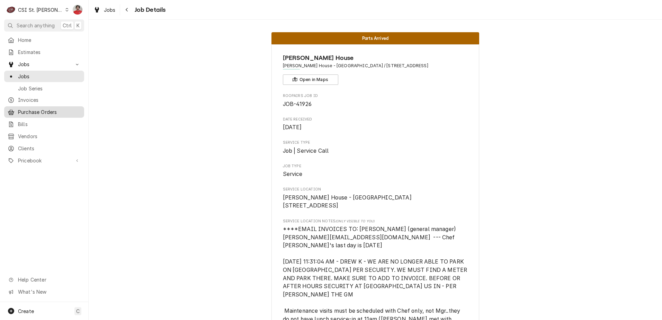
click at [43, 110] on span "Purchase Orders" at bounding box center [49, 111] width 63 height 7
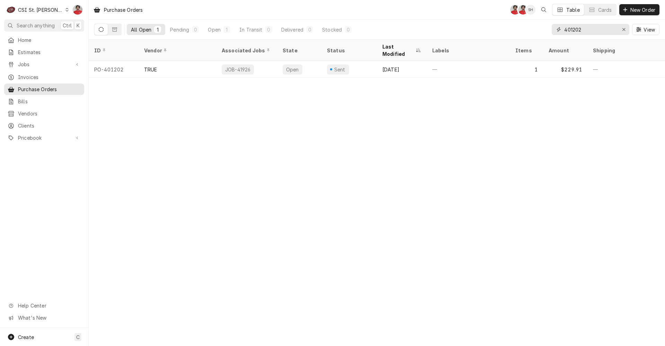
click at [608, 25] on input "401202" at bounding box center [590, 29] width 52 height 11
type input "401274"
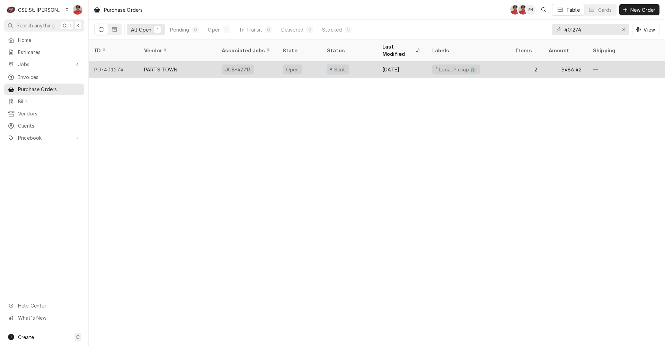
click at [413, 61] on div "[DATE]" at bounding box center [402, 69] width 50 height 17
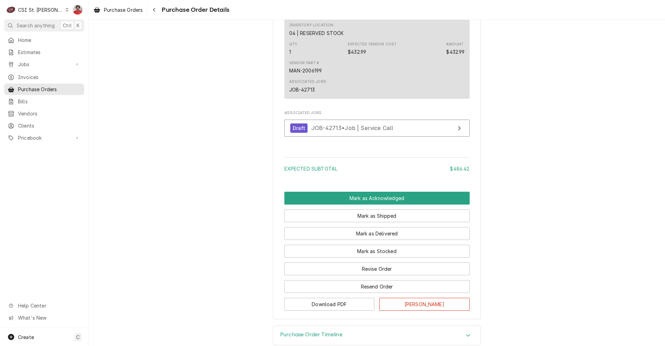
scroll to position [648, 0]
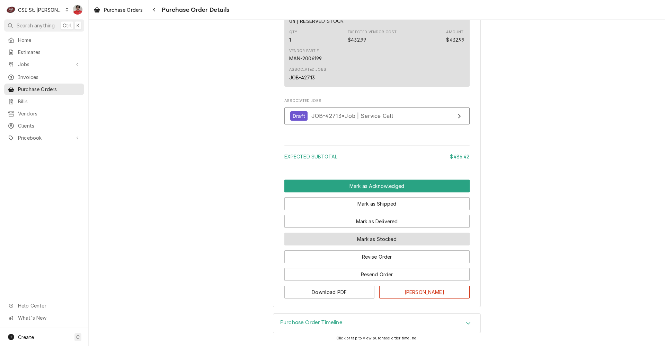
click at [388, 239] on button "Mark as Stocked" at bounding box center [376, 238] width 185 height 13
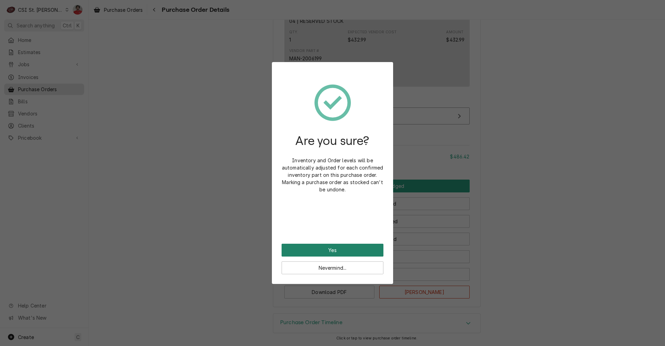
click at [355, 244] on button "Yes" at bounding box center [333, 250] width 102 height 13
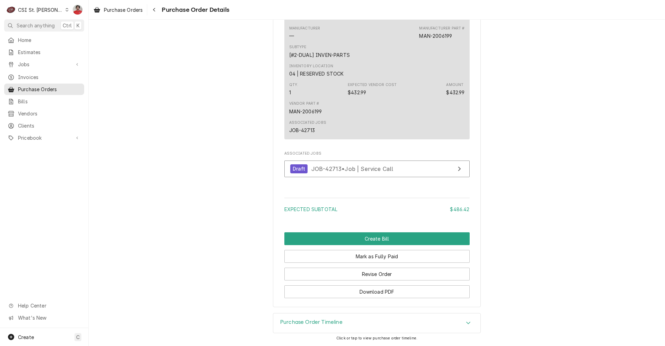
scroll to position [683, 0]
click at [345, 174] on link "Draft JOB-42713 • Job | Service Call" at bounding box center [376, 168] width 185 height 17
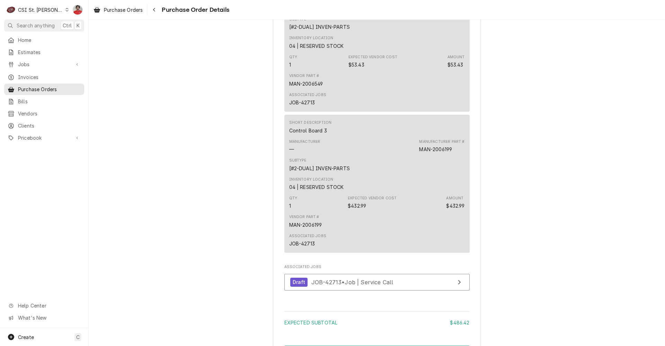
scroll to position [475, 0]
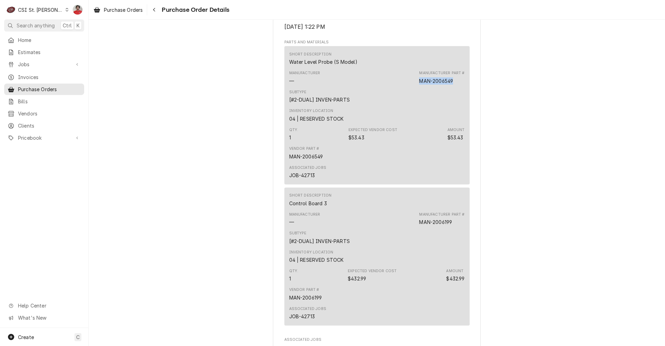
drag, startPoint x: 441, startPoint y: 103, endPoint x: 381, endPoint y: 105, distance: 60.0
click at [381, 87] on div "Manufacturer — Manufacturer Part # MAN-2006549" at bounding box center [377, 77] width 176 height 19
drag, startPoint x: 451, startPoint y: 243, endPoint x: 405, endPoint y: 244, distance: 46.8
click at [405, 228] on div "Manufacturer — Manufacturer Part # MAN-2006199" at bounding box center [377, 218] width 176 height 19
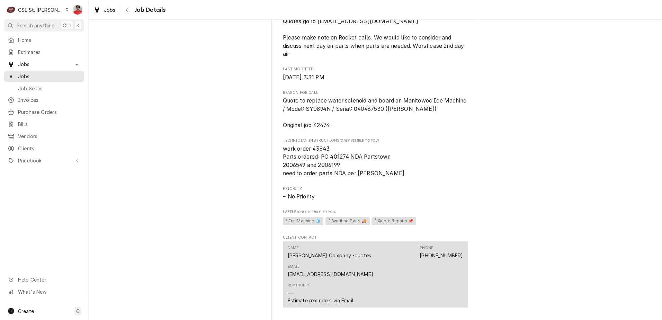
scroll to position [397, 0]
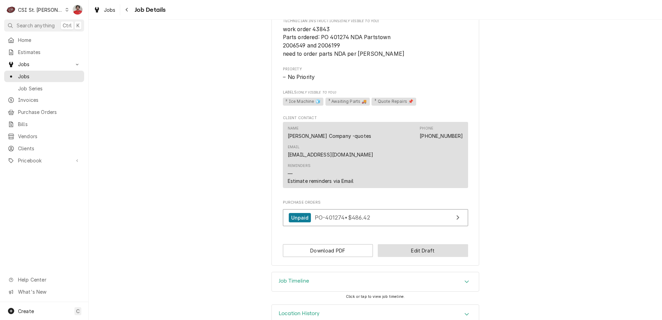
click at [405, 244] on button "Edit Draft" at bounding box center [423, 250] width 90 height 13
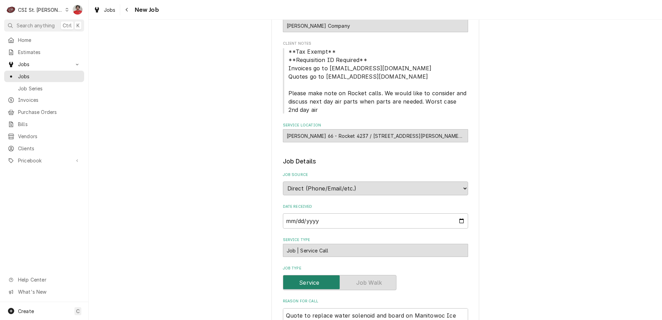
scroll to position [277, 0]
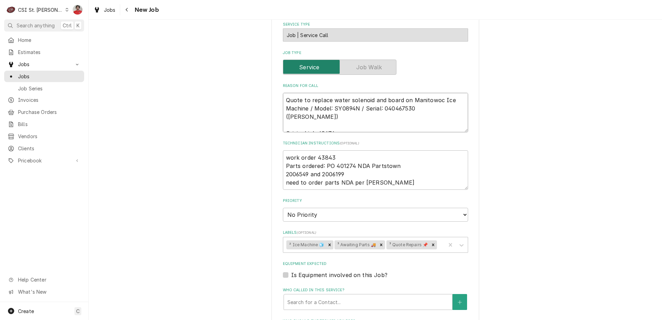
click at [441, 97] on textarea "Quote to replace water solenoid and board on Manitowoc Ice Machine / Model: SY0…" at bounding box center [375, 112] width 185 height 39
type textarea "x"
type textarea "Quote to replace water solenoid and board on Manitowoc Ice Machine / Model: SY0…"
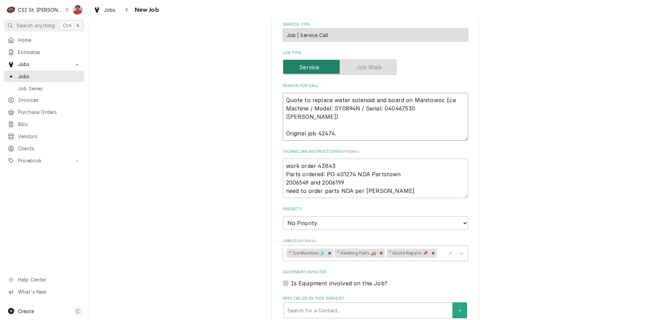
type textarea "x"
type textarea "Quote to replace water solenoid and board on Manitowoc Ice Machine / Model: SY0…"
click at [331, 94] on textarea "Quote to replace water solenoid and board on Manitowoc Ice Machine / Model: SY0…" at bounding box center [375, 117] width 185 height 48
type textarea "x"
type textarea "R Quote to replace water solenoid and board on Manitowoc Ice Machine / Model: S…"
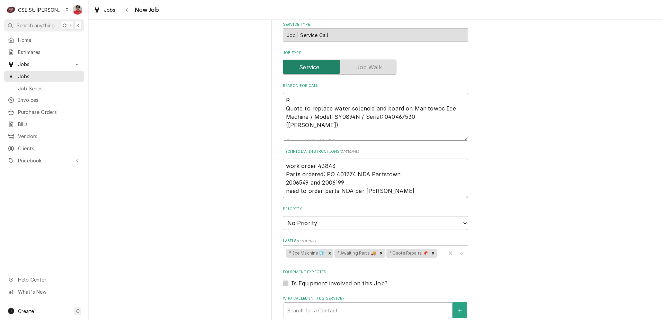
type textarea "x"
type textarea "RE Quote to replace water solenoid and board on Manitowoc Ice Machine / Model: …"
type textarea "x"
type textarea "REc Quote to replace water solenoid and board on Manitowoc Ice Machine / Model:…"
type textarea "x"
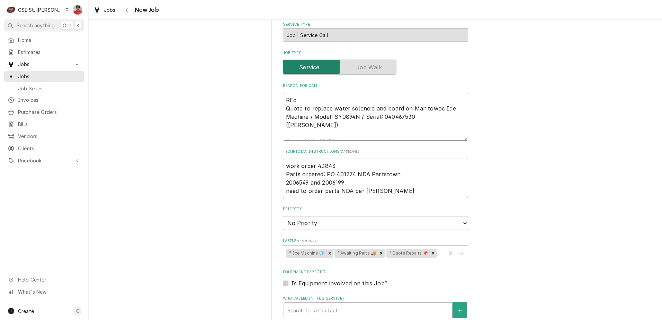
type textarea "RE Quote to replace water solenoid and board on Manitowoc Ice Machine / Model: …"
type textarea "x"
type textarea "R Quote to replace water solenoid and board on Manitowoc Ice Machine / Model: S…"
type textarea "x"
type textarea "Re Quote to replace water solenoid and board on Manitowoc Ice Machine / Model: …"
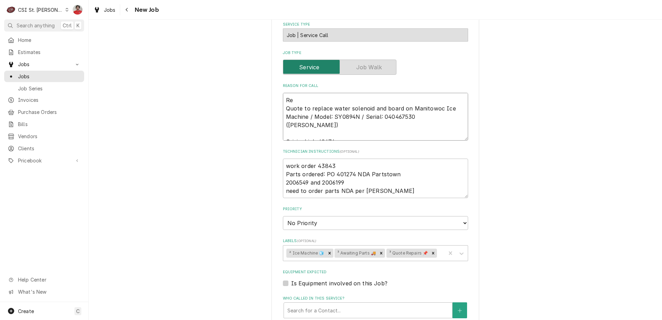
type textarea "x"
type textarea "Rec Quote to replace water solenoid and board on Manitowoc Ice Machine / Model:…"
type textarea "x"
type textarea "Rec Quote to replace water solenoid and board on Manitowoc Ice Machine / Model:…"
paste textarea "MAN-2006549"
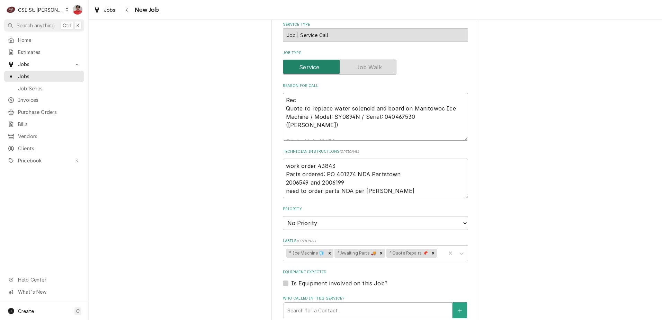
type textarea "x"
type textarea "Rec MAN-2006549 Quote to replace water solenoid and board on Manitowoc Ice Mach…"
type textarea "x"
type textarea "Rec MAN-2006549 Quote to replace water solenoid and board on Manitowoc Ice Mach…"
type textarea "x"
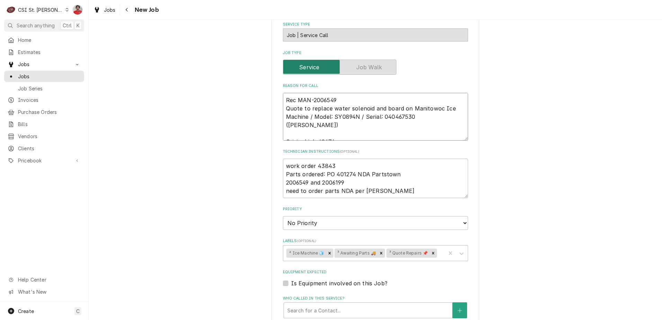
type textarea "Rec MAN-2006549 a Quote to replace water solenoid and board on Manitowoc Ice Ma…"
type textarea "x"
type textarea "Rec MAN-2006549 an Quote to replace water solenoid and board on Manitowoc Ice M…"
type textarea "x"
type textarea "Rec MAN-2006549 and Quote to replace water solenoid and board on Manitowoc Ice …"
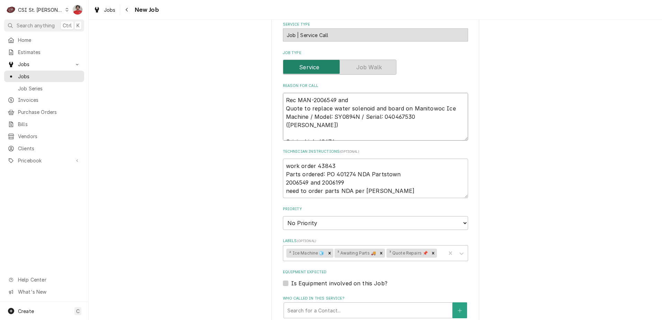
type textarea "x"
type textarea "Rec MAN-2006549 and Quote to replace water solenoid and board on Manitowoc Ice …"
type textarea "x"
type textarea "Rec MAN-2006549 and Quote to replace water solenoid and board on Manitowoc Ice …"
click at [378, 100] on textarea "Rec MAN-2006549 and Quote to replace water solenoid and board on Manitowoc Ice …" at bounding box center [375, 117] width 185 height 48
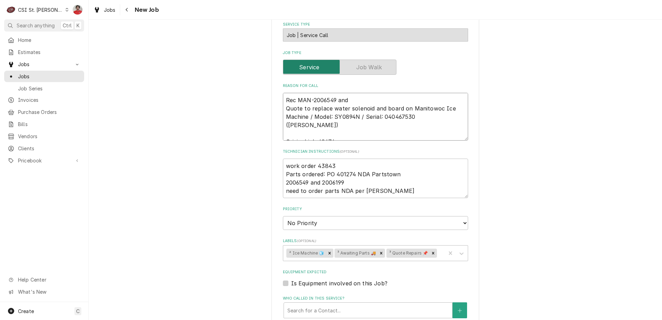
paste textarea "MAN-2006199"
type textarea "x"
type textarea "Rec MAN-2006549 and MAN-2006199 Quote to replace water solenoid and board on Ma…"
type textarea "x"
type textarea "Rec MAN-2006549 and MAN-2006199 Quote to replace water solenoid and board on Ma…"
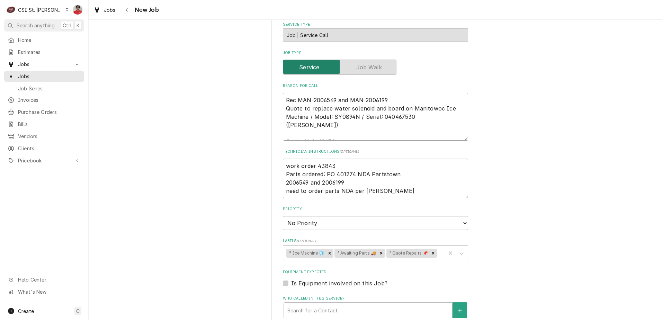
type textarea "x"
type textarea "Rec MAN-2006549 and MAN-2006199 t Quote to replace water solenoid and board on …"
type textarea "x"
type textarea "Rec MAN-2006549 and MAN-2006199 to Quote to replace water solenoid and board on…"
type textarea "x"
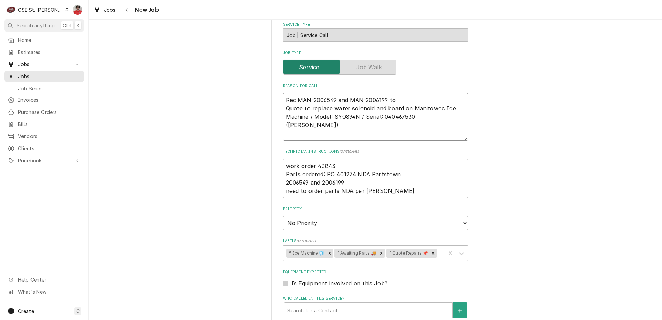
type textarea "Rec MAN-2006549 and MAN-2006199 top Quote to replace water solenoid and board o…"
type textarea "x"
type textarea "Rec MAN-2006549 and MAN-2006199 to Quote to replace water solenoid and board on…"
type textarea "x"
type textarea "Rec MAN-2006549 and MAN-2006199 to Quote to replace water solenoid and board on…"
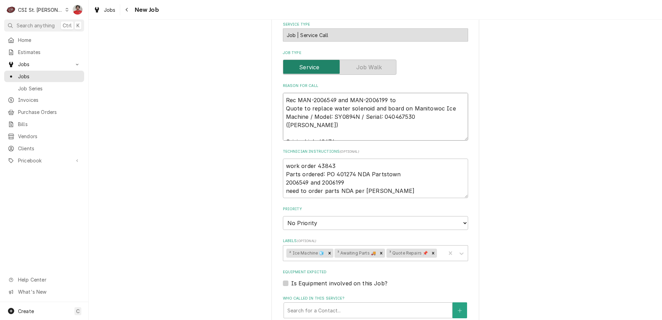
type textarea "x"
type textarea "Rec MAN-2006549 and MAN-2006199 to R Quote to replace water solenoid and board …"
type textarea "x"
type textarea "Rec MAN-2006549 and MAN-2006199 to Re Quote to replace water solenoid and board…"
type textarea "x"
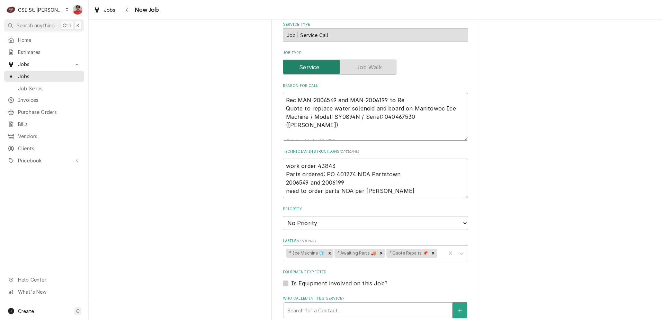
type textarea "Rec MAN-2006549 and MAN-2006199 to Res Quote to replace water solenoid and boar…"
type textarea "x"
type textarea "Rec MAN-2006549 and MAN-2006199 to Rese Quote to replace water solenoid and boa…"
type textarea "x"
type textarea "Rec MAN-2006549 and MAN-2006199 to Reser Quote to replace water solenoid and bo…"
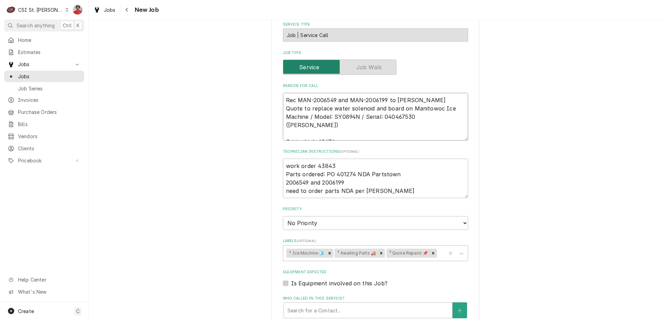
type textarea "x"
type textarea "Rec MAN-2006549 and MAN-2006199 to Reserve Quote to replace water solenoid and …"
type textarea "x"
type textarea "Rec MAN-2006549 and MAN-2006199 to Reserve S Quote to replace water solenoid an…"
type textarea "x"
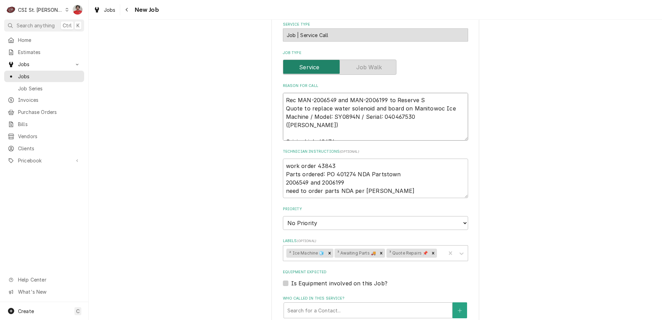
type textarea "Rec MAN-2006549 and MAN-2006199 to Reserve Sh Quote to replace water solenoid a…"
type textarea "x"
type textarea "Rec MAN-2006549 and MAN-2006199 to Reserve She Quote to replace water solenoid …"
type textarea "x"
type textarea "Rec MAN-2006549 and MAN-2006199 to Reserve Shel Quote to replace water solenoid…"
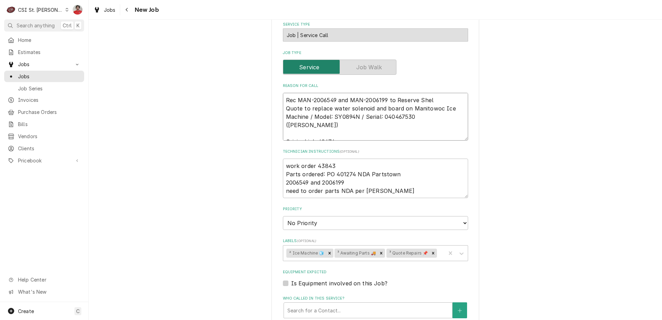
type textarea "x"
type textarea "Rec MAN-2006549 and MAN-2006199 to Reserve Shelf Quote to replace water solenoi…"
type textarea "x"
click at [379, 252] on icon "Remove ³ Awaiting Parts 🚚" at bounding box center [381, 253] width 5 height 5
type textarea "Rec MAN-2006549 and MAN-2006199 to Reserve Shelf Quote to replace water solenoi…"
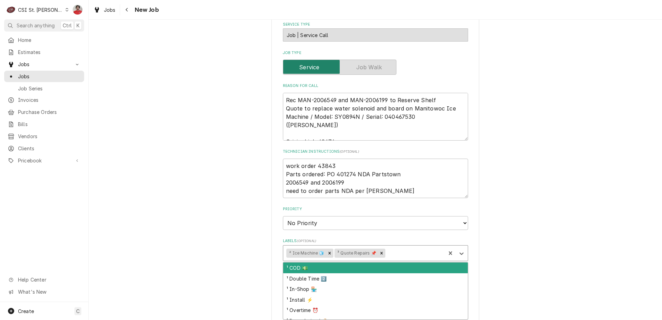
click at [407, 255] on div "Labels" at bounding box center [415, 253] width 56 height 12
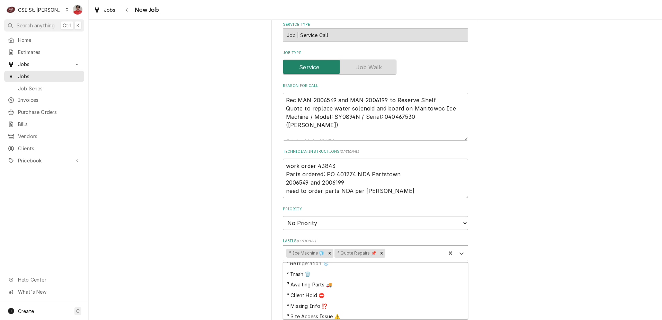
scroll to position [208, 0]
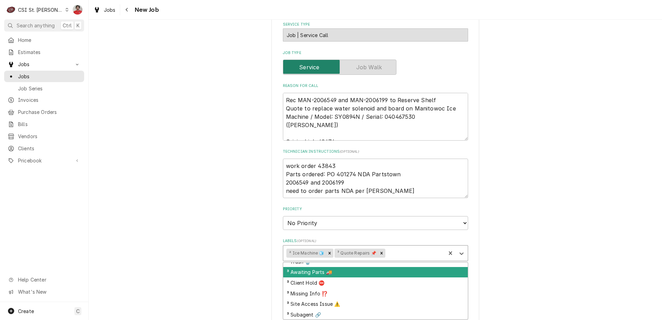
click at [358, 269] on div "³ Awaiting Parts 🚚" at bounding box center [375, 272] width 185 height 11
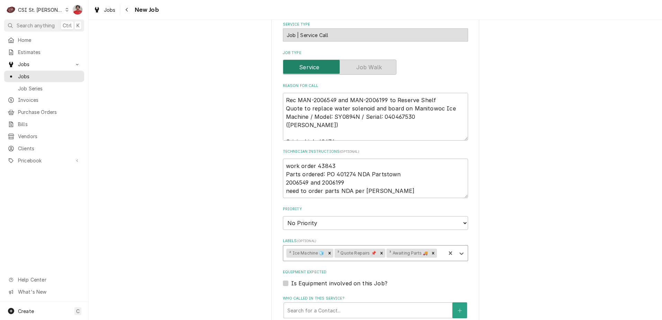
scroll to position [513, 0]
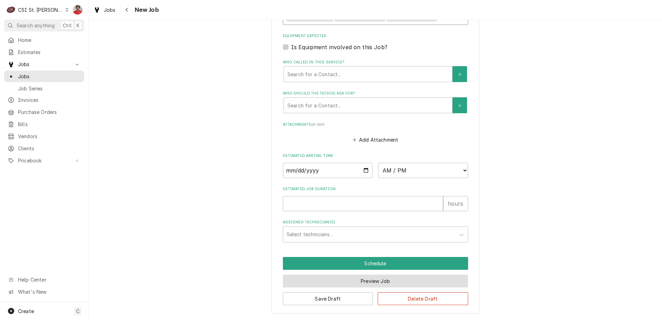
click at [416, 278] on button "Preview Job" at bounding box center [375, 281] width 185 height 13
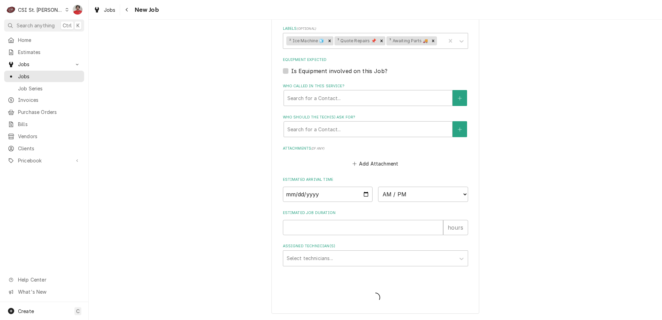
type textarea "x"
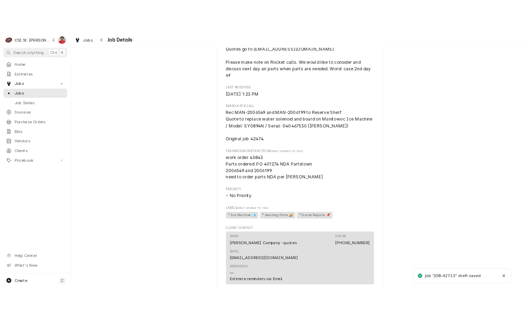
scroll to position [405, 0]
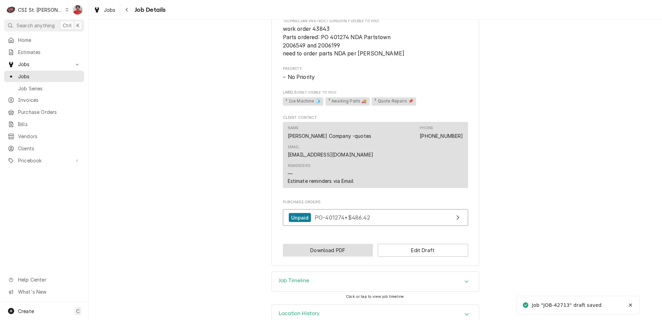
click at [348, 244] on button "Download PDF" at bounding box center [328, 250] width 90 height 13
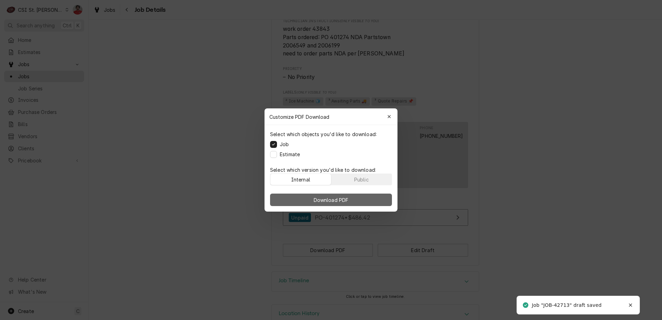
click at [353, 200] on button "Download PDF" at bounding box center [331, 200] width 122 height 12
